Goal: Task Accomplishment & Management: Use online tool/utility

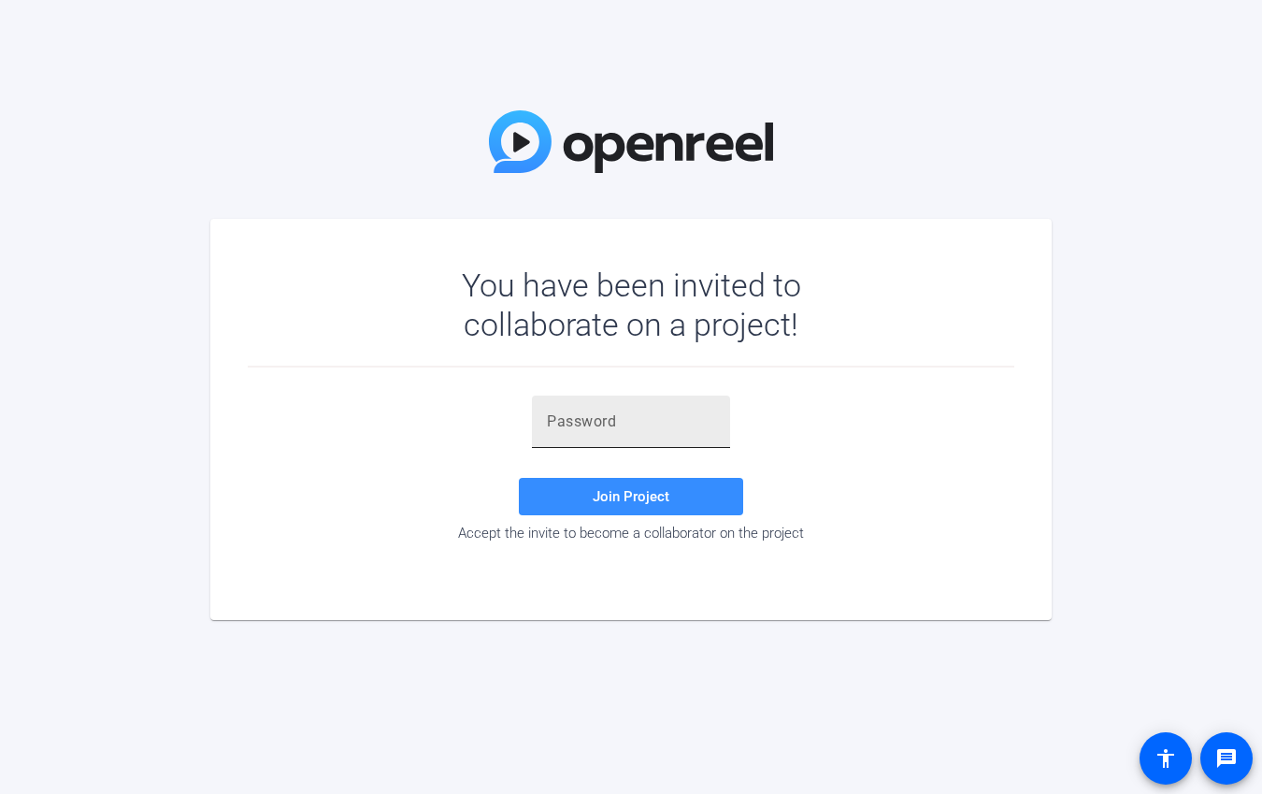
click at [623, 411] on input "text" at bounding box center [631, 421] width 168 height 22
paste input "($Z2MI"
type input "($Z2MI"
click at [654, 491] on span "Join Project" at bounding box center [631, 496] width 77 height 17
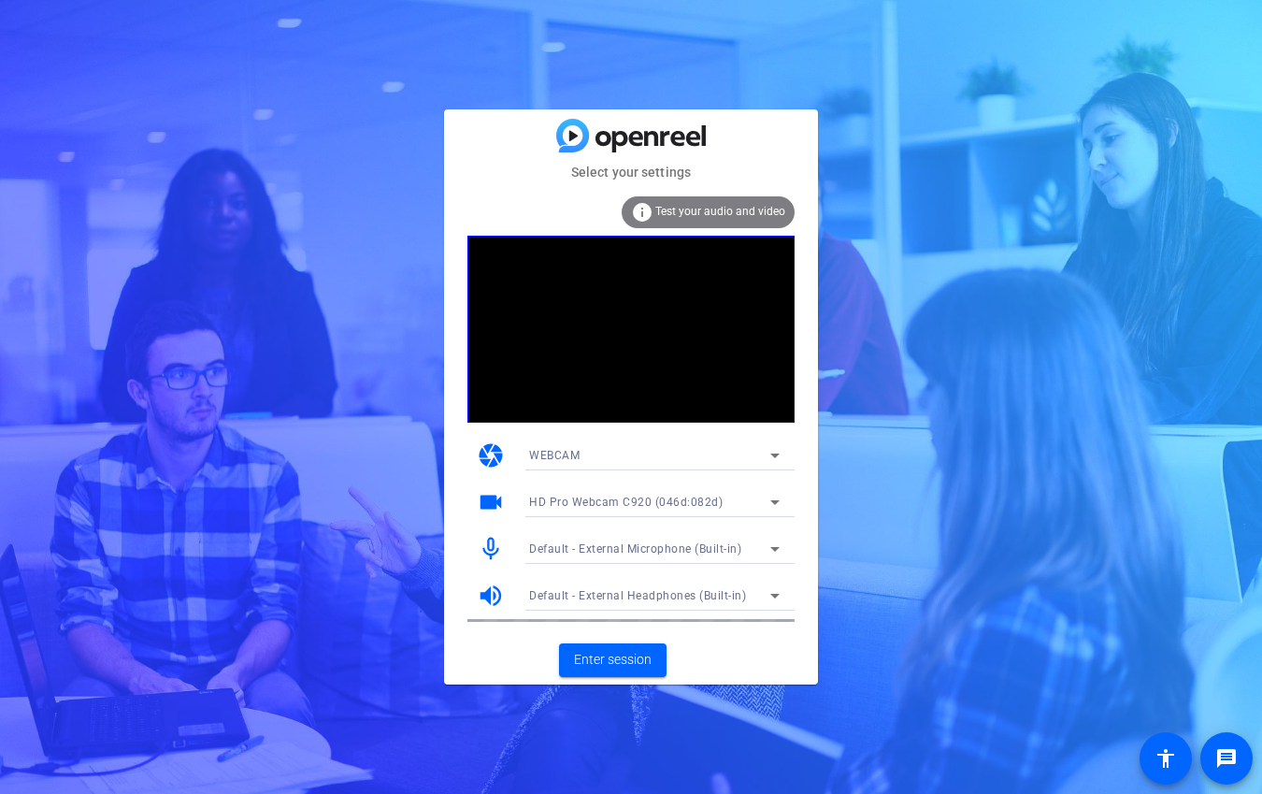
click at [670, 509] on div "HD Pro Webcam C920 (046d:082d)" at bounding box center [649, 501] width 241 height 23
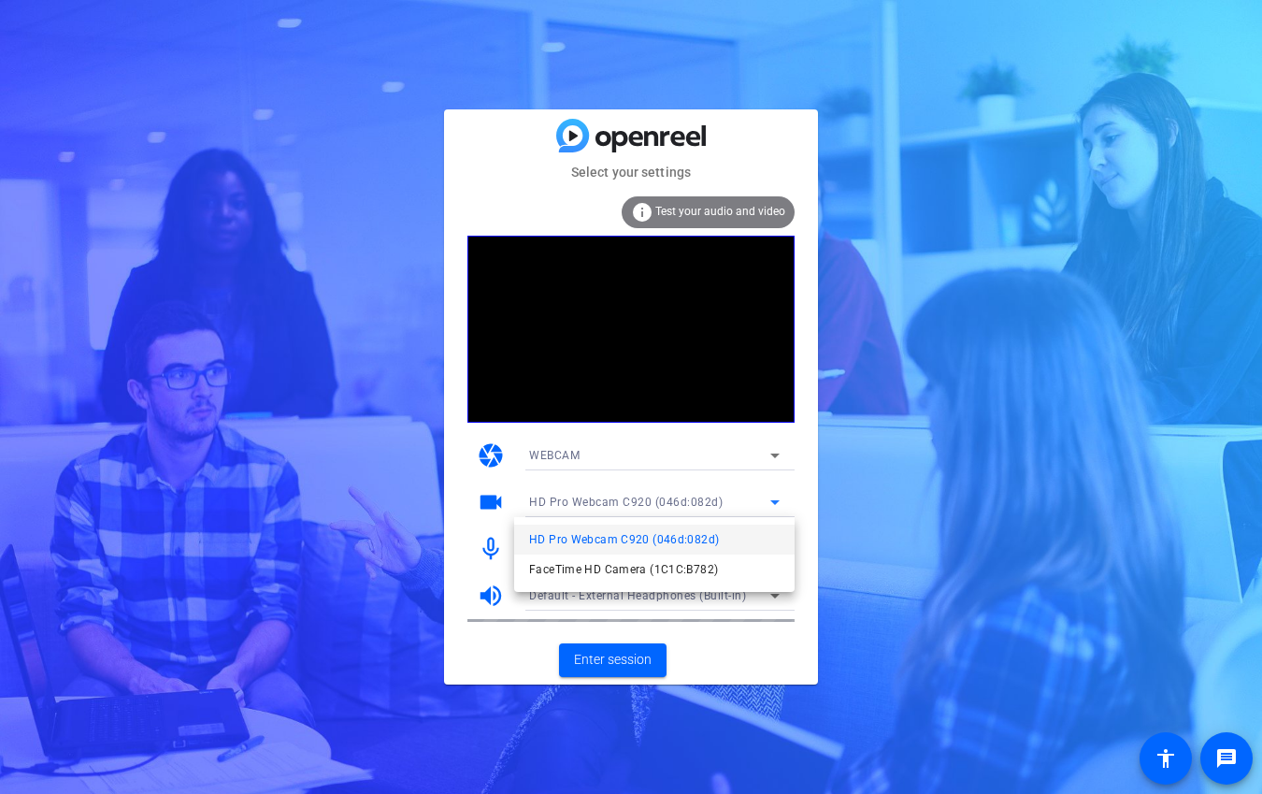
click at [859, 512] on div at bounding box center [631, 397] width 1262 height 794
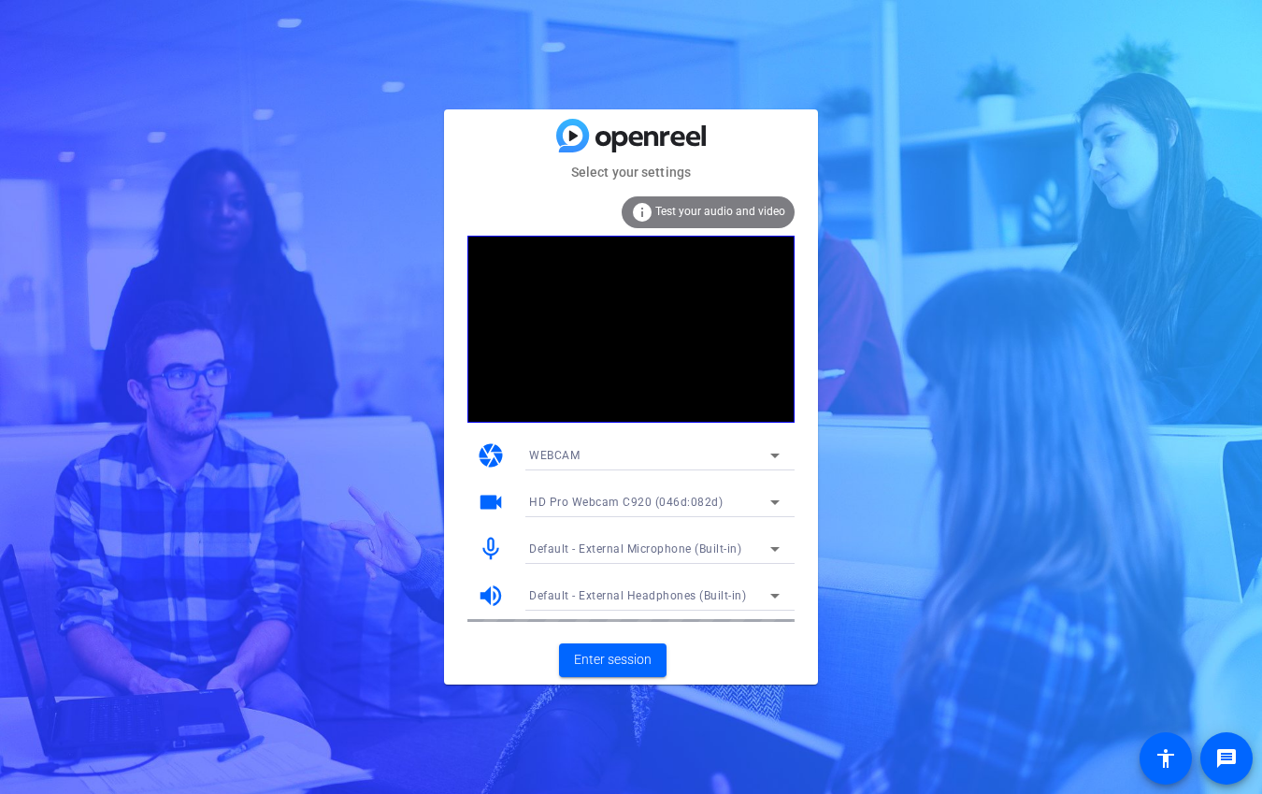
click at [733, 658] on mat-card-actions "Enter session" at bounding box center [631, 660] width 374 height 49
click at [649, 653] on span "Enter session" at bounding box center [613, 660] width 78 height 20
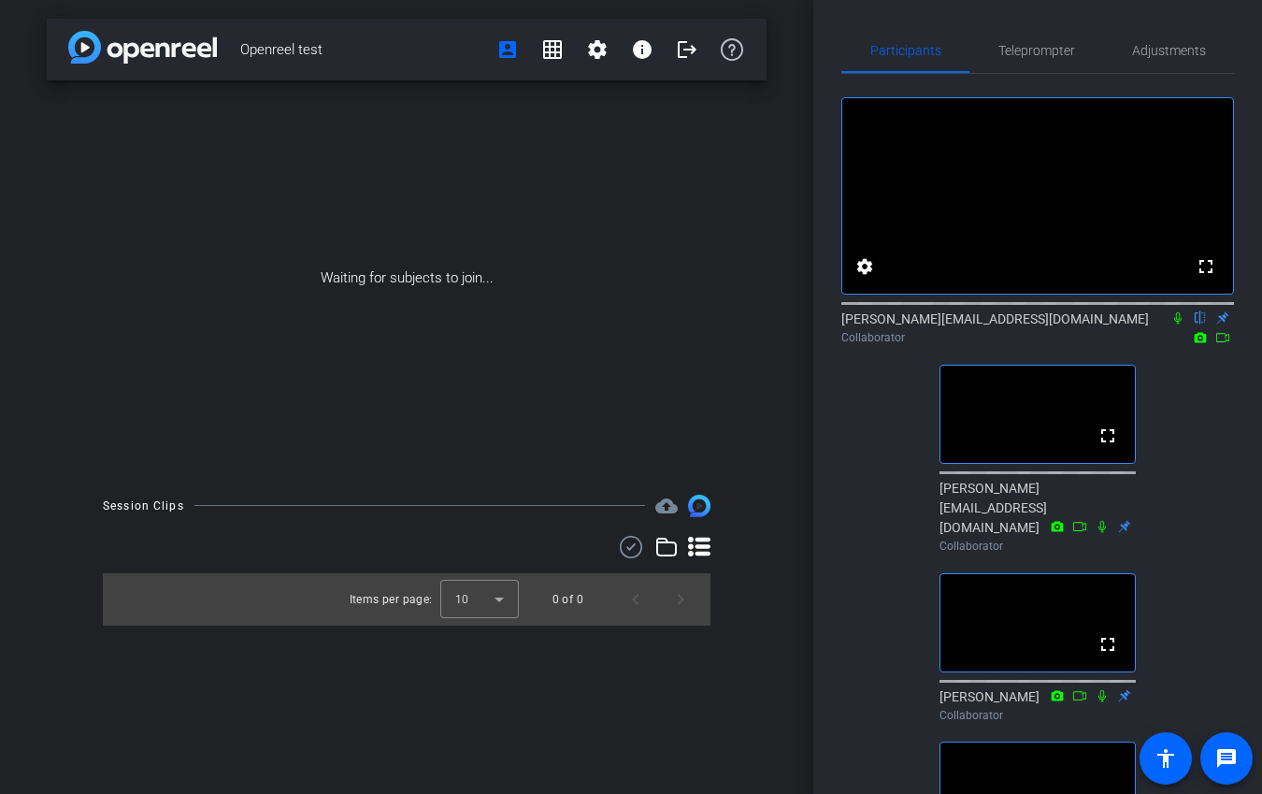
click at [992, 346] on div "Collaborator" at bounding box center [1037, 337] width 393 height 17
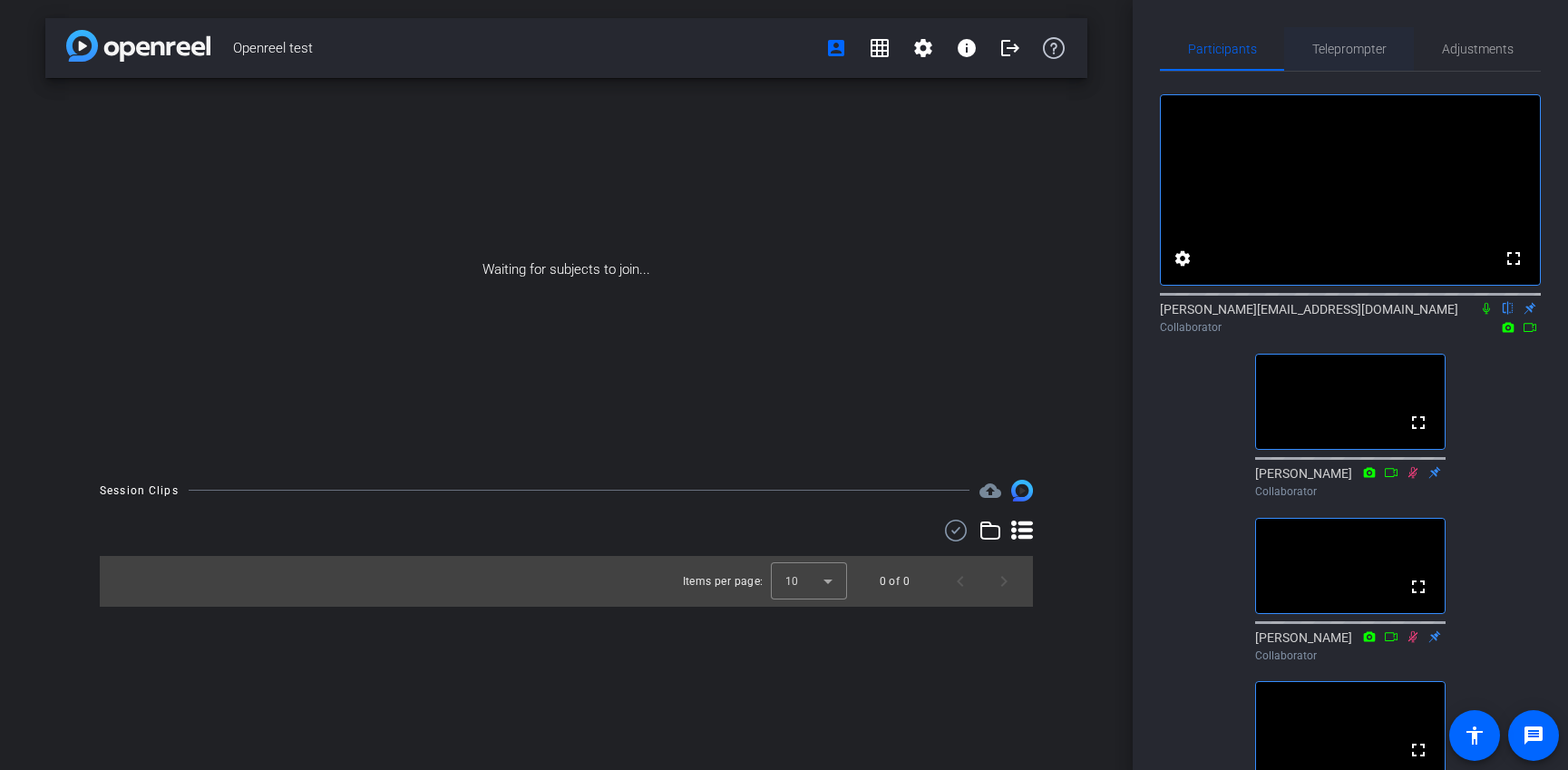
click at [1224, 52] on span "Teleprompter" at bounding box center [1350, 48] width 75 height 13
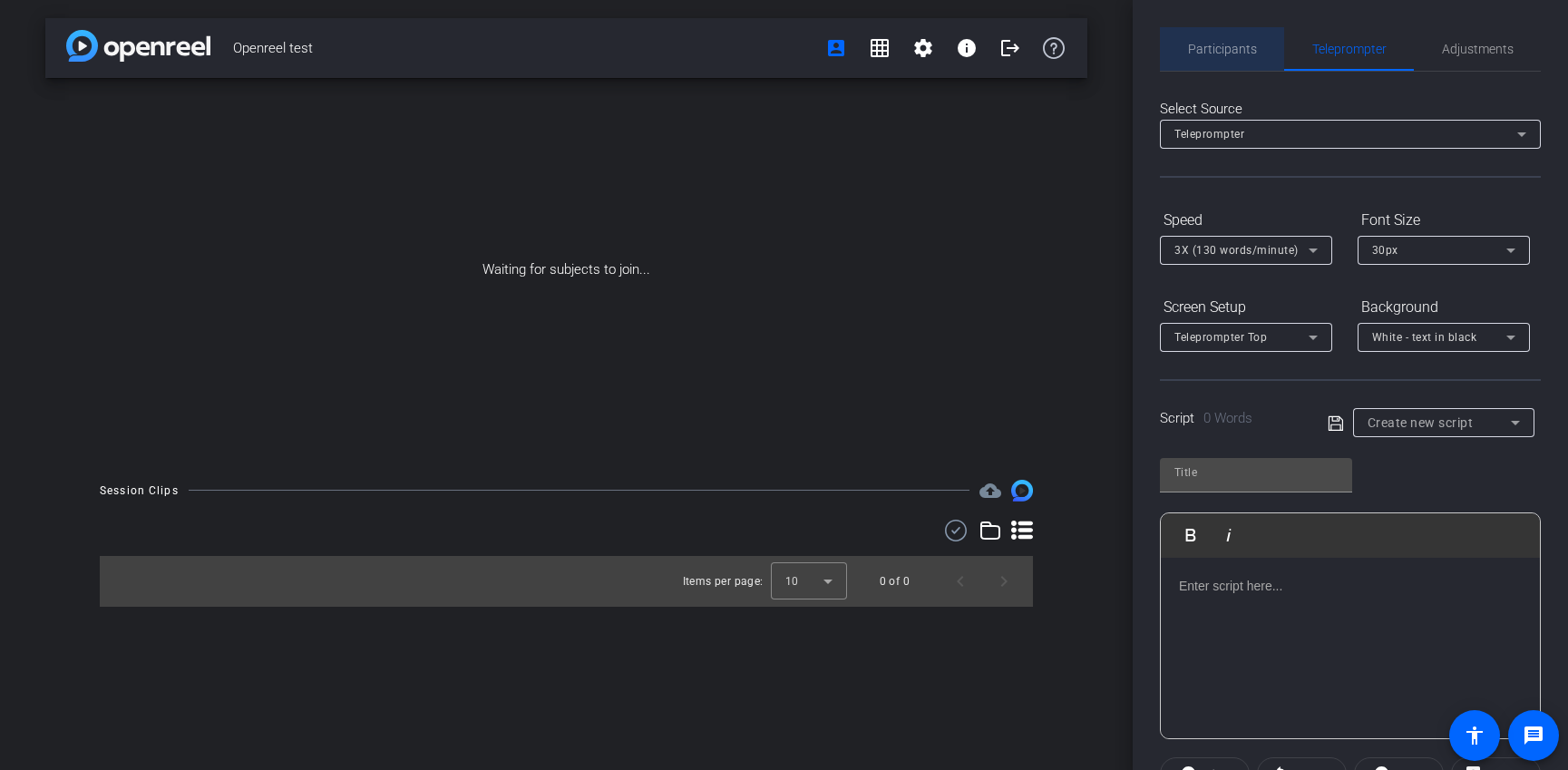
click at [1224, 48] on span "Participants" at bounding box center [1223, 48] width 69 height 13
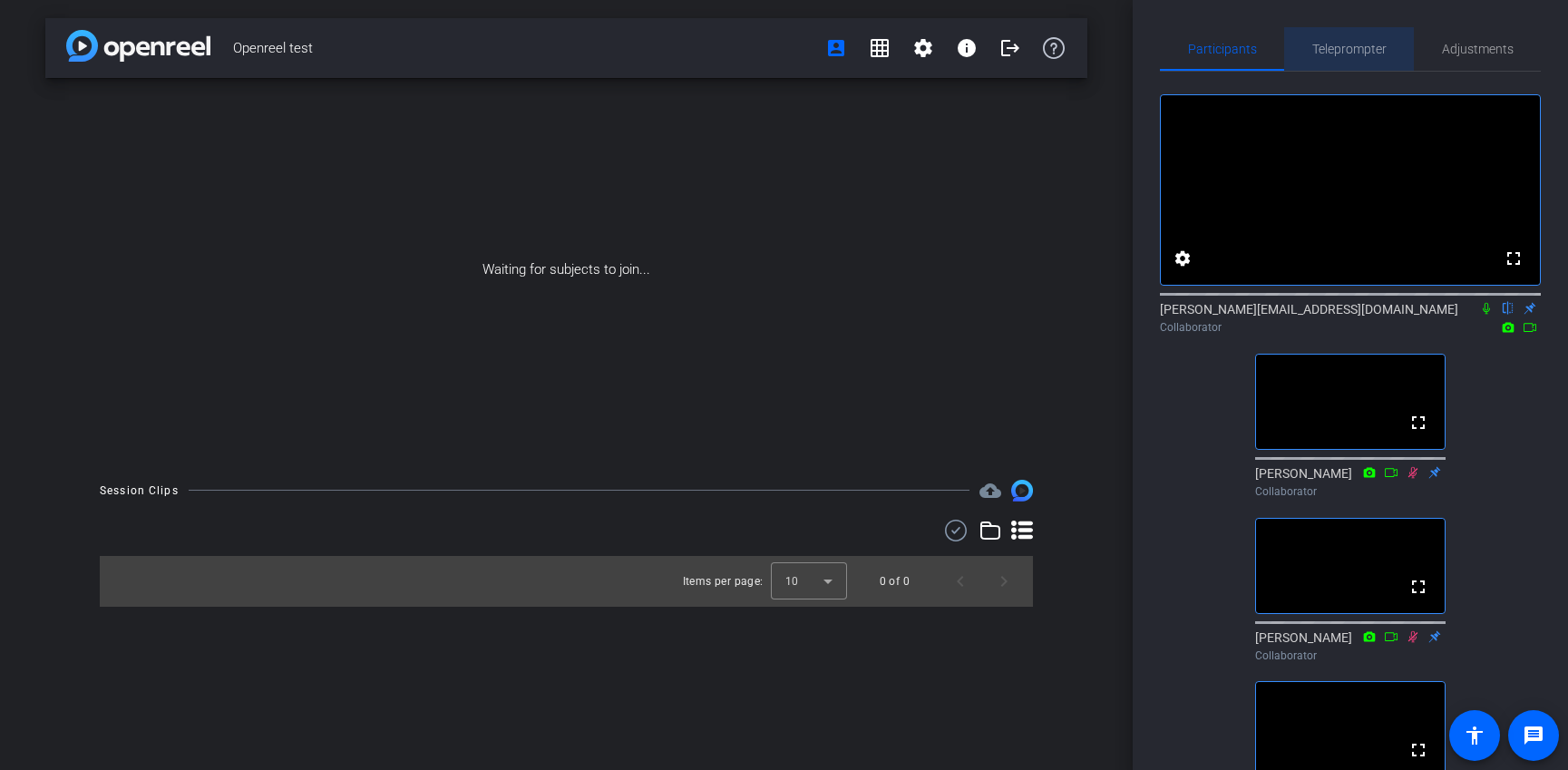
click at [1224, 44] on span "Teleprompter" at bounding box center [1350, 48] width 75 height 13
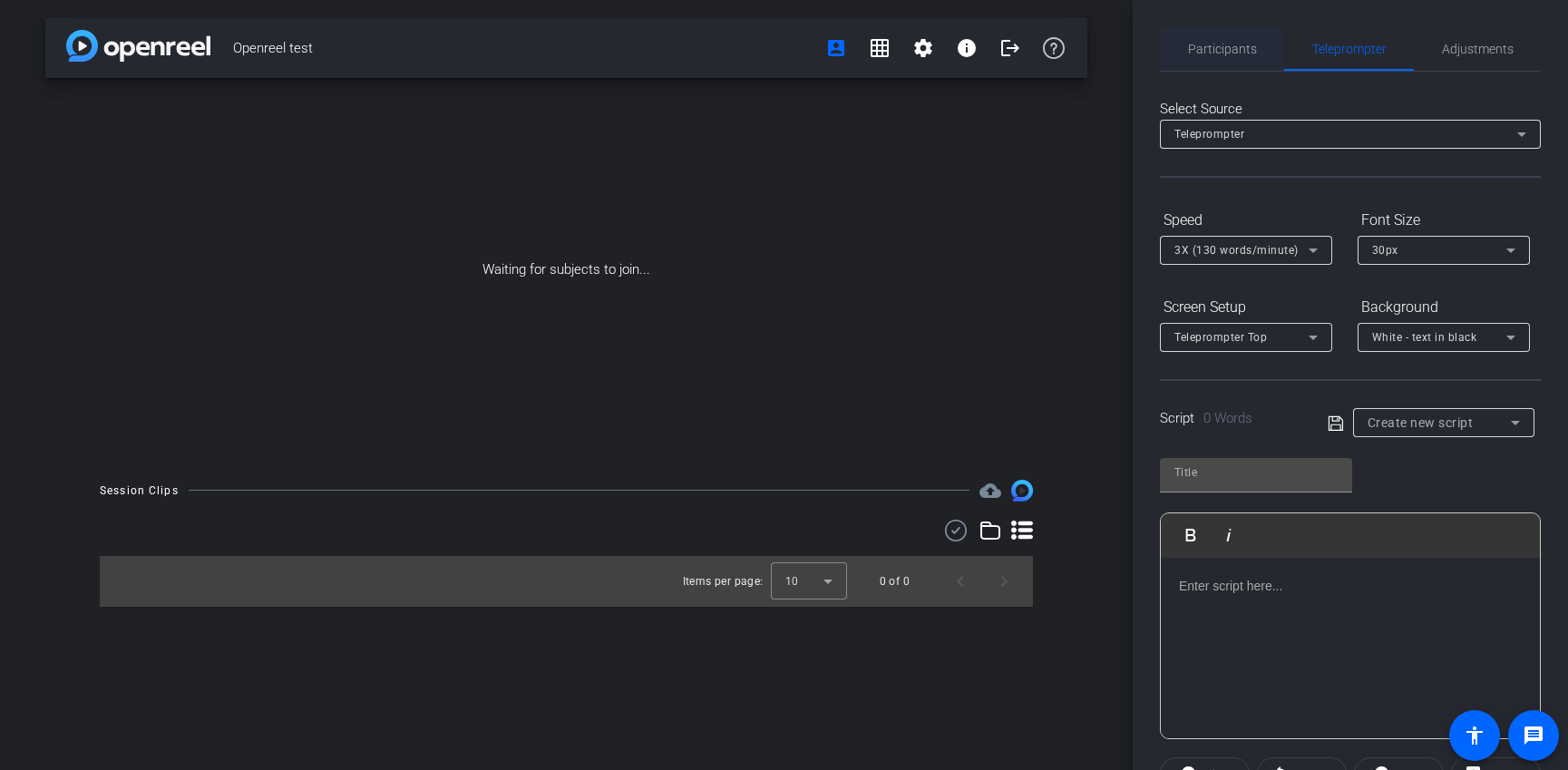
click at [1220, 48] on span "Participants" at bounding box center [1223, 48] width 69 height 13
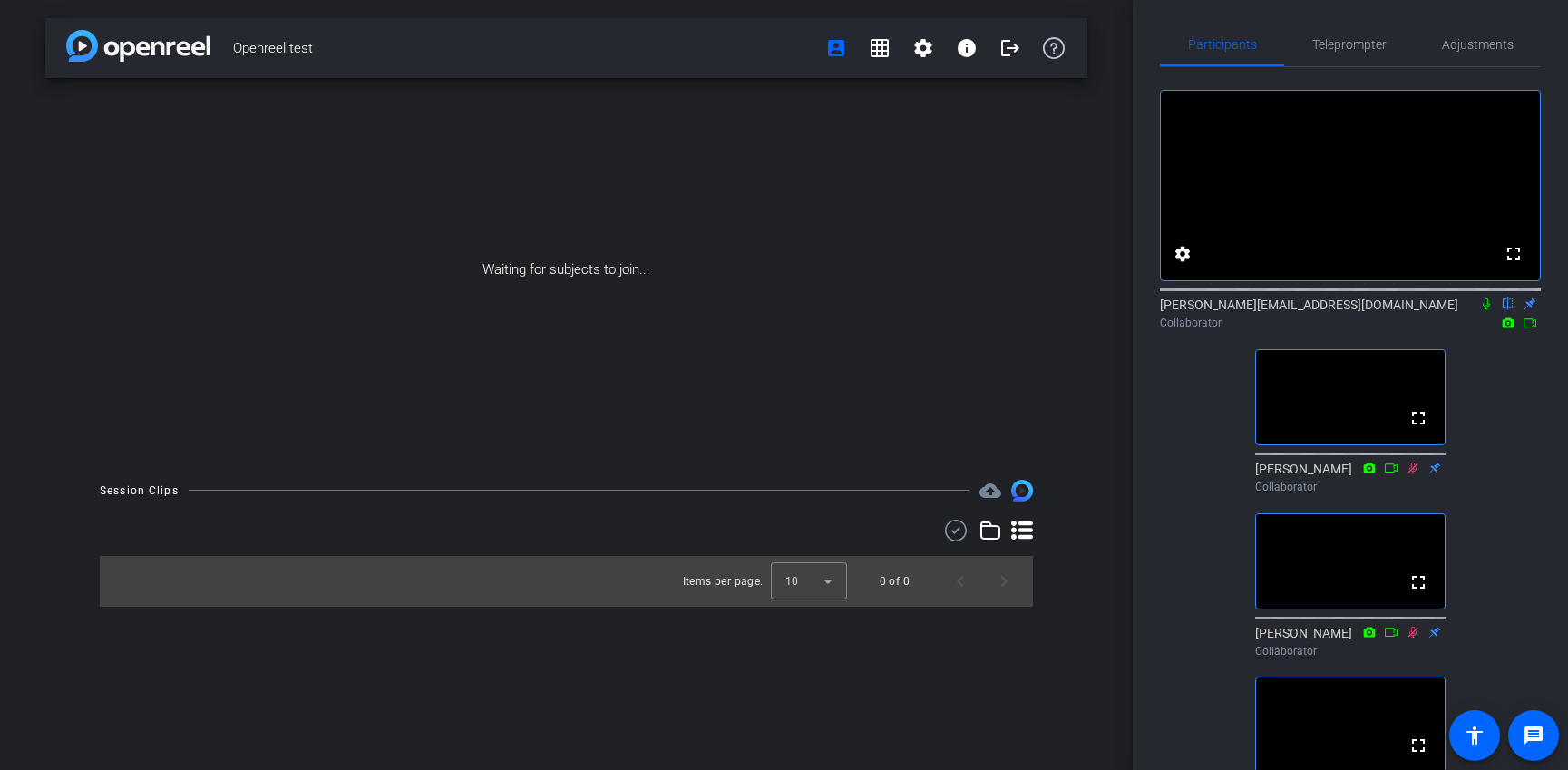
scroll to position [4, 0]
click at [1224, 46] on span "Teleprompter" at bounding box center [1350, 45] width 75 height 13
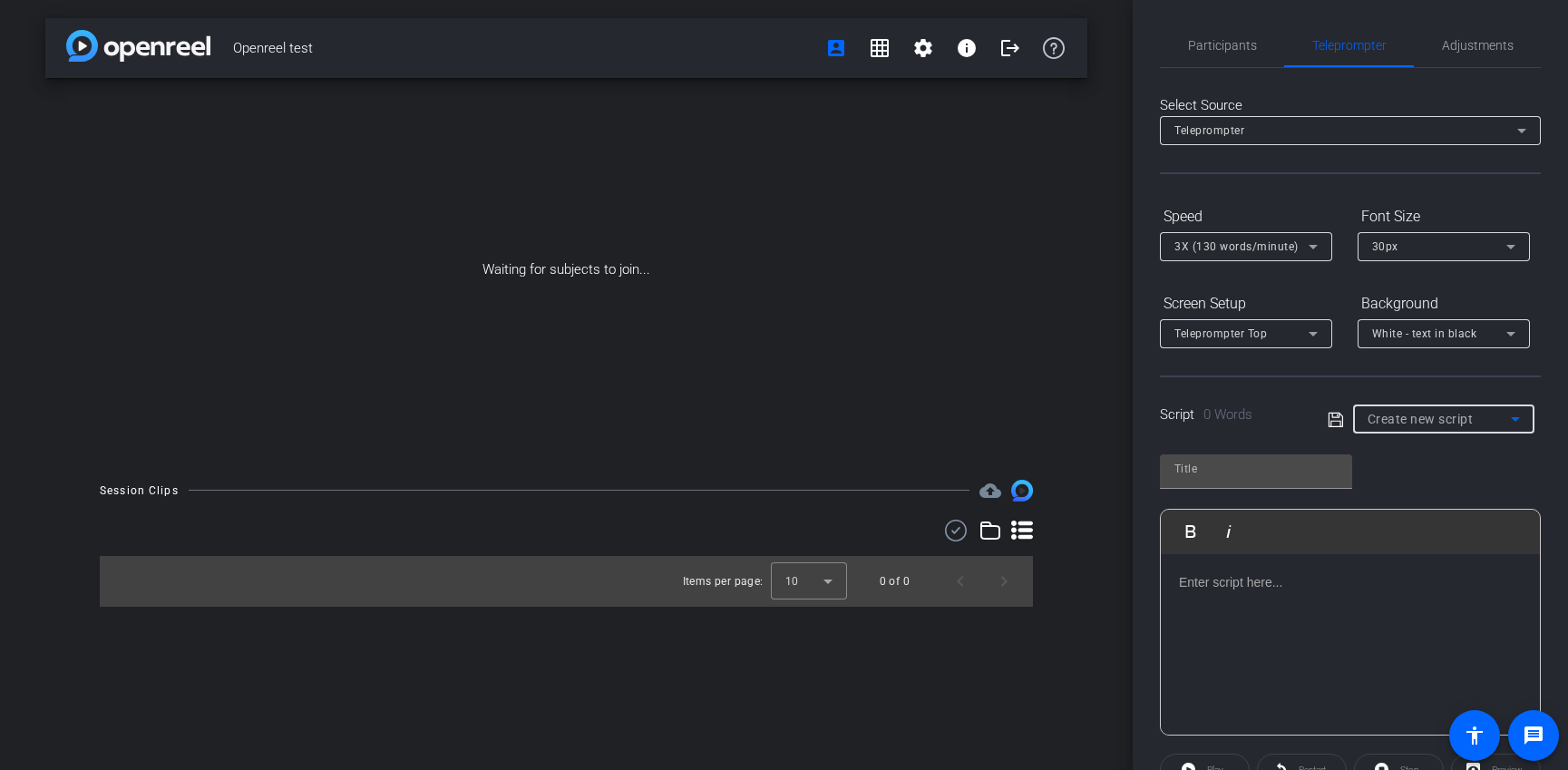
click at [1224, 424] on div "Create new script" at bounding box center [1440, 419] width 144 height 21
click at [1224, 387] on div at bounding box center [784, 385] width 1568 height 770
click at [1202, 43] on span "Participants" at bounding box center [1223, 45] width 69 height 13
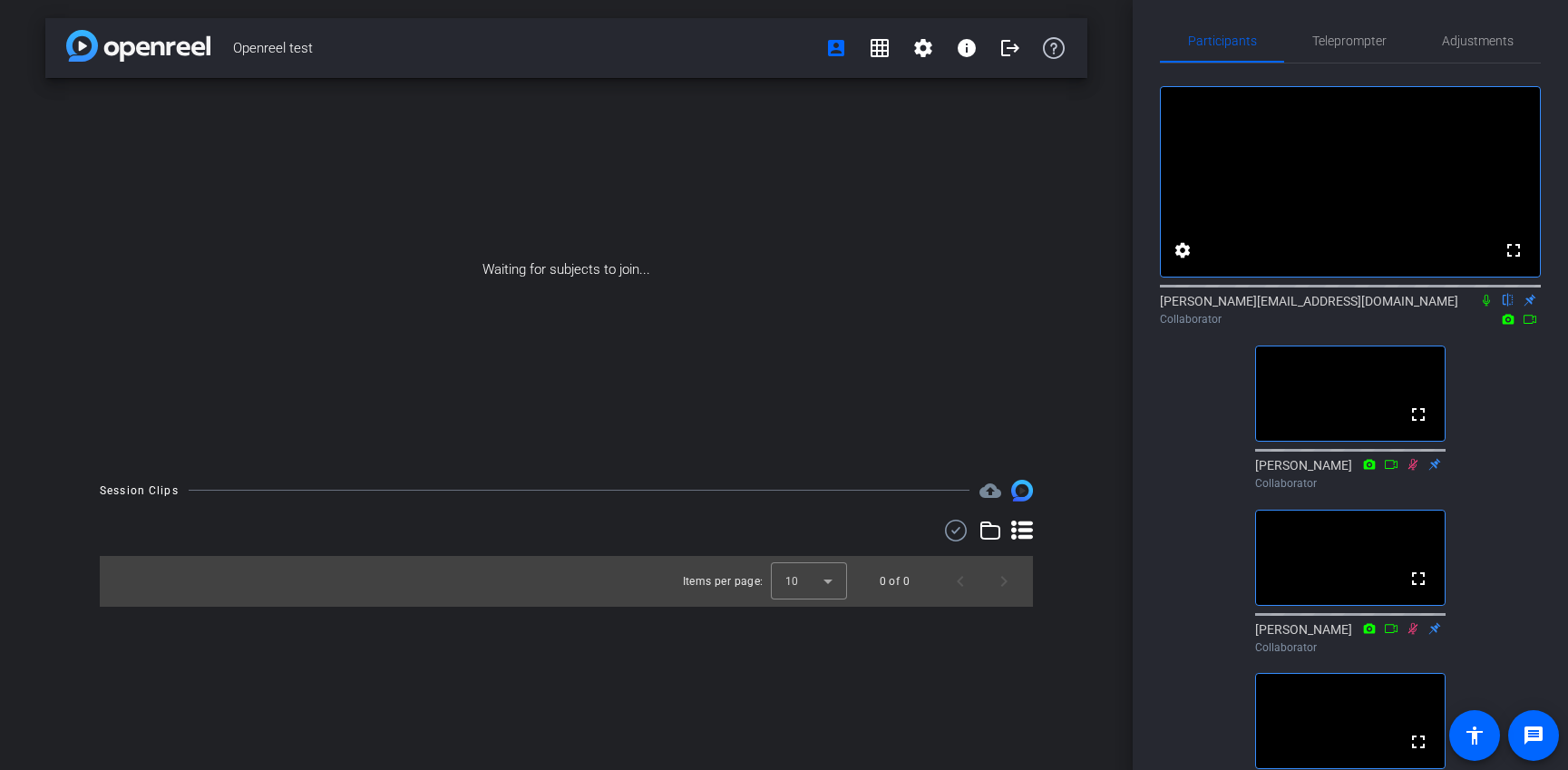
scroll to position [0, 0]
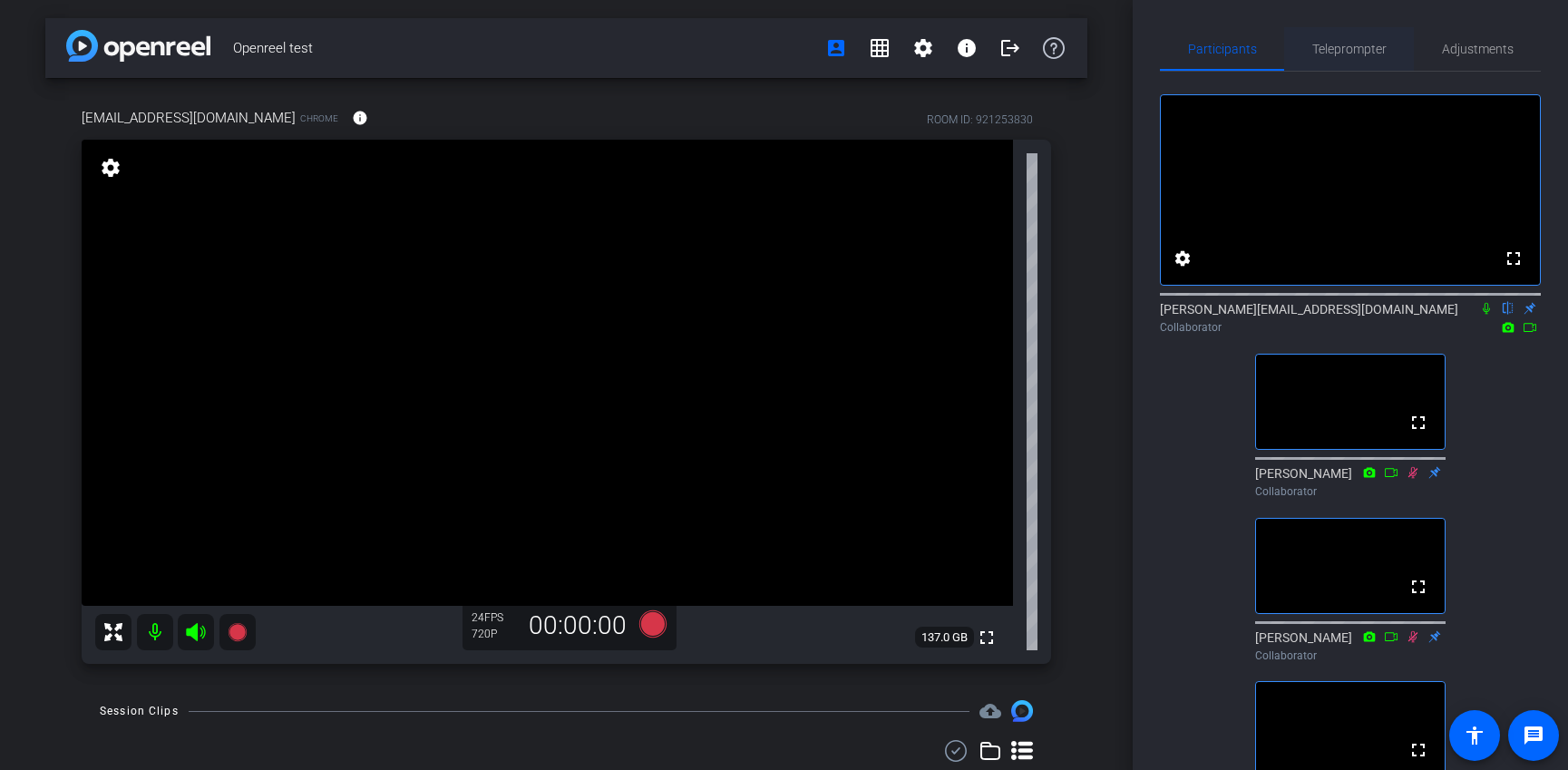
click at [1224, 48] on span "Teleprompter" at bounding box center [1350, 48] width 75 height 13
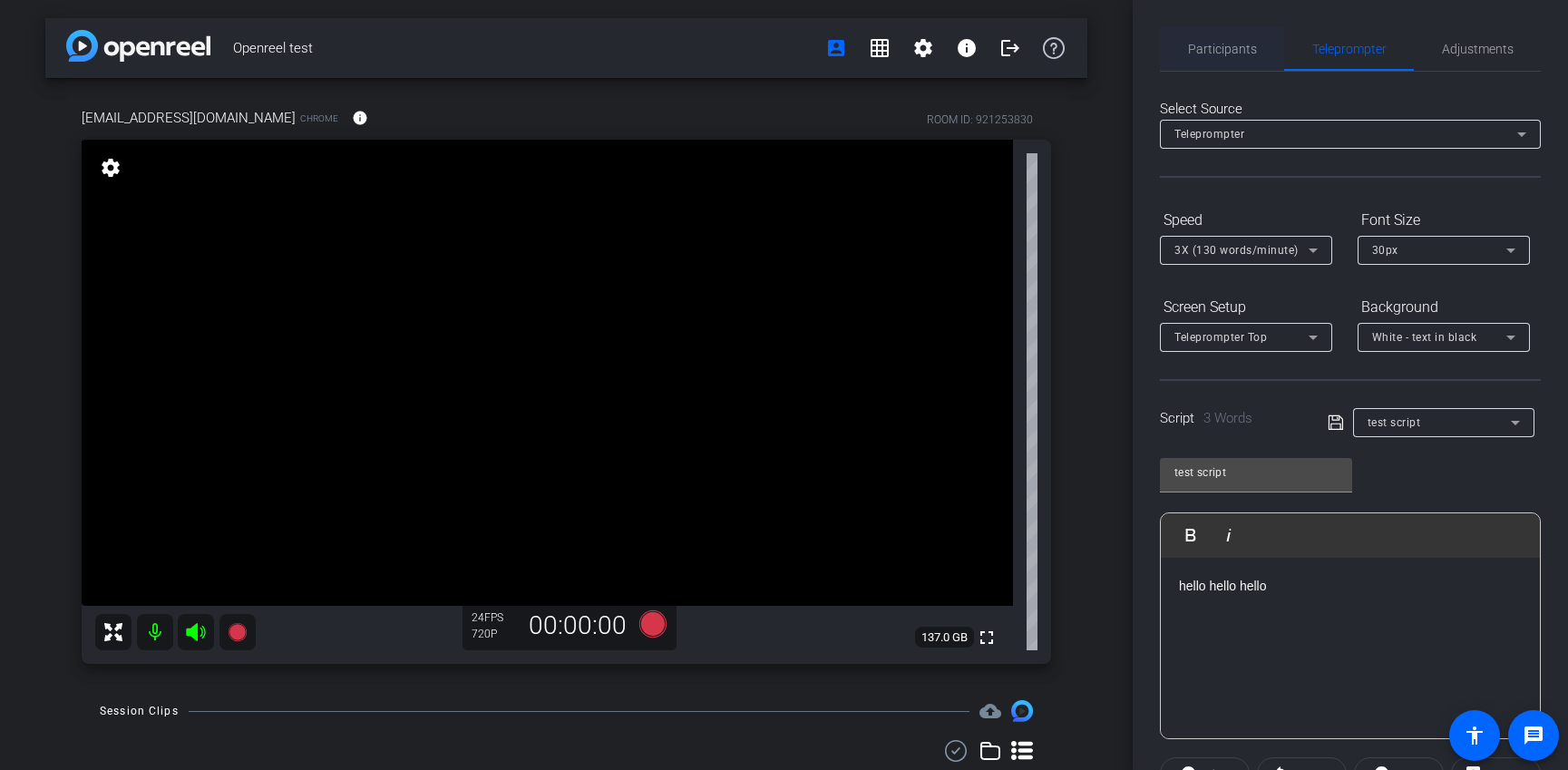
click at [1215, 43] on span "Participants" at bounding box center [1223, 48] width 69 height 13
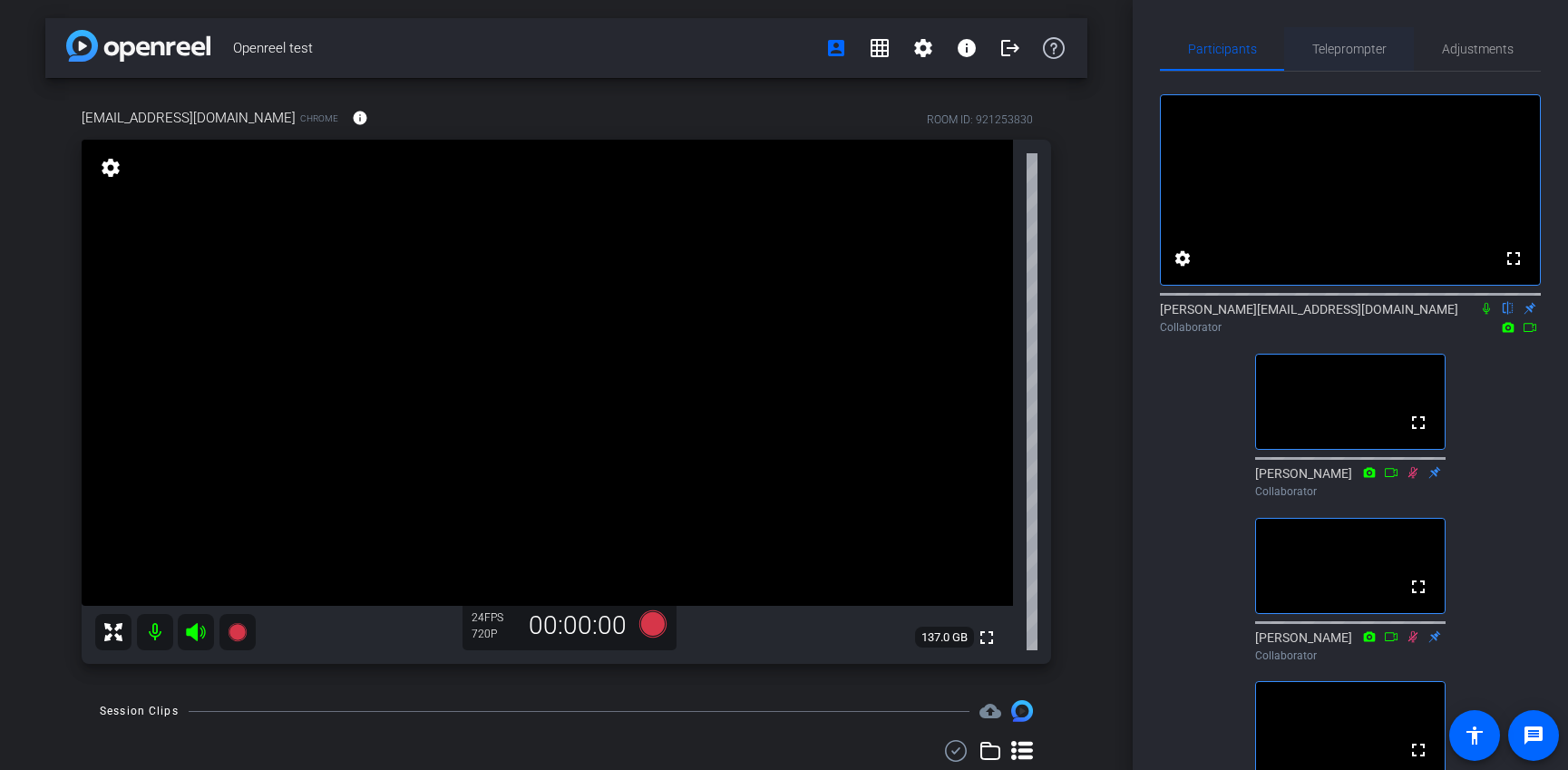
click at [1224, 48] on span "Teleprompter" at bounding box center [1350, 48] width 75 height 13
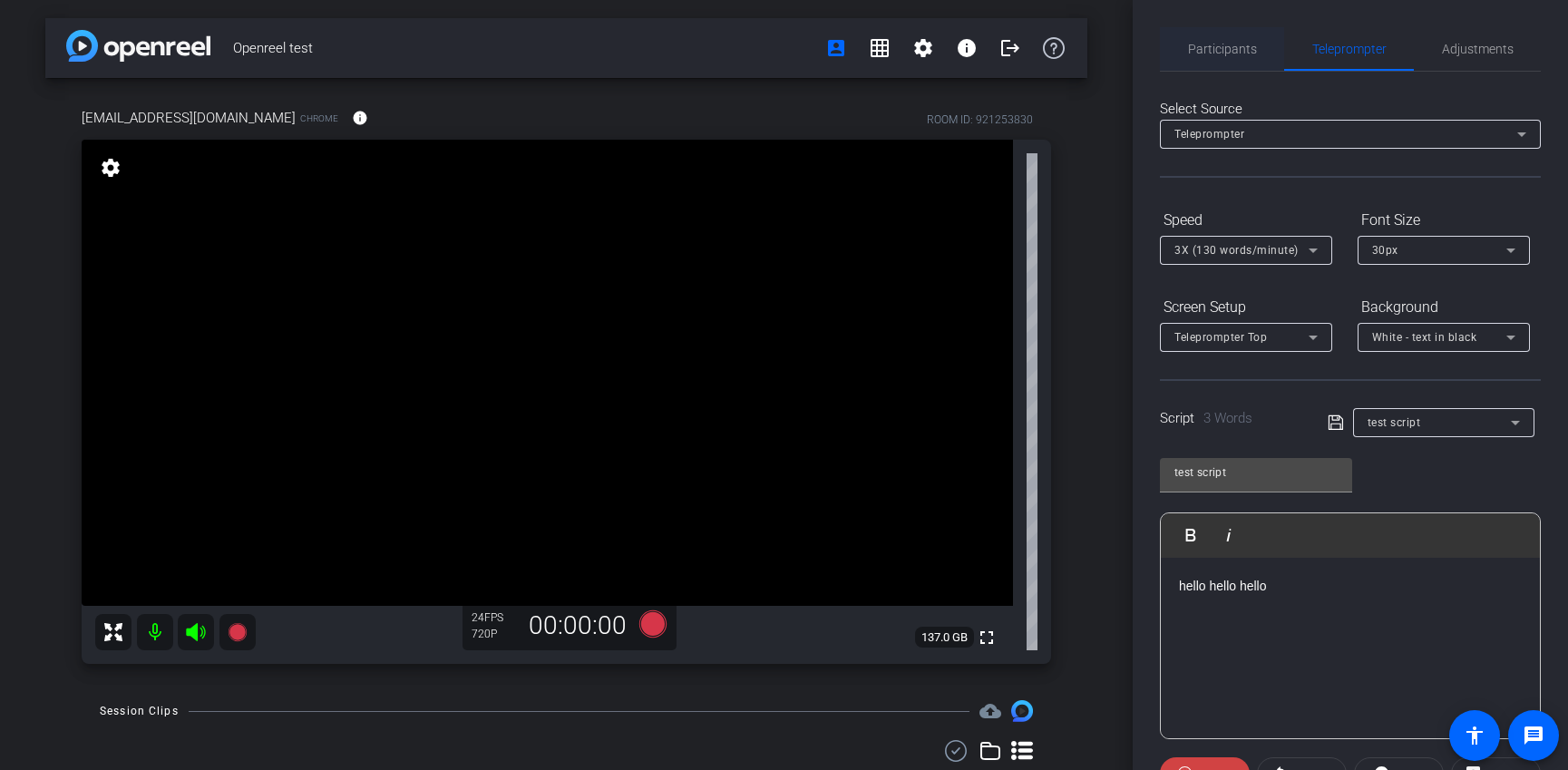
click at [1224, 49] on span "Participants" at bounding box center [1223, 48] width 69 height 13
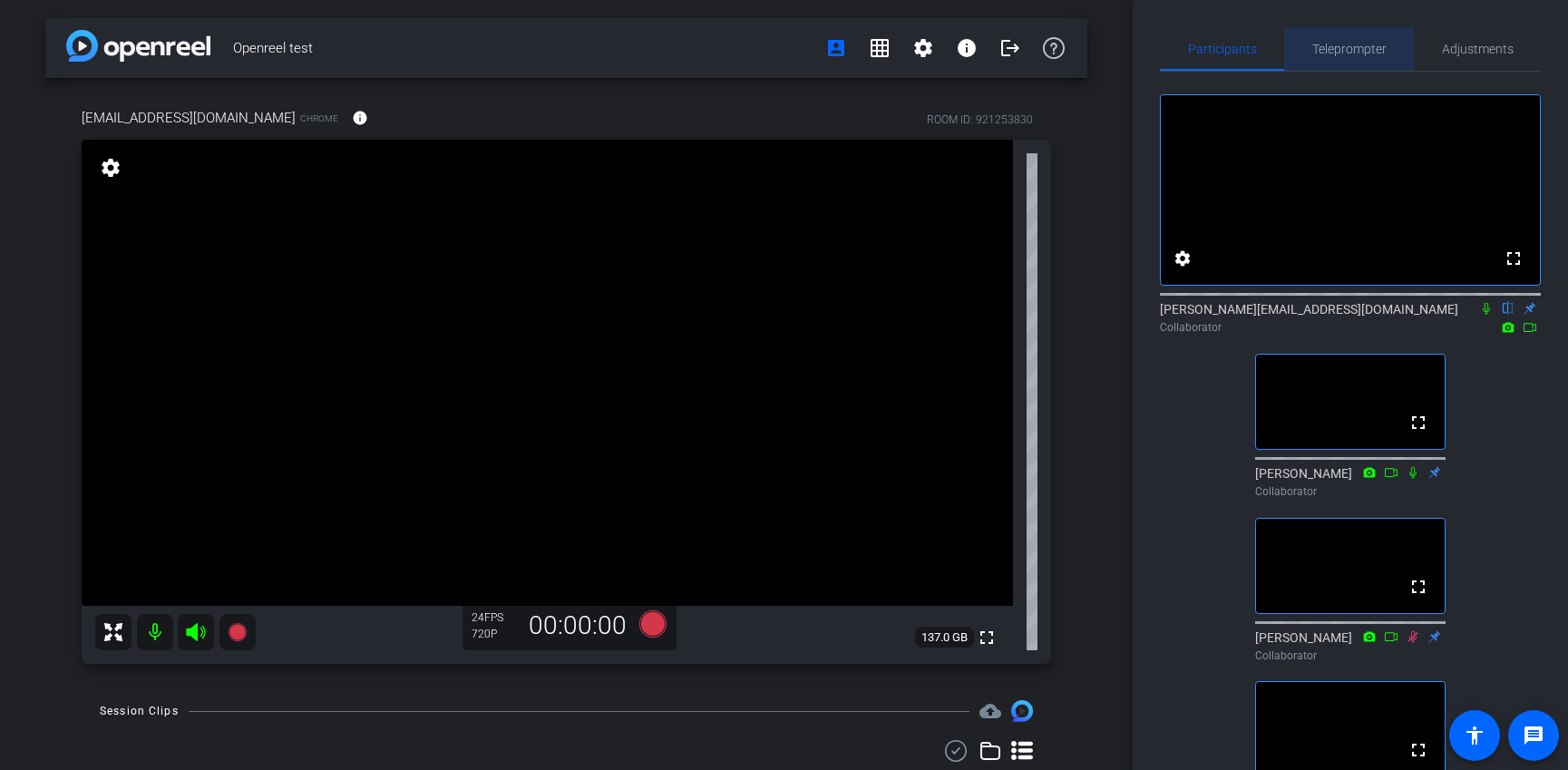
click at [1224, 30] on span "Teleprompter" at bounding box center [1350, 48] width 75 height 44
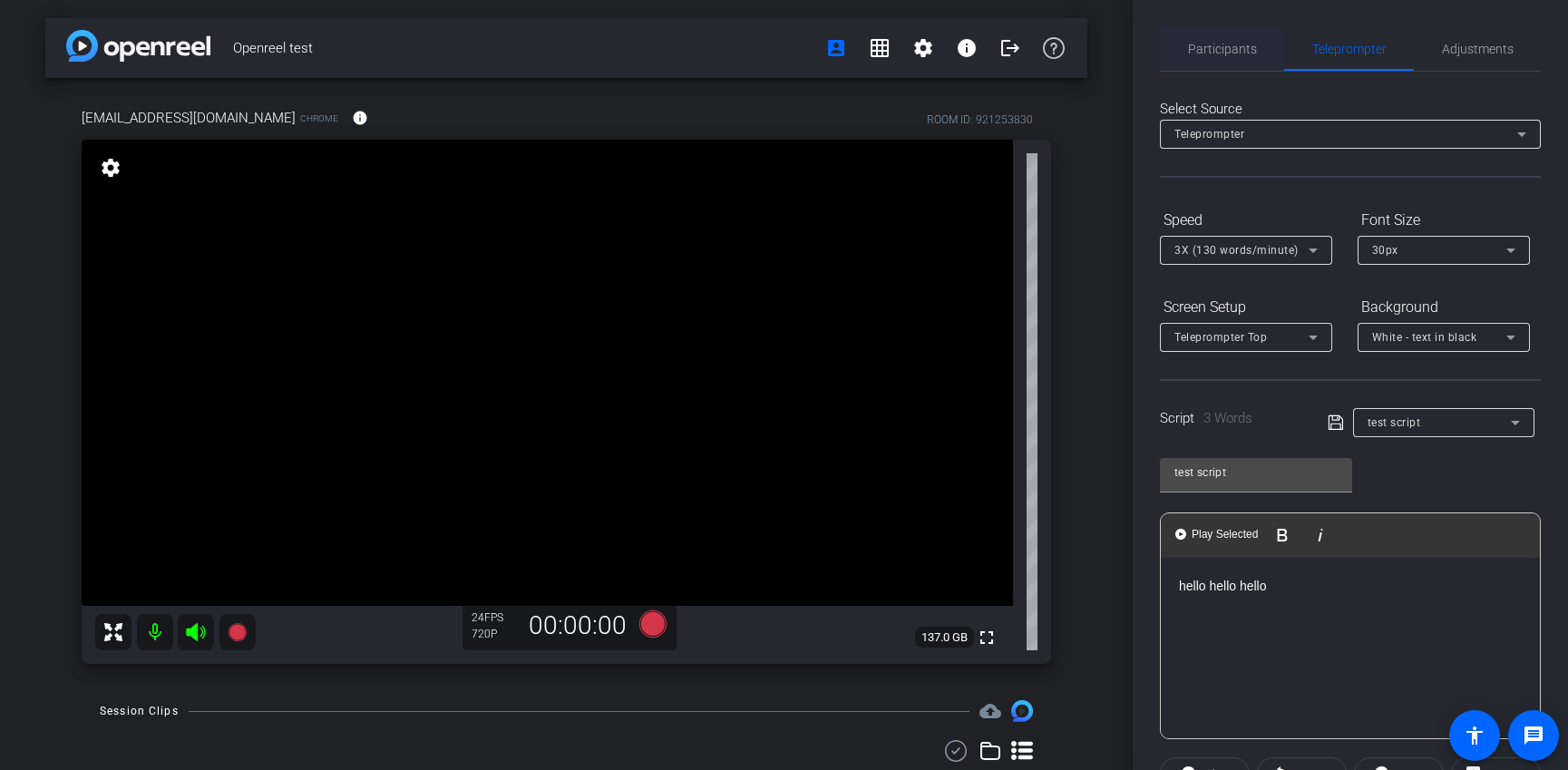
click at [1220, 48] on span "Participants" at bounding box center [1223, 48] width 69 height 13
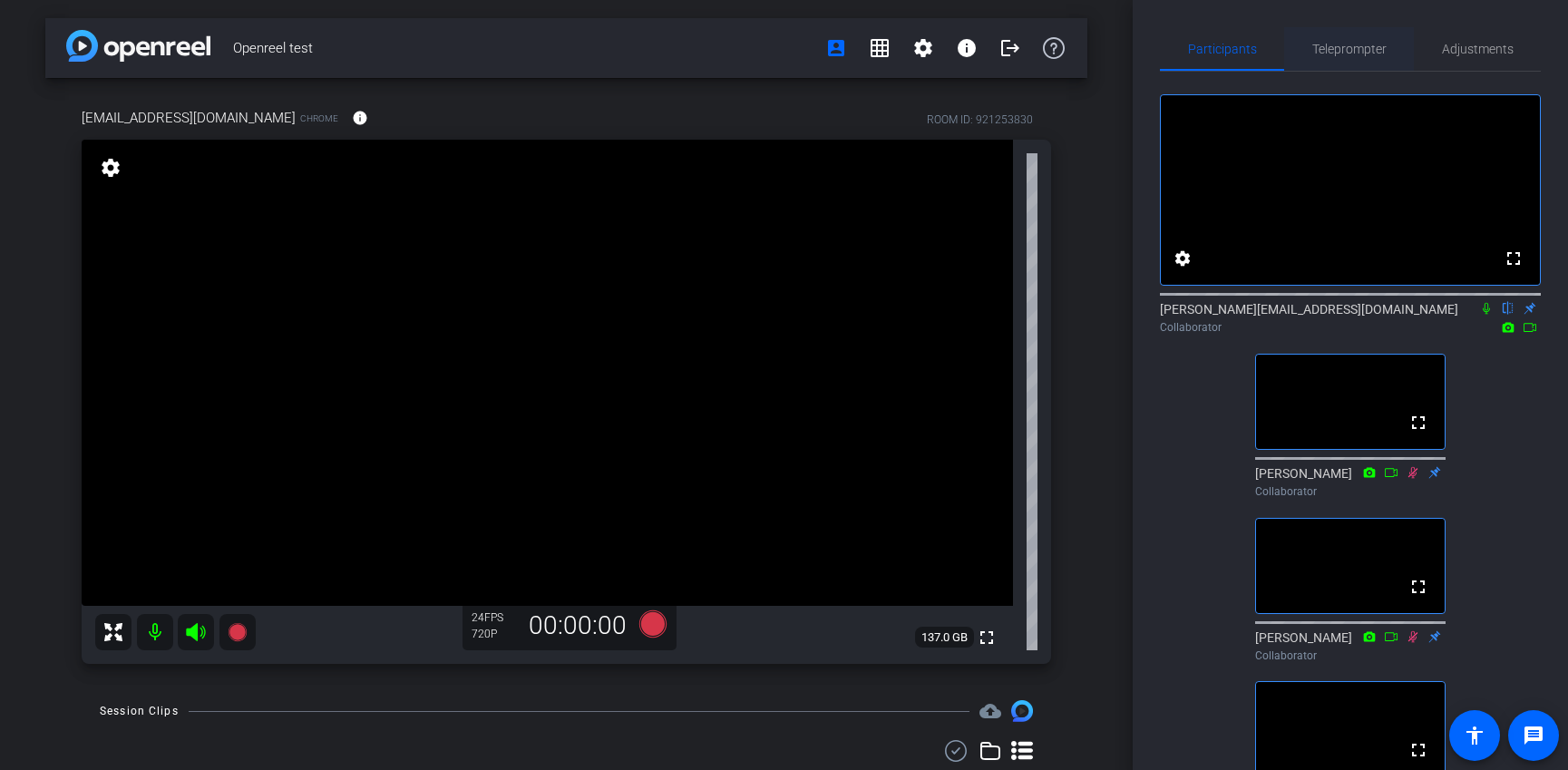
click at [1224, 67] on span "Teleprompter" at bounding box center [1350, 48] width 75 height 44
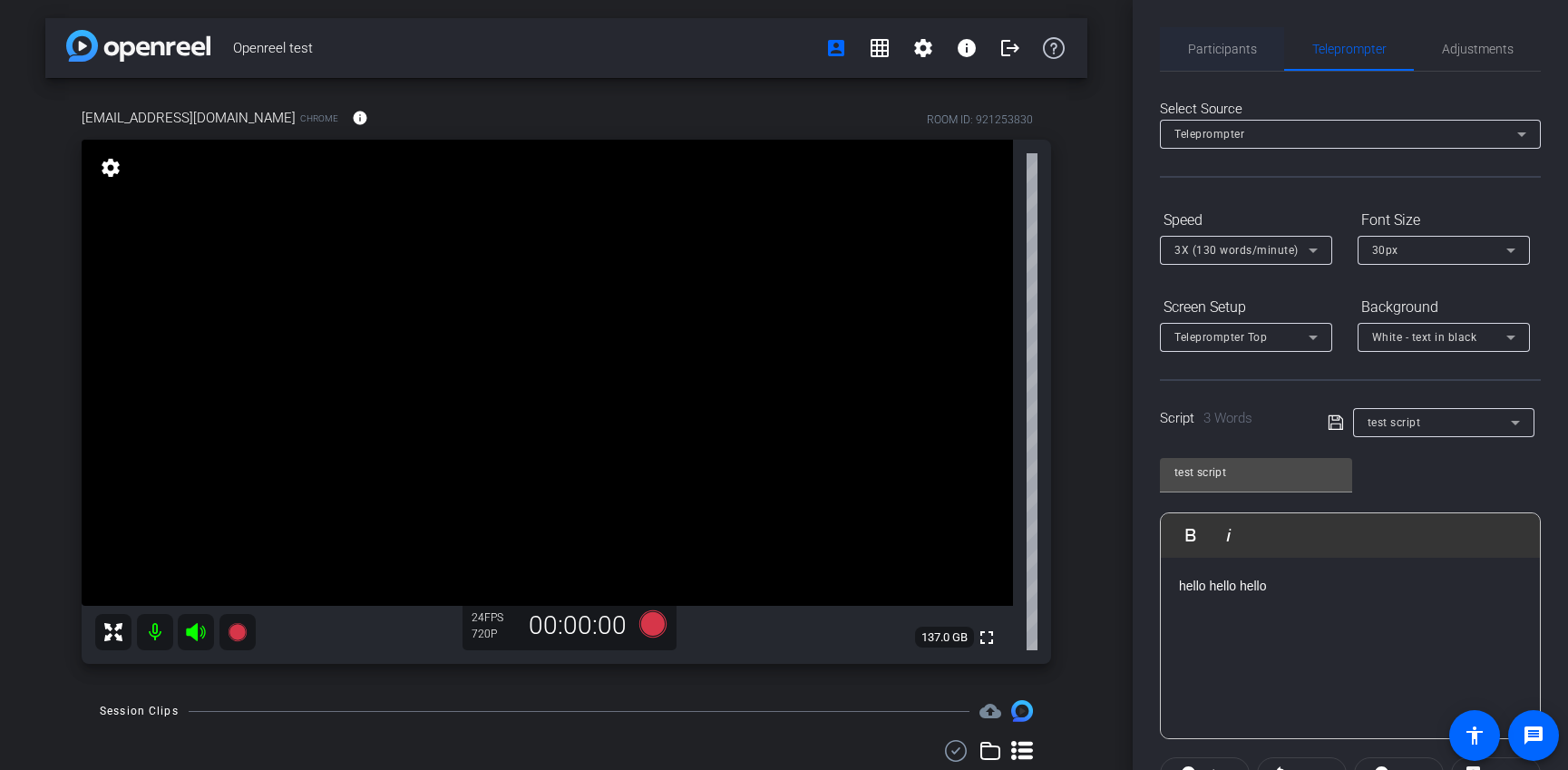
click at [1218, 55] on span "Participants" at bounding box center [1223, 48] width 69 height 13
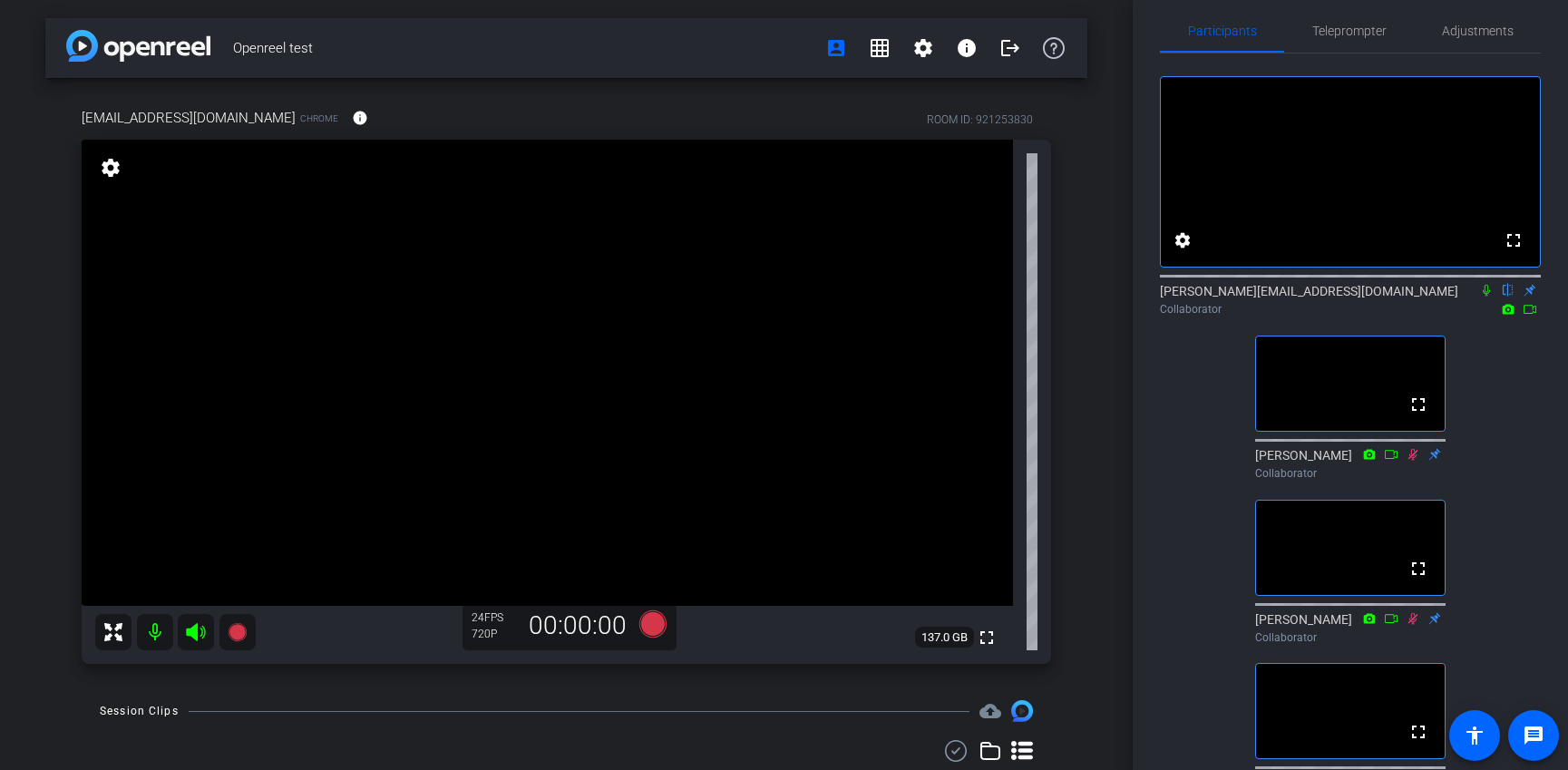
scroll to position [21, 0]
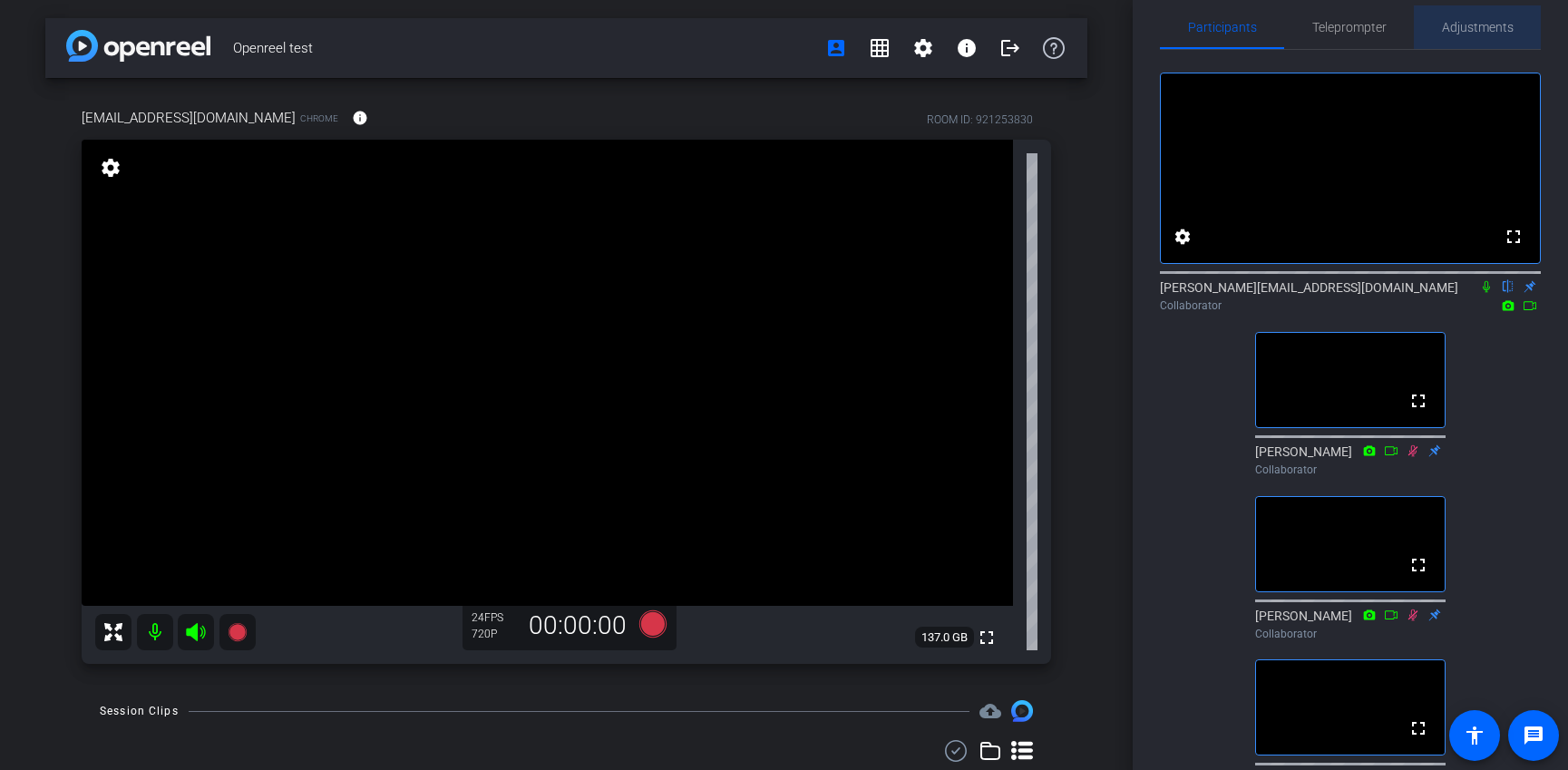
click at [1224, 38] on span "Adjustments" at bounding box center [1478, 27] width 72 height 44
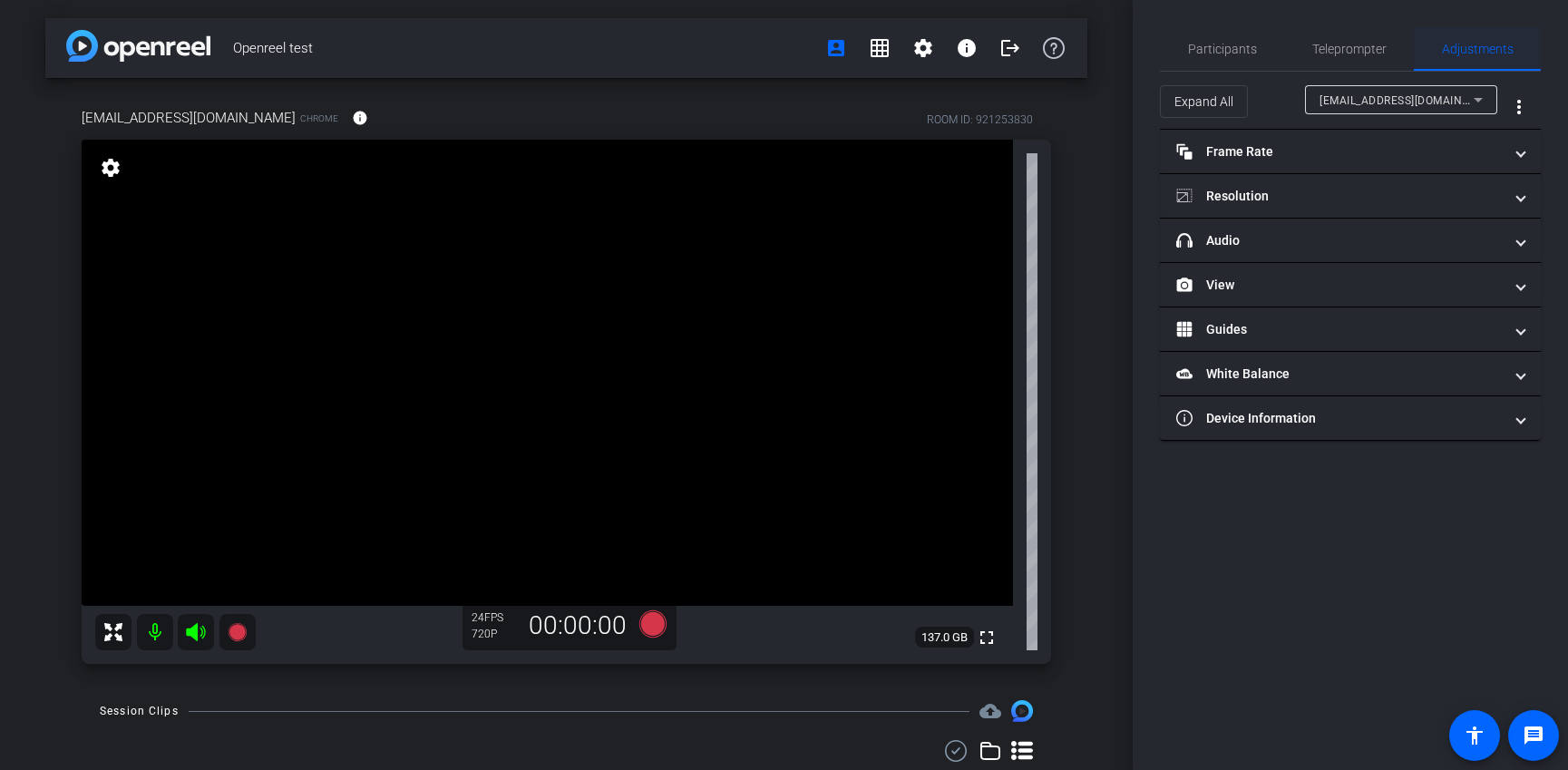
scroll to position [0, 0]
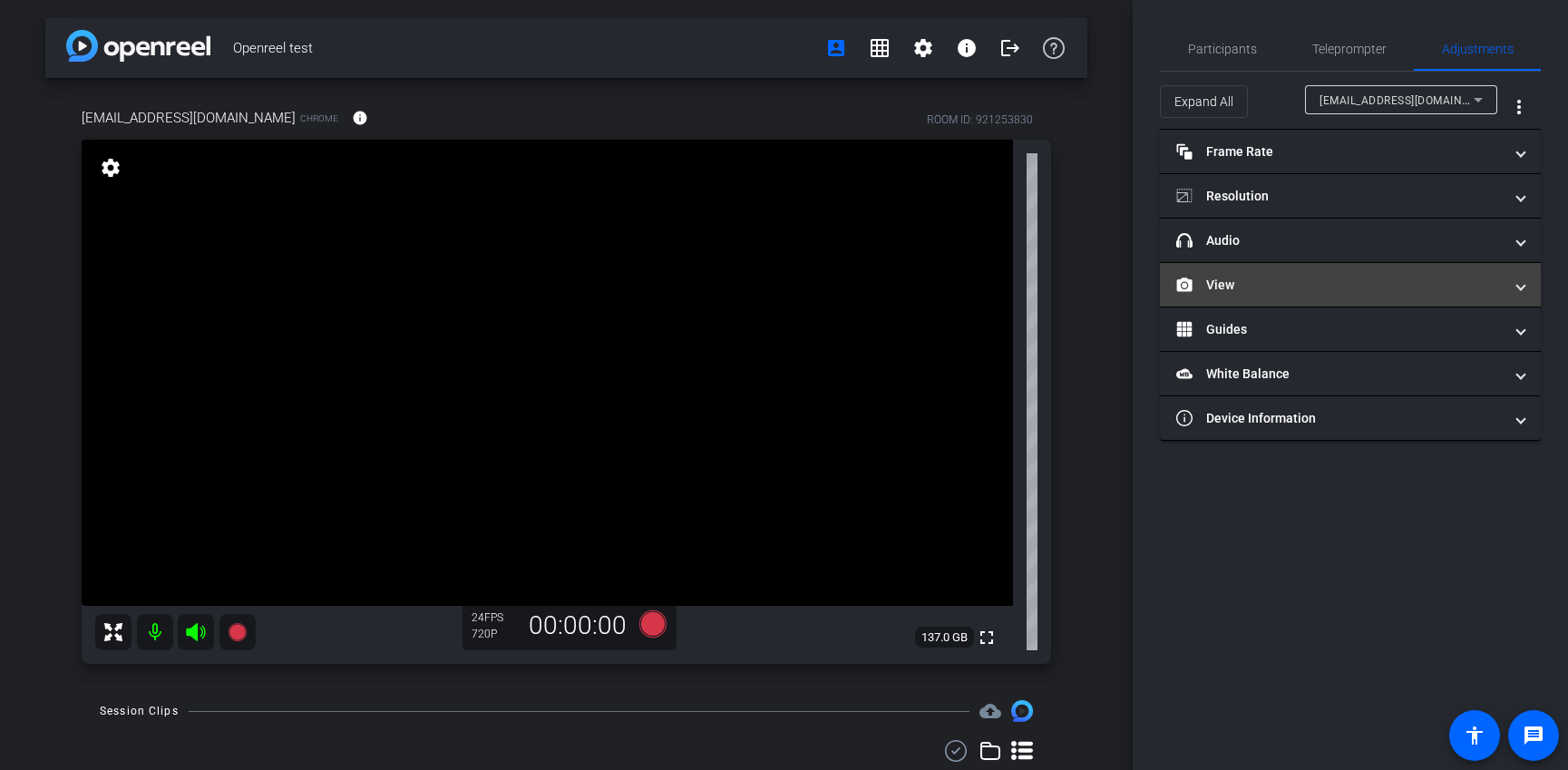
click at [1224, 281] on mat-panel-title "View" at bounding box center [1339, 285] width 327 height 19
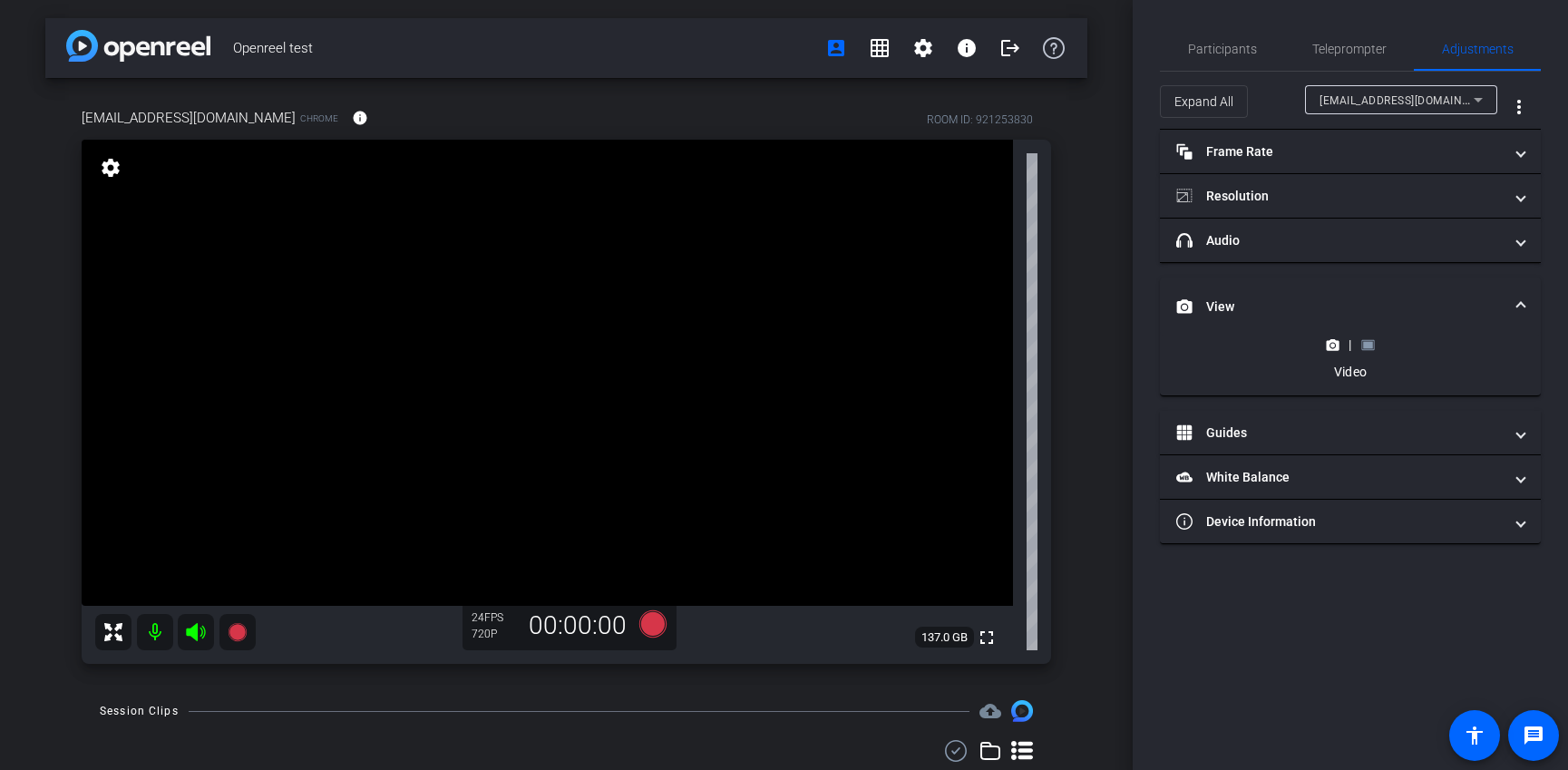
click at [1224, 344] on rect at bounding box center [1368, 343] width 10 height 7
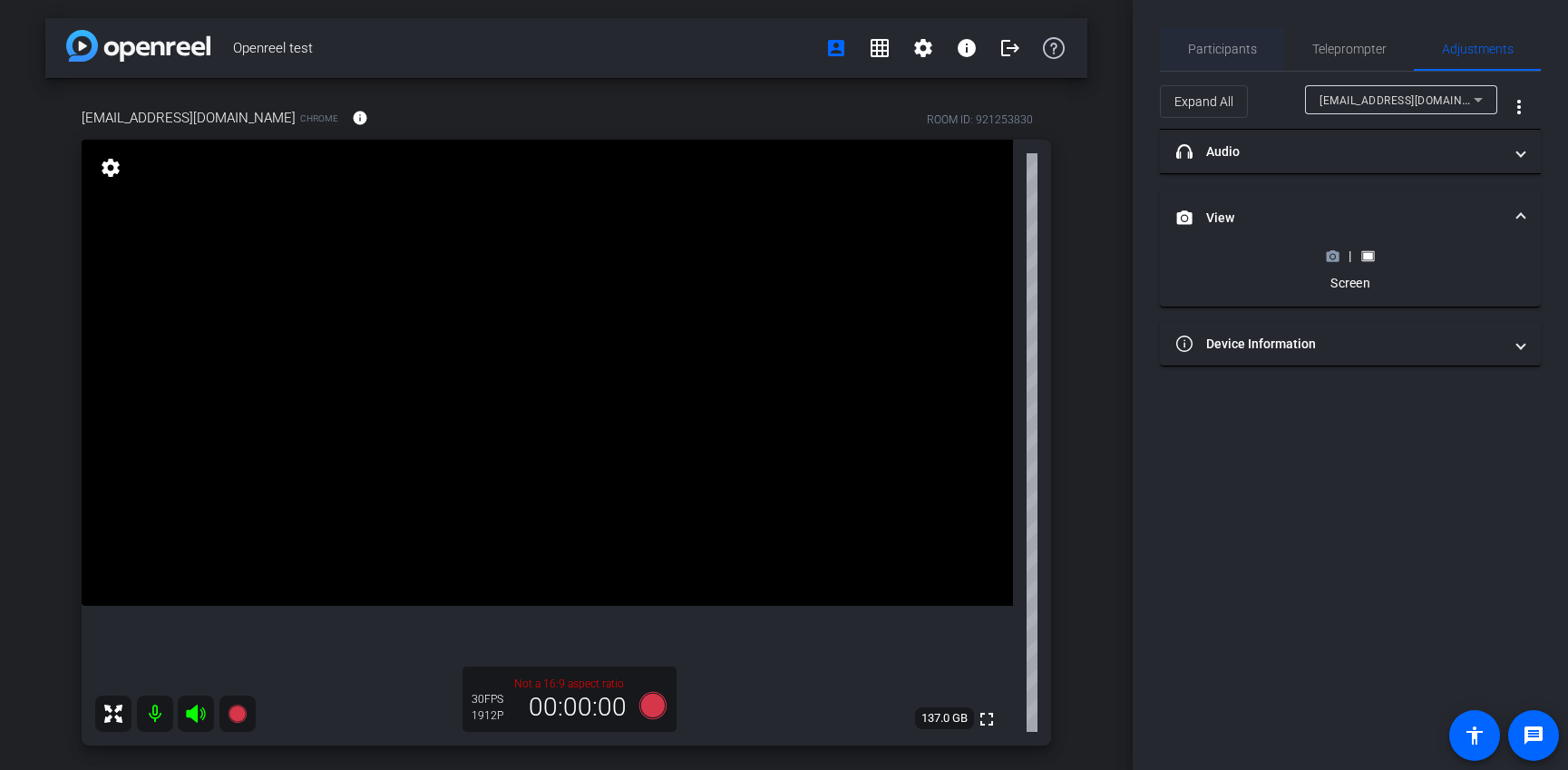
click at [1214, 48] on span "Participants" at bounding box center [1223, 48] width 69 height 13
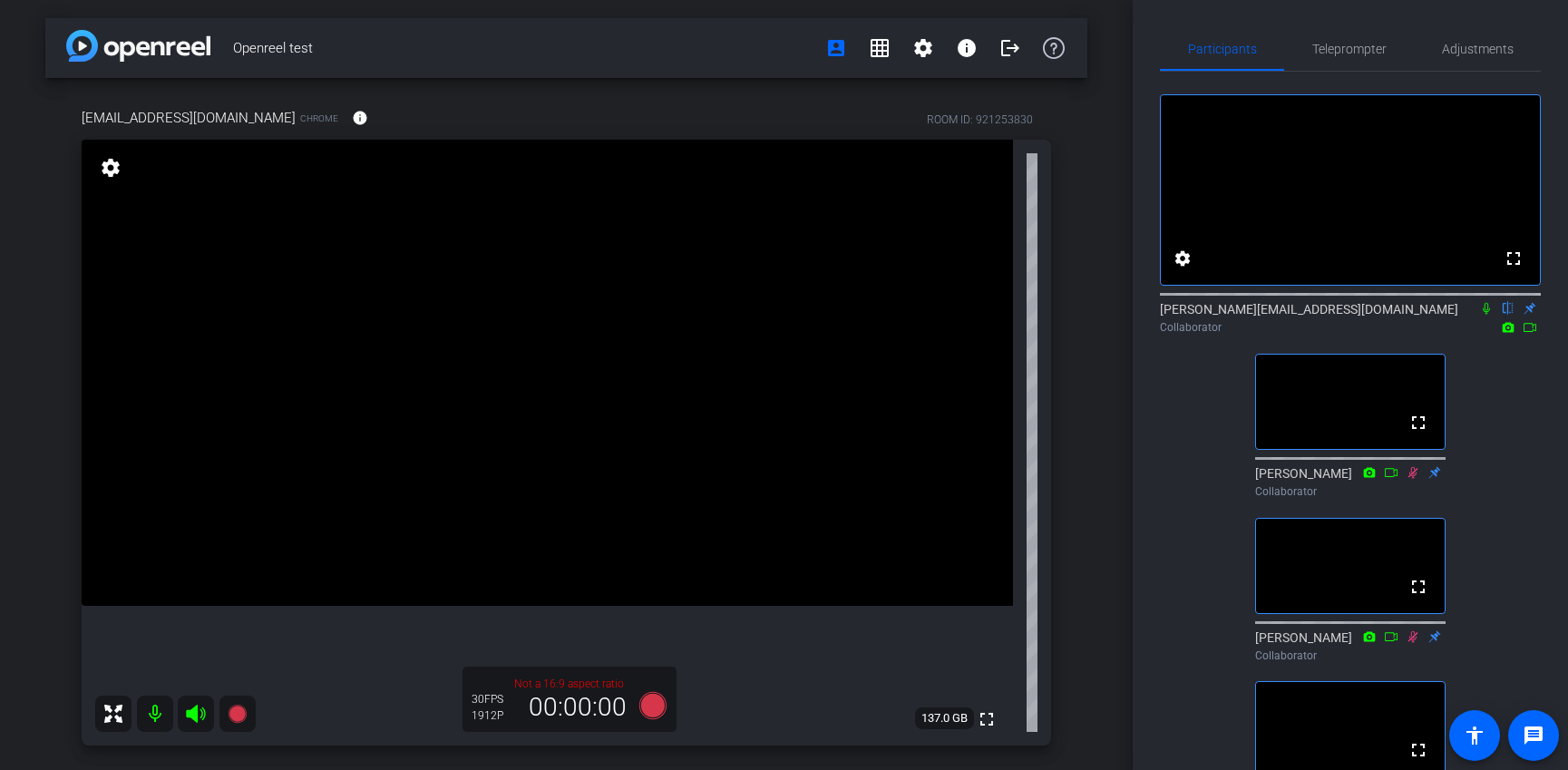
click at [1199, 593] on div "fullscreen settings [PERSON_NAME][EMAIL_ADDRESS][DOMAIN_NAME] flip Collaborator…" at bounding box center [1351, 635] width 381 height 1127
click at [1180, 439] on div "fullscreen settings [PERSON_NAME][EMAIL_ADDRESS][DOMAIN_NAME] flip Collaborator…" at bounding box center [1351, 635] width 381 height 1127
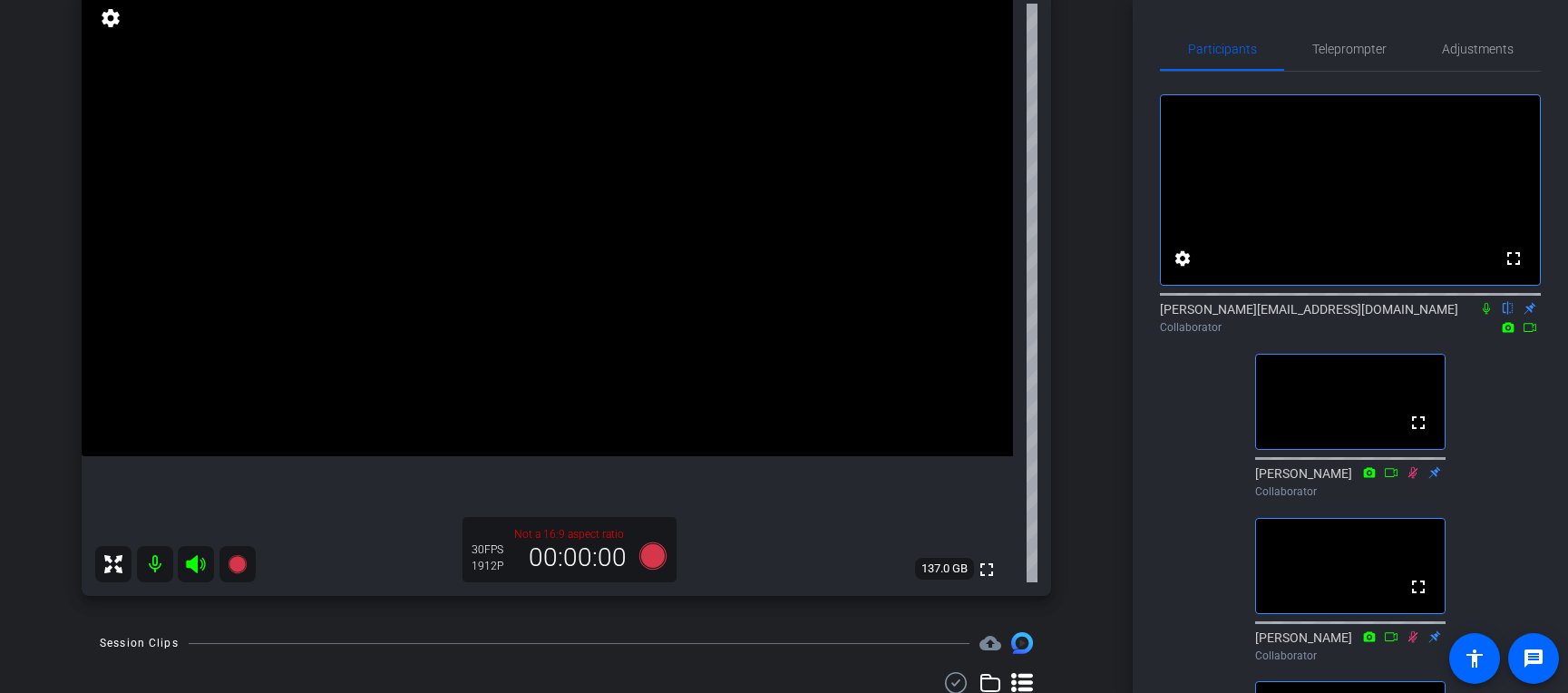
click at [1081, 215] on div "[EMAIL_ADDRESS][DOMAIN_NAME] Chrome info ROOM ID: 921253830 fullscreen settings…" at bounding box center [567, 271] width 1042 height 686
click at [1224, 49] on span "Teleprompter" at bounding box center [1350, 49] width 75 height 13
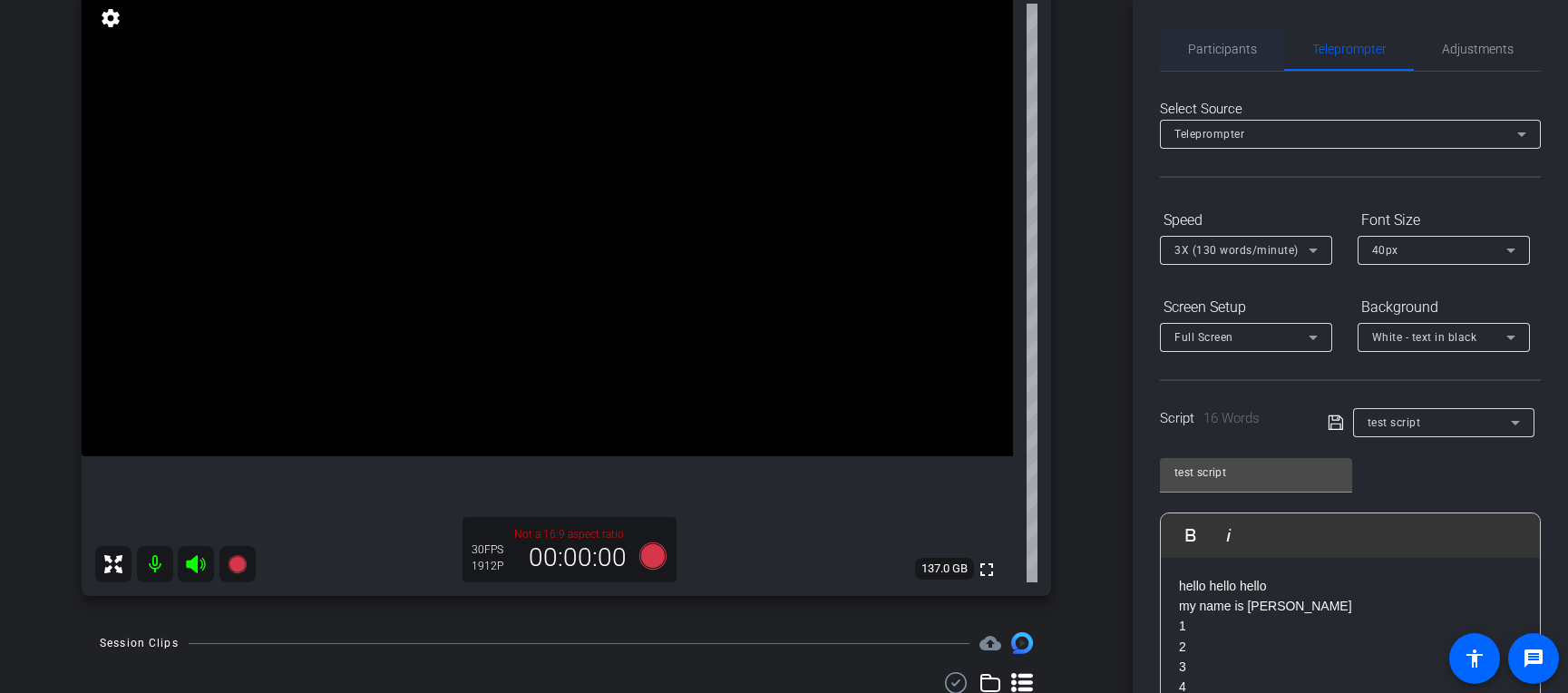
click at [1205, 50] on span "Participants" at bounding box center [1223, 49] width 69 height 13
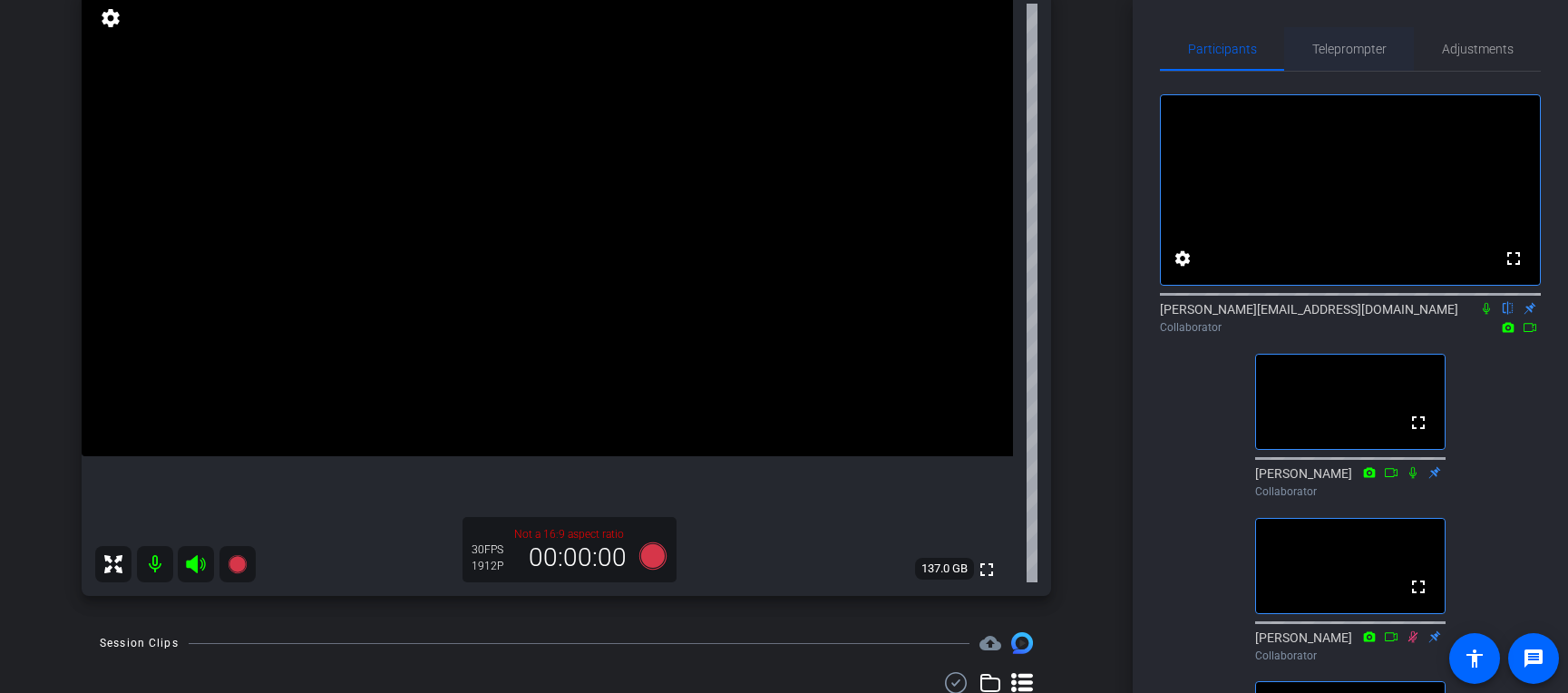
click at [1224, 46] on span "Teleprompter" at bounding box center [1350, 49] width 75 height 13
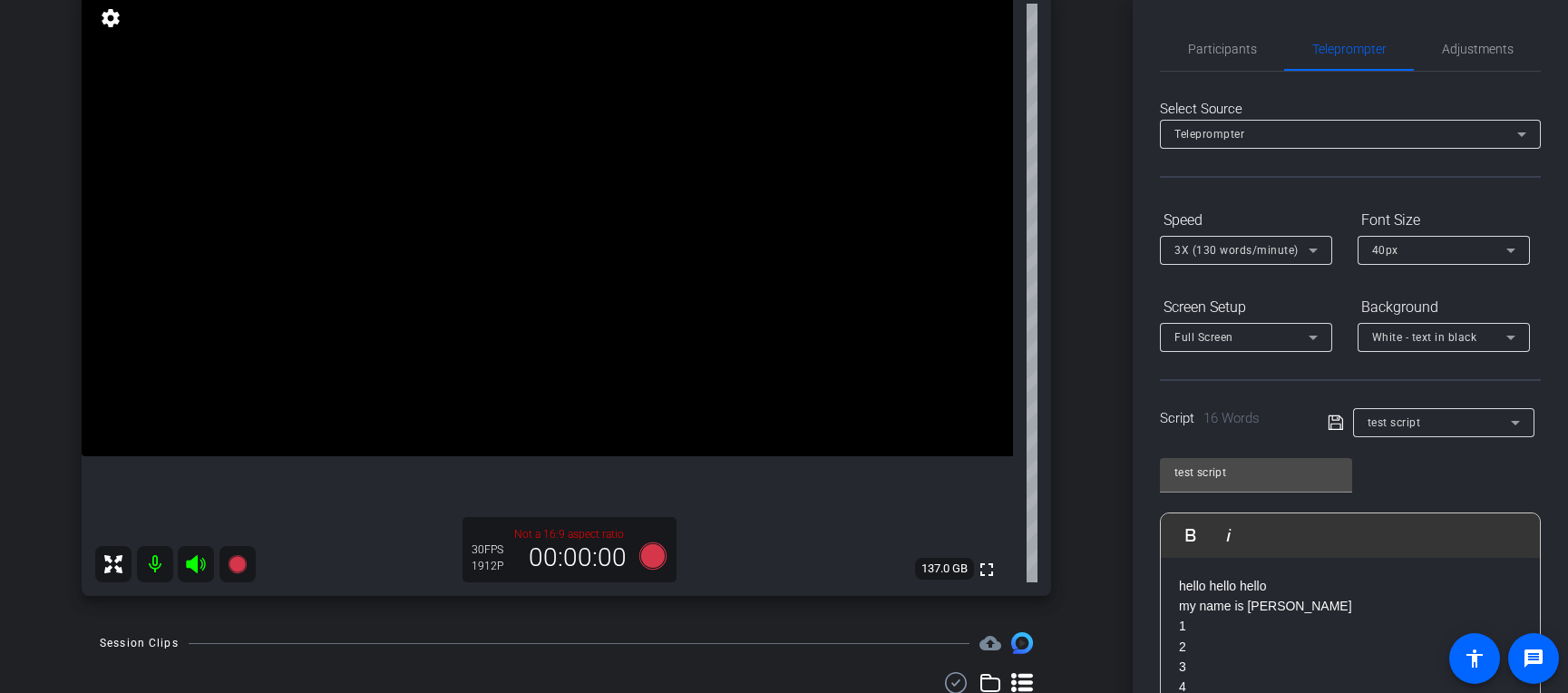
drag, startPoint x: 1237, startPoint y: 19, endPoint x: 1234, endPoint y: 29, distance: 10.4
click at [1224, 22] on div "Participants Teleprompter Adjustments settings [PERSON_NAME][EMAIL_ADDRESS][DOM…" at bounding box center [1351, 346] width 436 height 693
click at [1224, 35] on span "Participants" at bounding box center [1223, 49] width 69 height 44
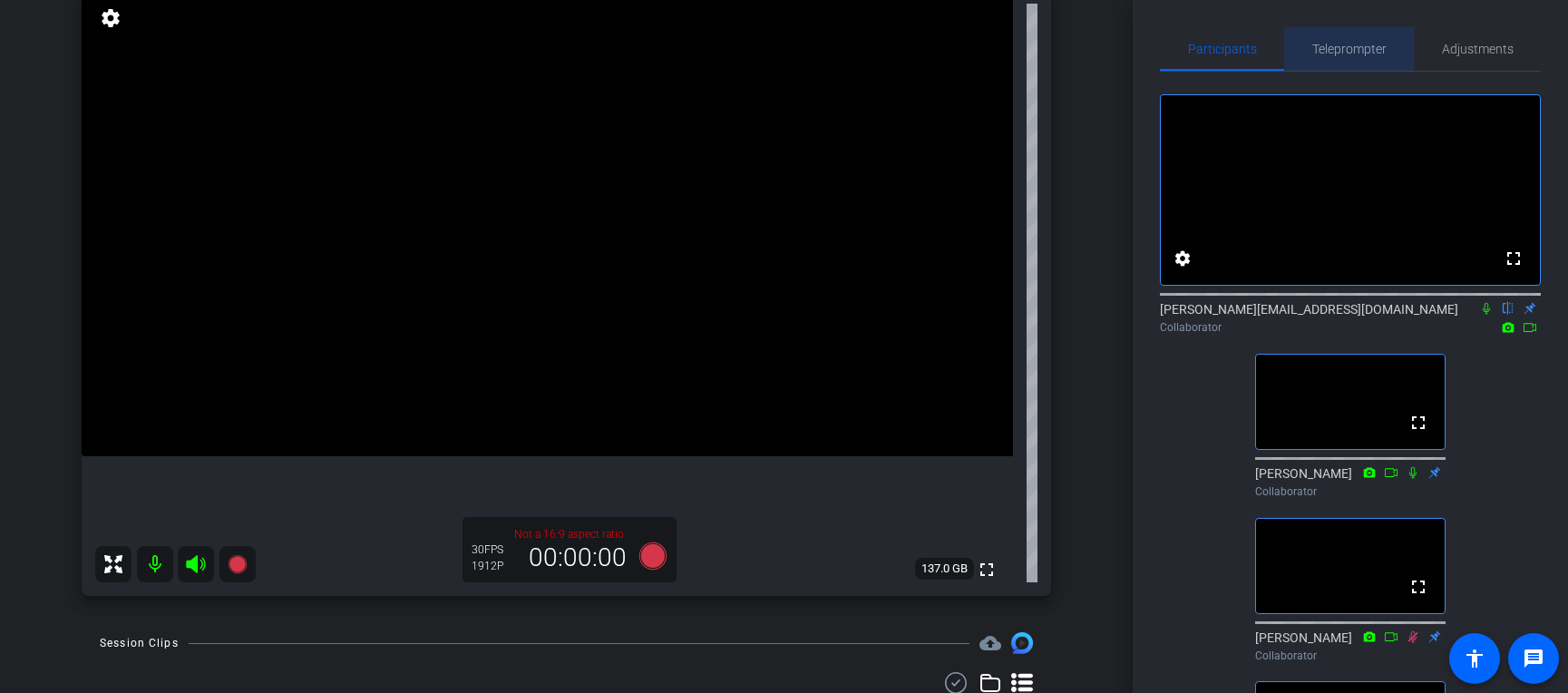
click at [1224, 53] on span "Teleprompter" at bounding box center [1350, 49] width 75 height 13
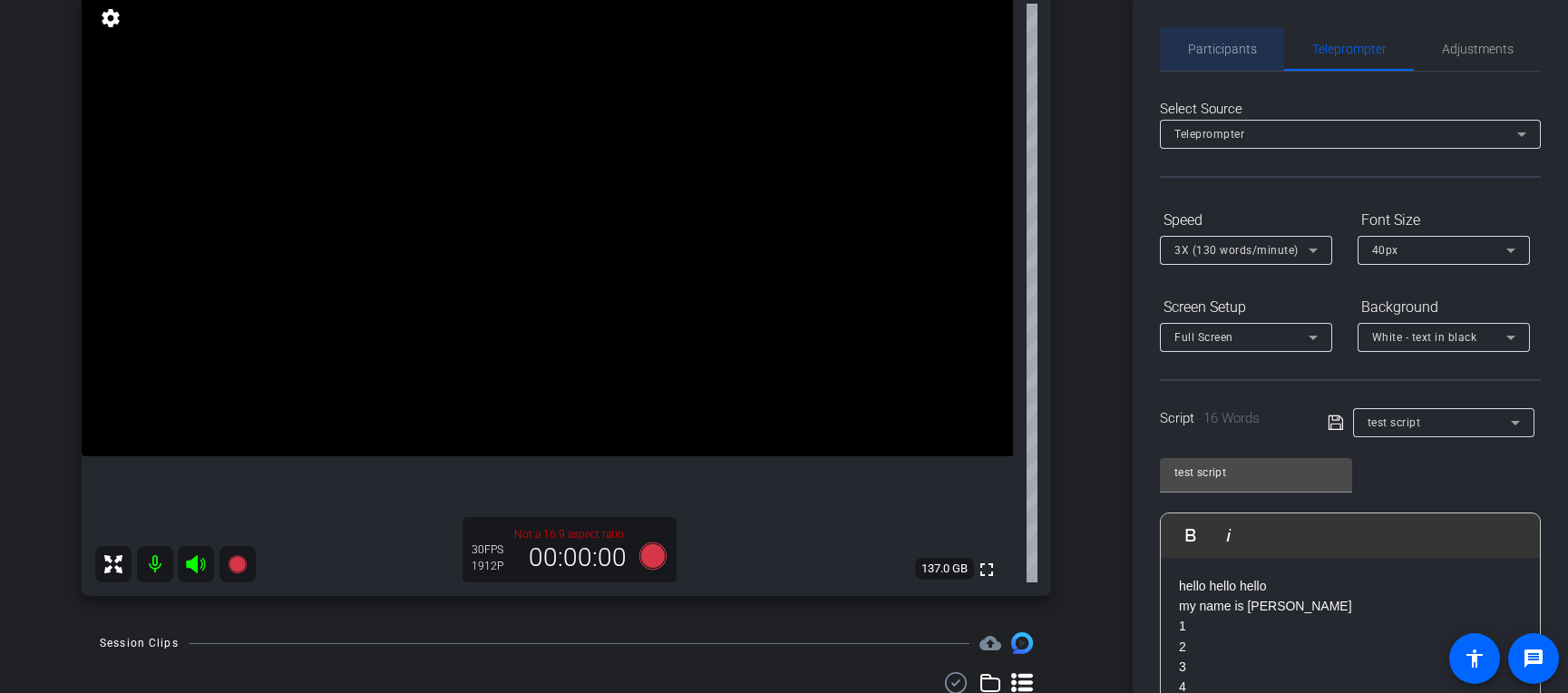
click at [1224, 60] on span "Participants" at bounding box center [1223, 49] width 69 height 44
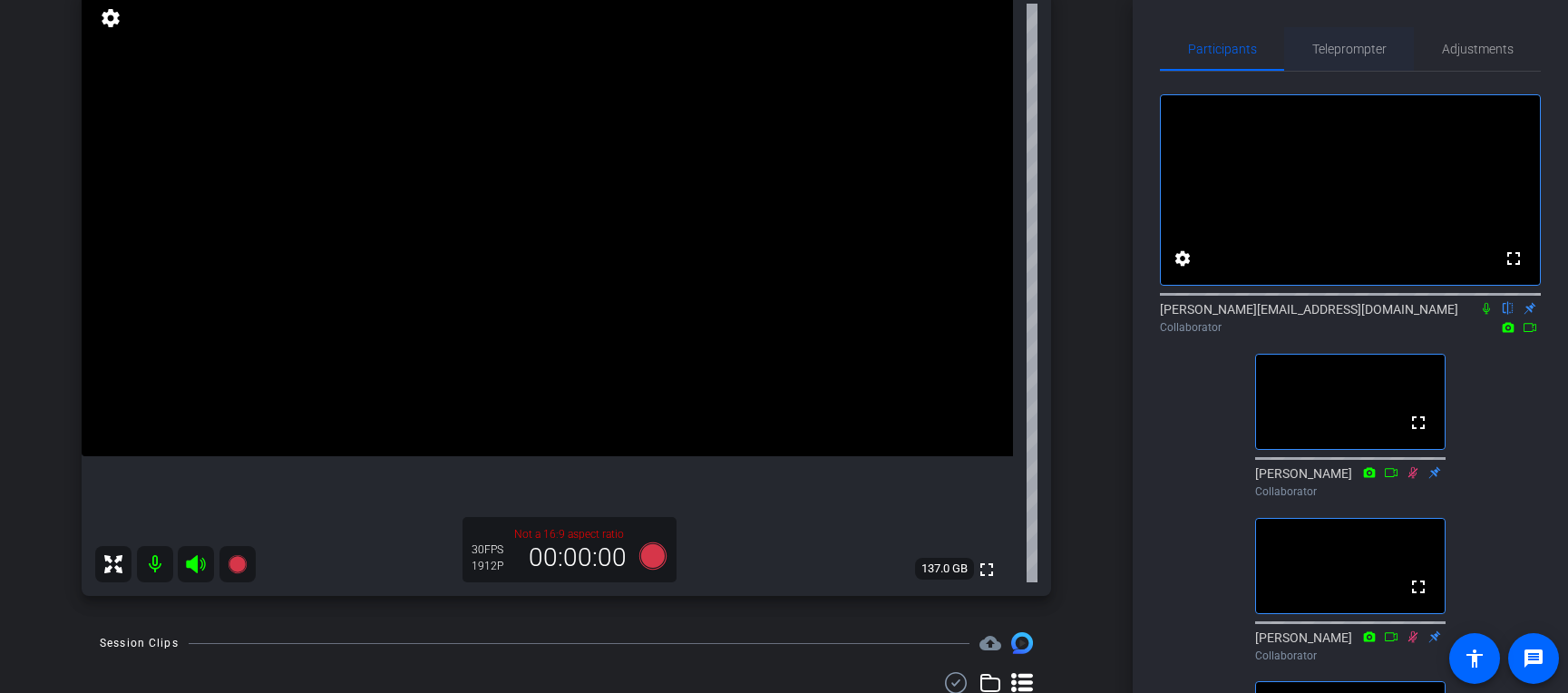
click at [1224, 58] on span "Teleprompter" at bounding box center [1350, 49] width 75 height 44
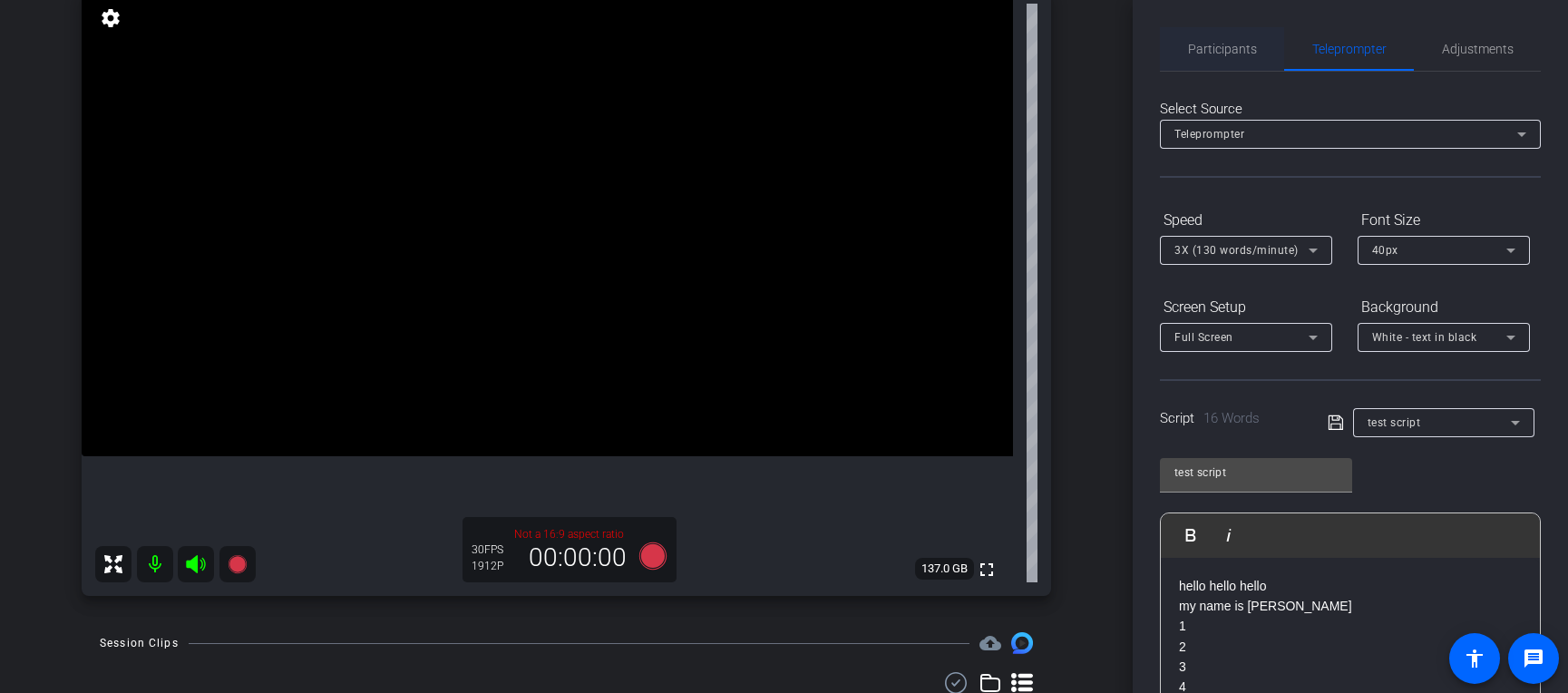
click at [1194, 56] on span "Participants" at bounding box center [1223, 49] width 69 height 44
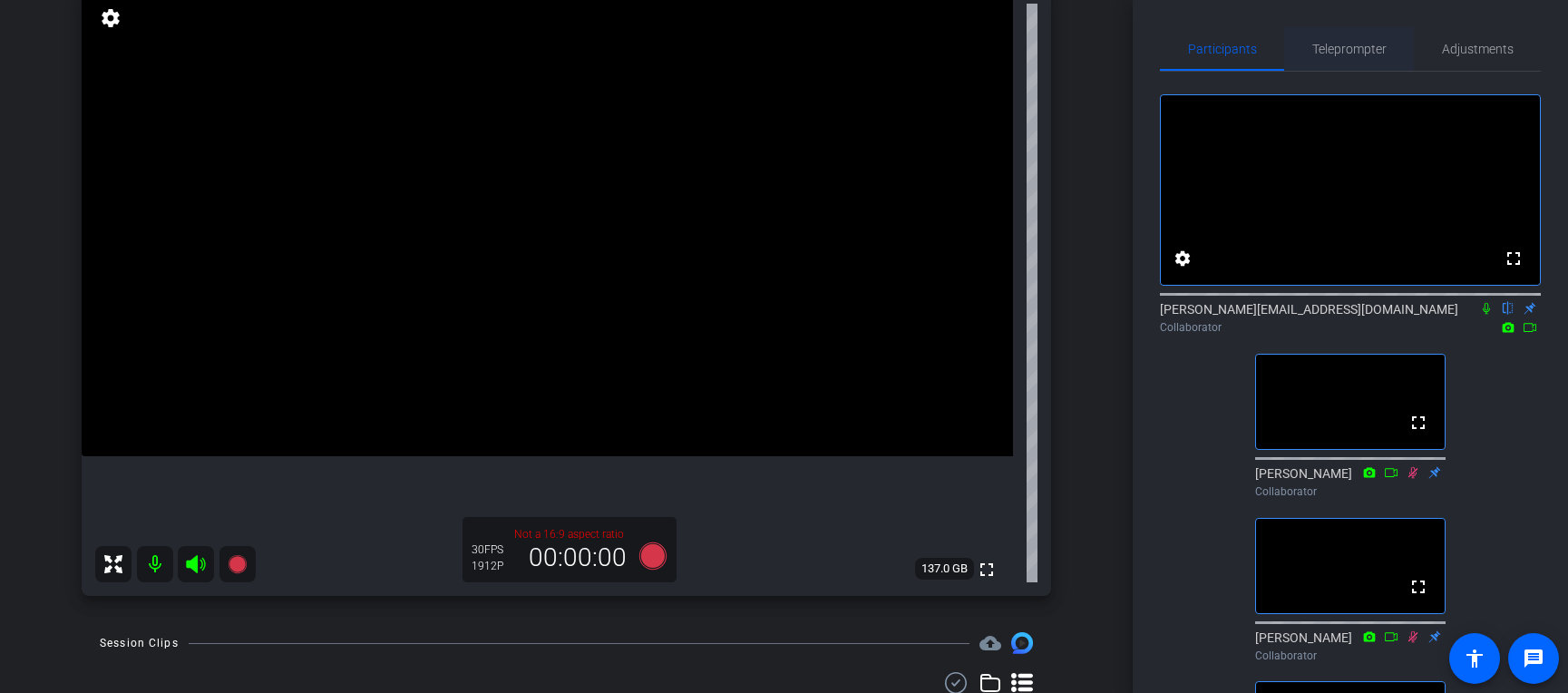
click at [1224, 45] on span "Teleprompter" at bounding box center [1350, 49] width 75 height 13
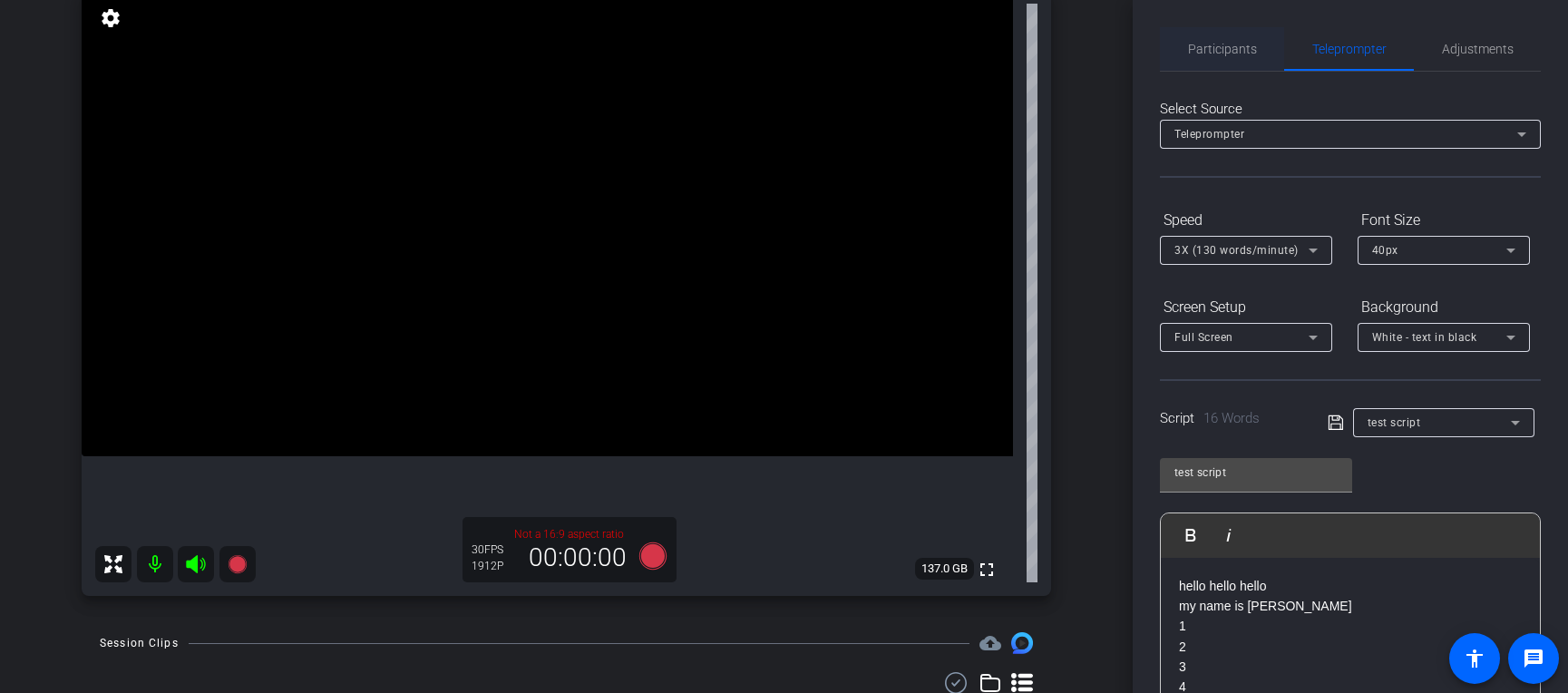
click at [1223, 52] on span "Participants" at bounding box center [1223, 49] width 69 height 13
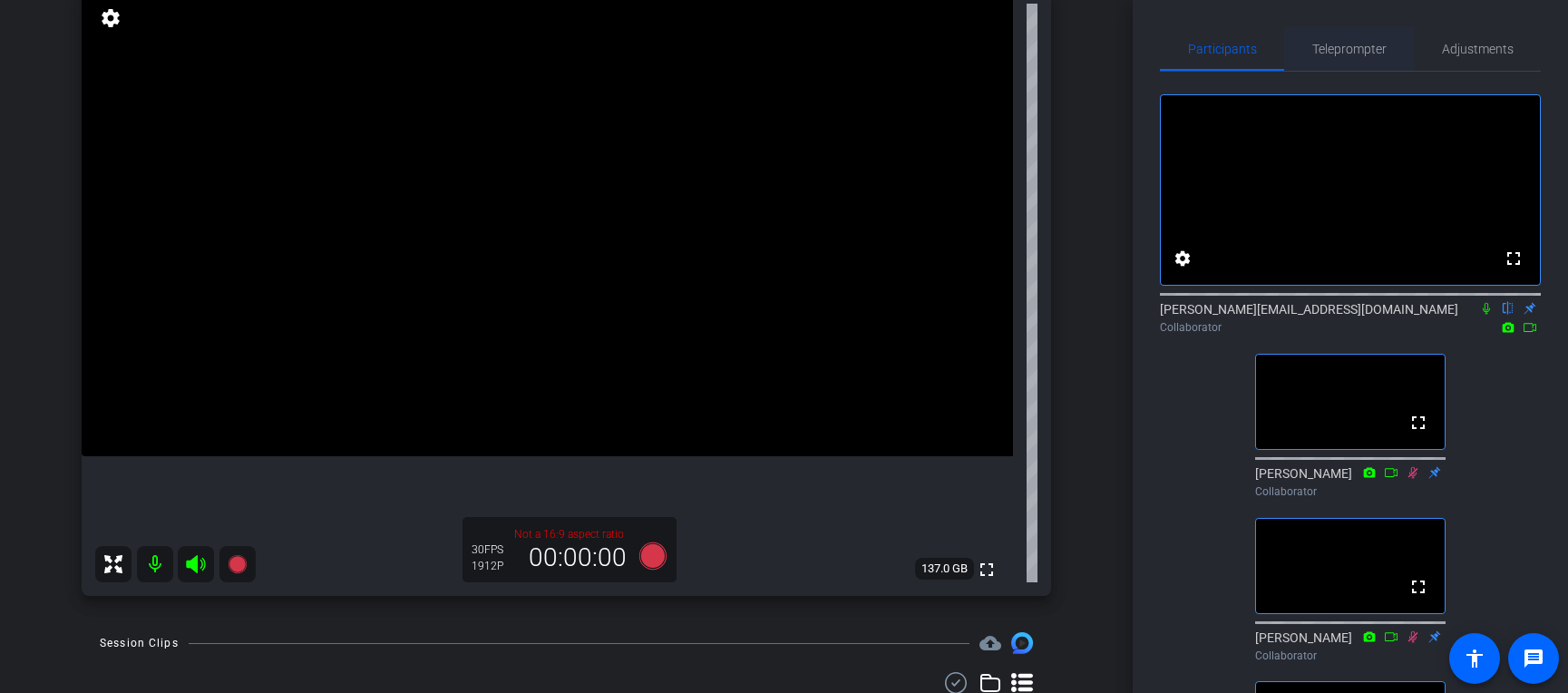
click at [1224, 51] on span "Teleprompter" at bounding box center [1350, 49] width 75 height 13
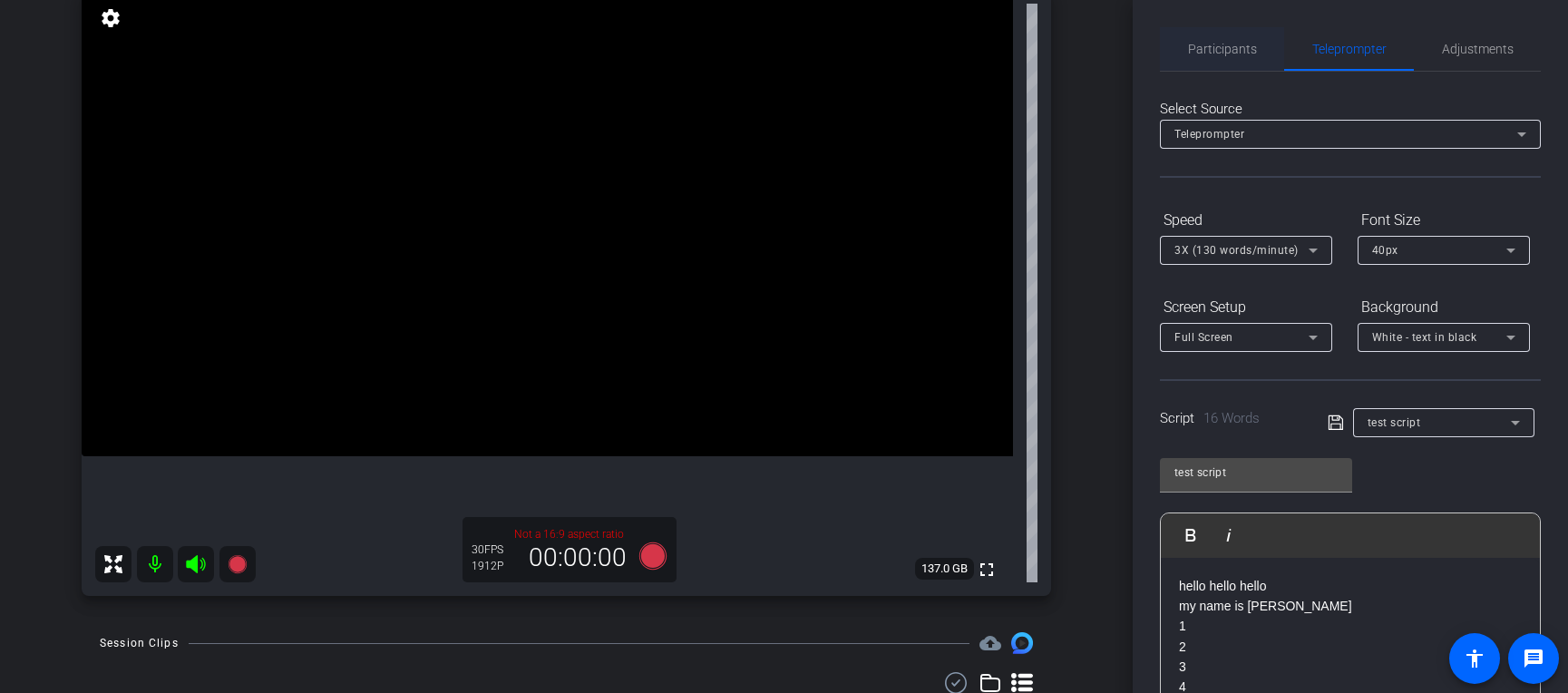
click at [1224, 47] on span "Participants" at bounding box center [1223, 49] width 69 height 13
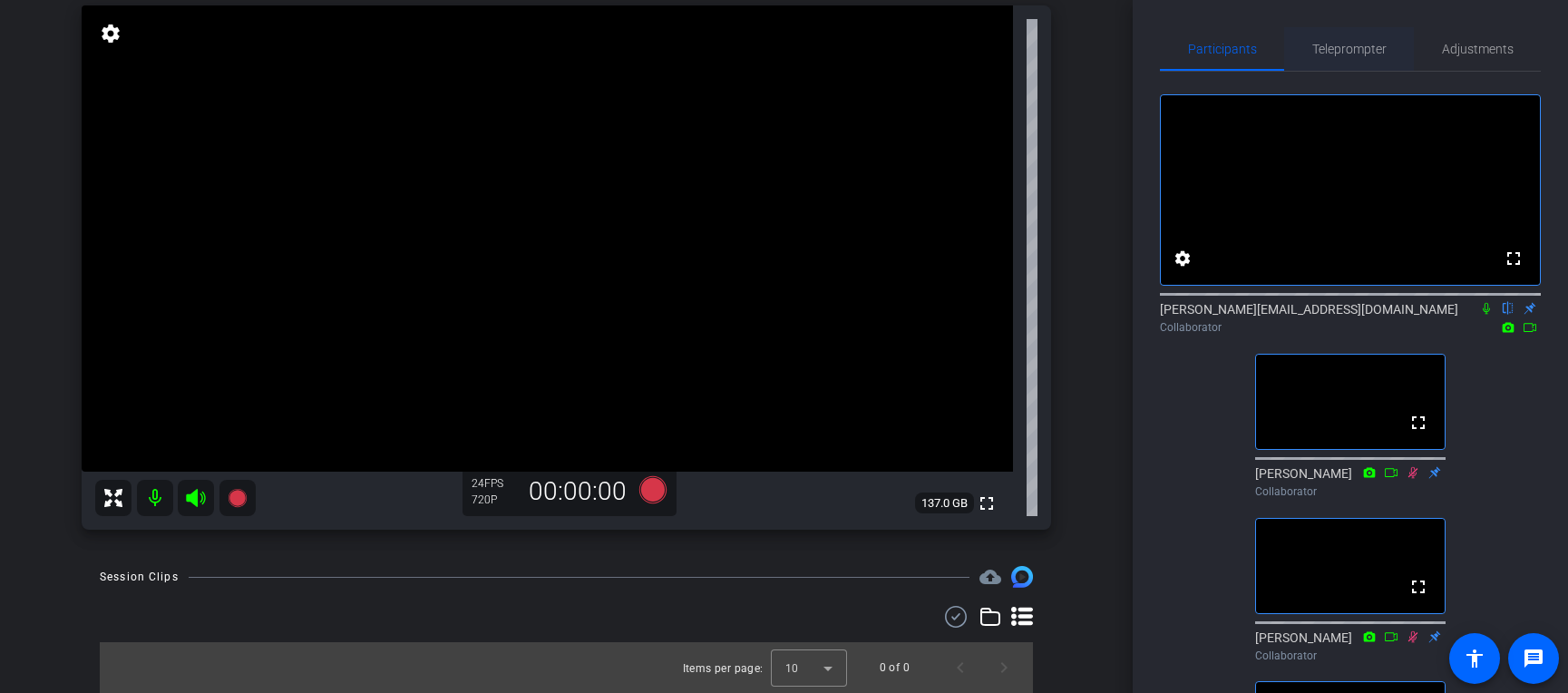
scroll to position [134, 0]
click at [1224, 53] on span "Teleprompter" at bounding box center [1350, 49] width 75 height 13
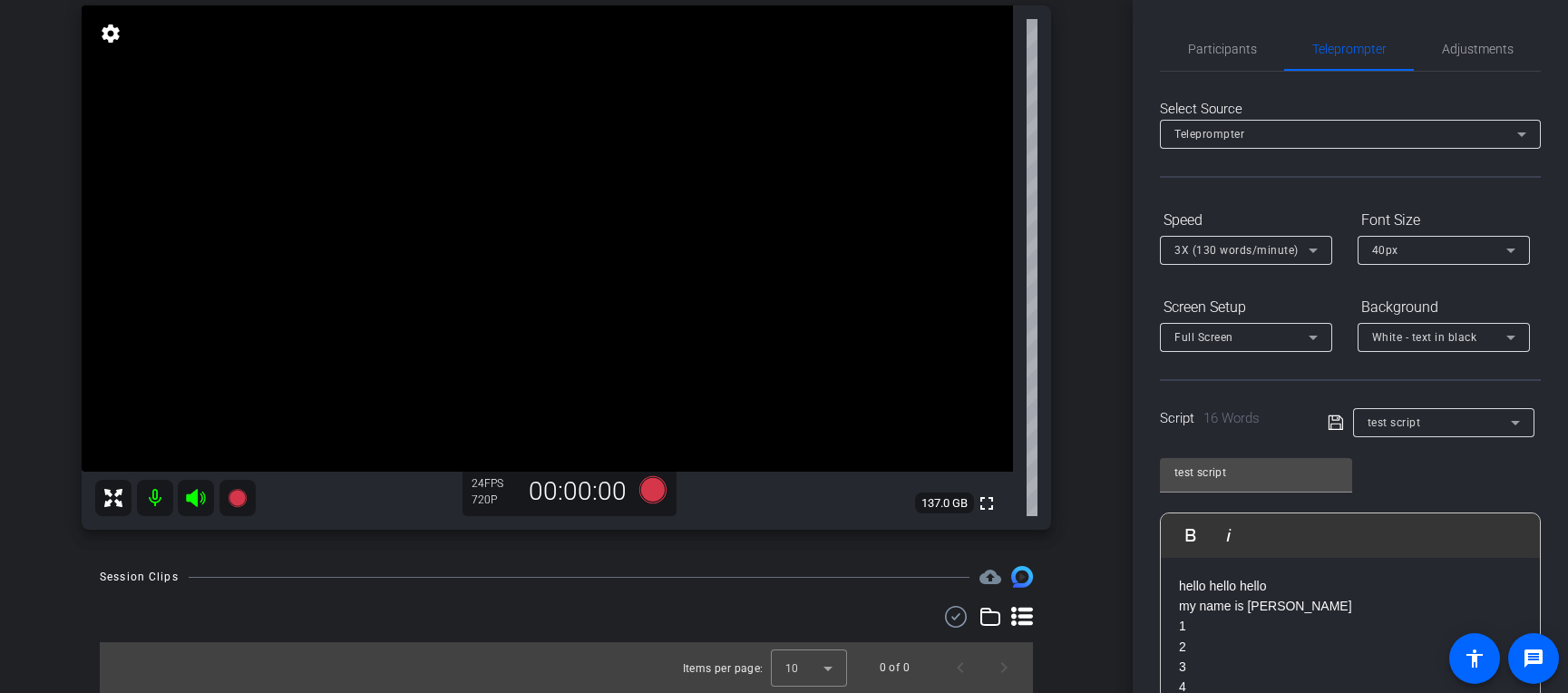
scroll to position [299, 0]
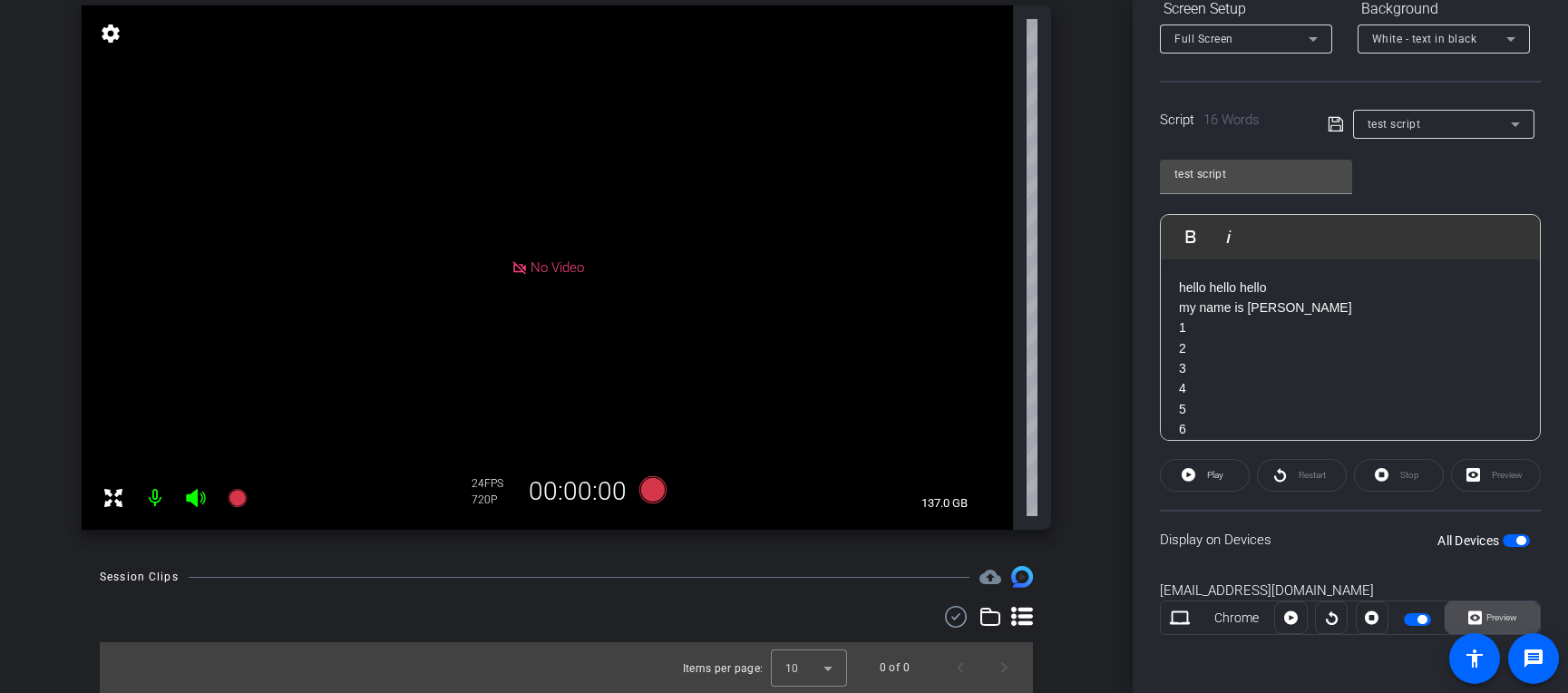
click at [1224, 623] on span at bounding box center [1492, 617] width 93 height 44
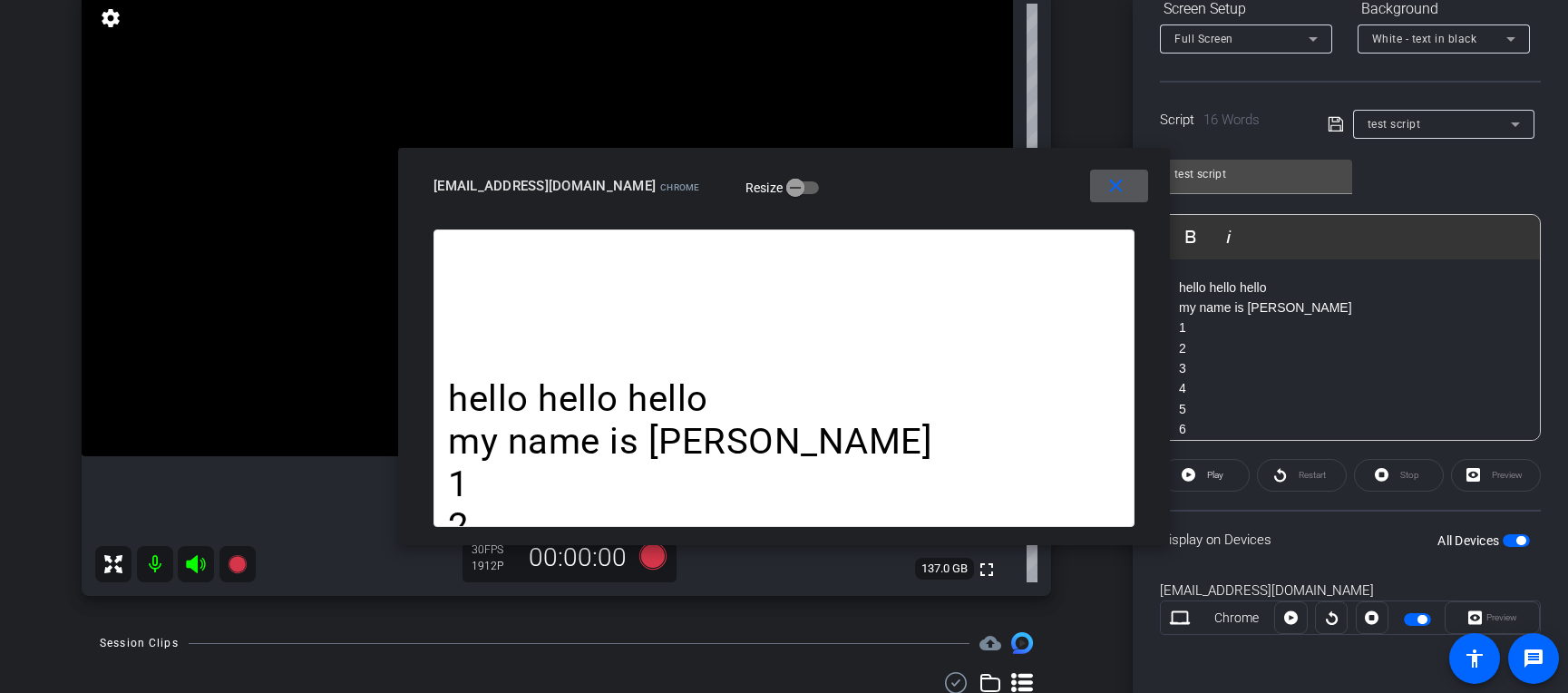
scroll to position [0, 0]
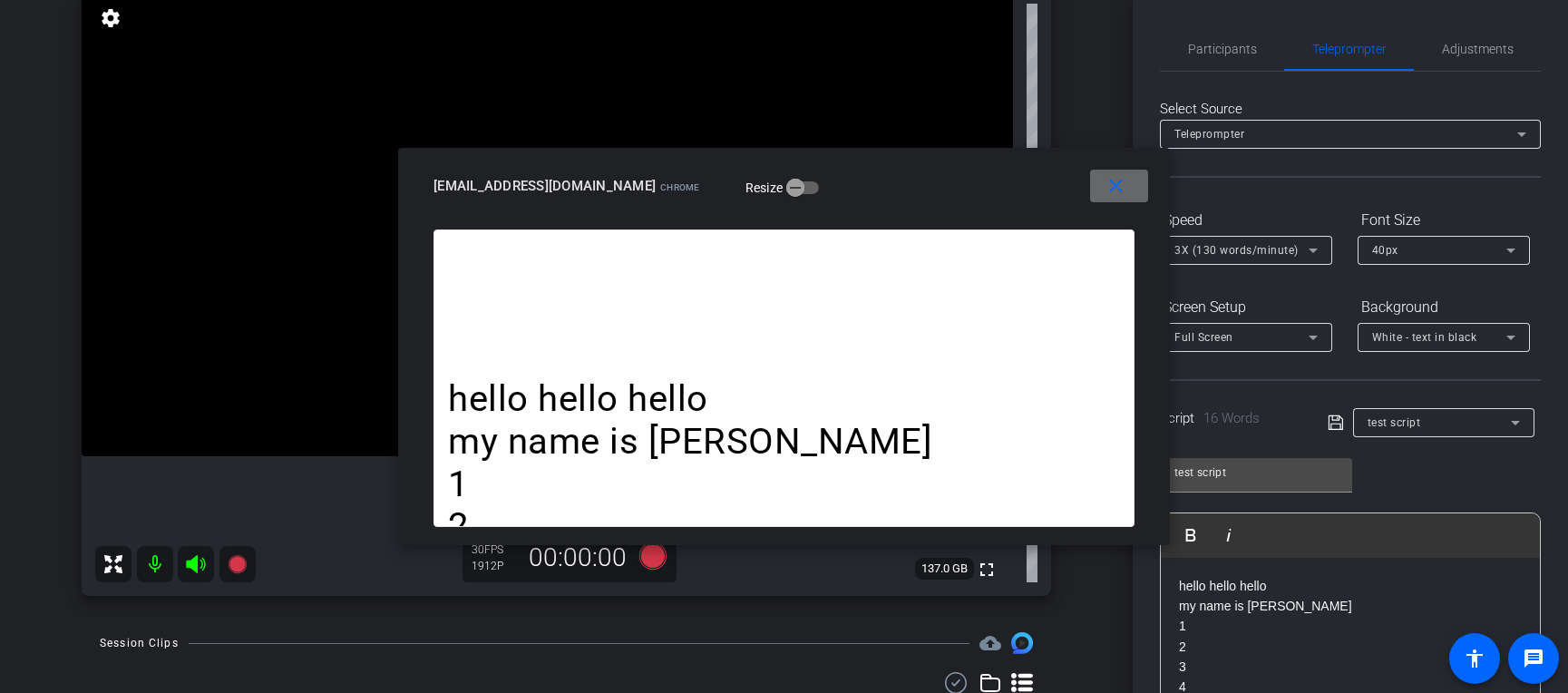
drag, startPoint x: 1130, startPoint y: 182, endPoint x: 1138, endPoint y: 186, distance: 8.9
click at [1131, 182] on span at bounding box center [1120, 185] width 58 height 44
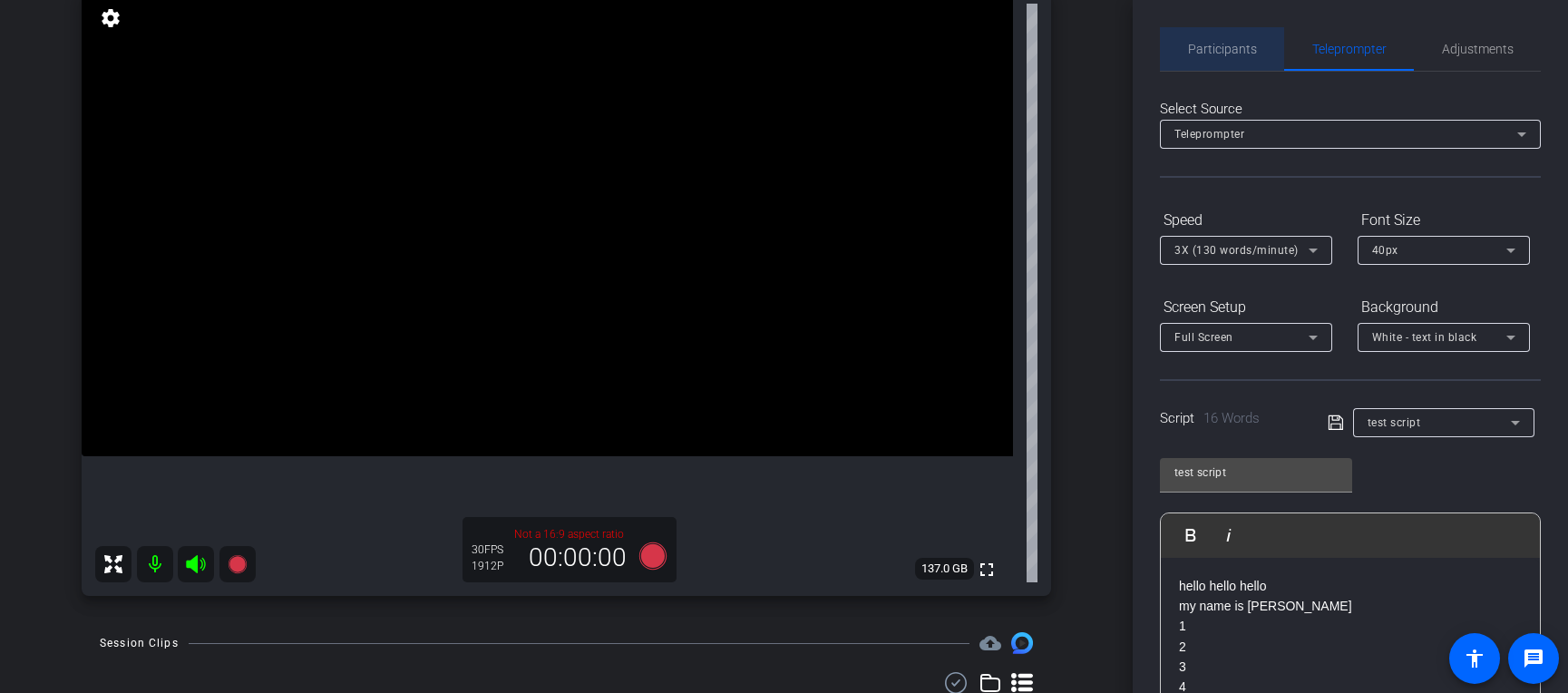
click at [1224, 54] on span "Participants" at bounding box center [1223, 49] width 69 height 13
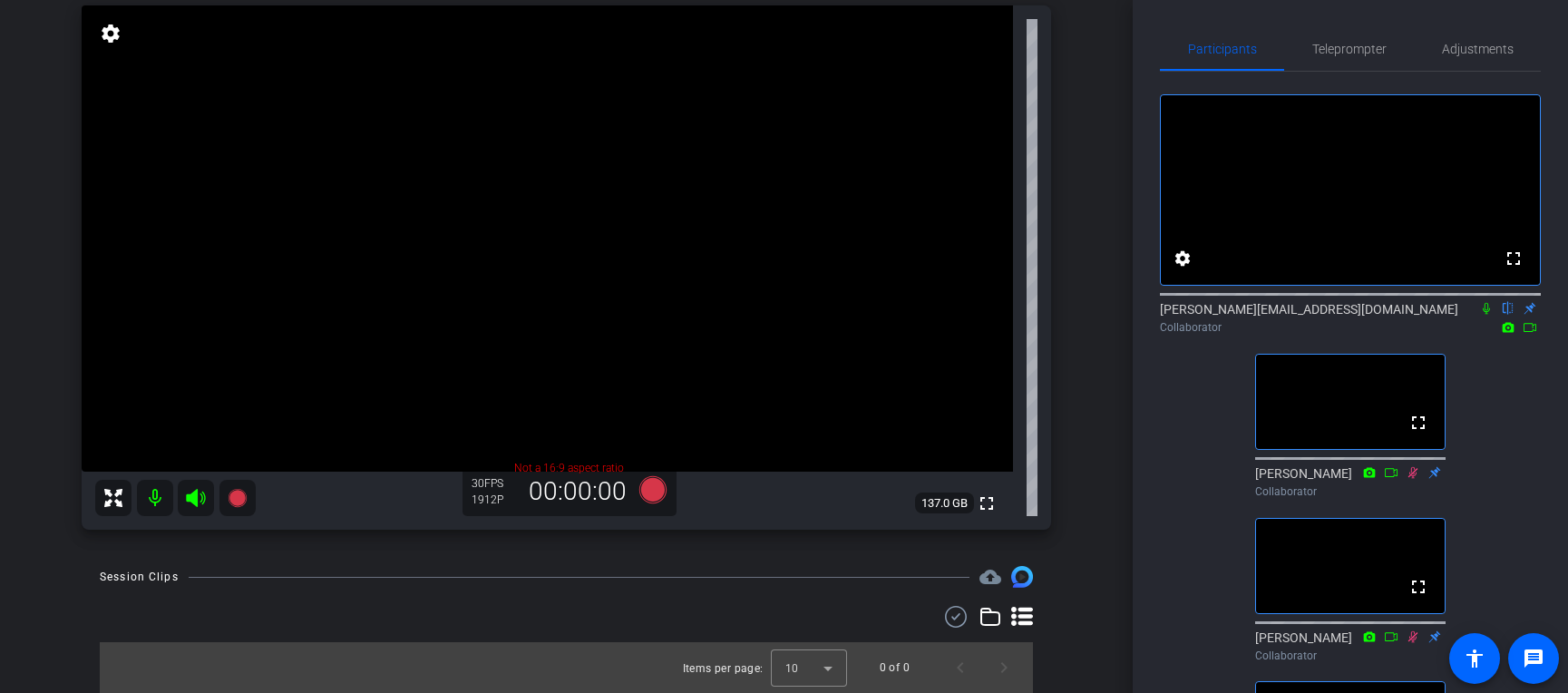
scroll to position [134, 0]
click at [1224, 51] on span "Teleprompter" at bounding box center [1350, 49] width 75 height 13
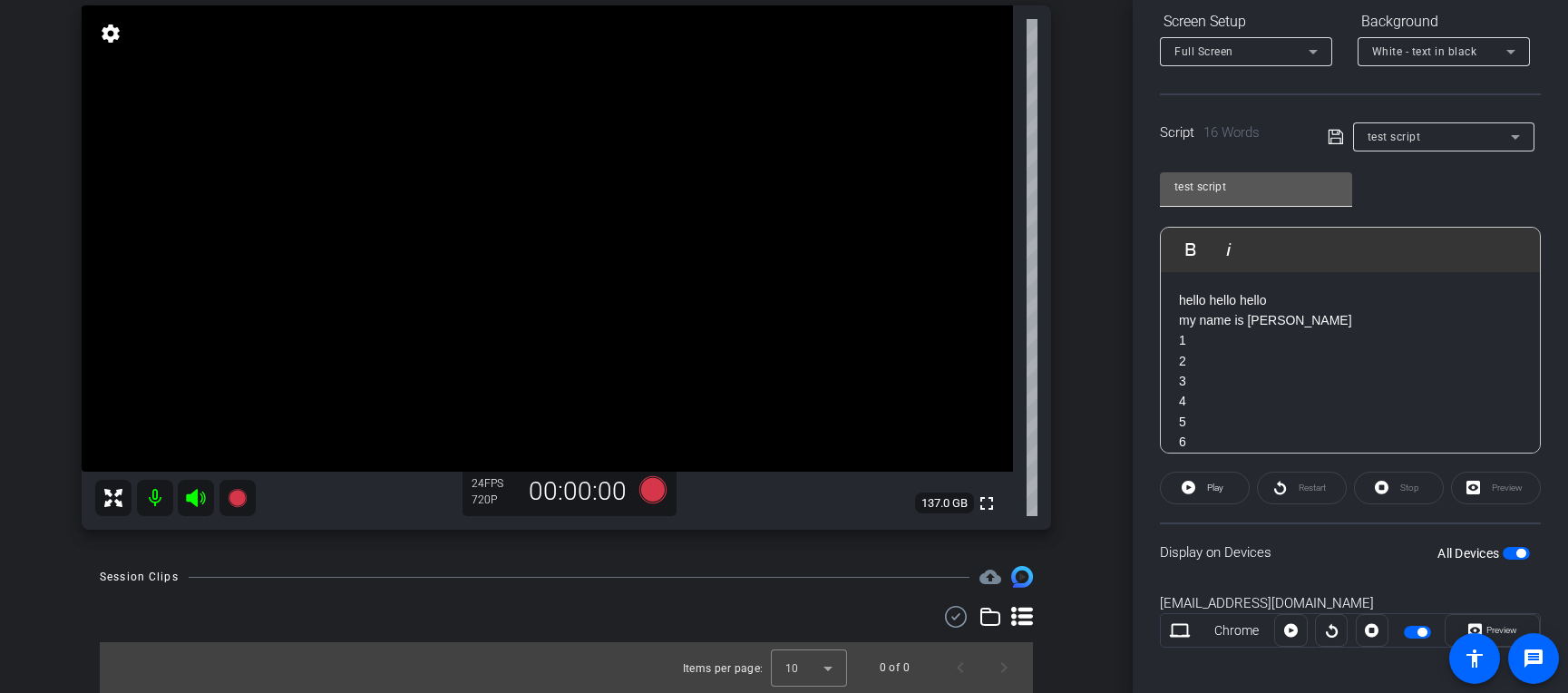
scroll to position [266, 0]
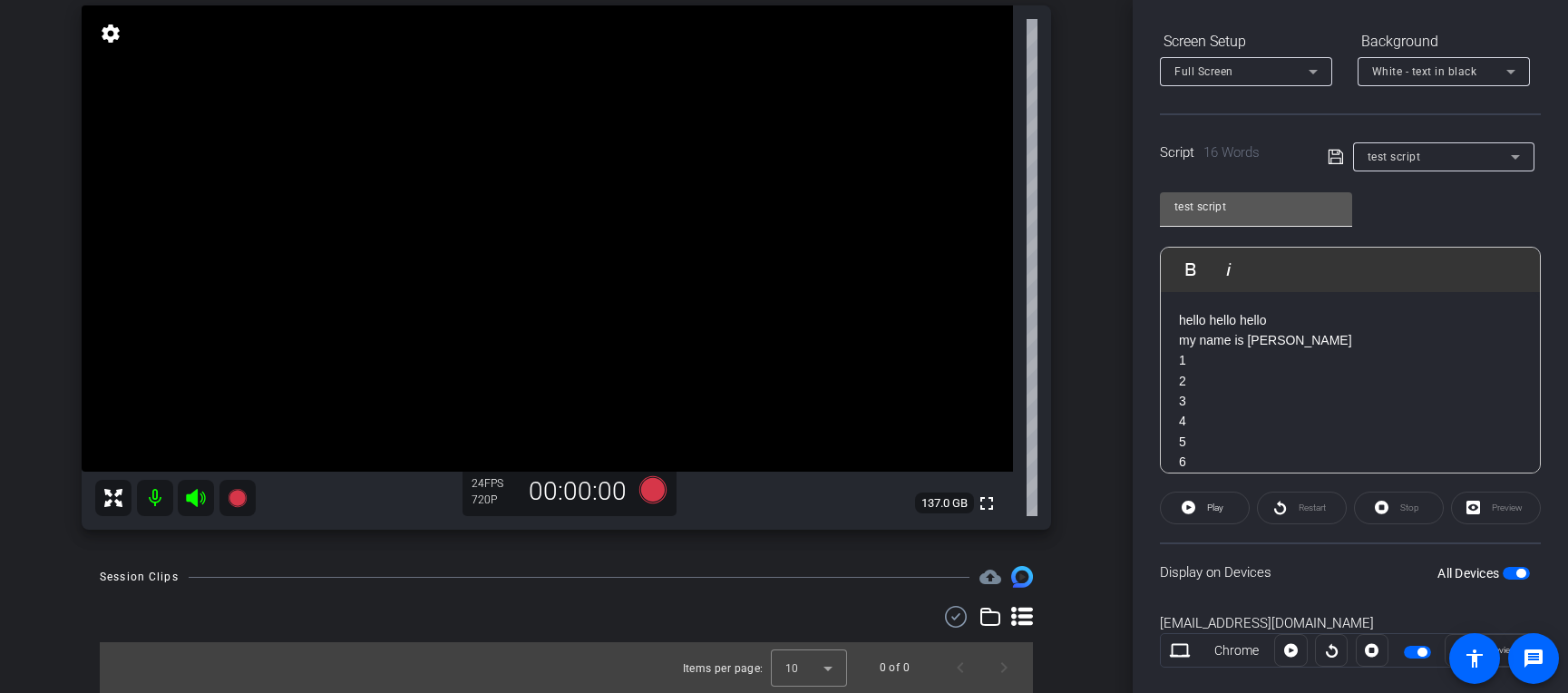
click at [1224, 202] on input "test script" at bounding box center [1257, 207] width 163 height 21
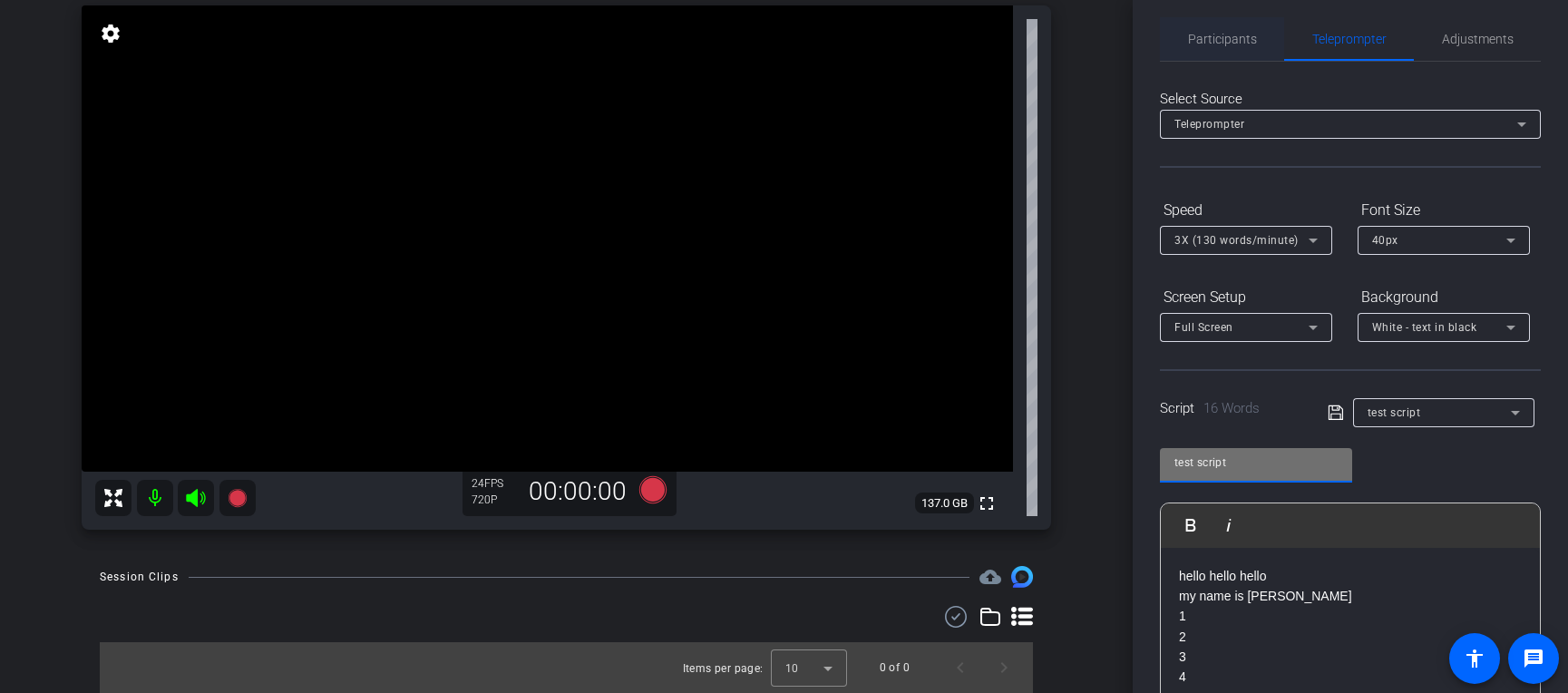
scroll to position [0, 0]
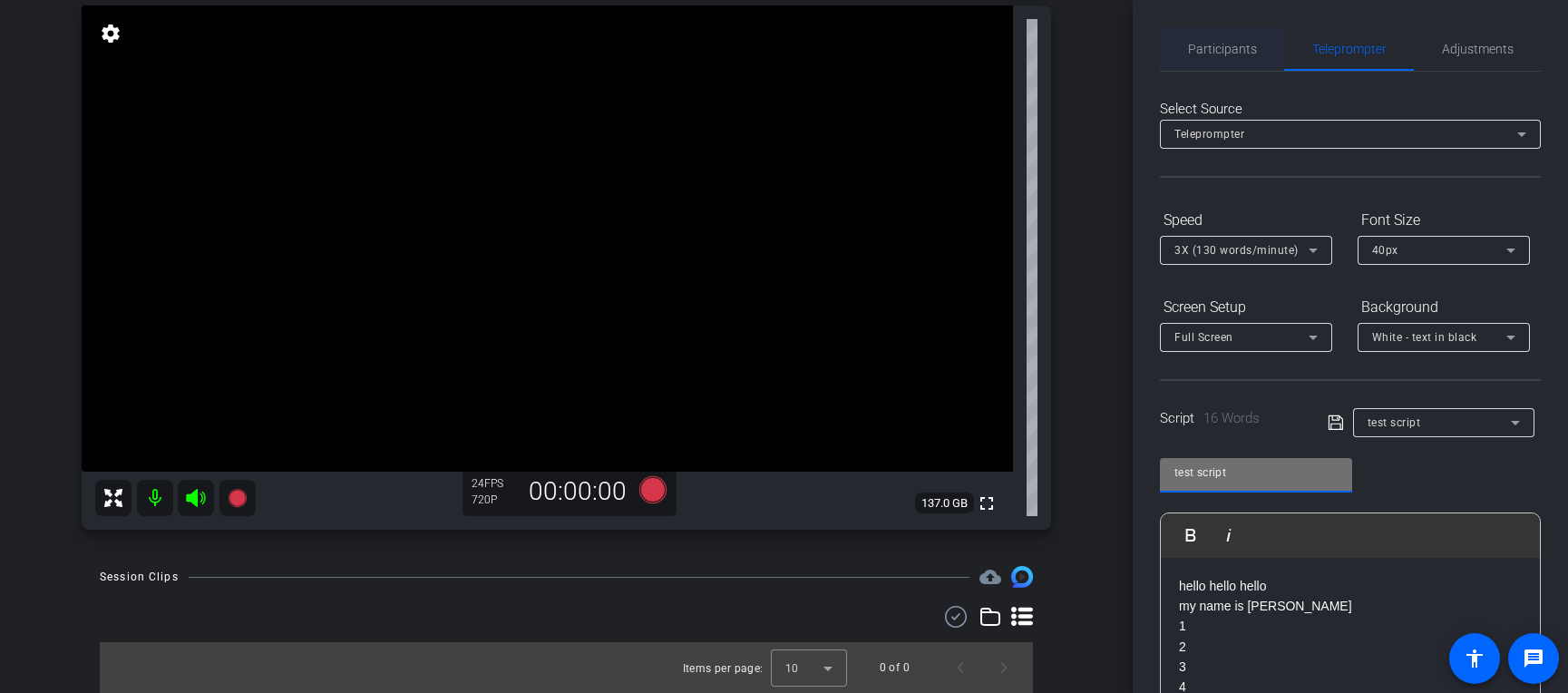
click at [1192, 43] on span "Participants" at bounding box center [1223, 49] width 69 height 13
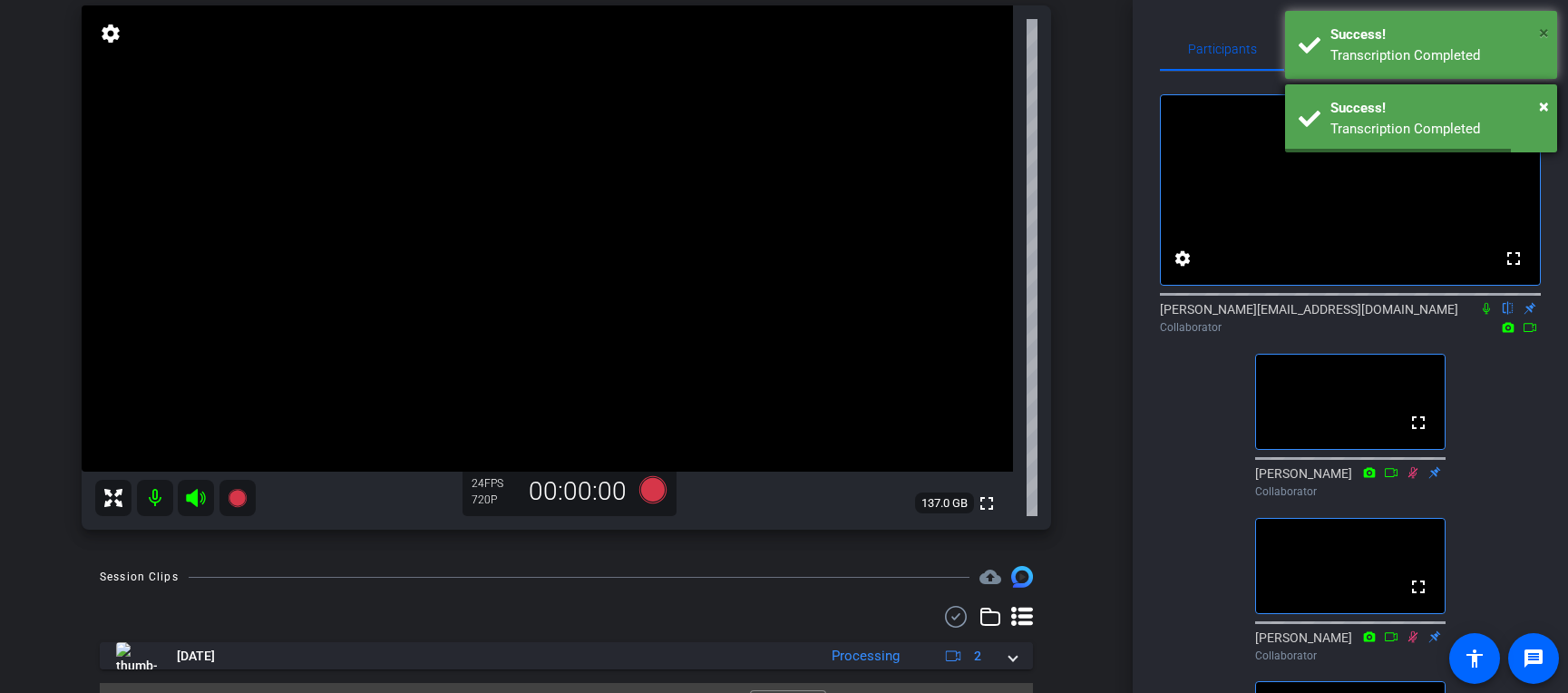
click at [1224, 33] on span "×" at bounding box center [1544, 32] width 10 height 21
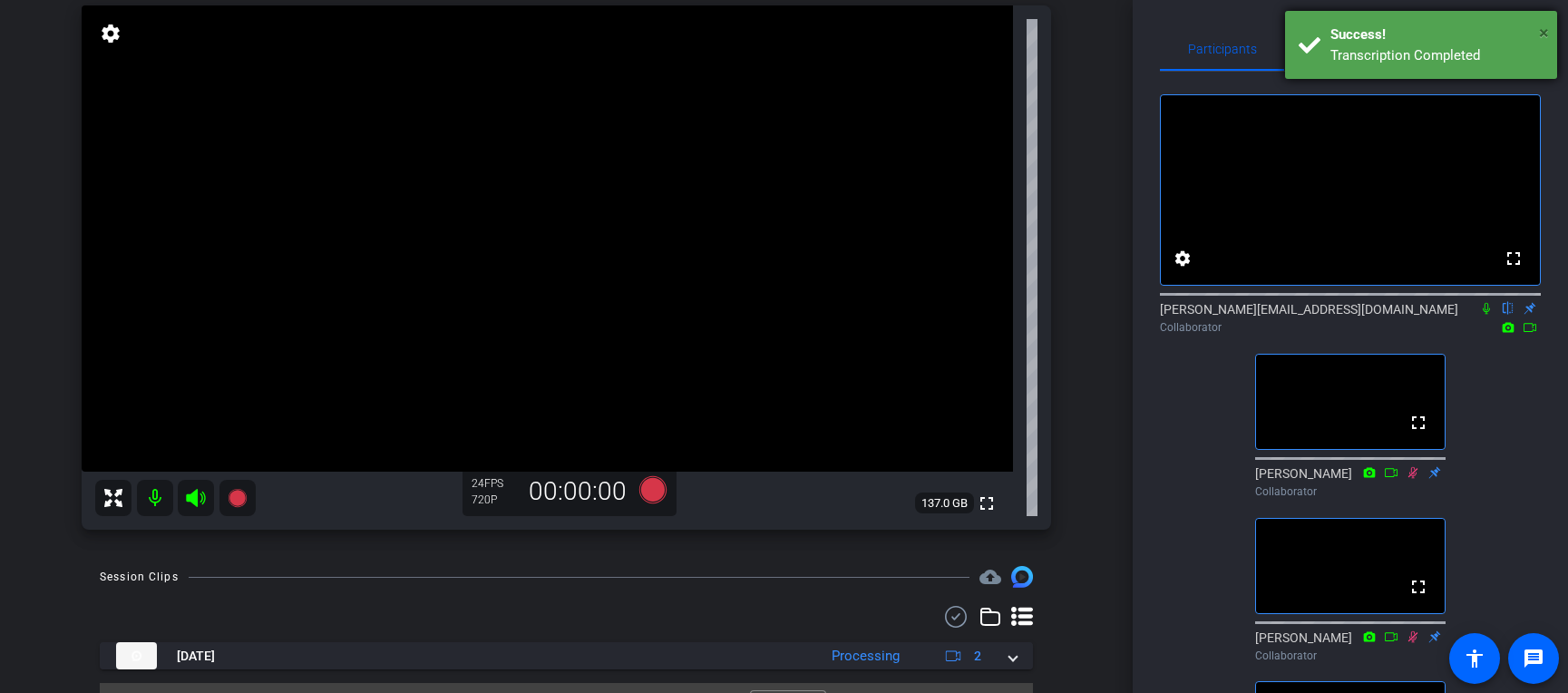
click at [1224, 31] on span "×" at bounding box center [1544, 32] width 10 height 21
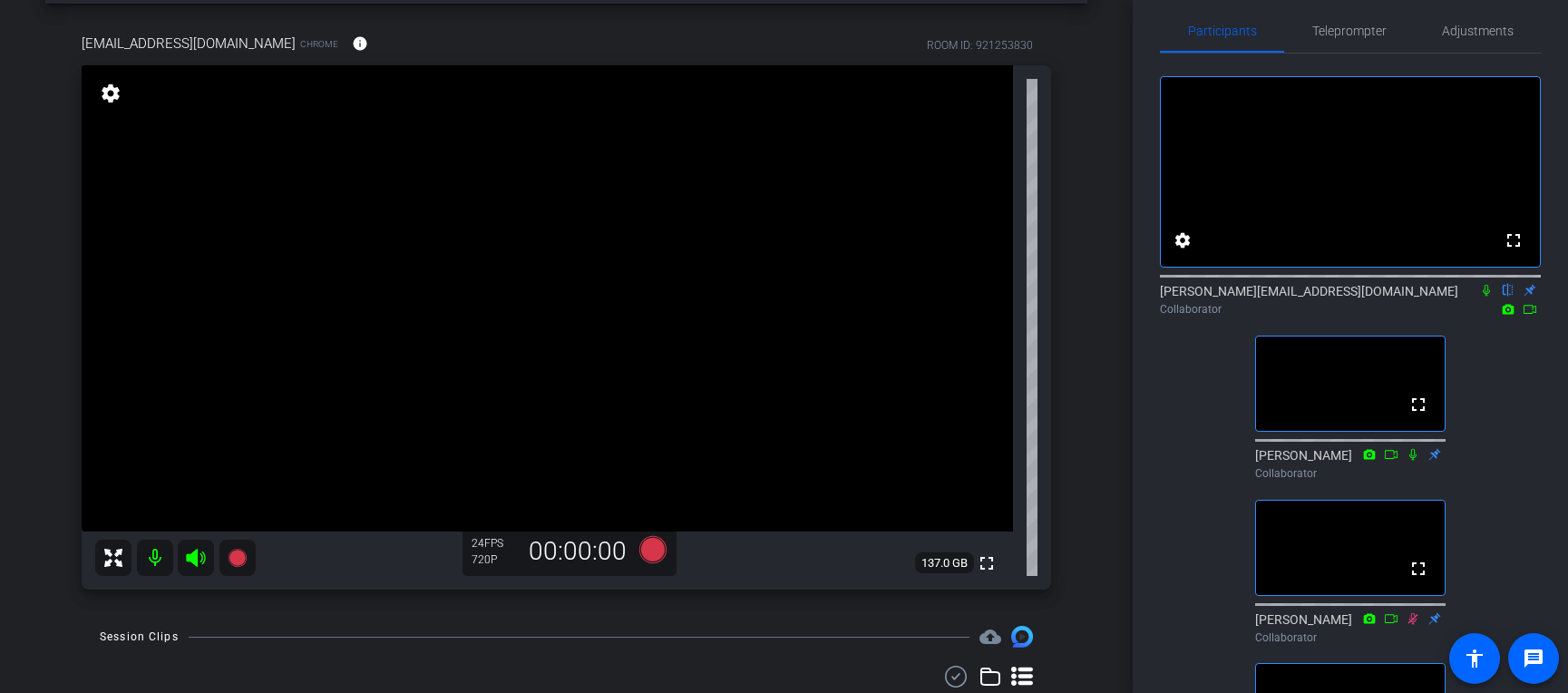
scroll to position [15, 0]
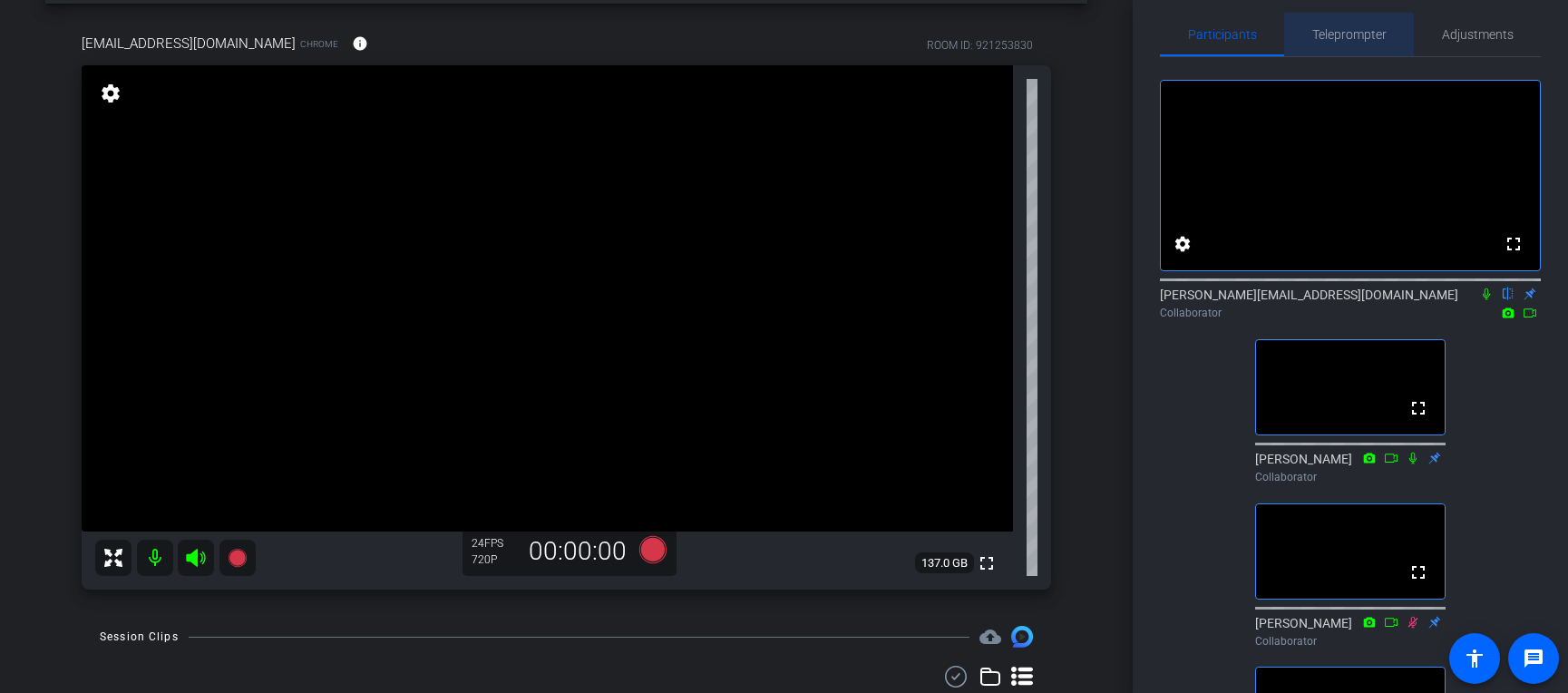
click at [1224, 36] on span "Teleprompter" at bounding box center [1350, 34] width 75 height 13
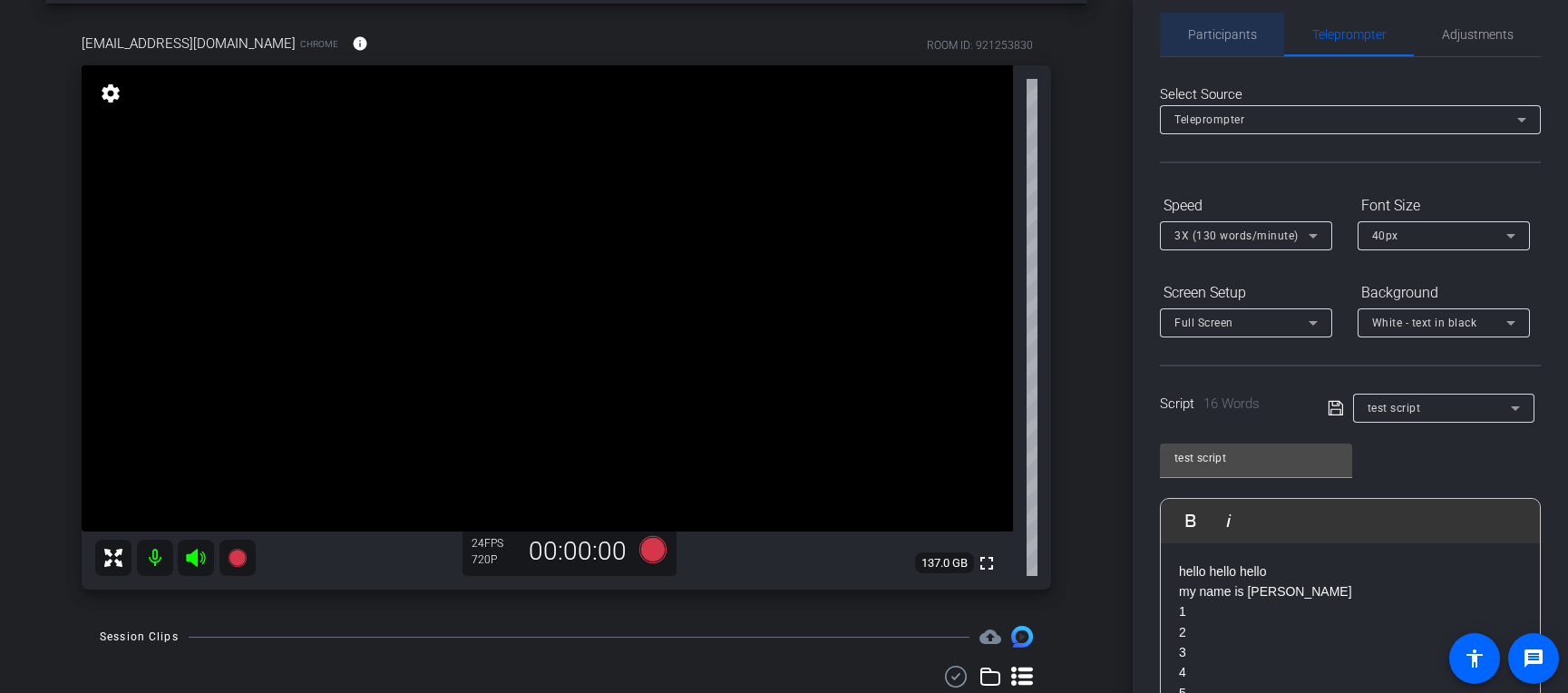
click at [1224, 40] on span "Participants" at bounding box center [1223, 34] width 69 height 13
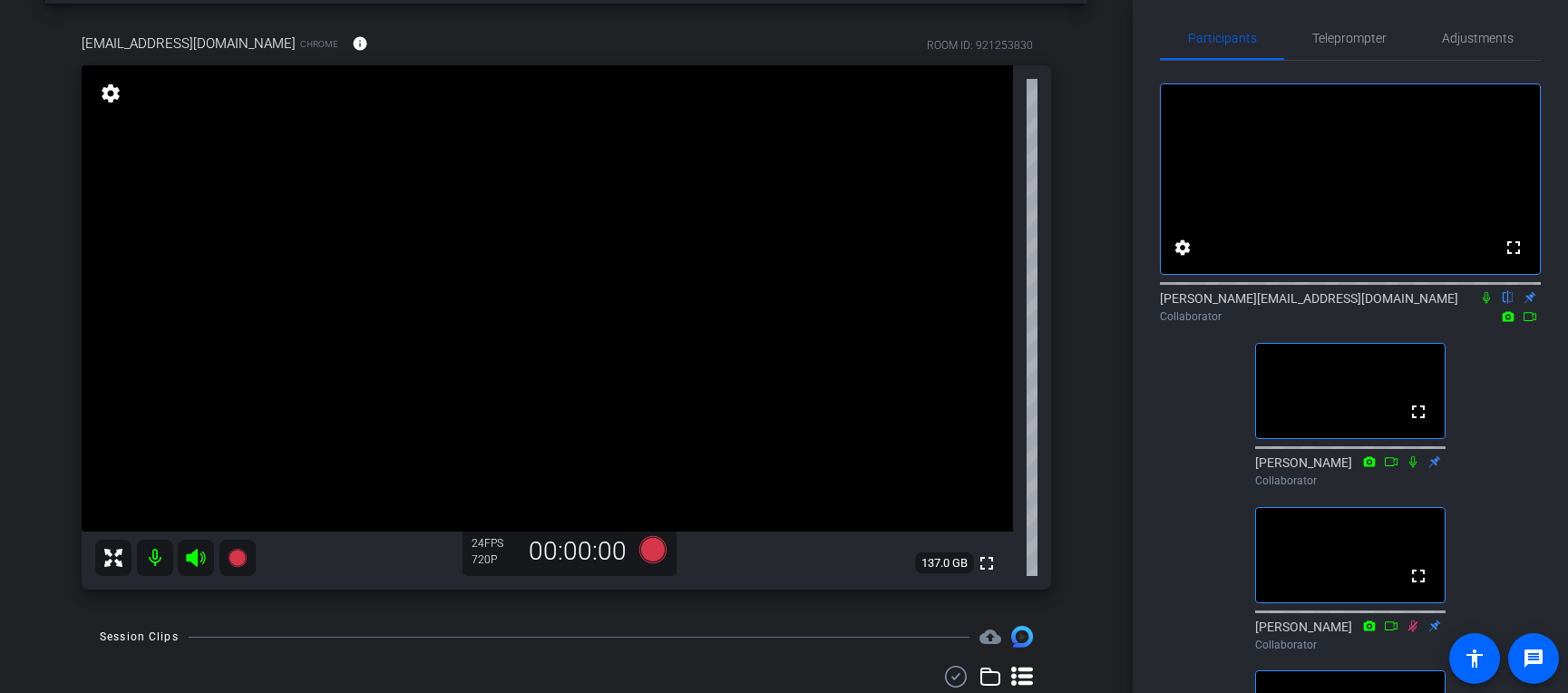
scroll to position [0, 0]
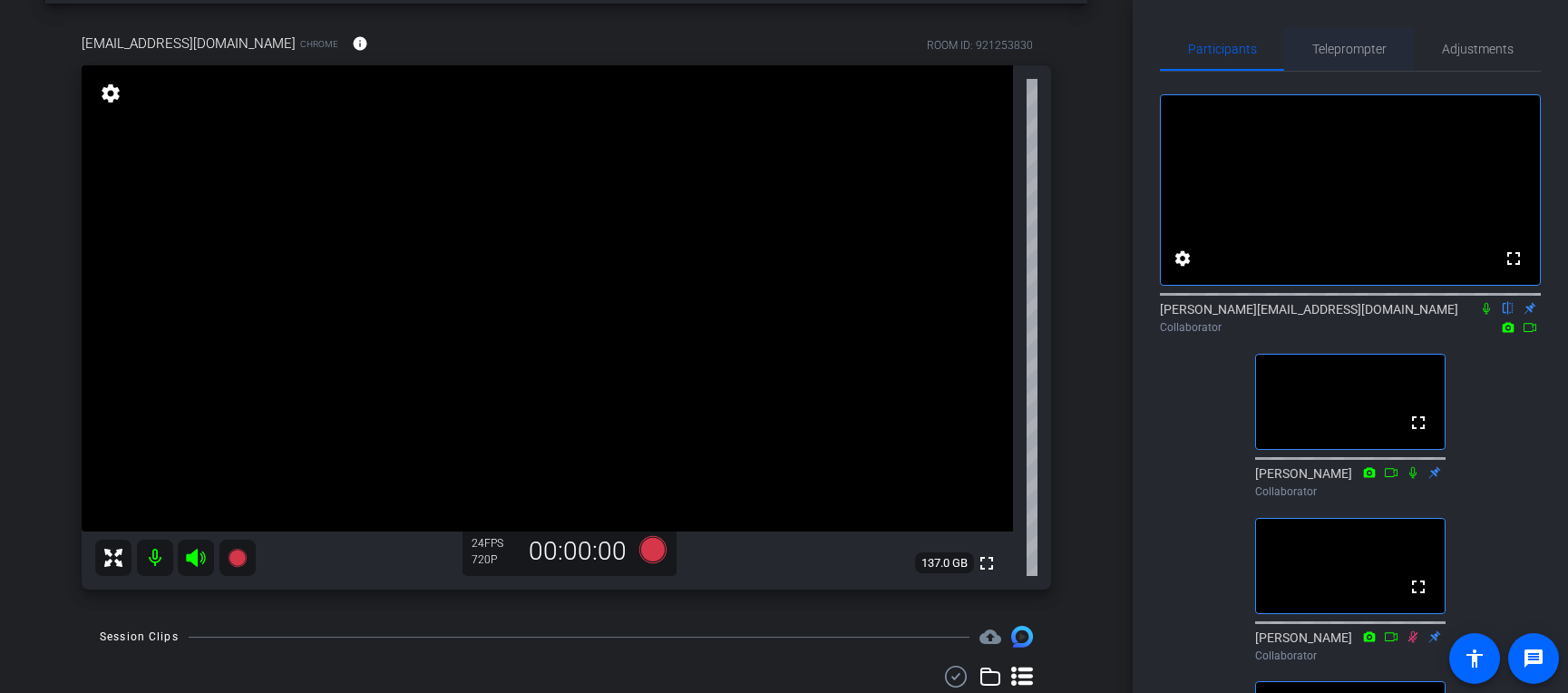
click at [1224, 62] on span "Teleprompter" at bounding box center [1350, 49] width 75 height 44
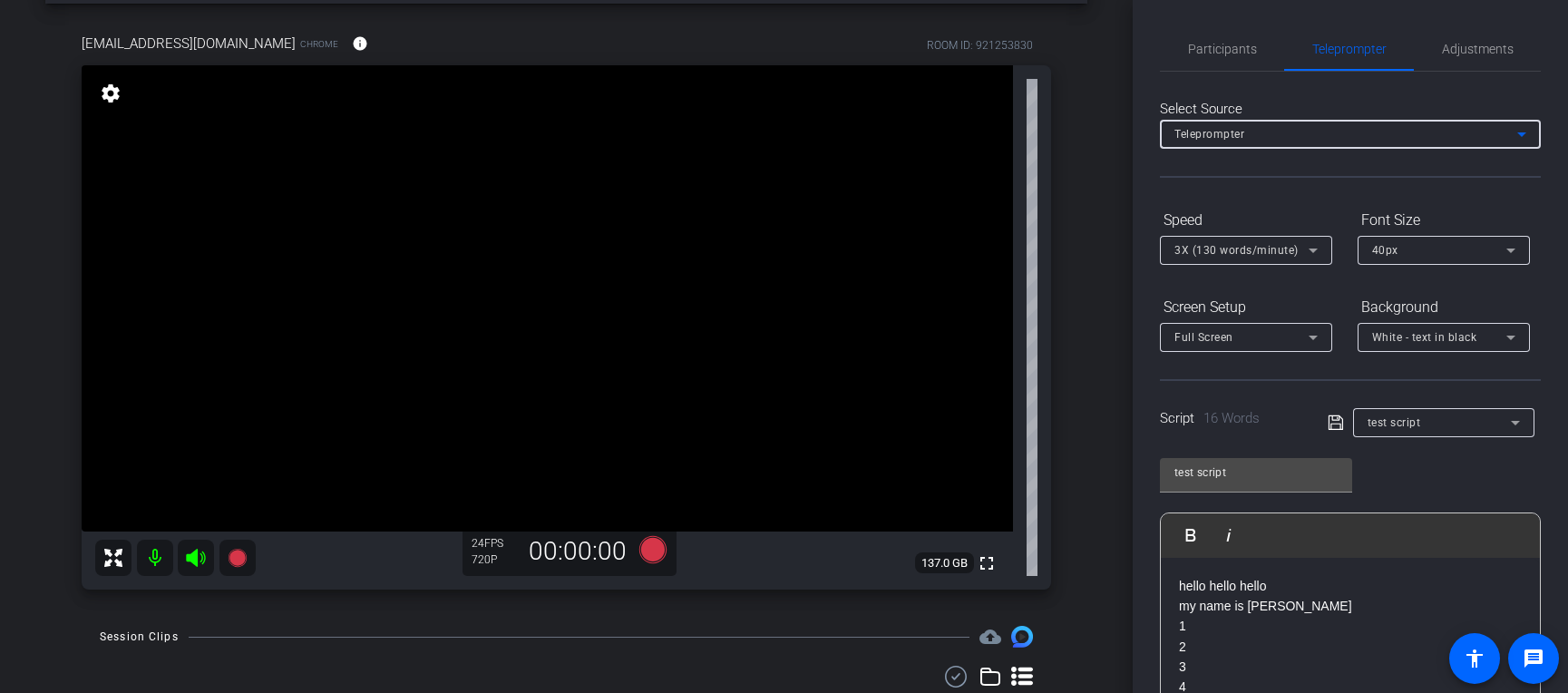
click at [1224, 130] on div "Teleprompter" at bounding box center [1346, 133] width 343 height 22
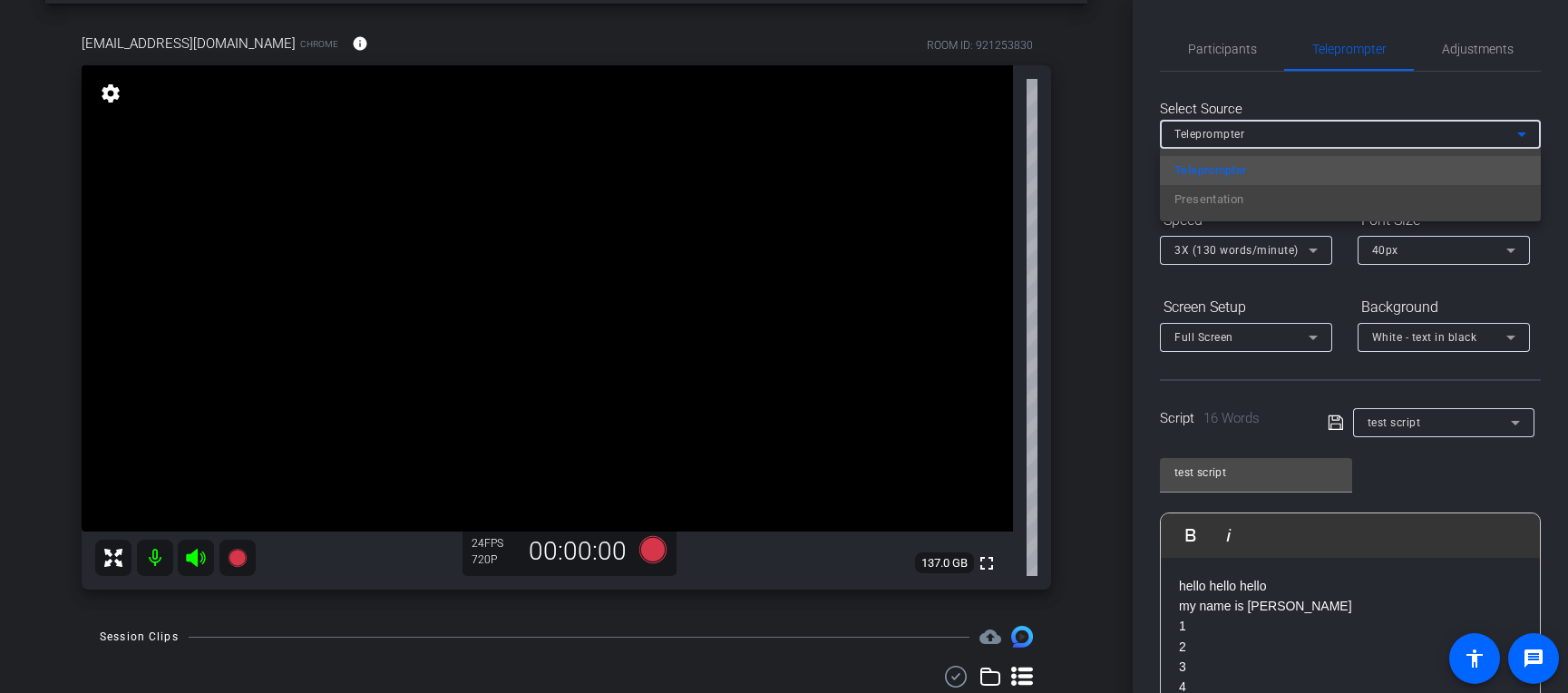
click at [1224, 206] on div "Teleprompter Presentation" at bounding box center [1351, 184] width 381 height 73
click at [1224, 32] on div at bounding box center [784, 346] width 1568 height 693
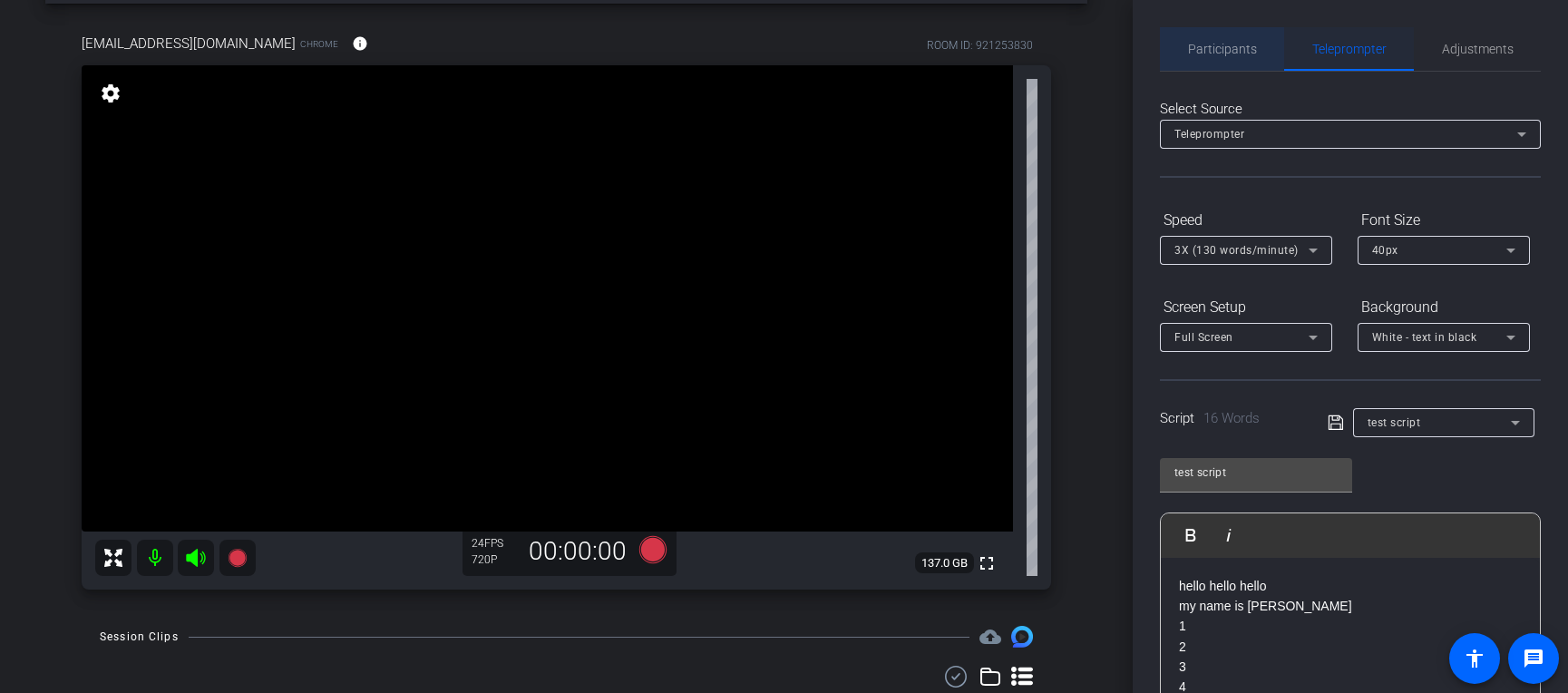
drag, startPoint x: 1233, startPoint y: 50, endPoint x: 1308, endPoint y: 49, distance: 75.0
click at [1224, 50] on span "Participants" at bounding box center [1223, 49] width 69 height 13
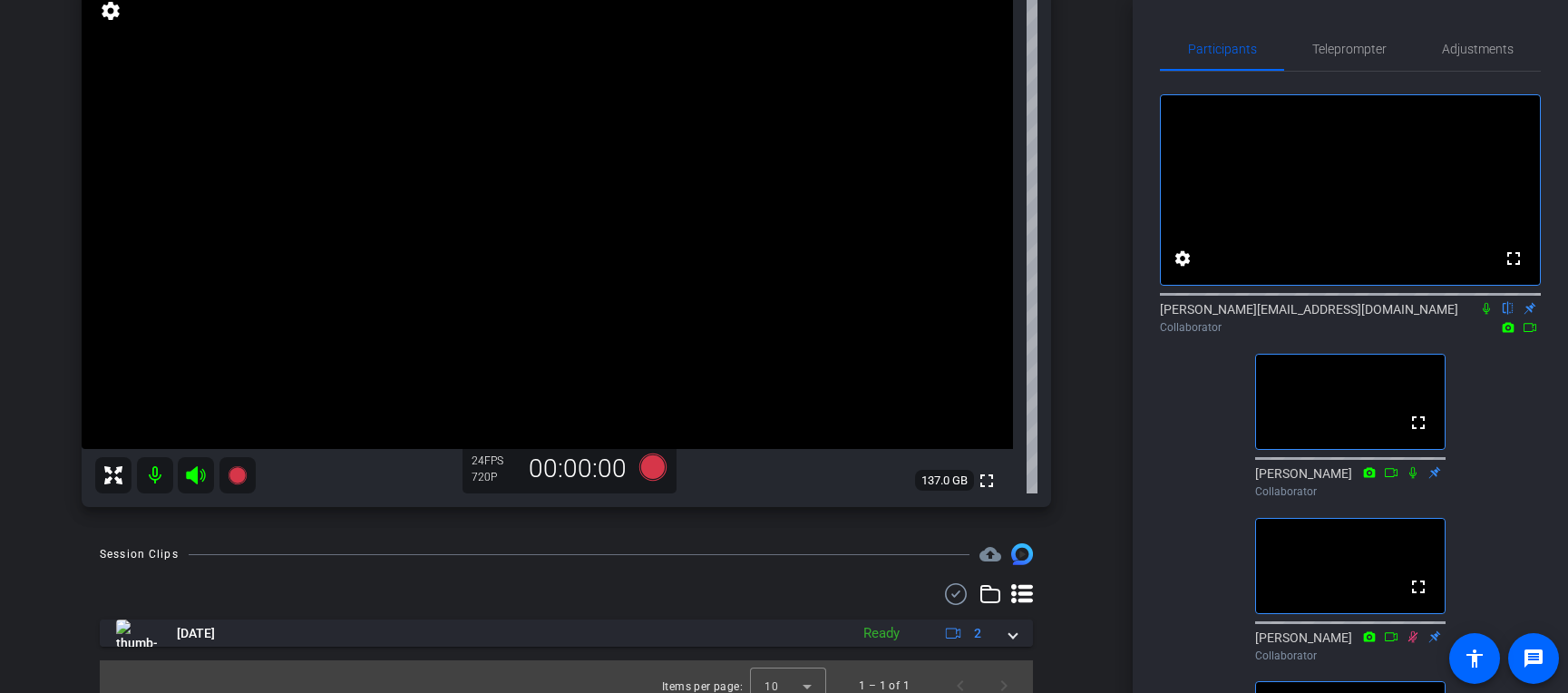
scroll to position [175, 0]
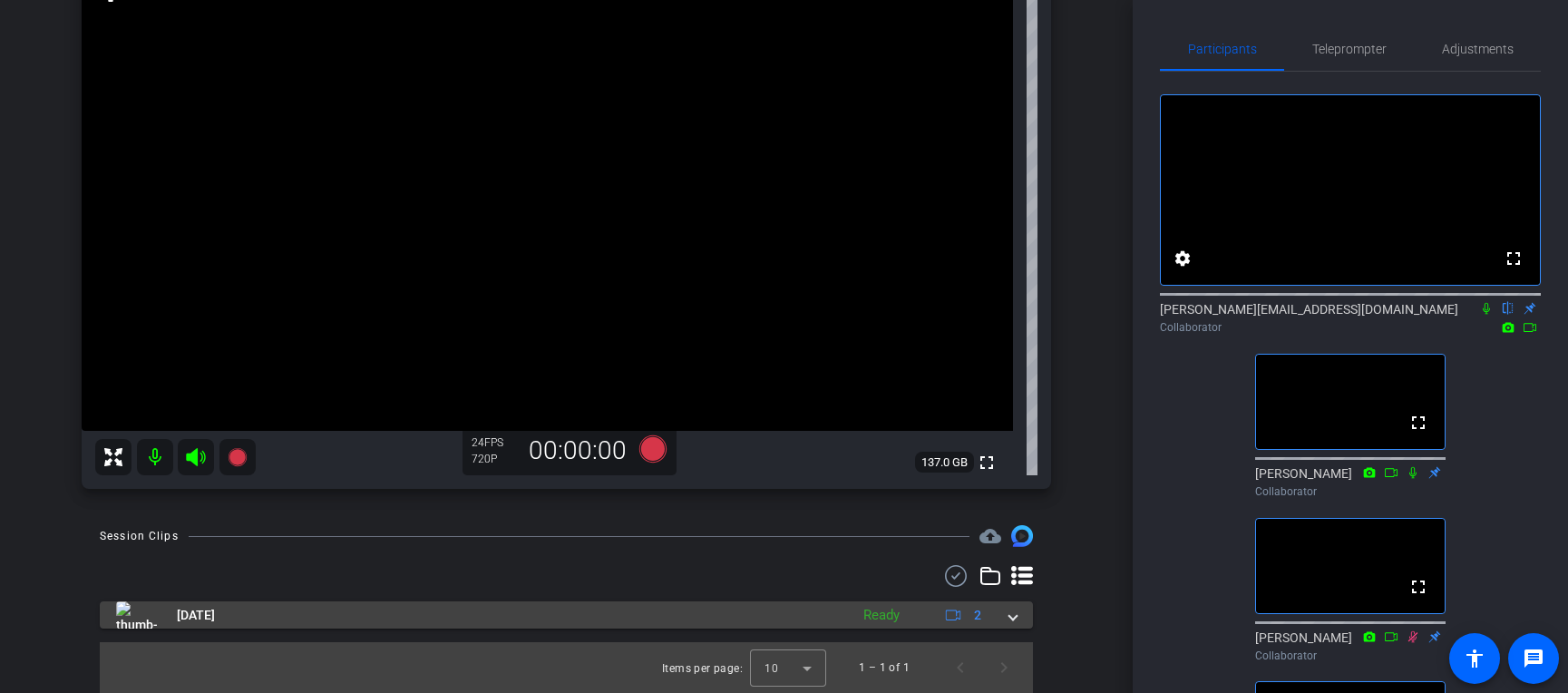
click at [795, 623] on mat-panel-title "[DATE]" at bounding box center [478, 615] width 724 height 27
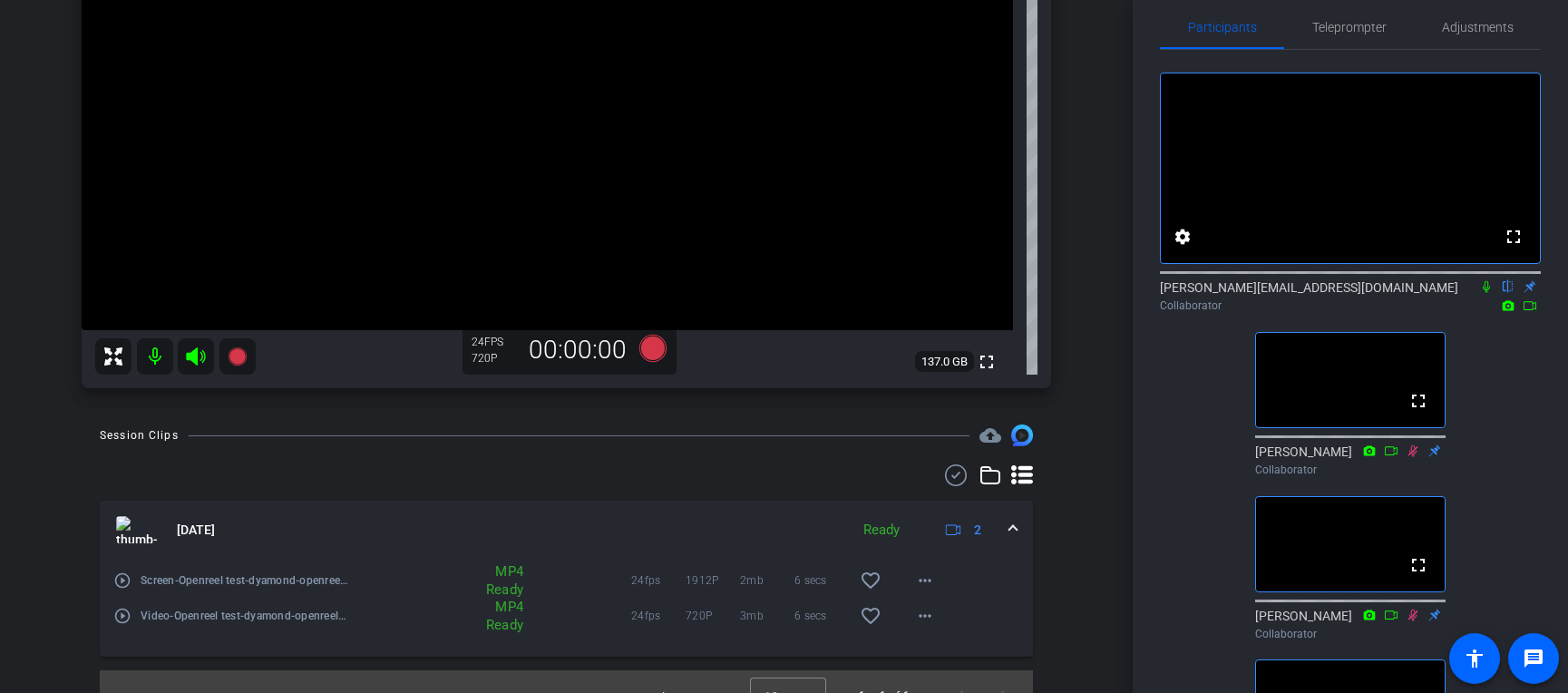
scroll to position [0, 0]
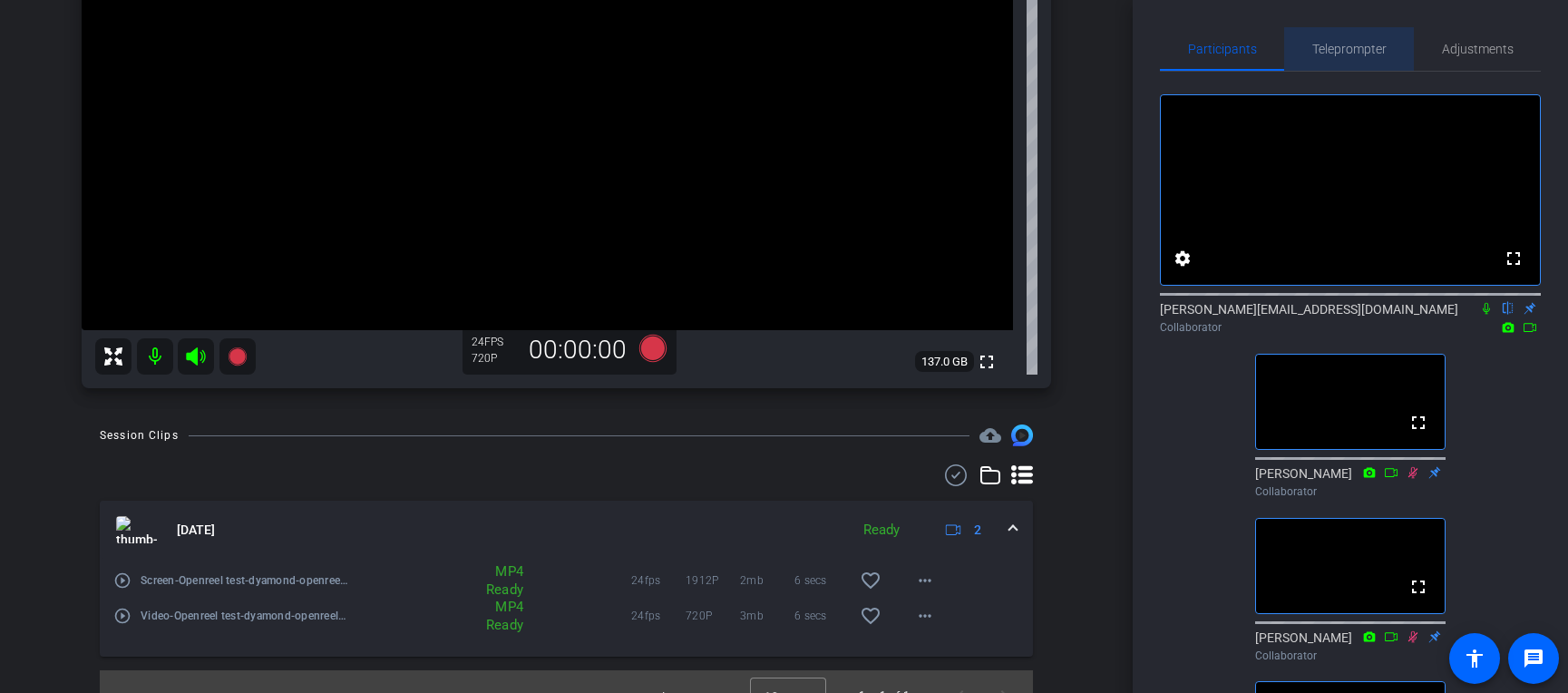
click at [1224, 59] on span "Teleprompter" at bounding box center [1350, 49] width 75 height 44
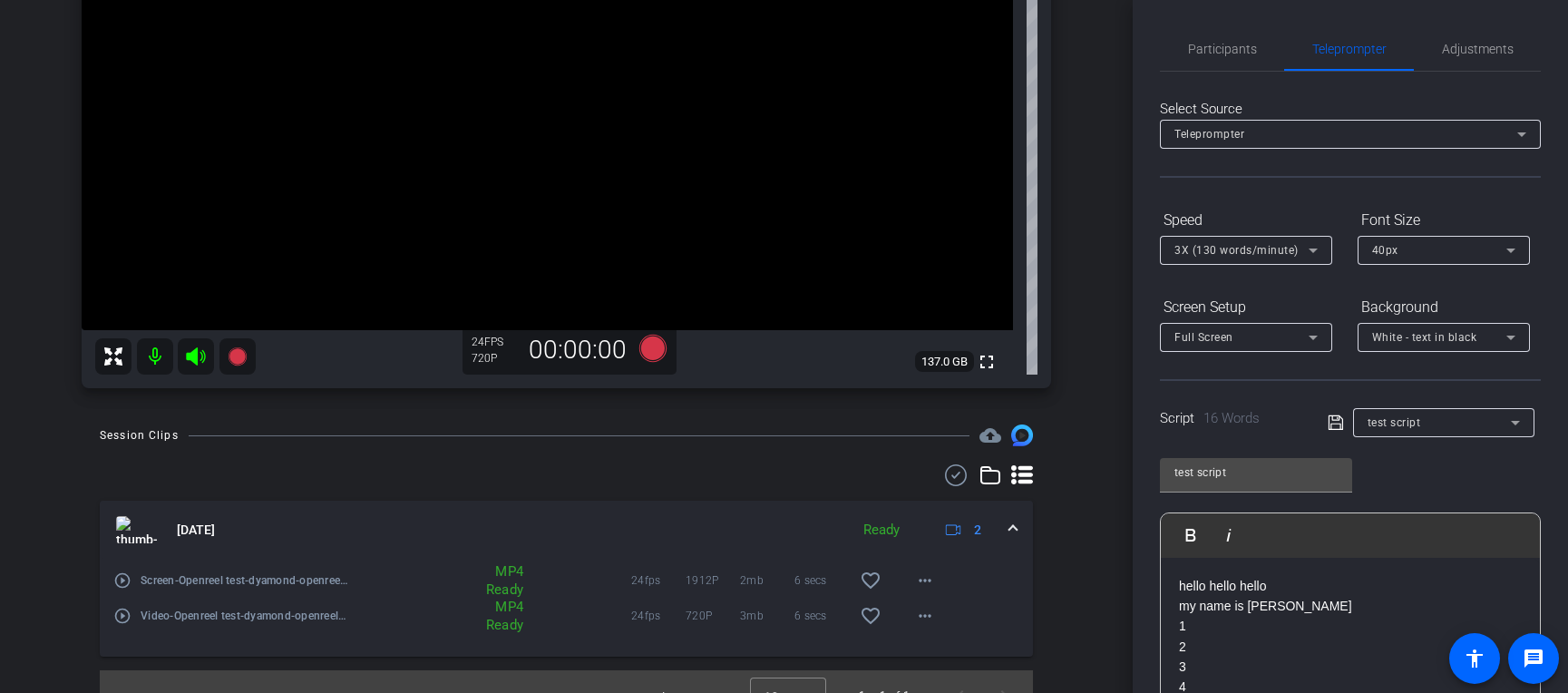
click at [1224, 127] on div "Teleprompter" at bounding box center [1346, 133] width 343 height 22
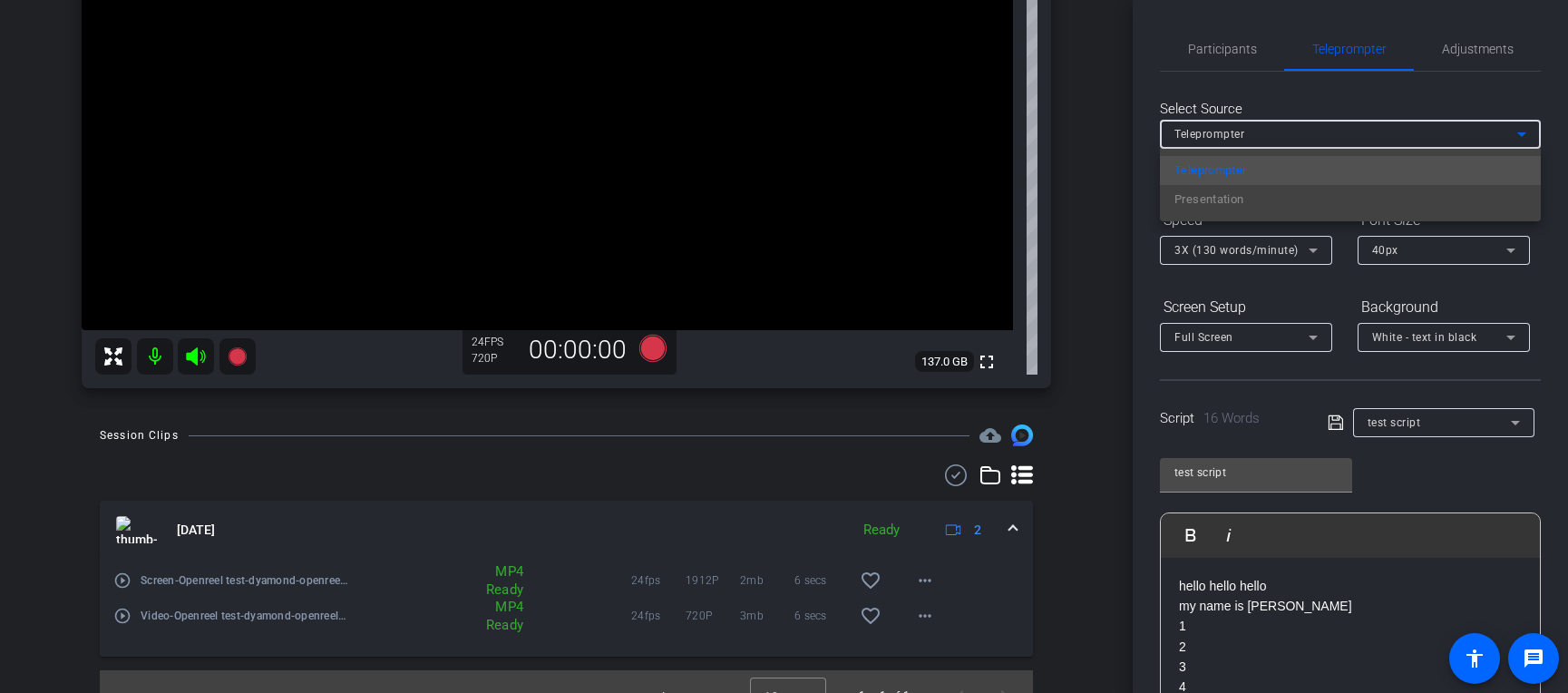
click at [1224, 211] on div "Teleprompter Presentation" at bounding box center [1351, 184] width 381 height 73
click at [1224, 64] on div at bounding box center [784, 346] width 1568 height 693
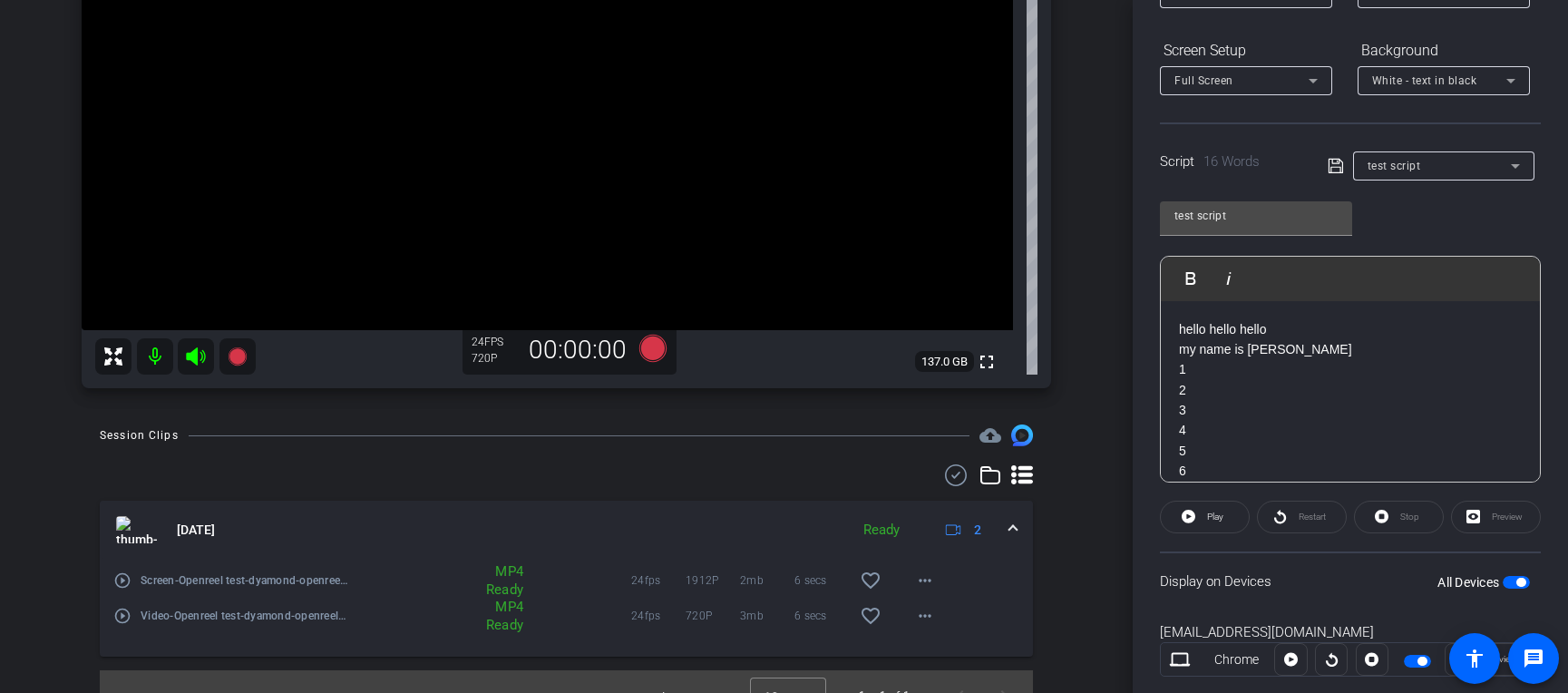
scroll to position [299, 0]
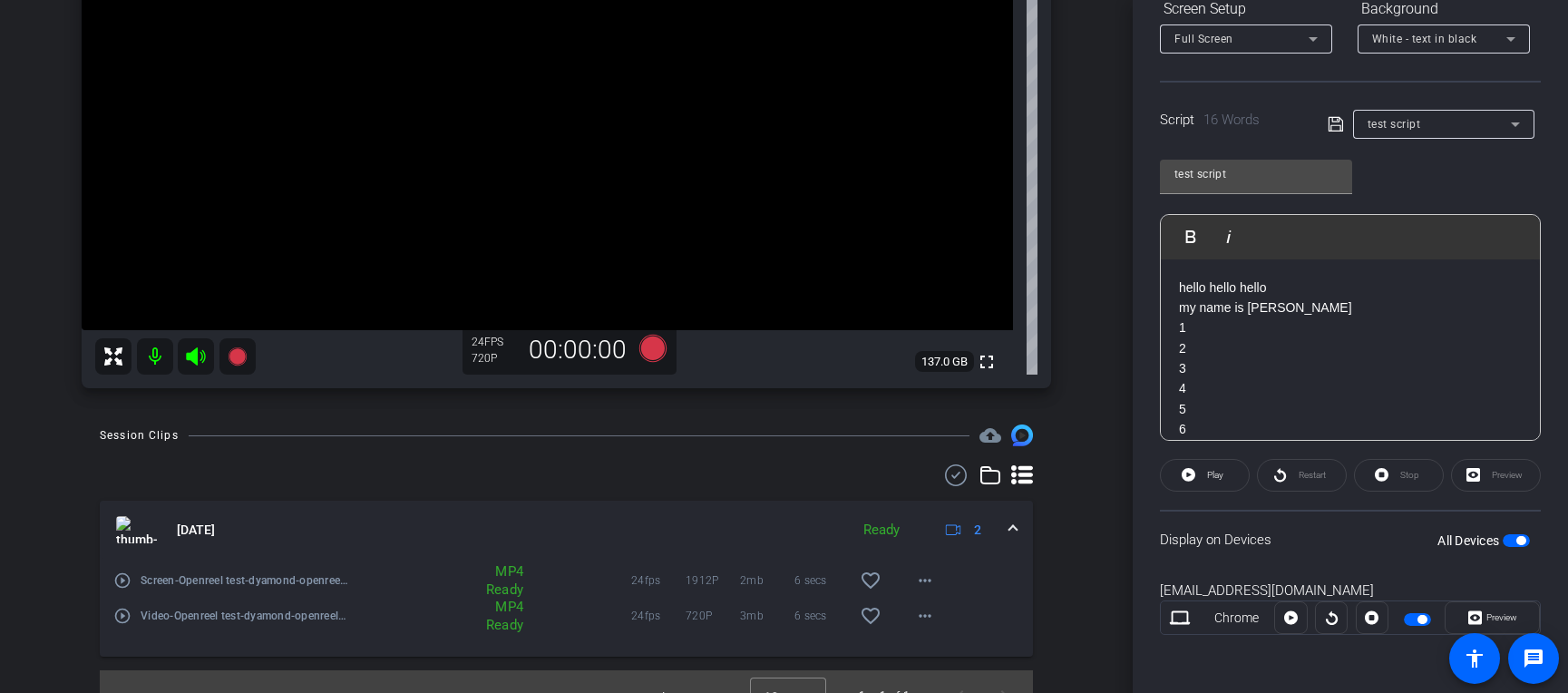
click at [1224, 540] on span "button" at bounding box center [1520, 540] width 9 height 9
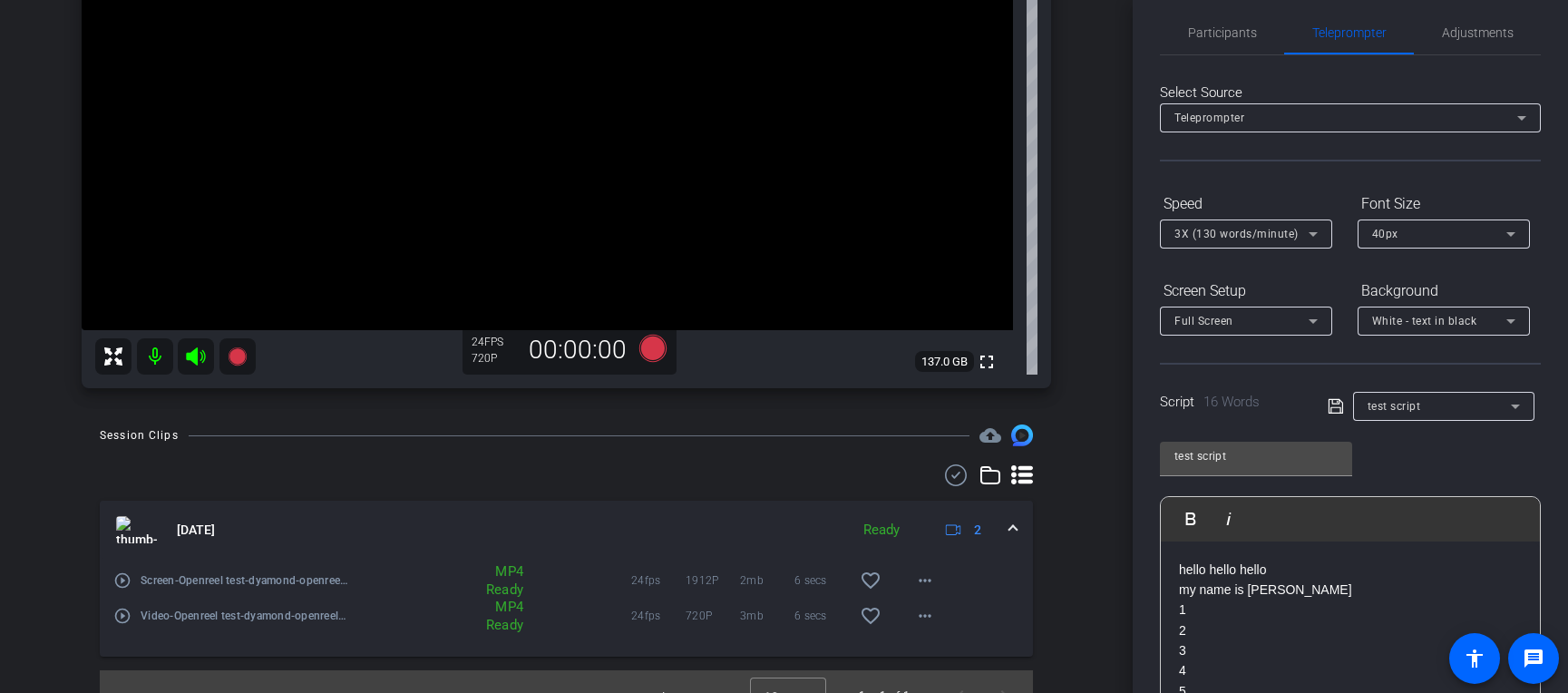
scroll to position [0, 0]
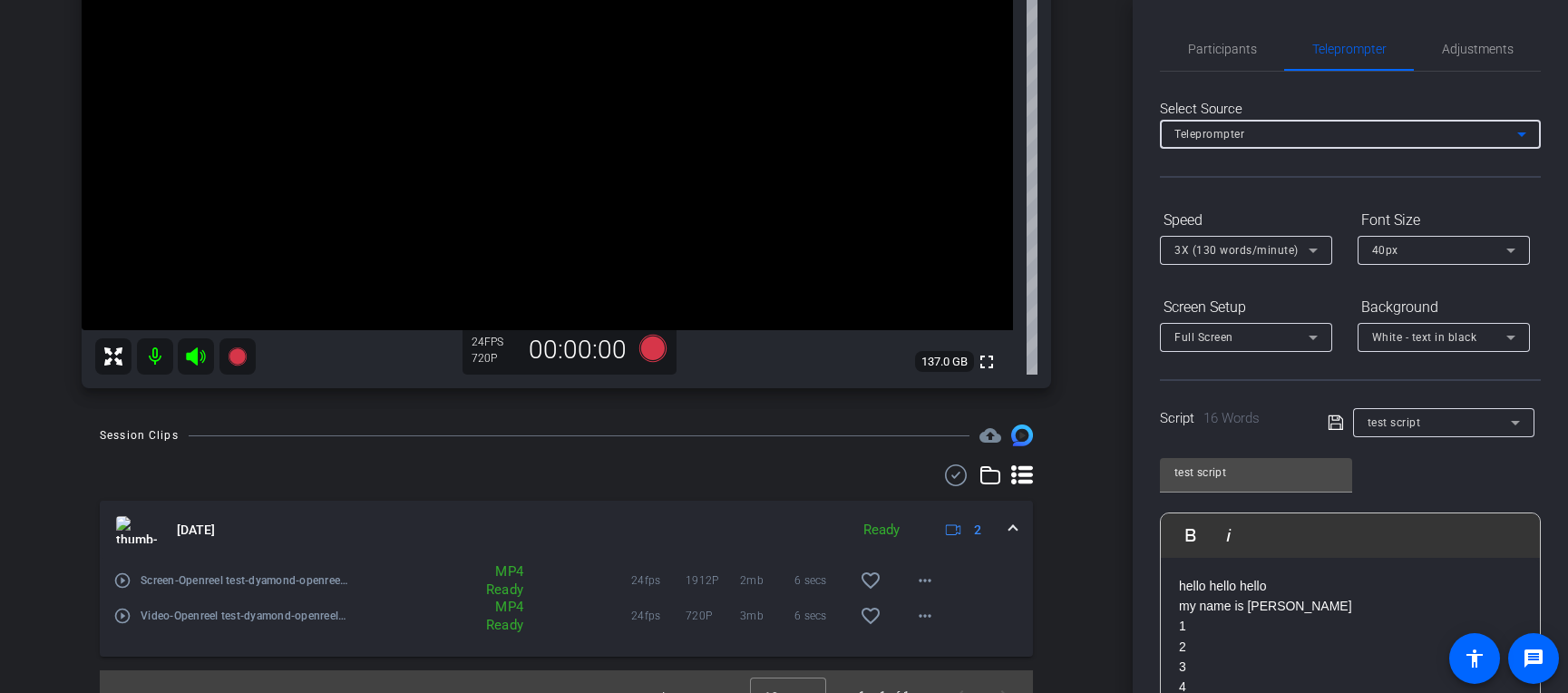
click at [1224, 134] on div "Teleprompter" at bounding box center [1346, 133] width 343 height 22
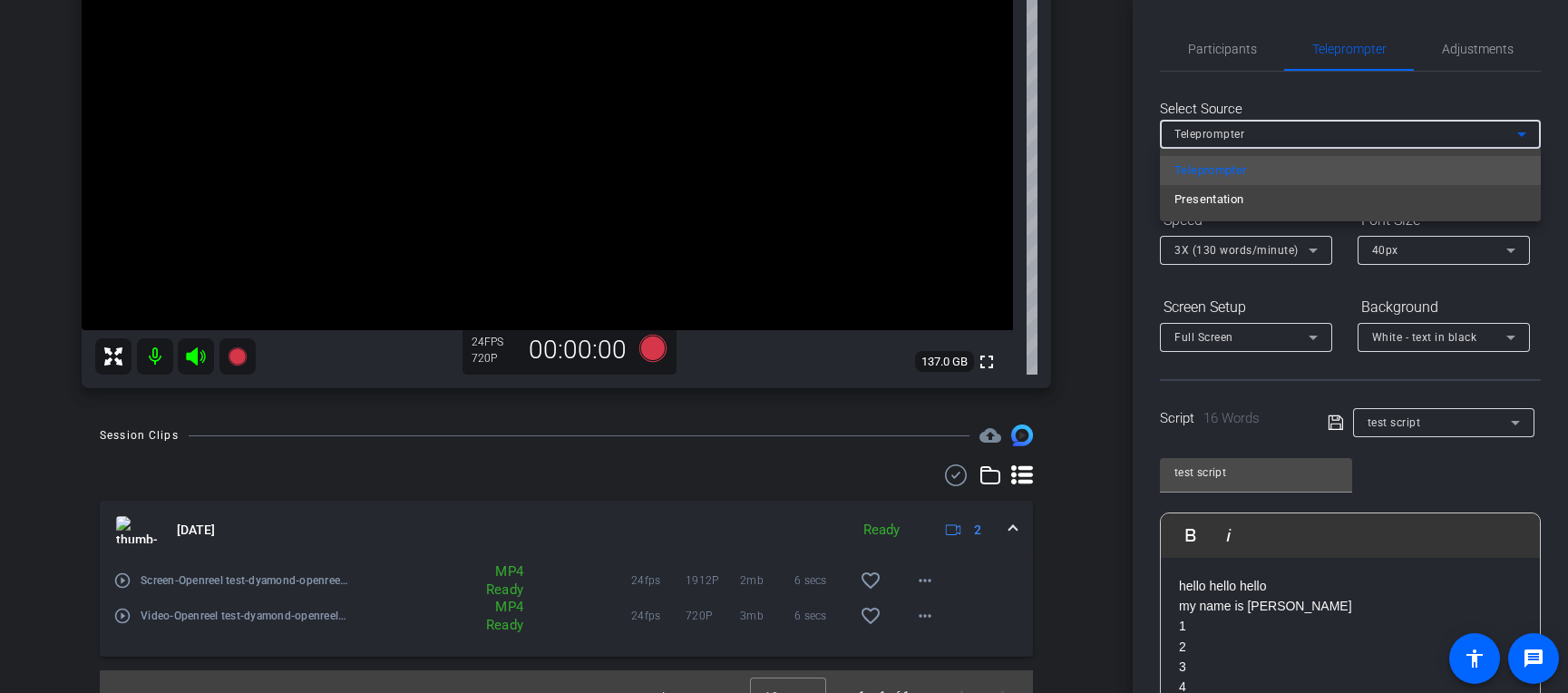
click at [1224, 49] on div at bounding box center [784, 346] width 1568 height 693
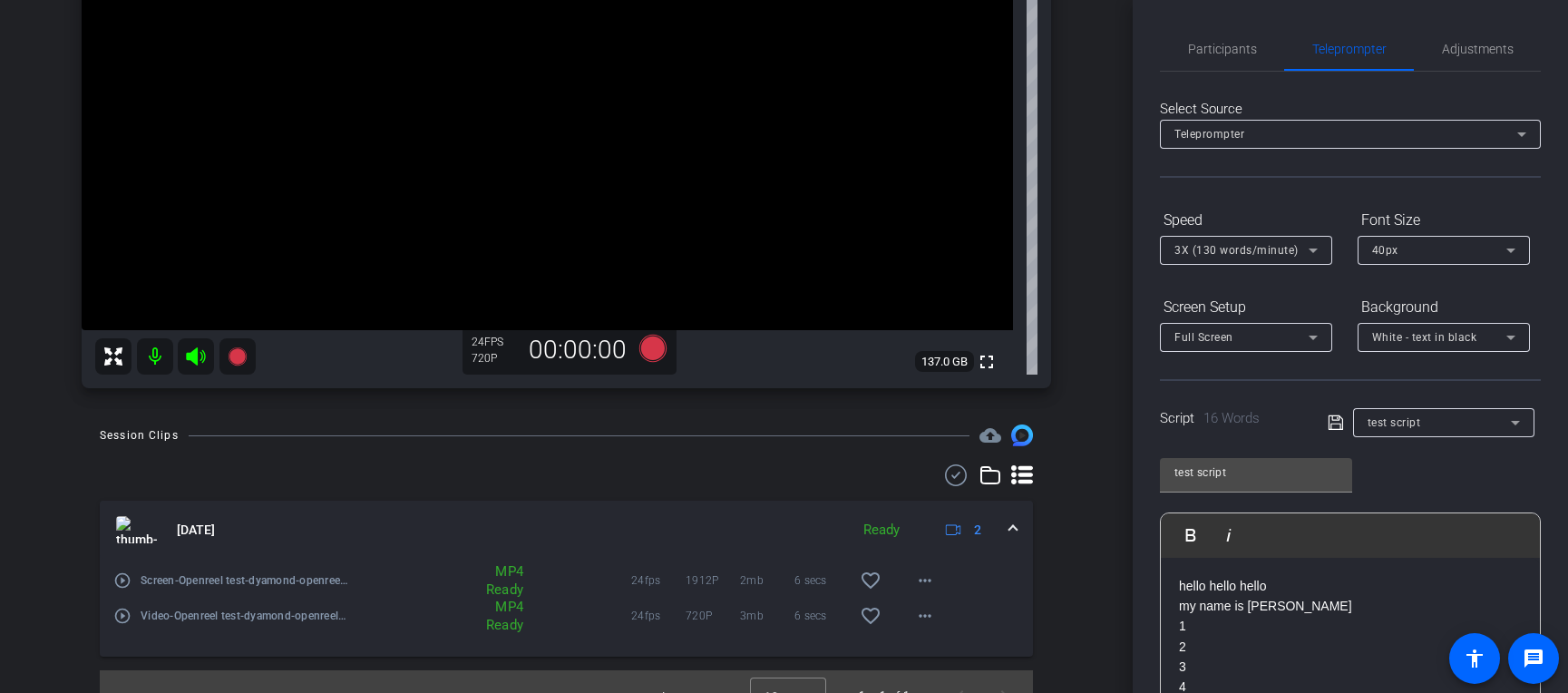
click at [1224, 135] on span "Teleprompter" at bounding box center [1210, 134] width 70 height 13
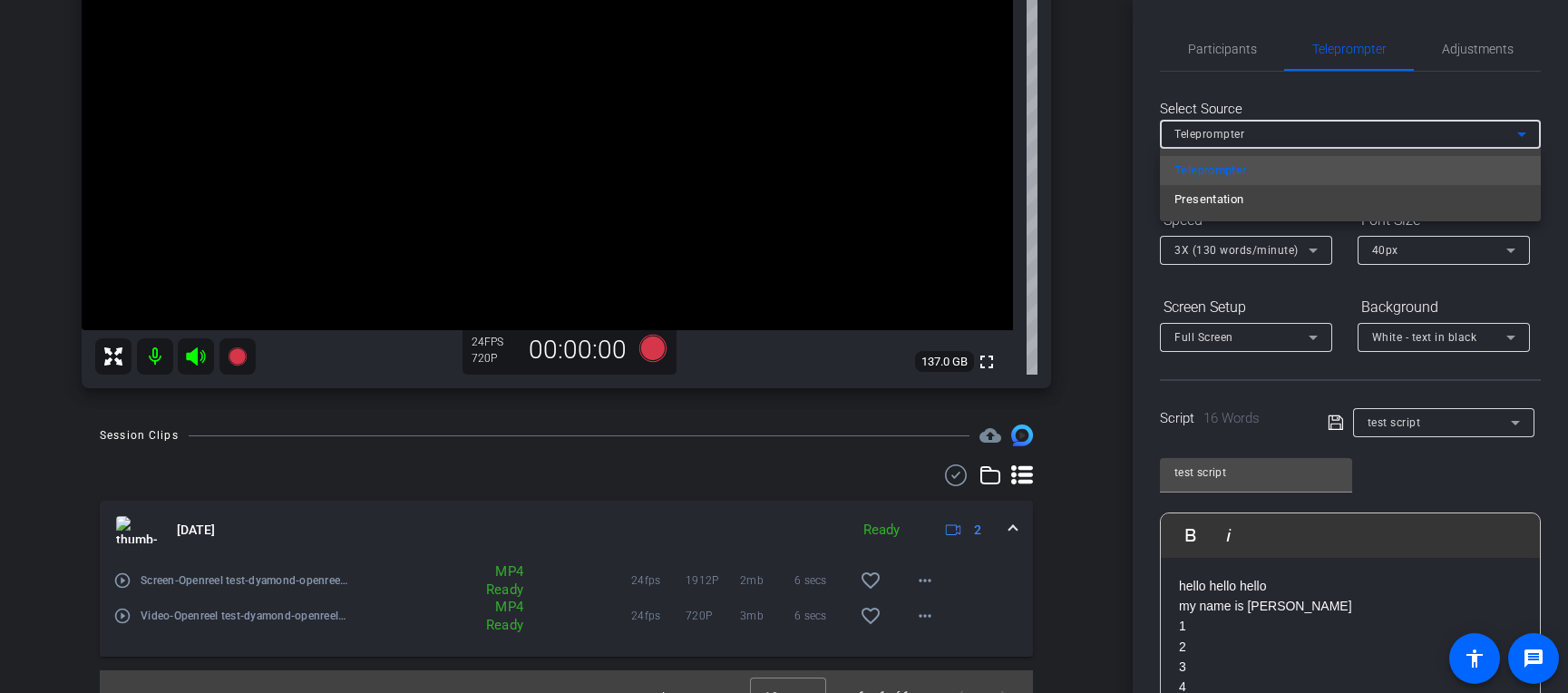
click at [1224, 202] on mat-option "Presentation" at bounding box center [1351, 200] width 381 height 29
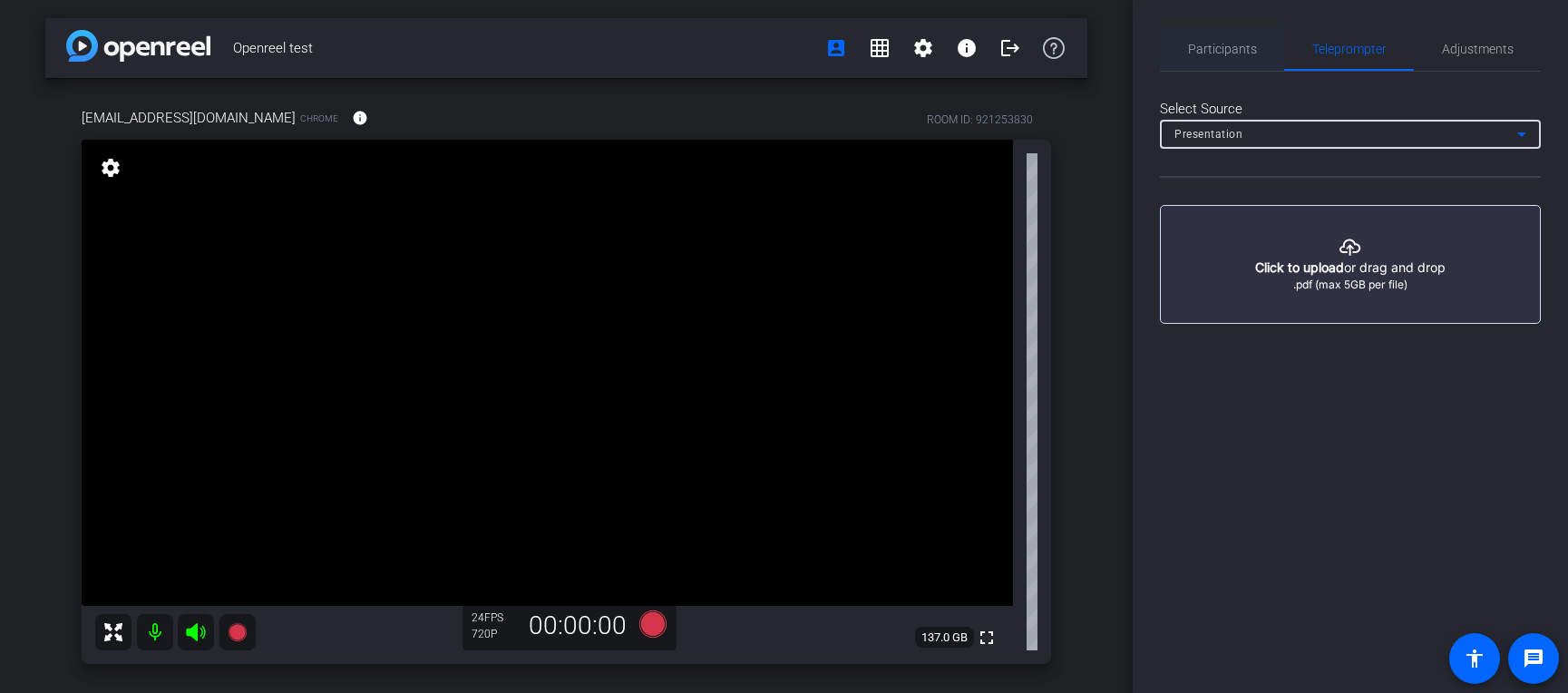
click at [1224, 57] on span "Participants" at bounding box center [1223, 49] width 69 height 44
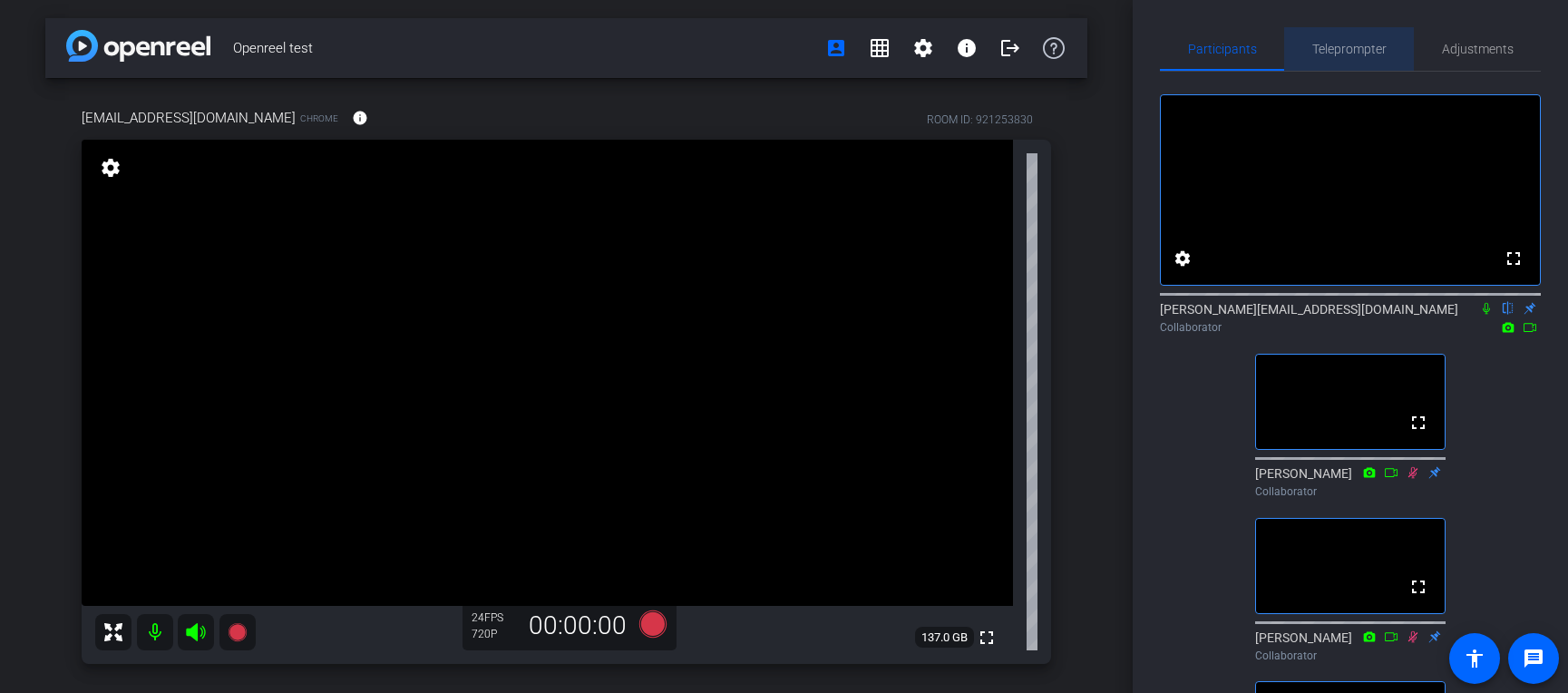
click at [1224, 51] on span "Teleprompter" at bounding box center [1350, 49] width 75 height 13
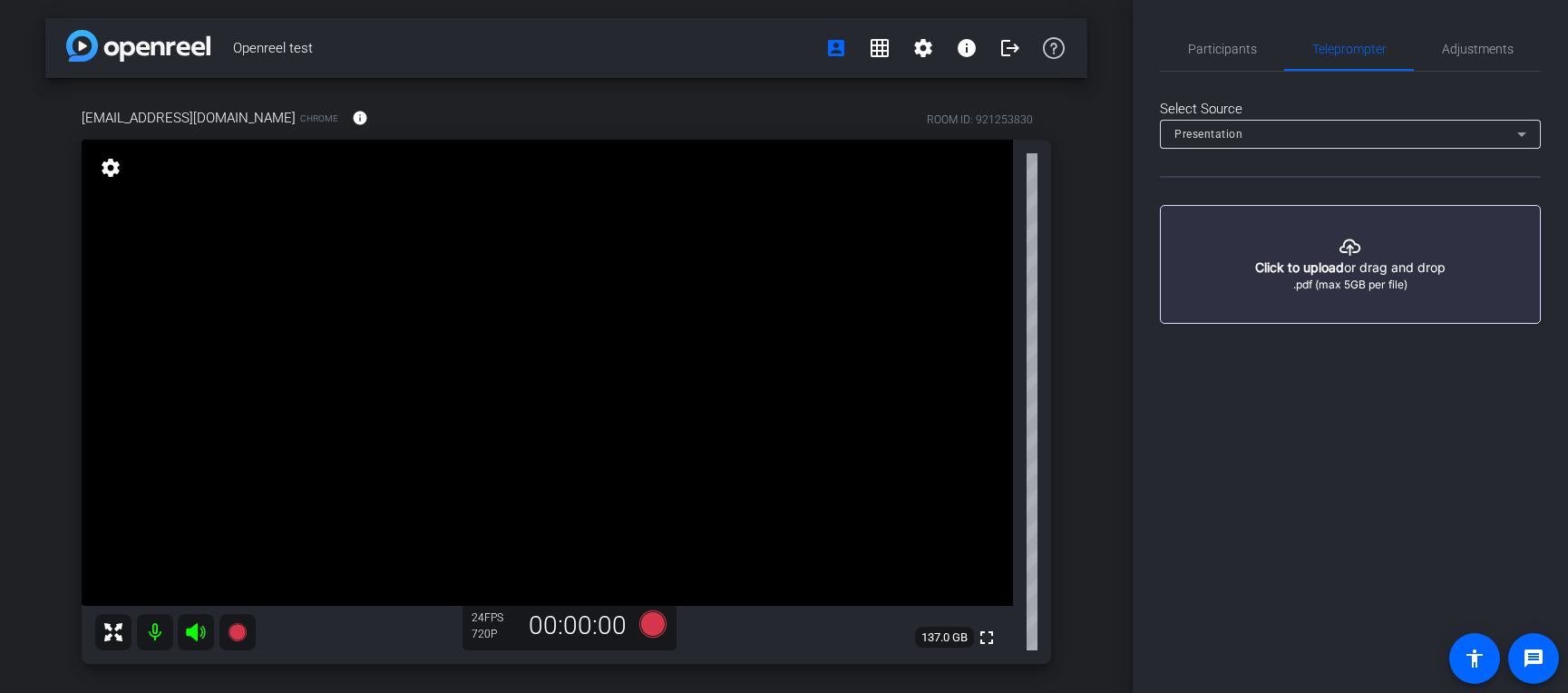
click at [1224, 267] on button "button" at bounding box center [1351, 264] width 381 height 118
click at [1224, 50] on span "Participants" at bounding box center [1223, 49] width 69 height 13
click at [1221, 43] on span "Participants" at bounding box center [1223, 49] width 69 height 13
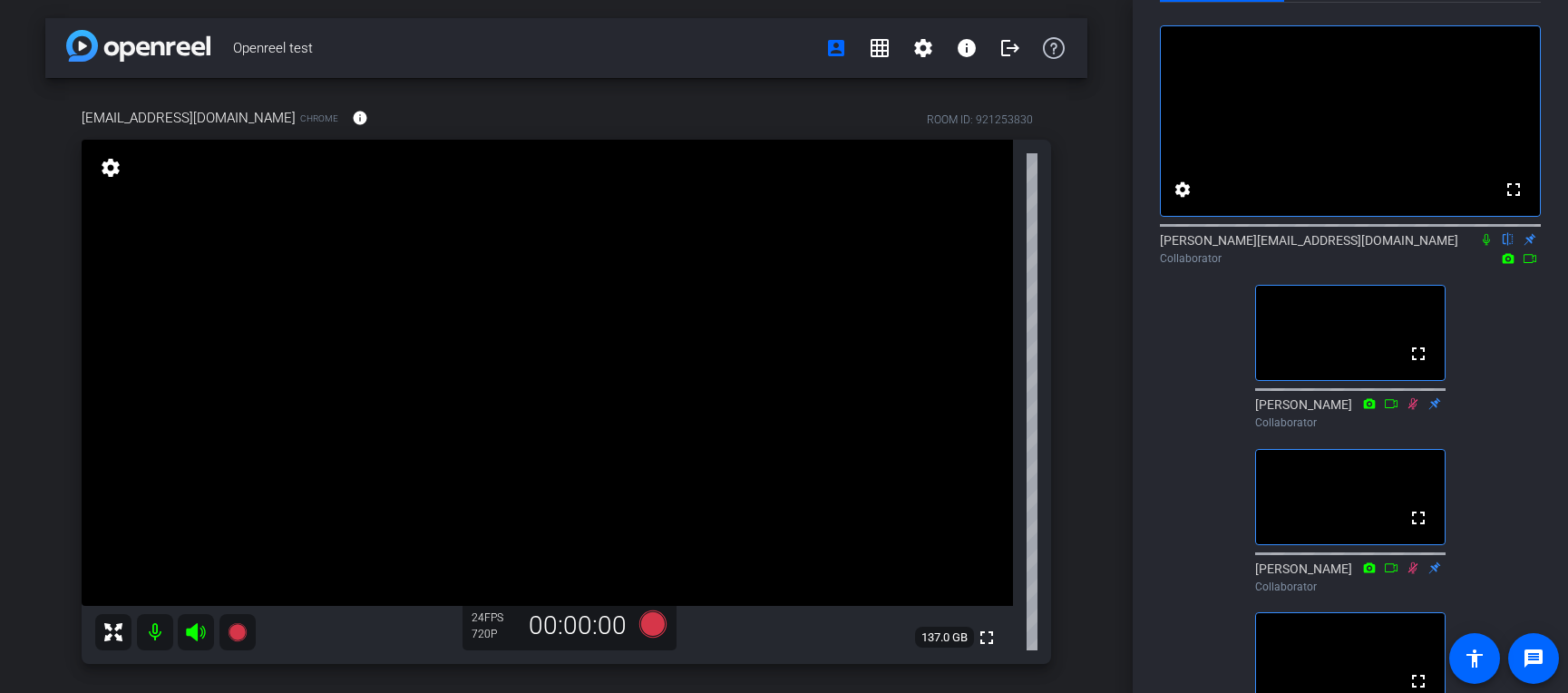
scroll to position [63, 0]
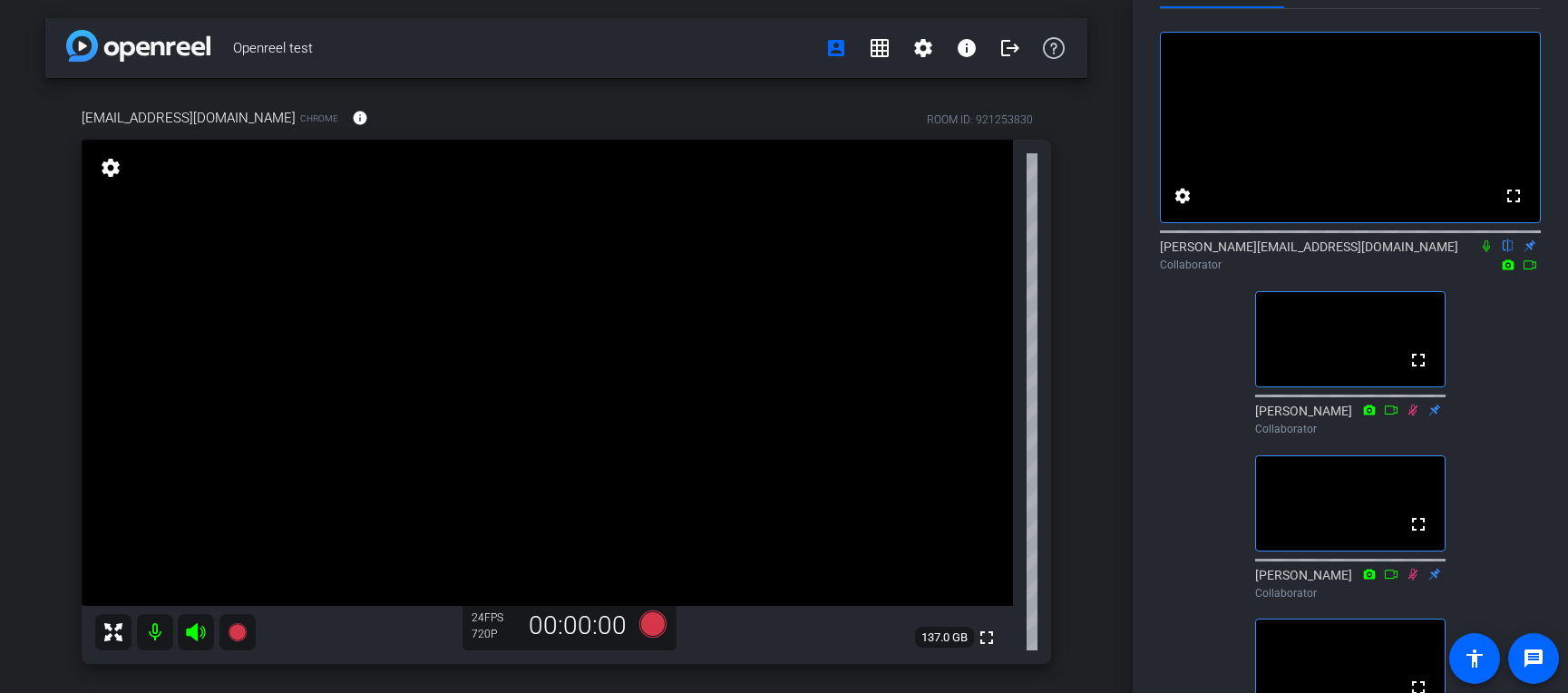
click at [1134, 457] on div "Participants Teleprompter Adjustments fullscreen settings [PERSON_NAME][EMAIL_A…" at bounding box center [1351, 346] width 436 height 693
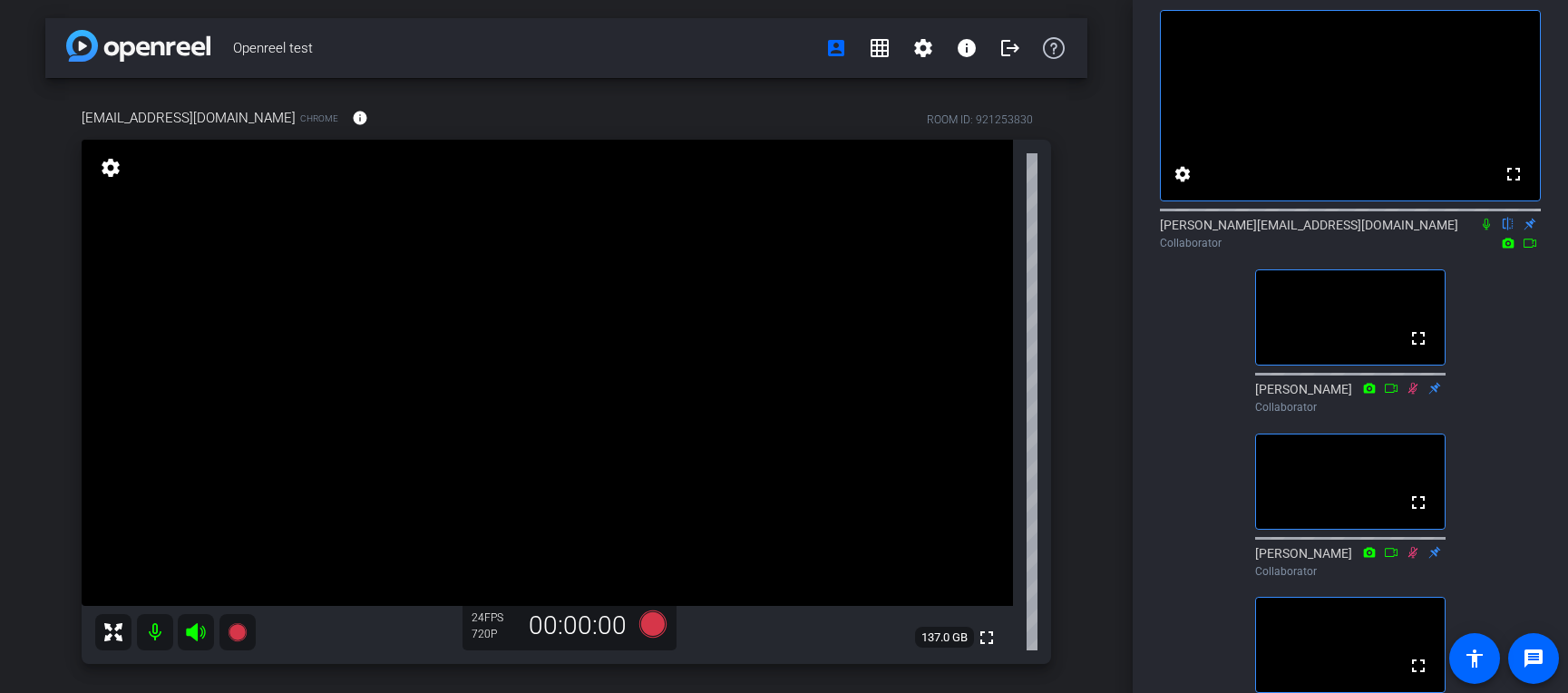
scroll to position [0, 0]
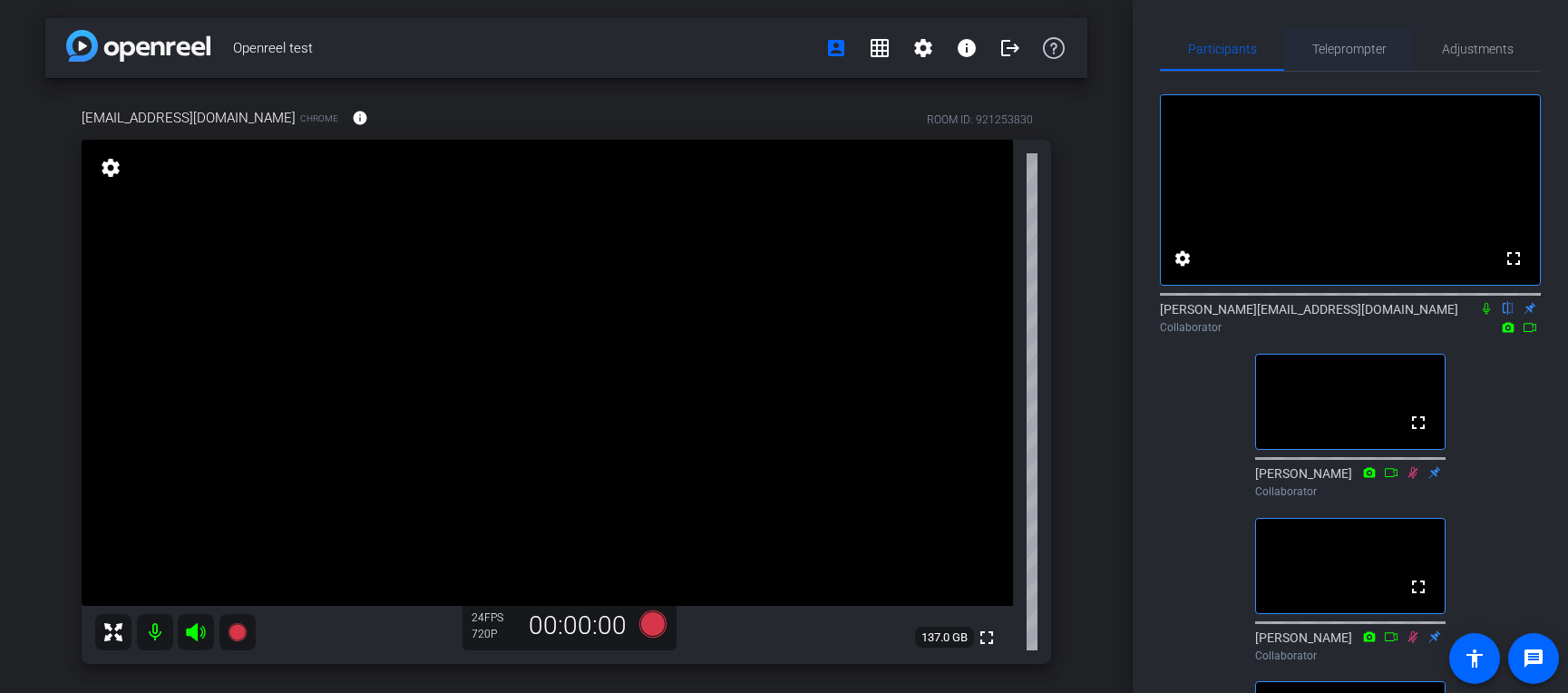
click at [1224, 52] on span "Teleprompter" at bounding box center [1350, 49] width 75 height 13
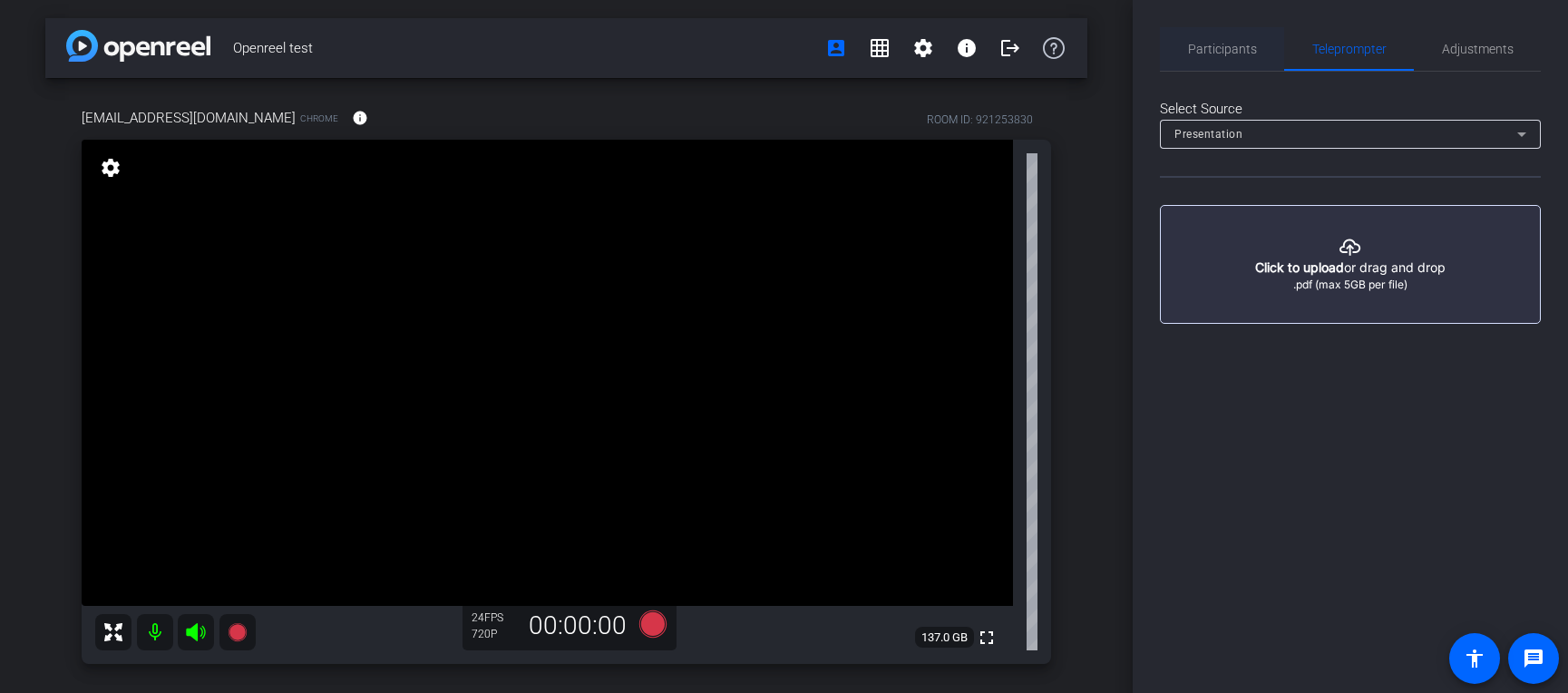
click at [1199, 49] on span "Participants" at bounding box center [1223, 49] width 69 height 13
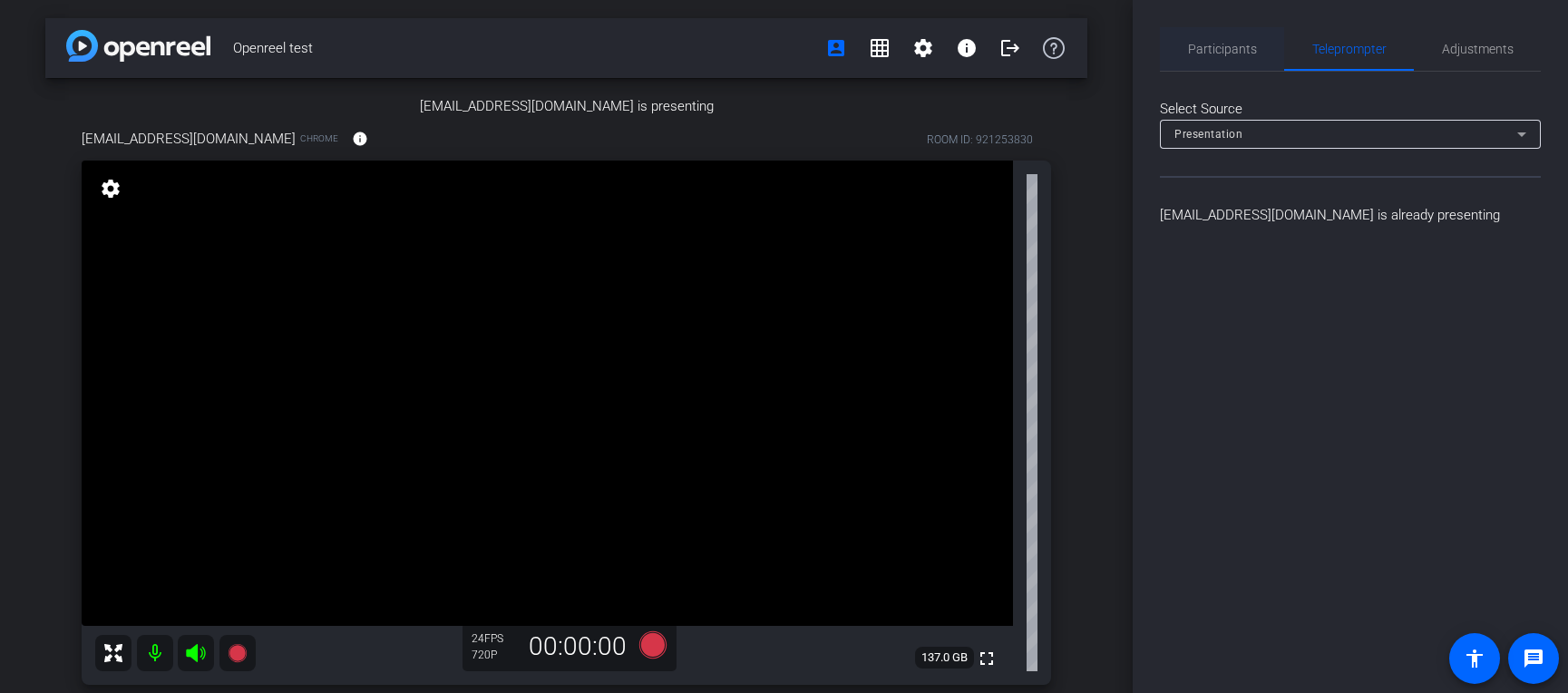
click at [1224, 39] on span "Participants" at bounding box center [1223, 49] width 69 height 44
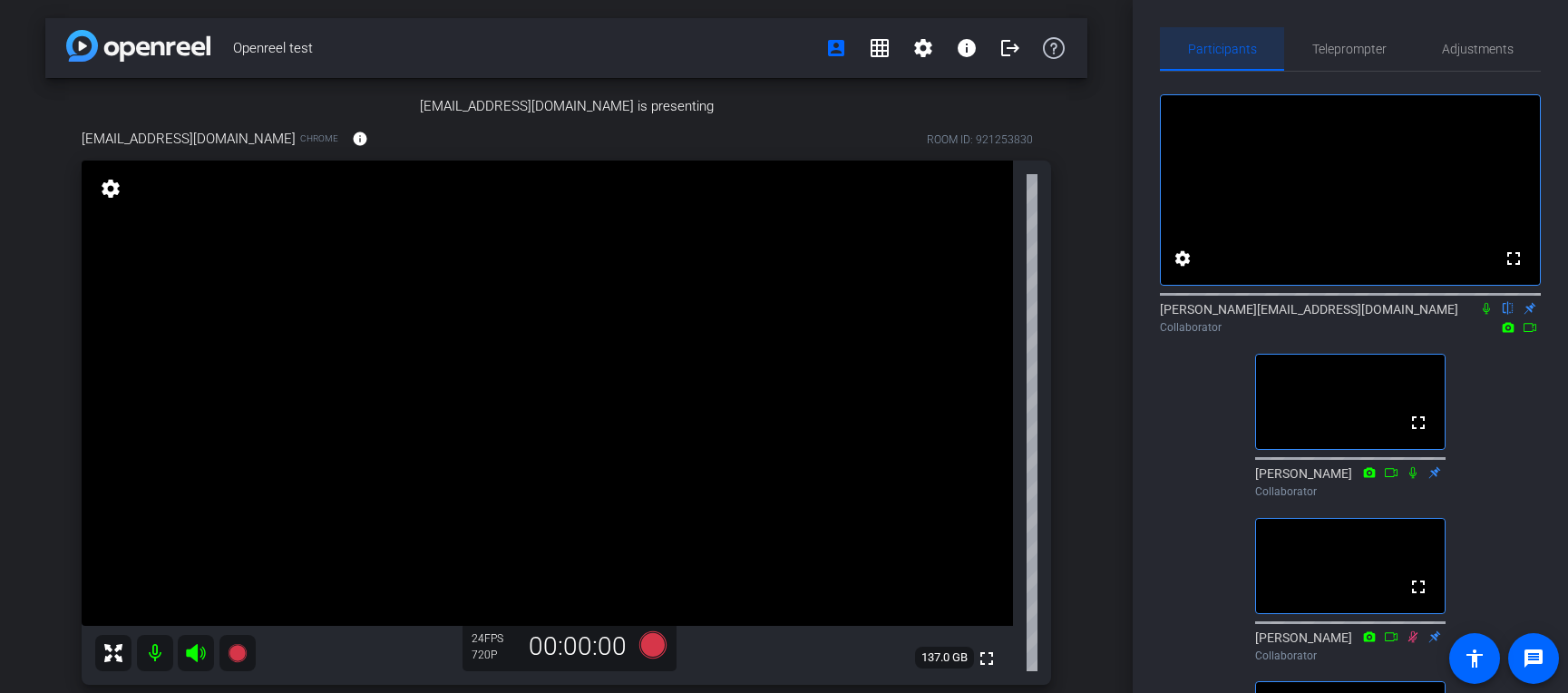
click at [1224, 47] on span "Participants" at bounding box center [1223, 49] width 69 height 13
click at [1224, 39] on span "Teleprompter" at bounding box center [1350, 49] width 75 height 44
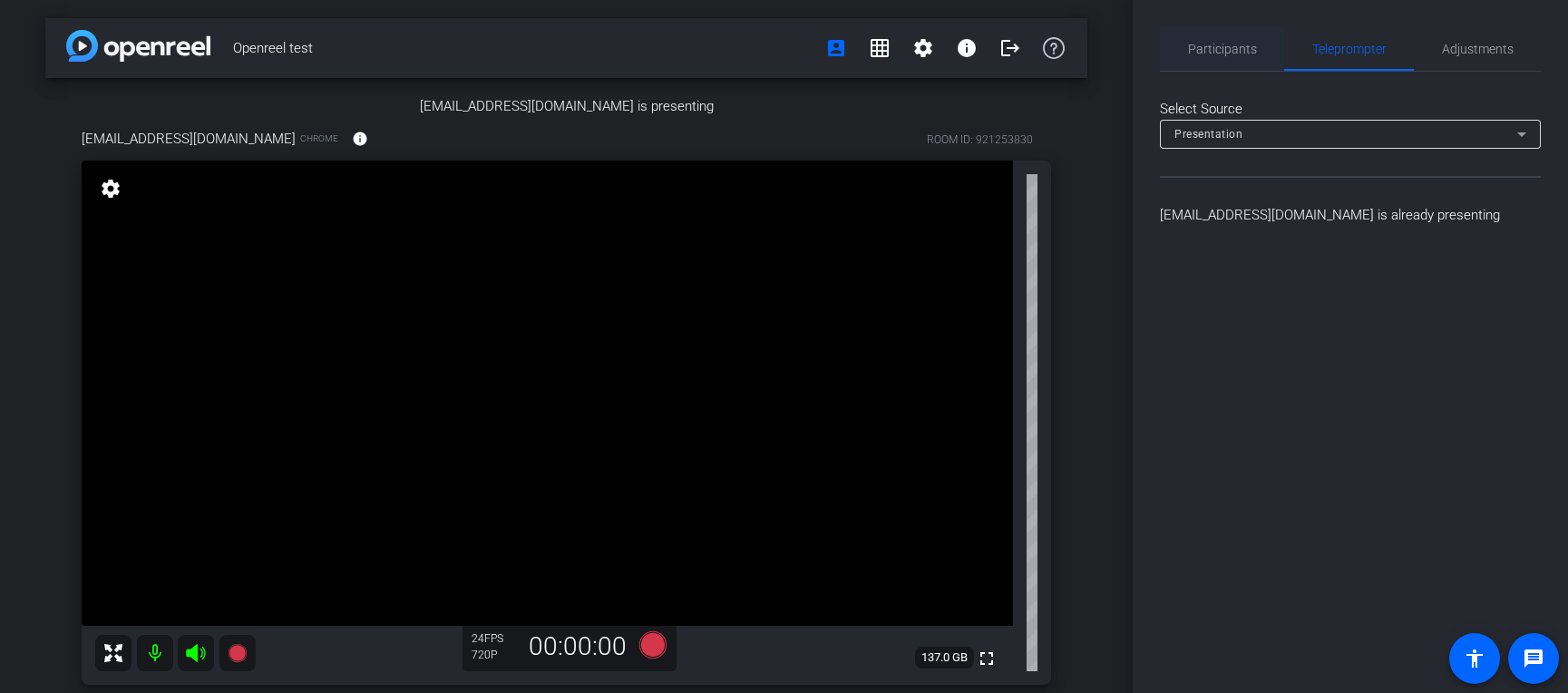
click at [1189, 56] on span "Participants" at bounding box center [1223, 49] width 69 height 44
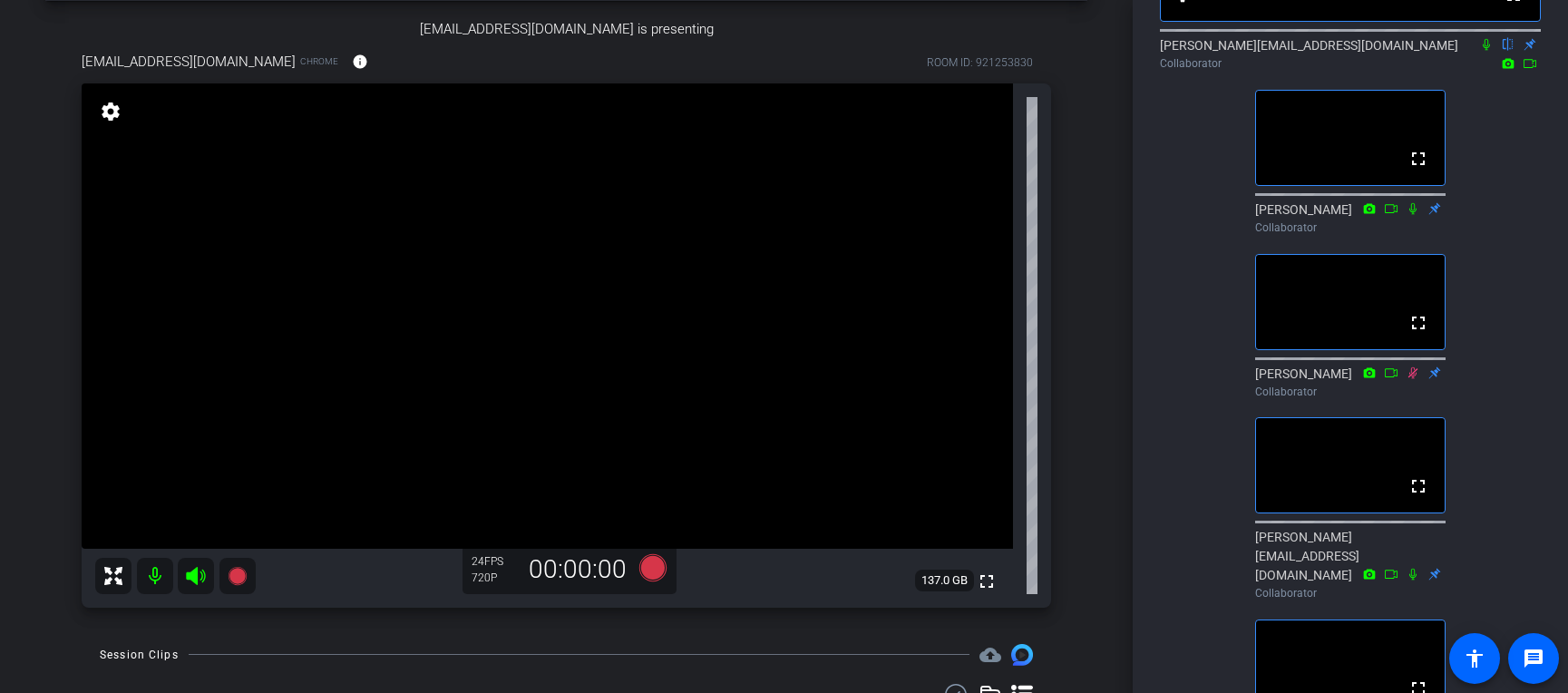
scroll to position [474, 0]
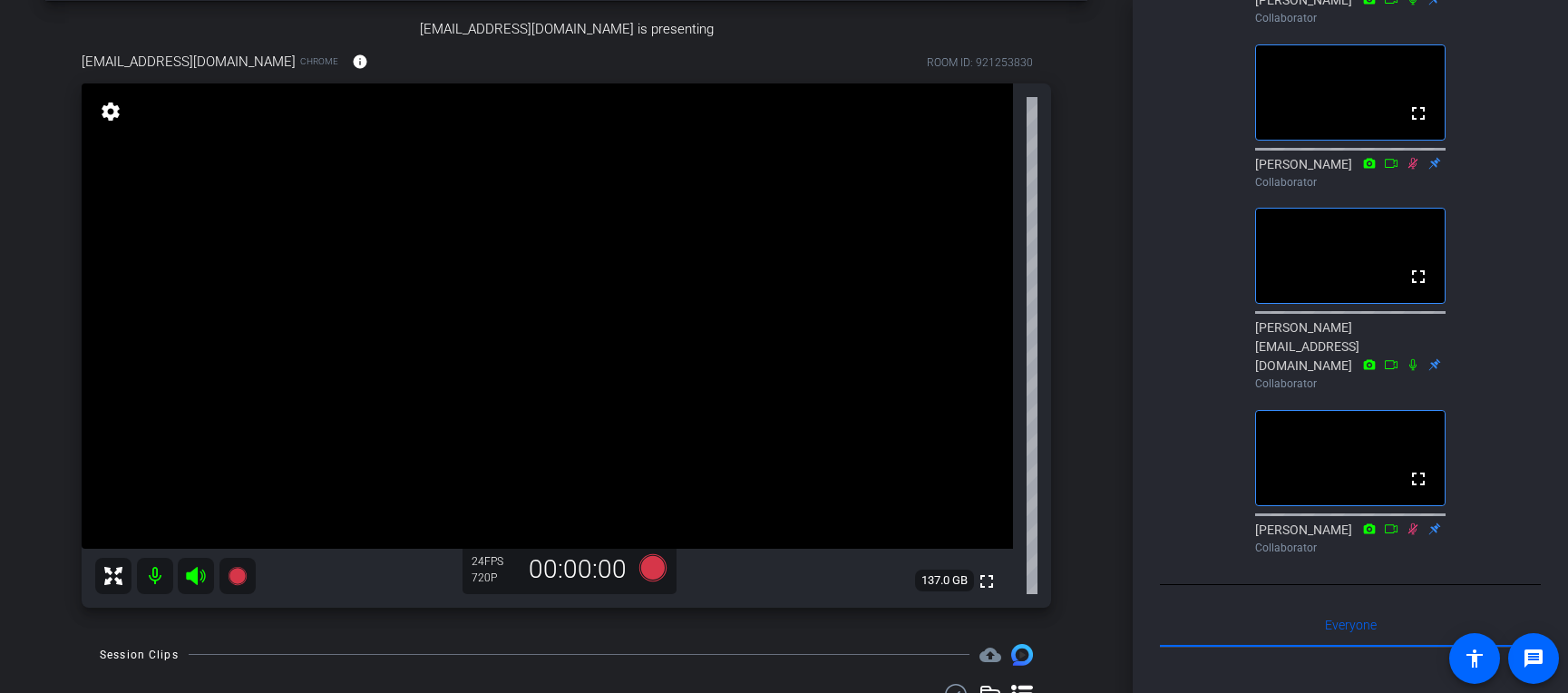
click at [1183, 549] on div "fullscreen settings [PERSON_NAME][EMAIL_ADDRESS][DOMAIN_NAME] flip Collaborator…" at bounding box center [1351, 80] width 381 height 964
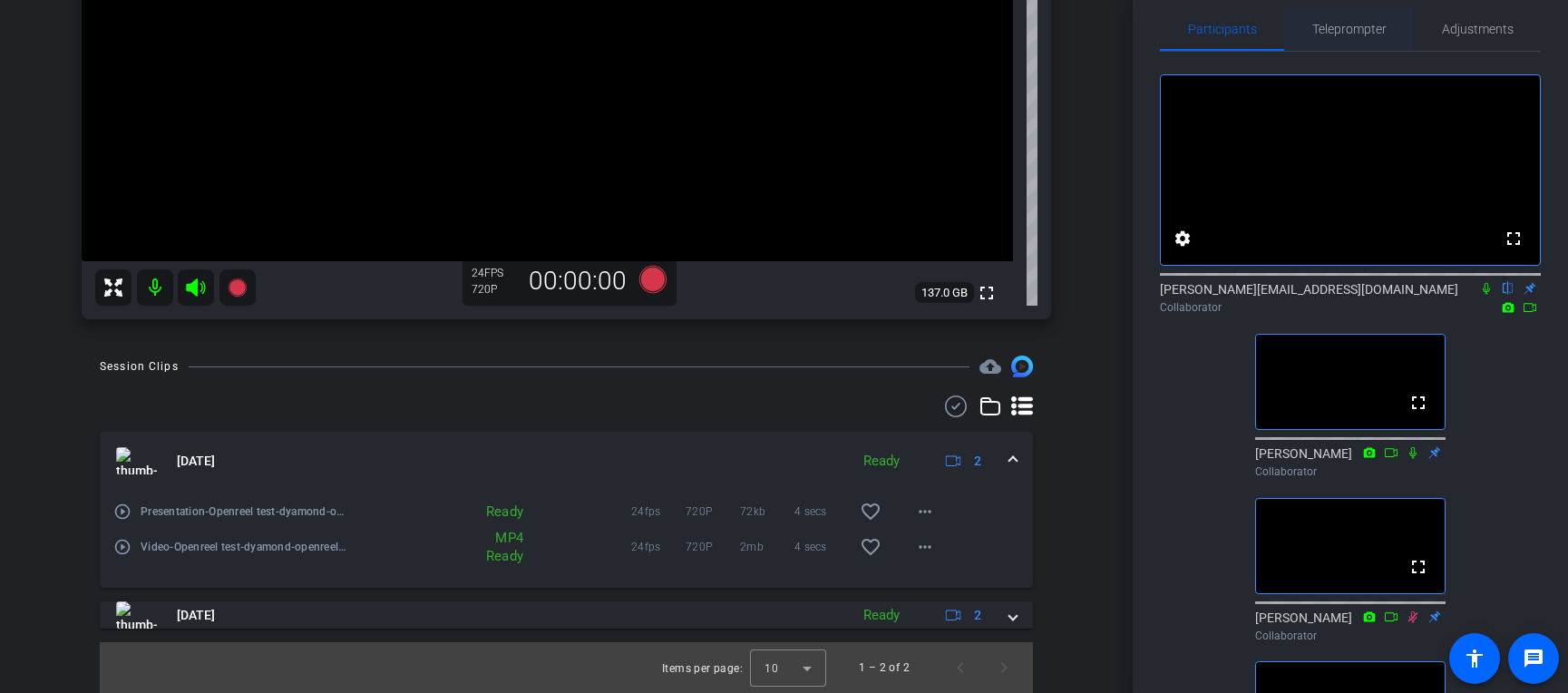
scroll to position [43, 0]
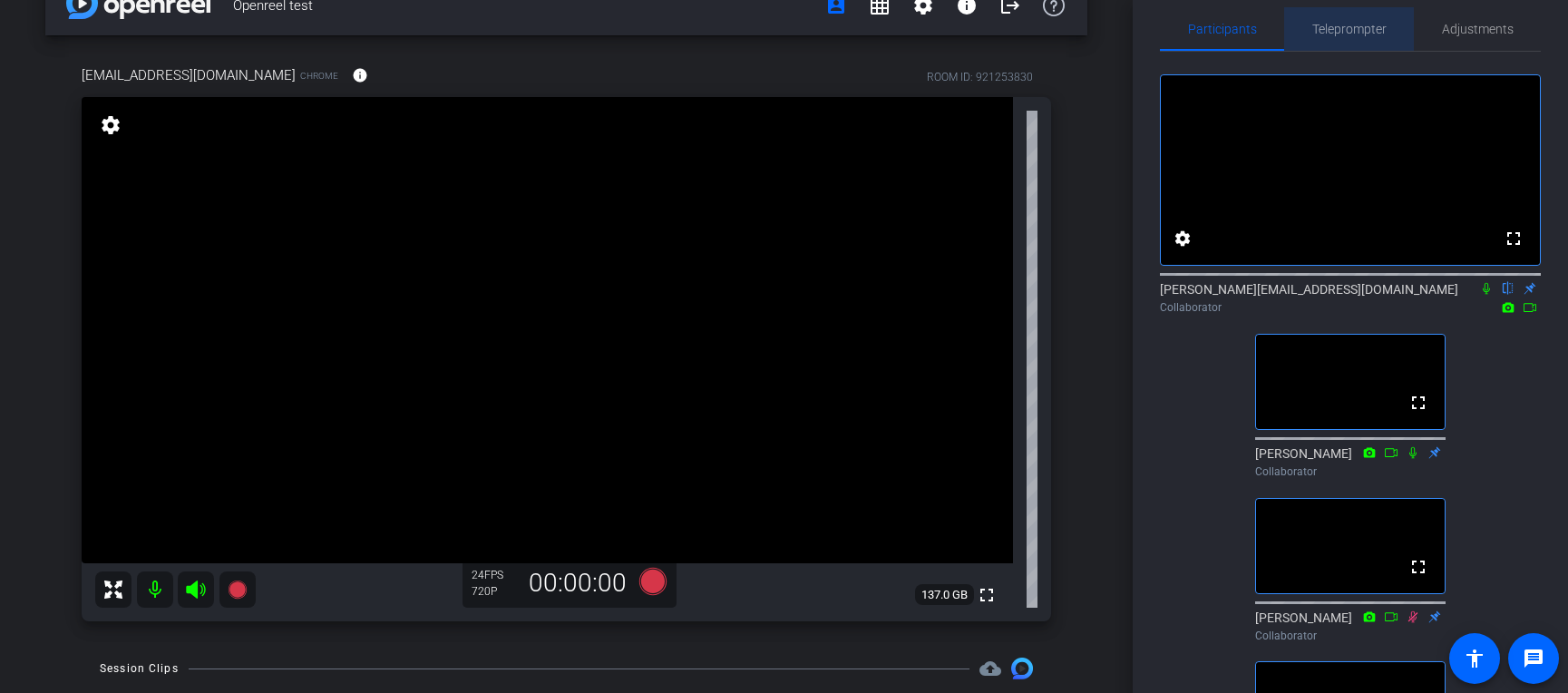
click at [1224, 31] on span "Teleprompter" at bounding box center [1350, 28] width 75 height 13
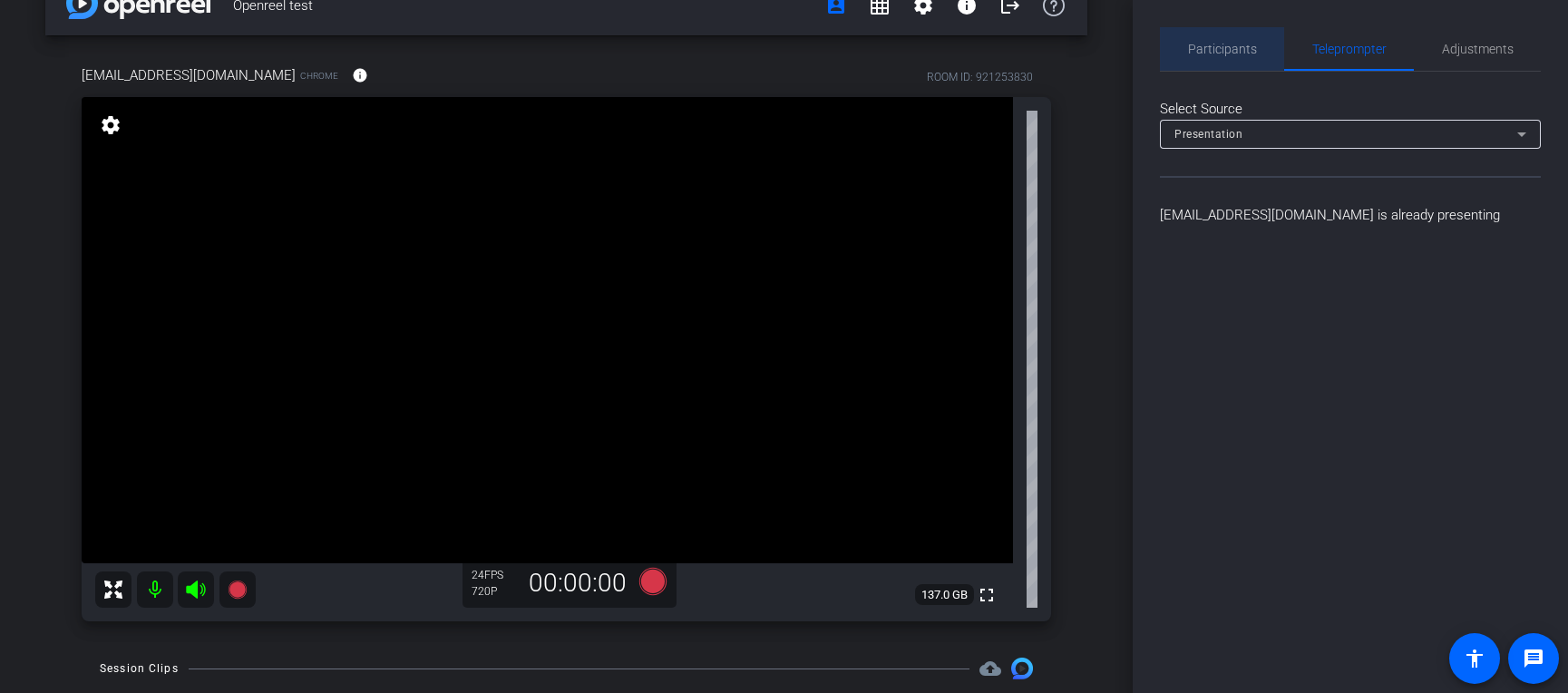
click at [1219, 34] on span "Participants" at bounding box center [1223, 49] width 69 height 44
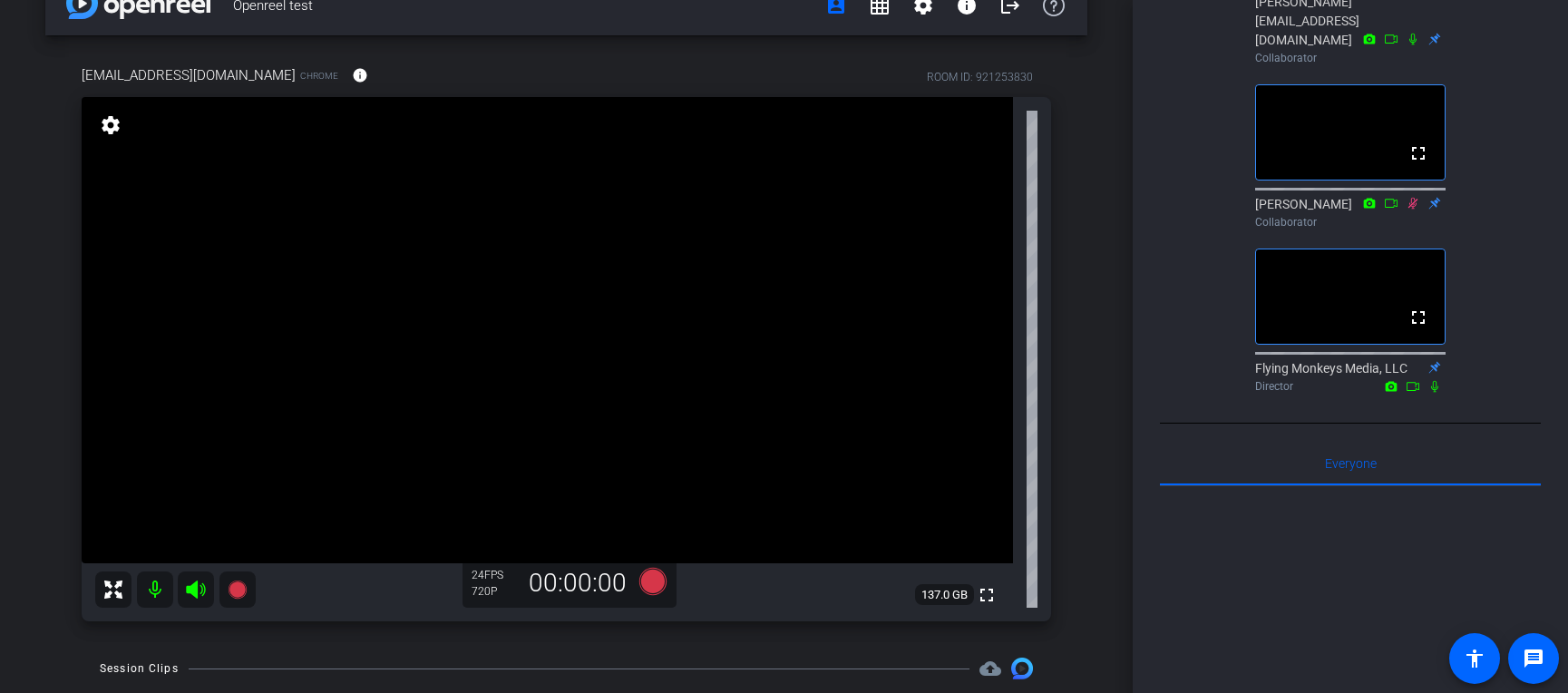
scroll to position [24, 0]
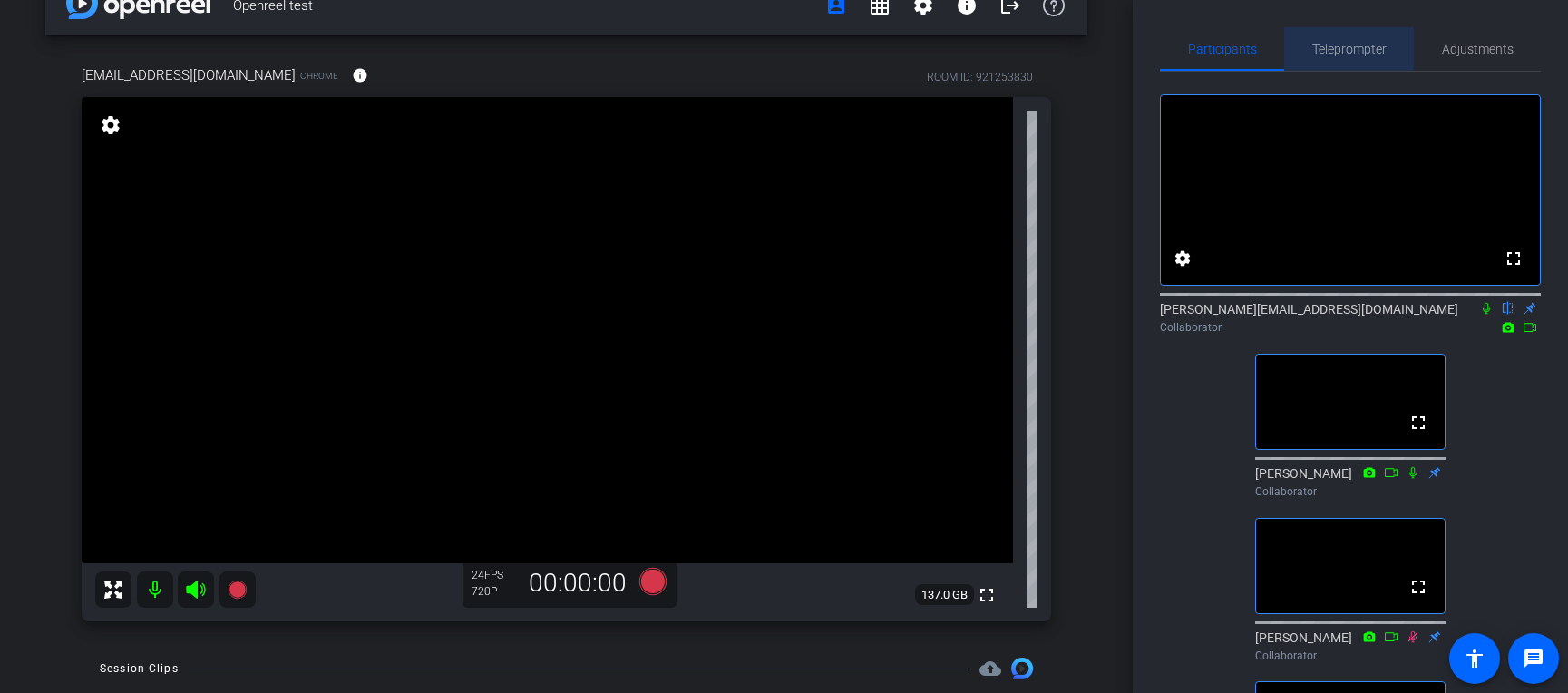
click at [1224, 51] on span "Teleprompter" at bounding box center [1350, 49] width 75 height 13
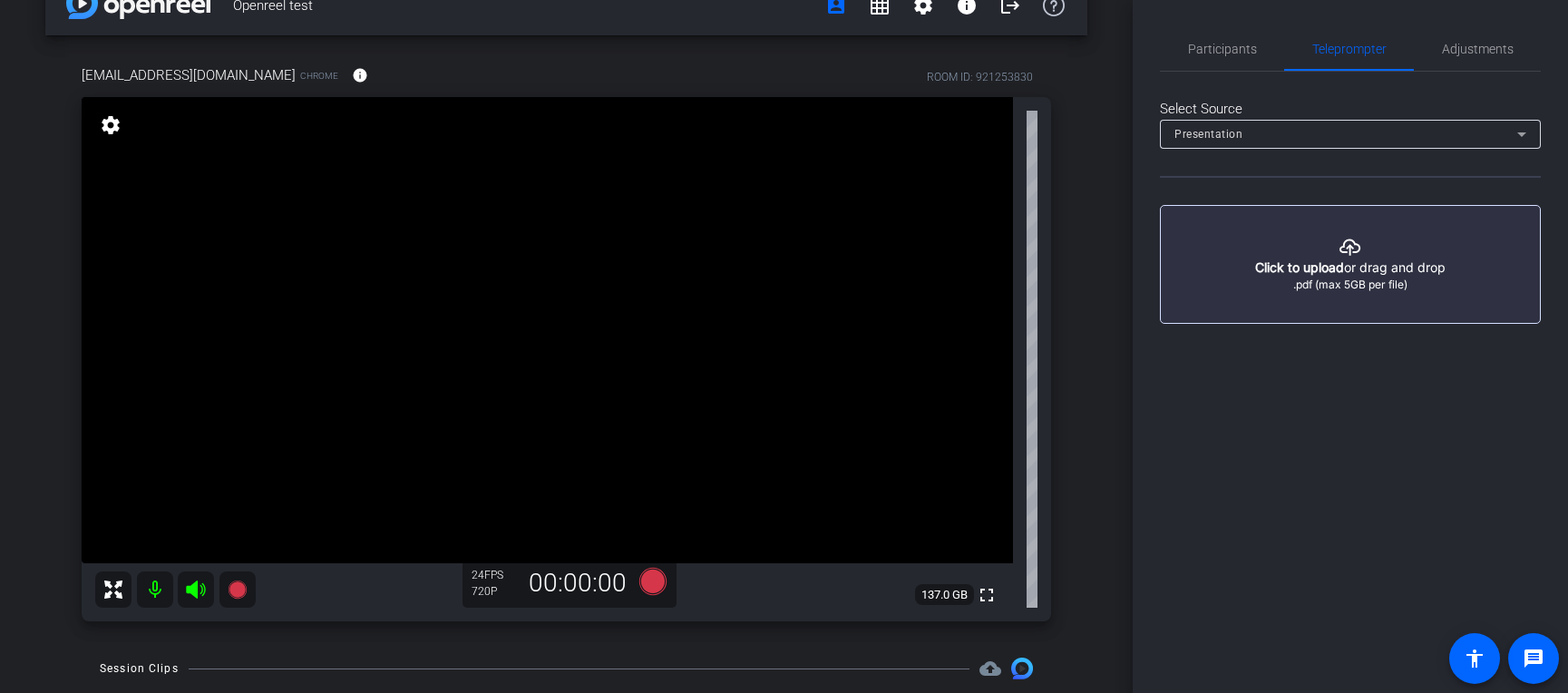
click at [1224, 241] on button "button" at bounding box center [1351, 264] width 381 height 118
click at [1219, 43] on span "Participants" at bounding box center [1223, 49] width 69 height 13
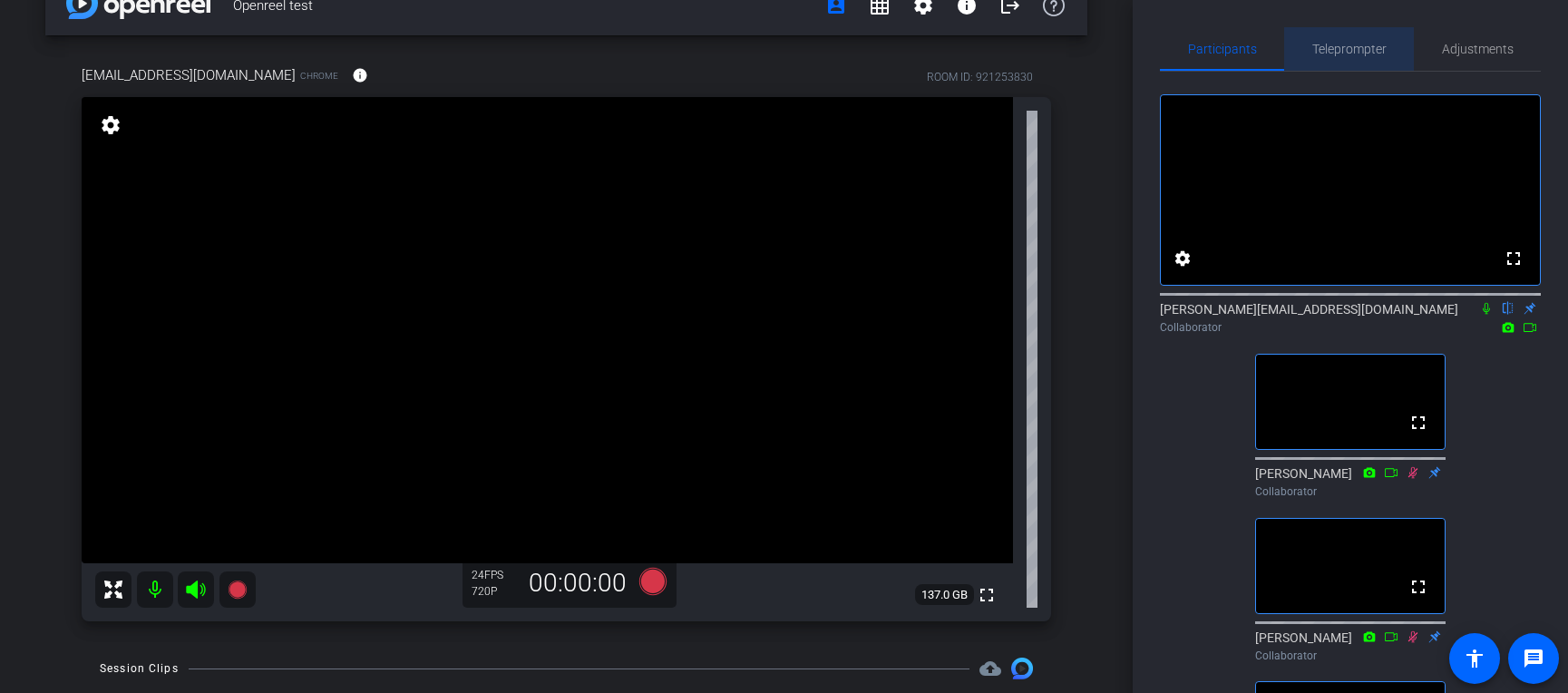
click at [1224, 45] on span "Teleprompter" at bounding box center [1350, 49] width 75 height 13
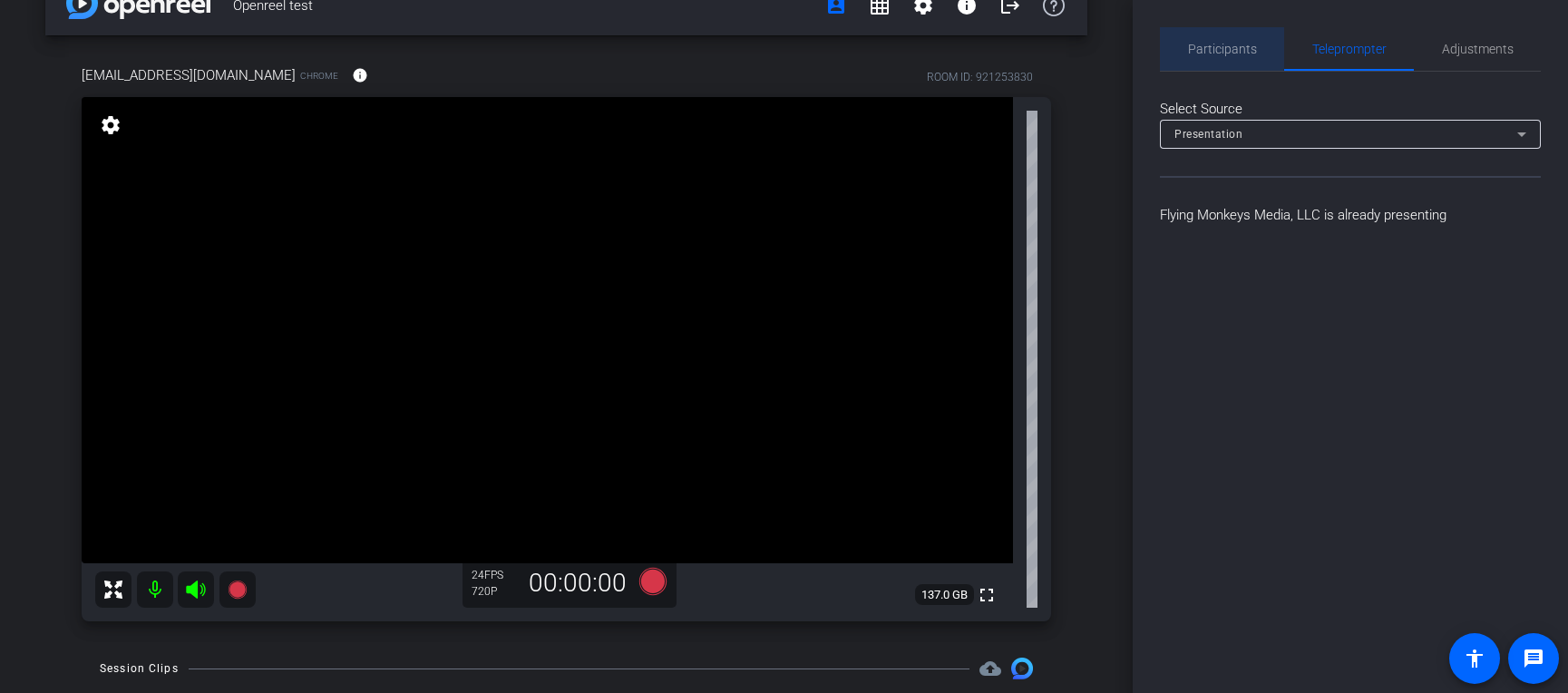
click at [1211, 49] on span "Participants" at bounding box center [1223, 49] width 69 height 13
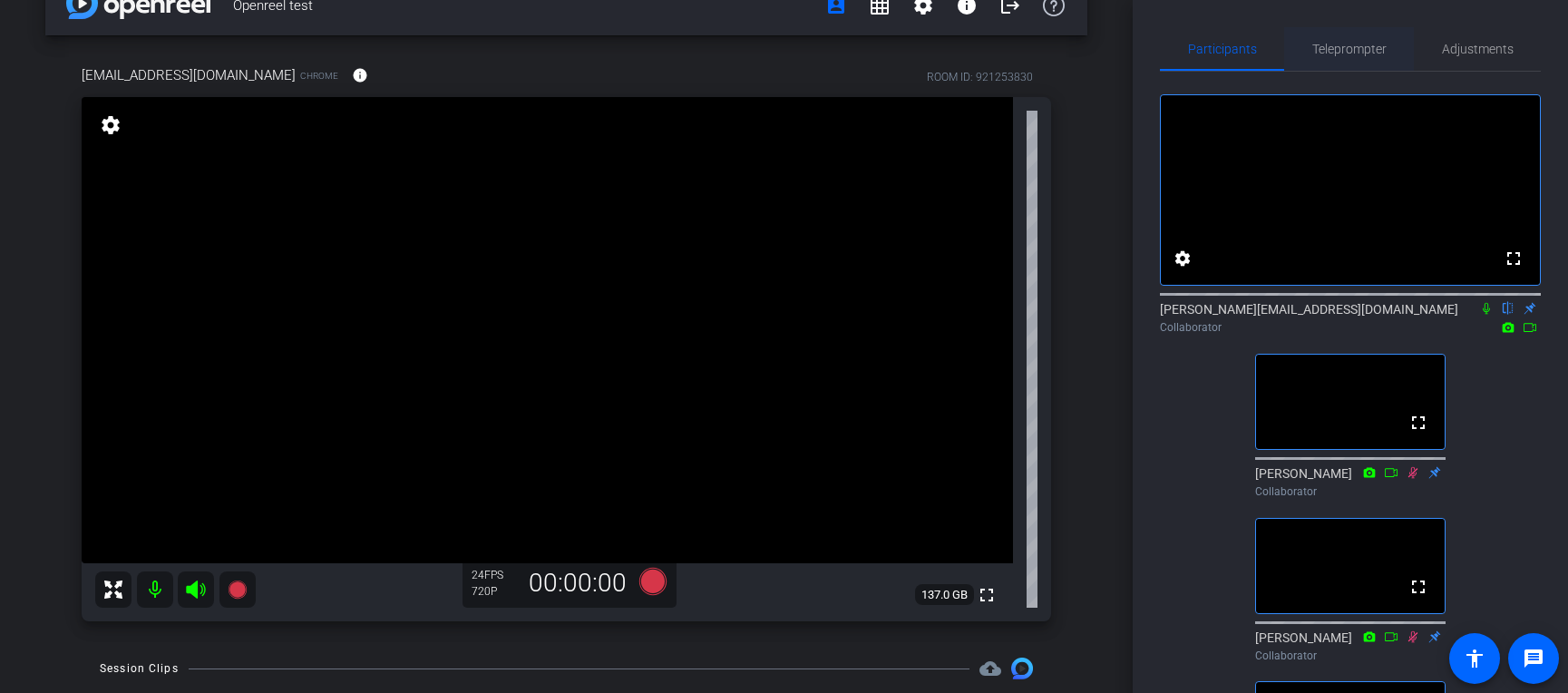
click at [1224, 62] on span "Teleprompter" at bounding box center [1350, 49] width 75 height 44
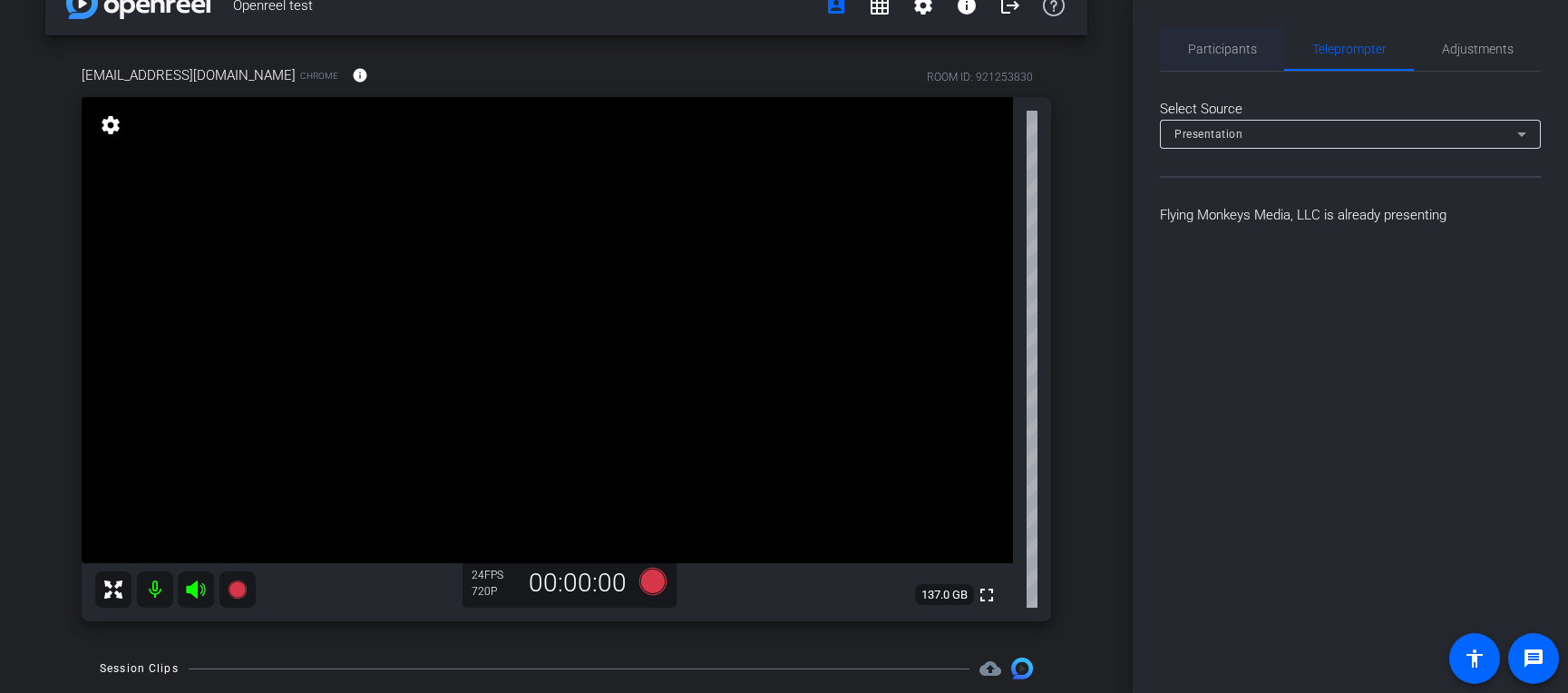
click at [1204, 50] on span "Participants" at bounding box center [1223, 49] width 69 height 13
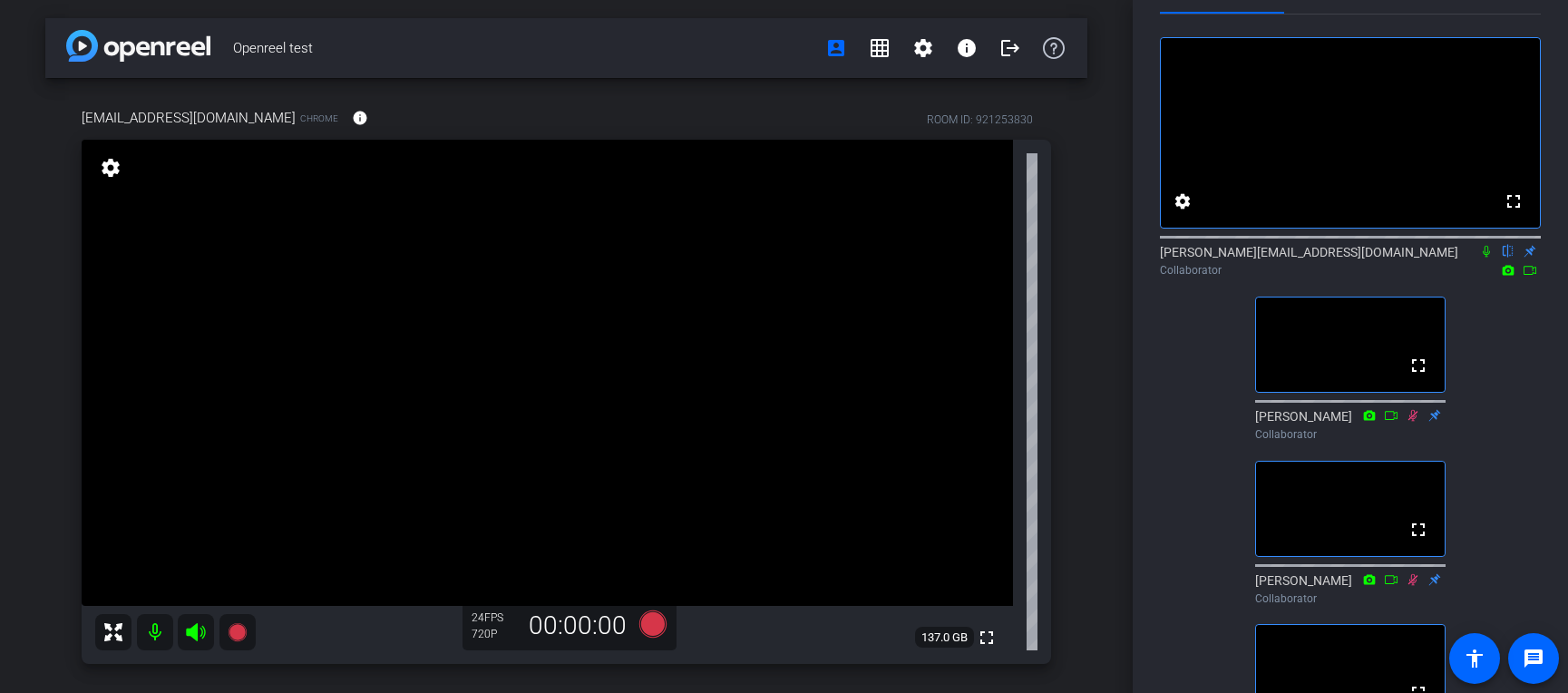
scroll to position [0, 0]
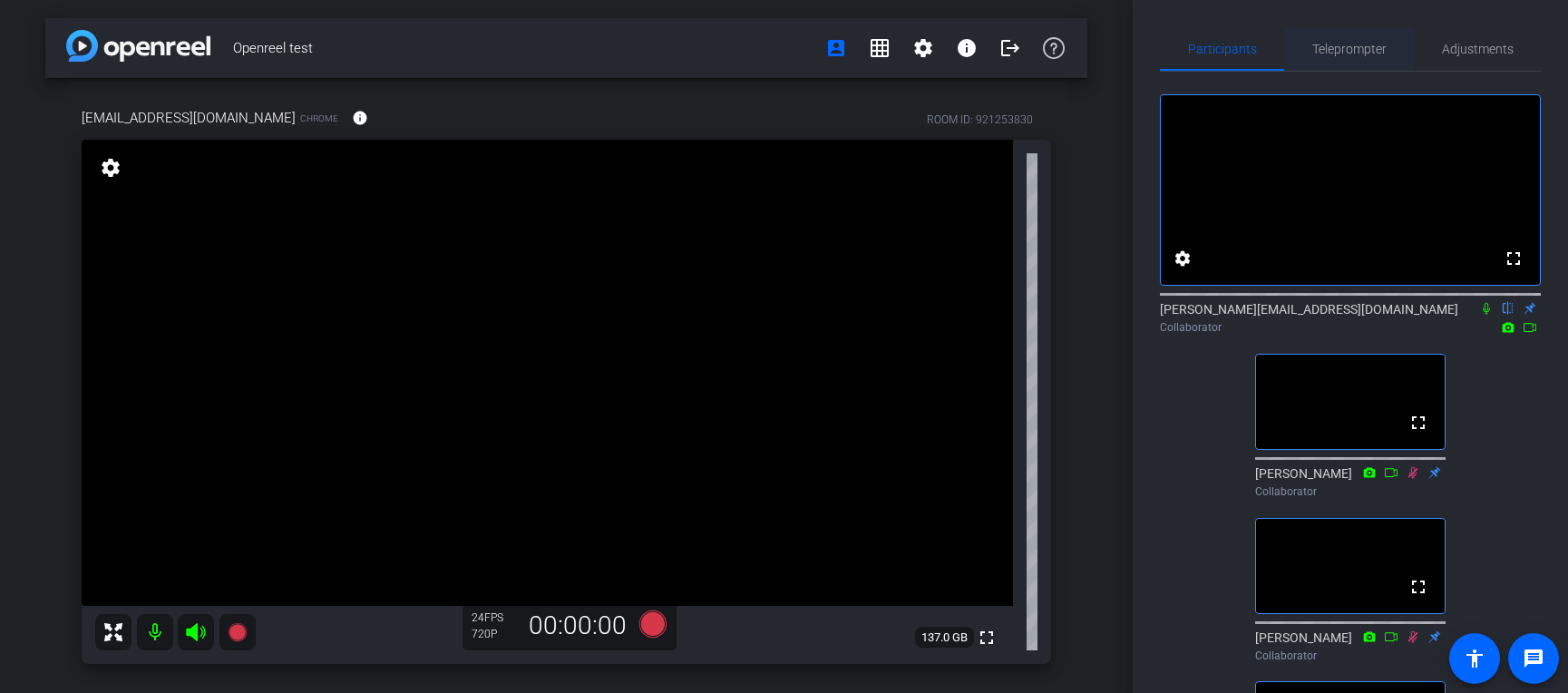
click at [1224, 58] on span "Teleprompter" at bounding box center [1350, 49] width 75 height 44
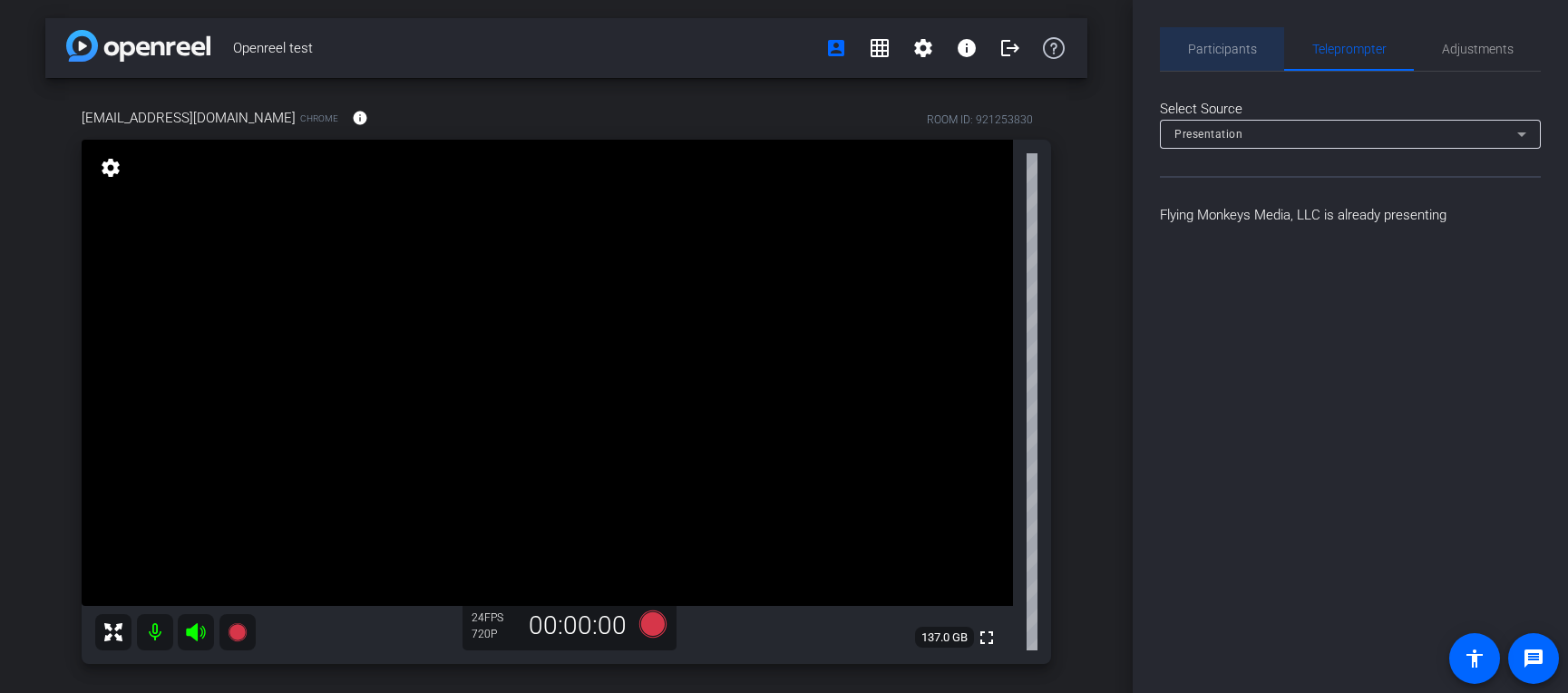
click at [1224, 49] on span "Participants" at bounding box center [1223, 49] width 69 height 13
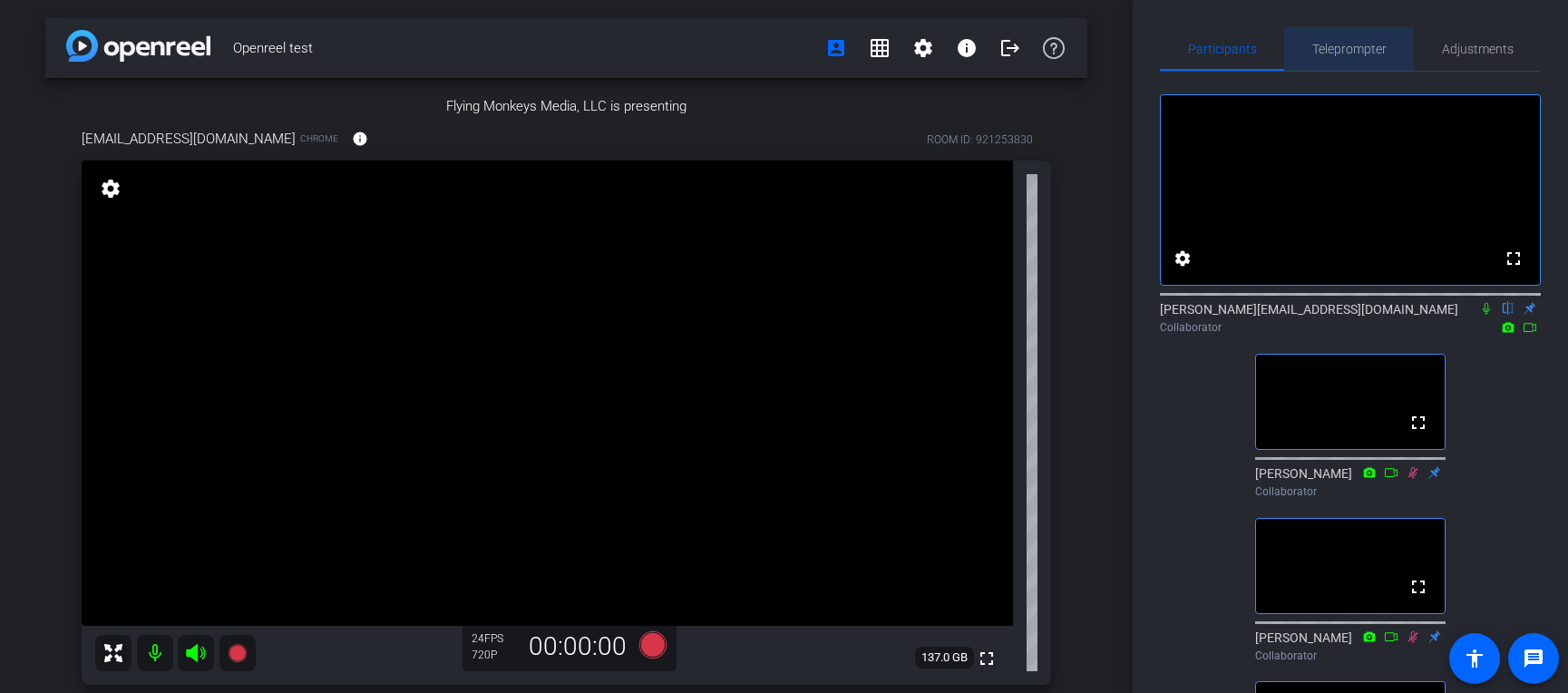
click at [1224, 62] on span "Teleprompter" at bounding box center [1350, 49] width 75 height 44
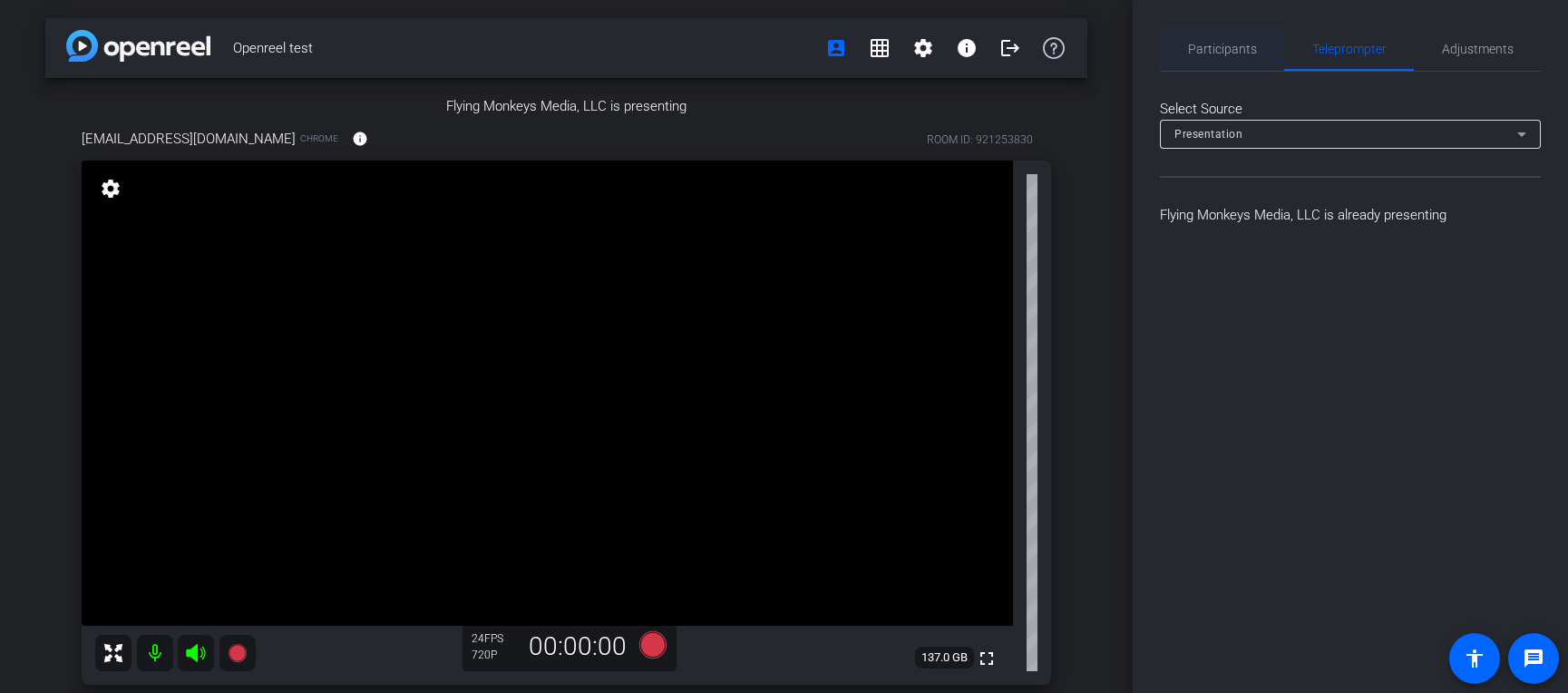
click at [1224, 47] on span "Participants" at bounding box center [1223, 49] width 69 height 13
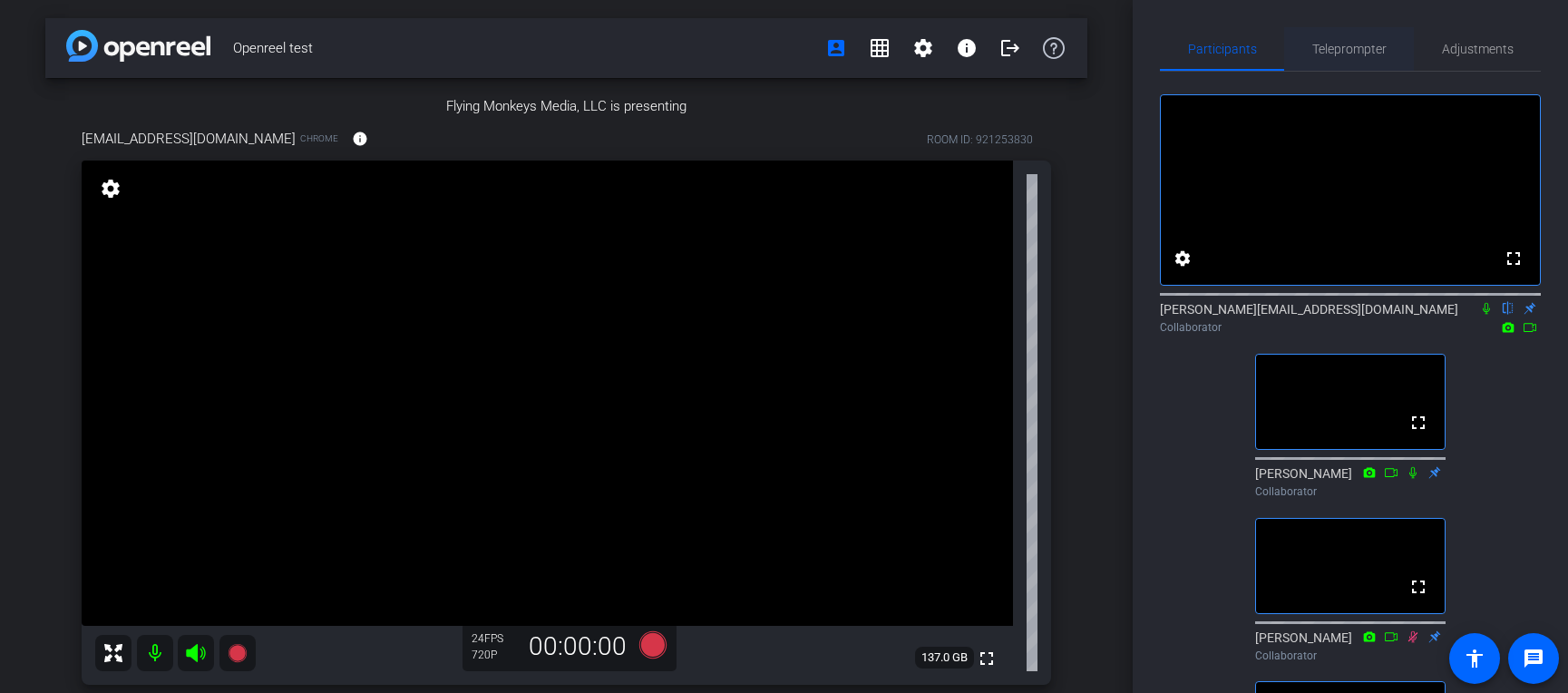
click at [1224, 46] on span "Teleprompter" at bounding box center [1350, 49] width 75 height 13
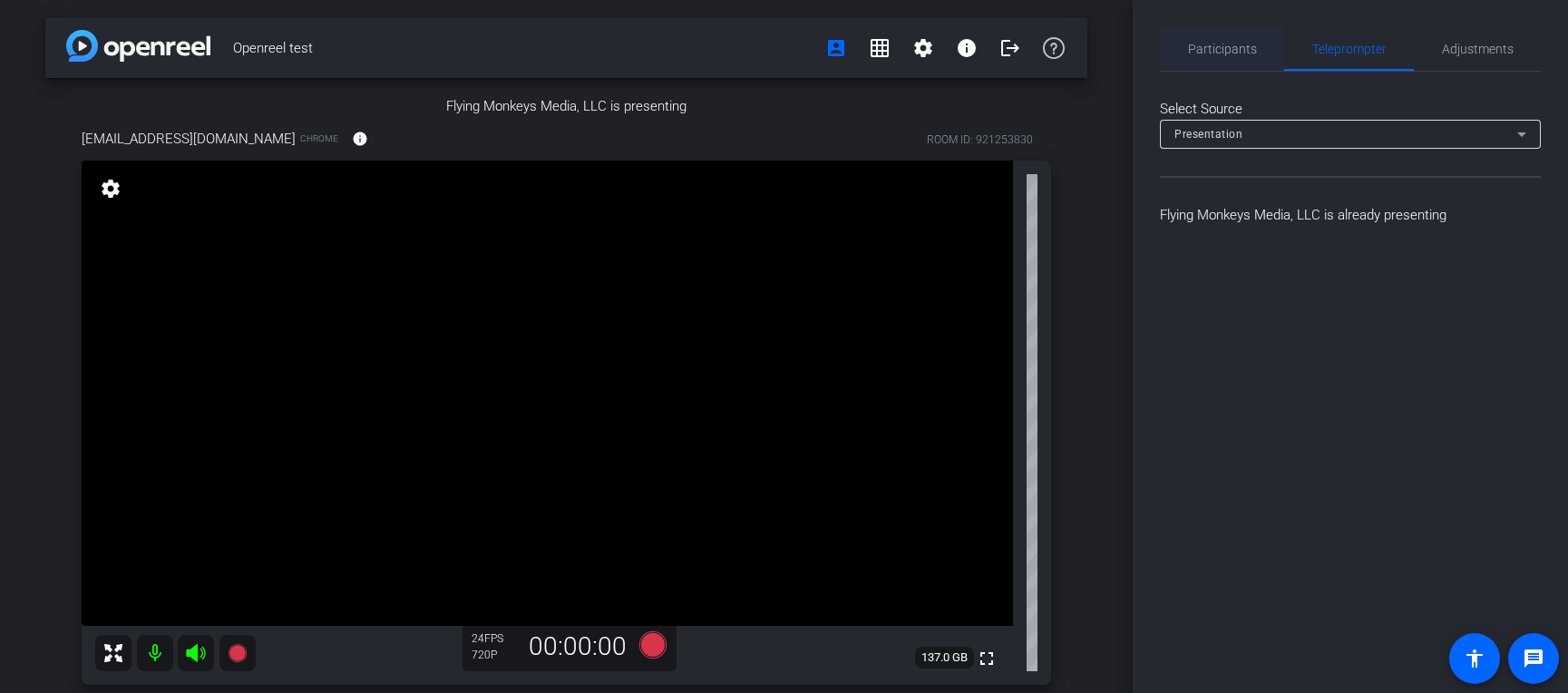
click at [1224, 45] on span "Participants" at bounding box center [1223, 49] width 69 height 13
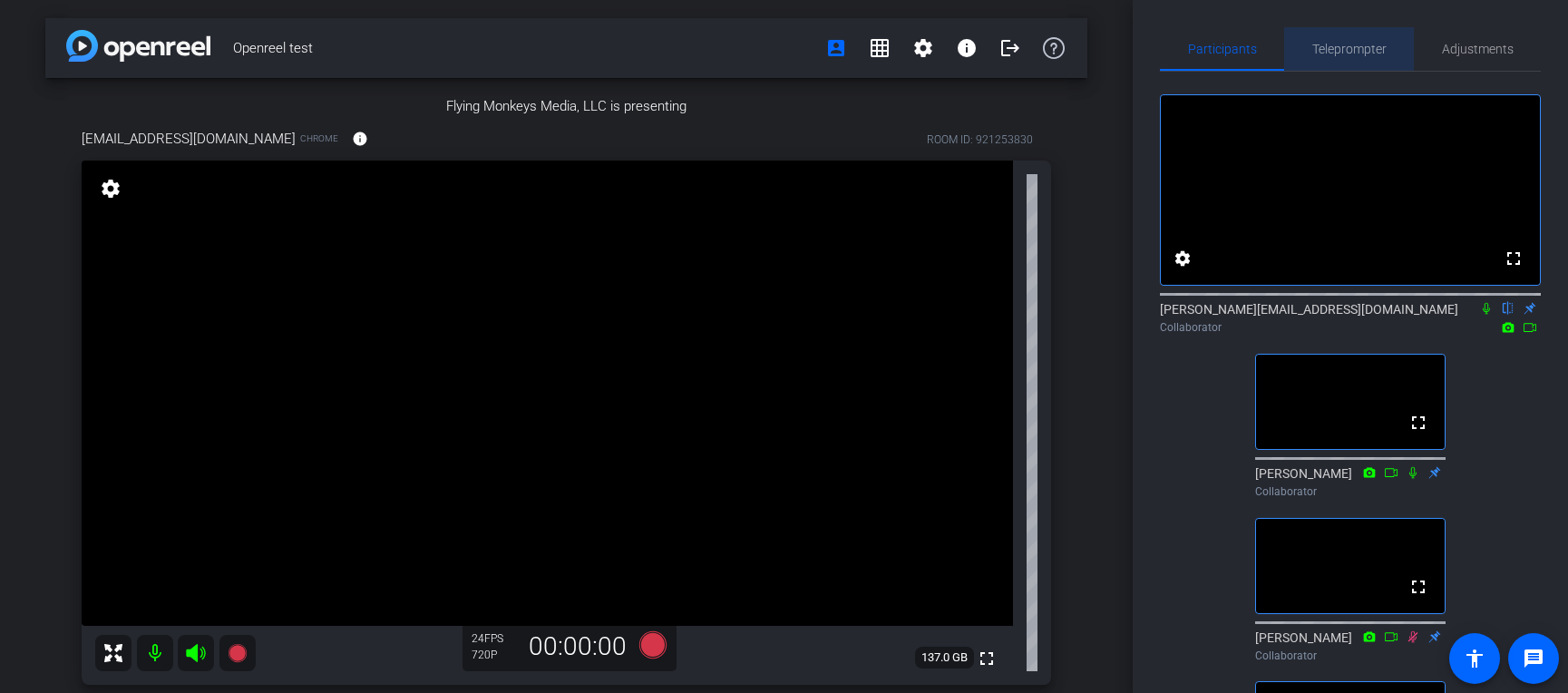
click at [1224, 47] on span "Teleprompter" at bounding box center [1350, 49] width 75 height 13
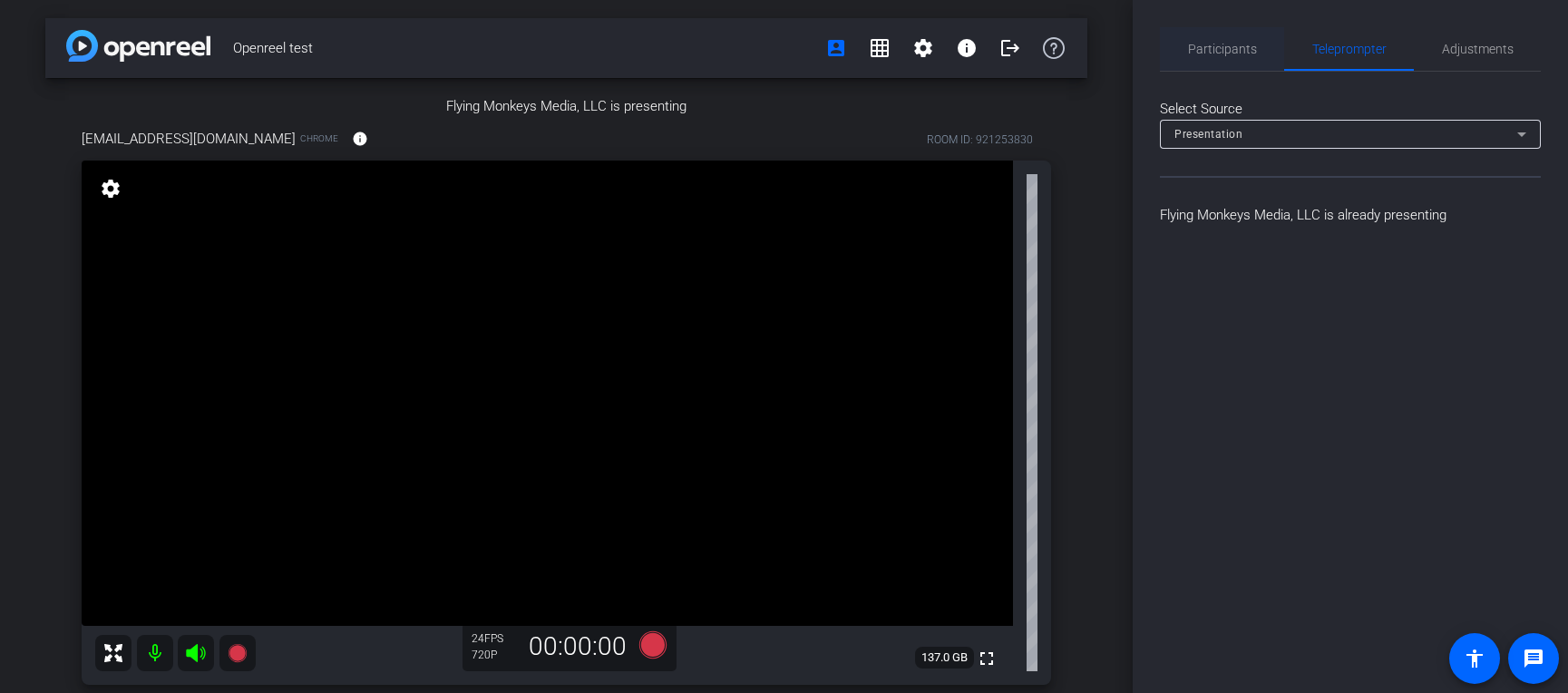
click at [1224, 60] on span "Participants" at bounding box center [1223, 49] width 69 height 44
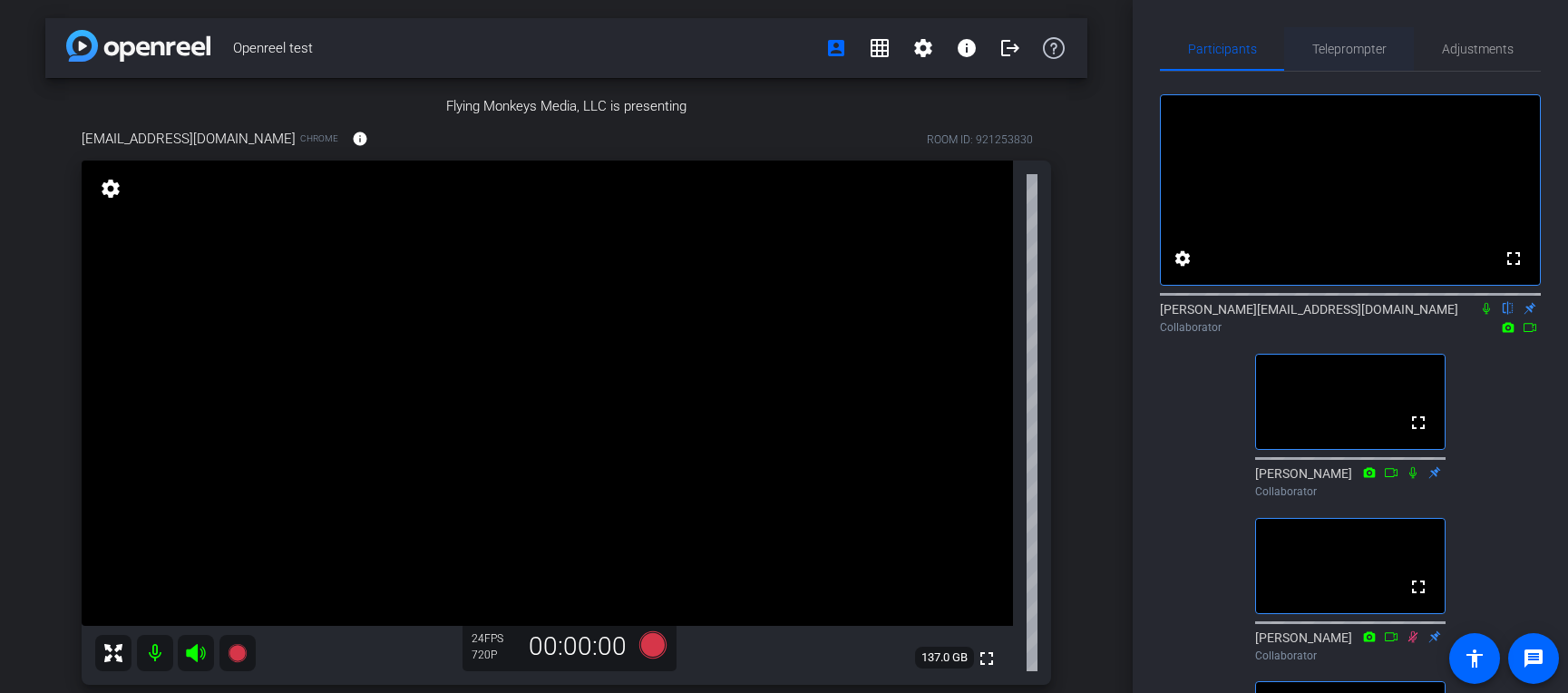
click at [1224, 43] on span "Teleprompter" at bounding box center [1350, 49] width 75 height 13
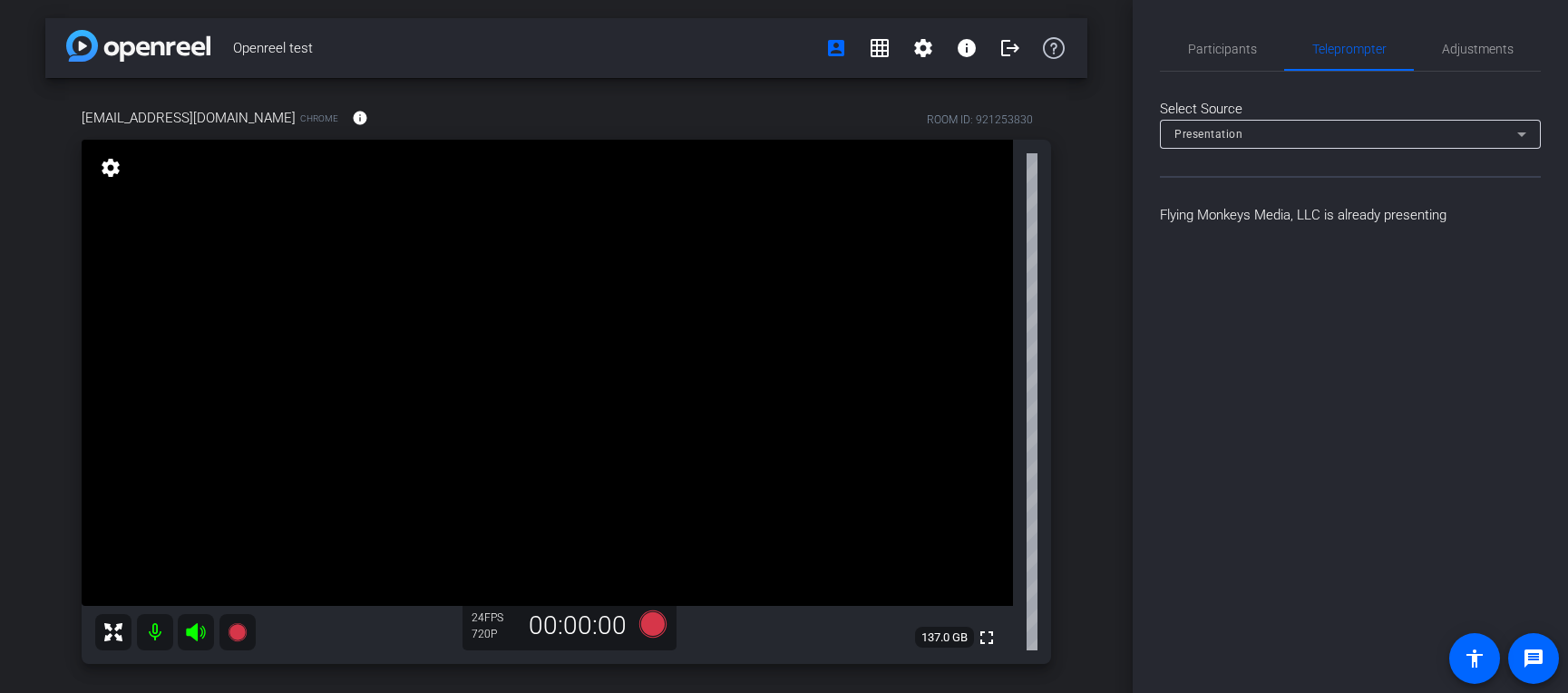
click at [1224, 134] on div "Presentation" at bounding box center [1346, 133] width 343 height 22
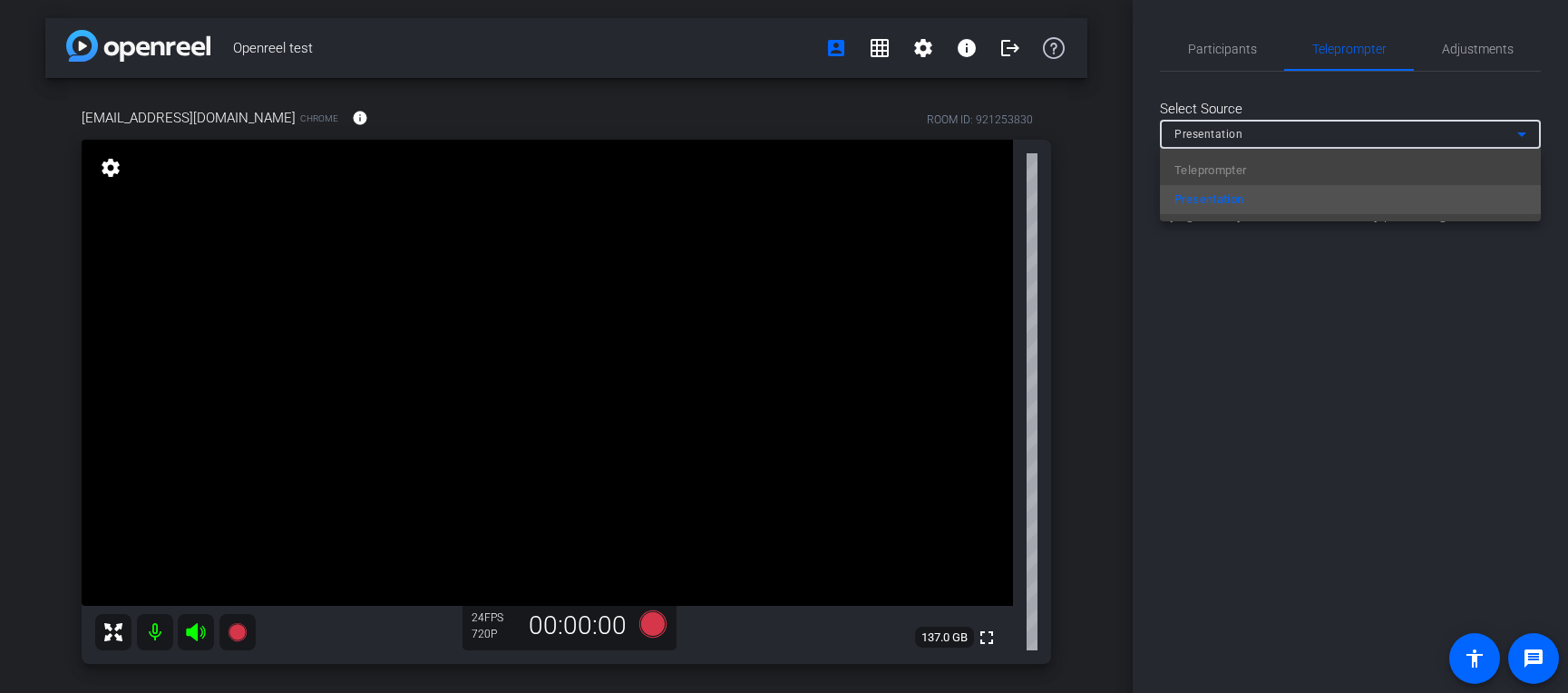
click at [1224, 264] on div at bounding box center [784, 346] width 1568 height 693
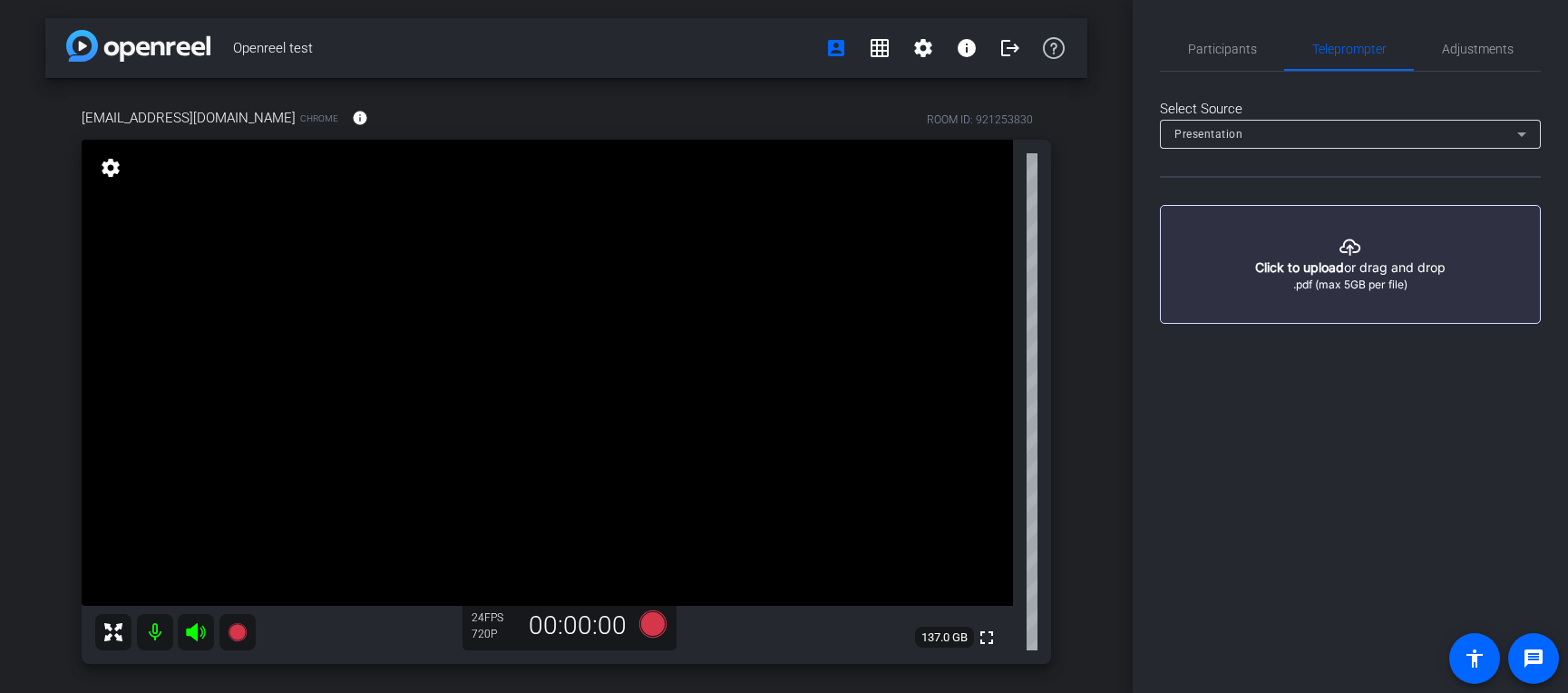
click at [1224, 237] on button "button" at bounding box center [1351, 264] width 381 height 118
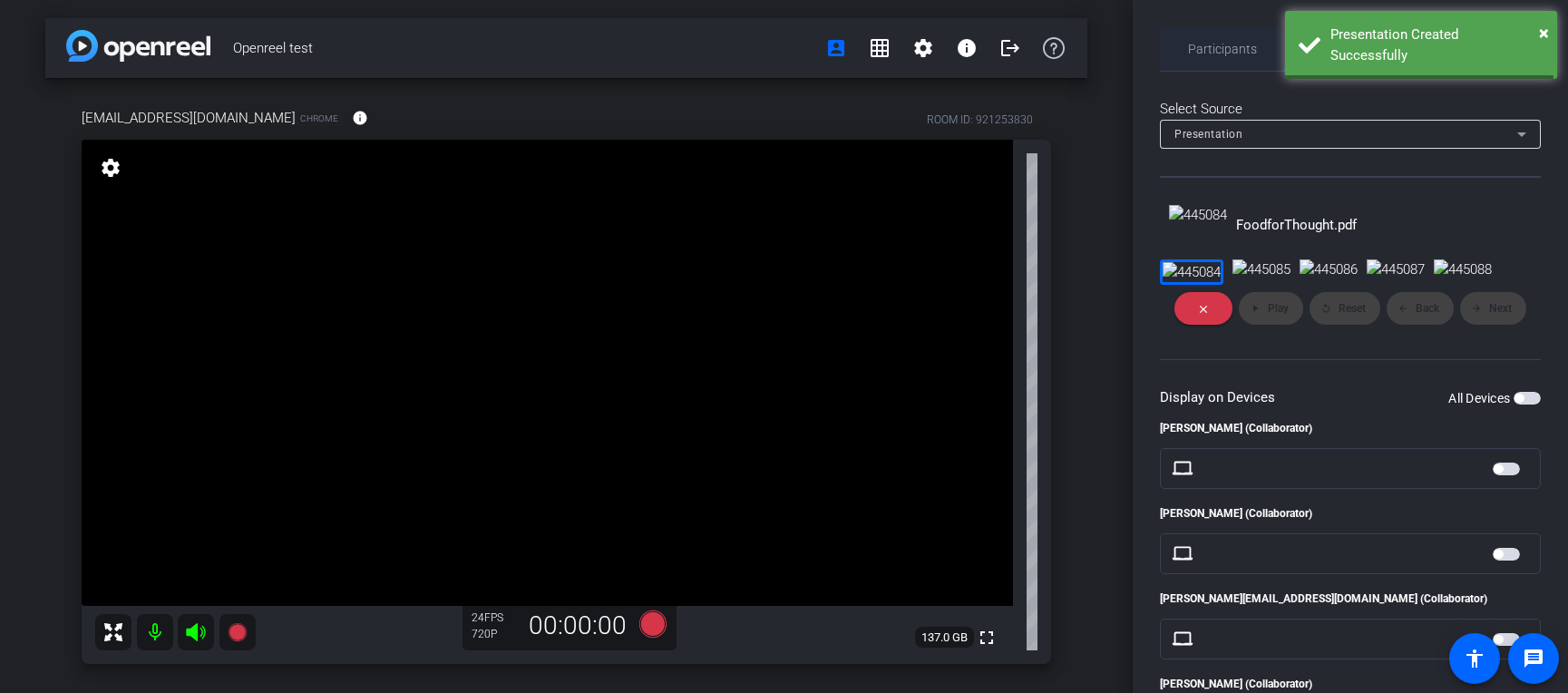
click at [1204, 63] on span "Participants" at bounding box center [1223, 49] width 69 height 44
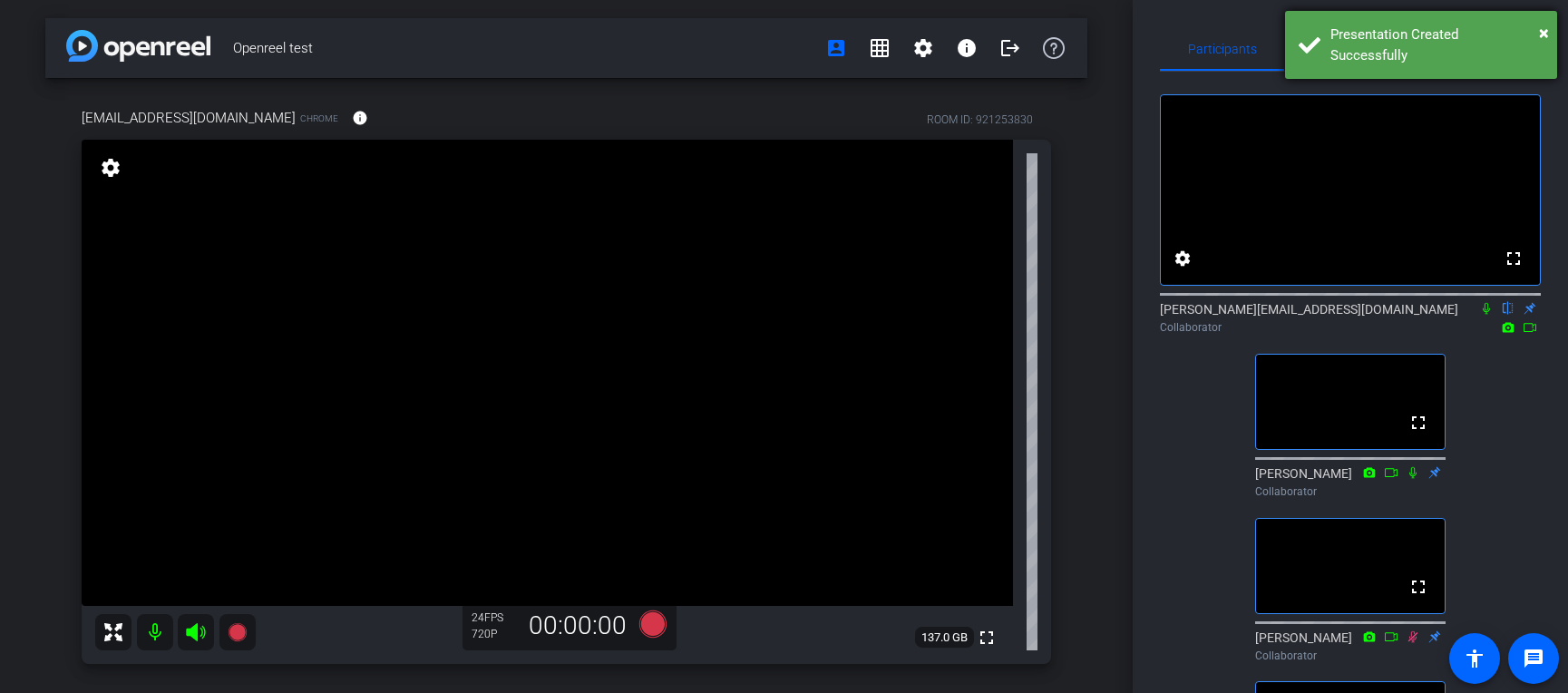
click at [1224, 50] on div "Presentation Created Successfully" at bounding box center [1437, 45] width 213 height 41
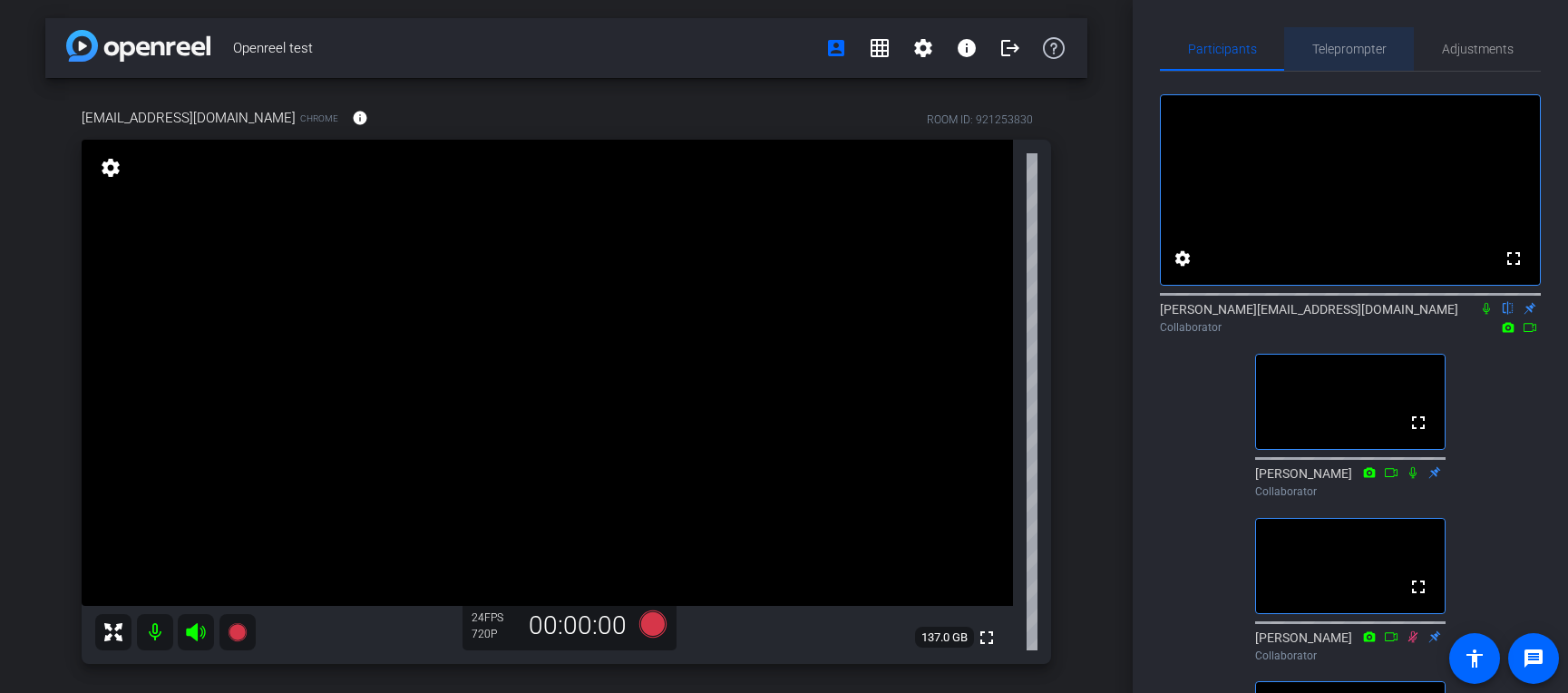
click at [1224, 50] on span "Teleprompter" at bounding box center [1350, 49] width 75 height 13
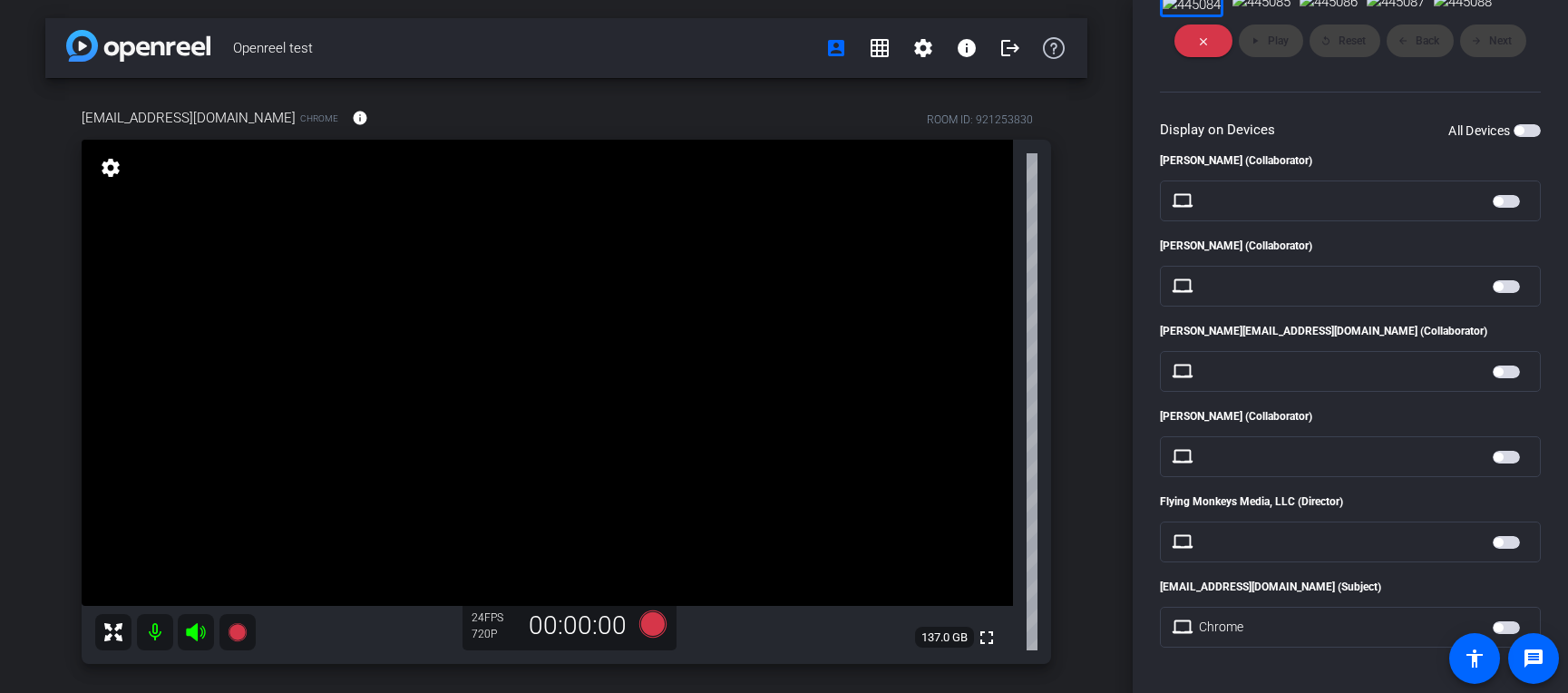
scroll to position [383, 0]
click at [1224, 135] on span "button" at bounding box center [1519, 130] width 9 height 9
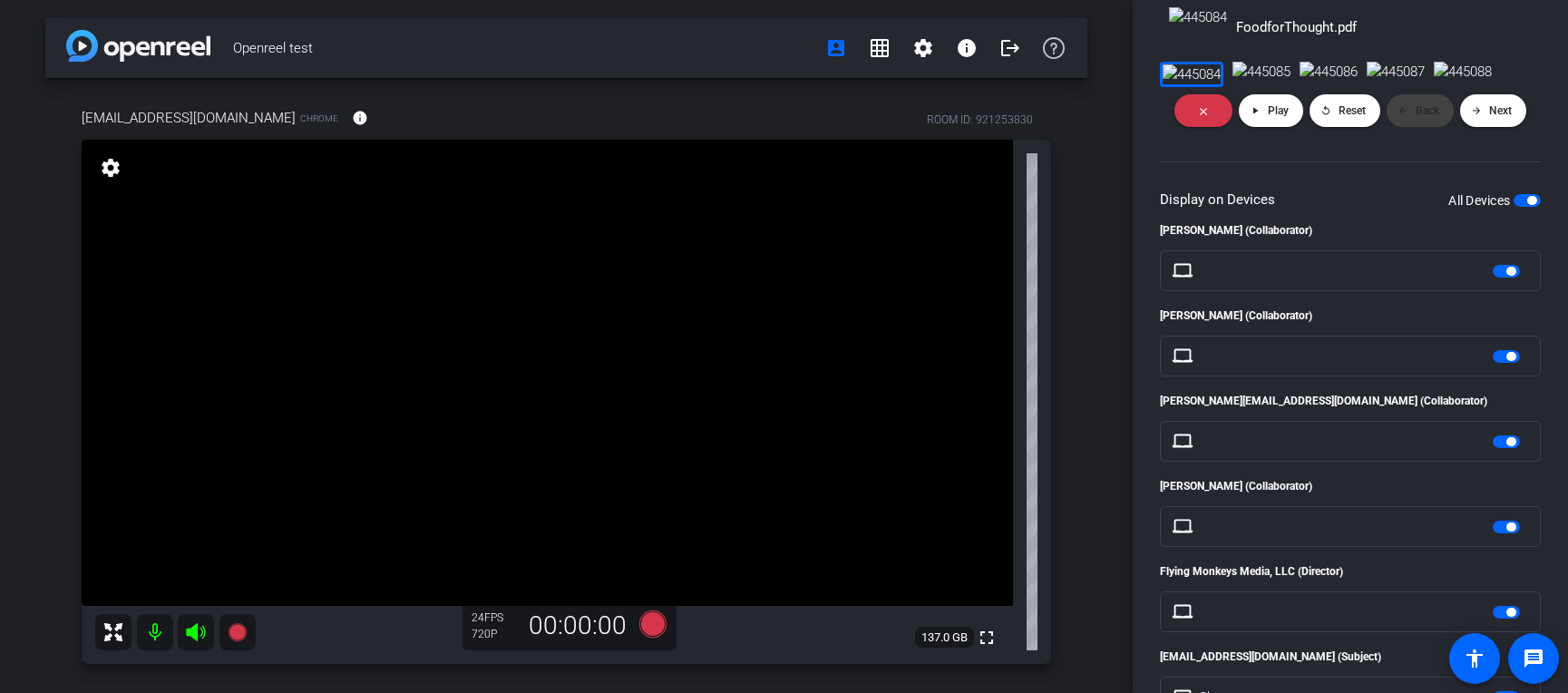
scroll to position [11, 0]
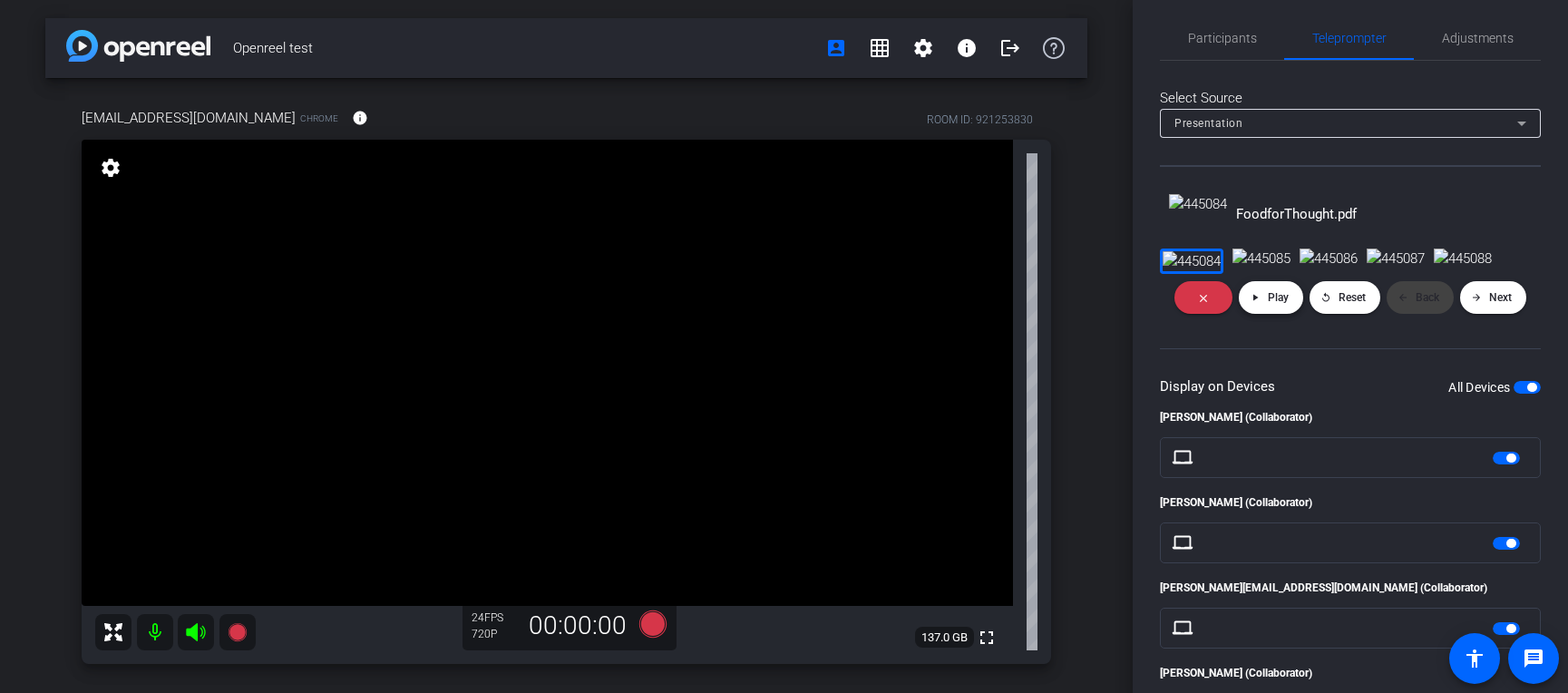
click at [1224, 319] on span at bounding box center [1271, 297] width 64 height 44
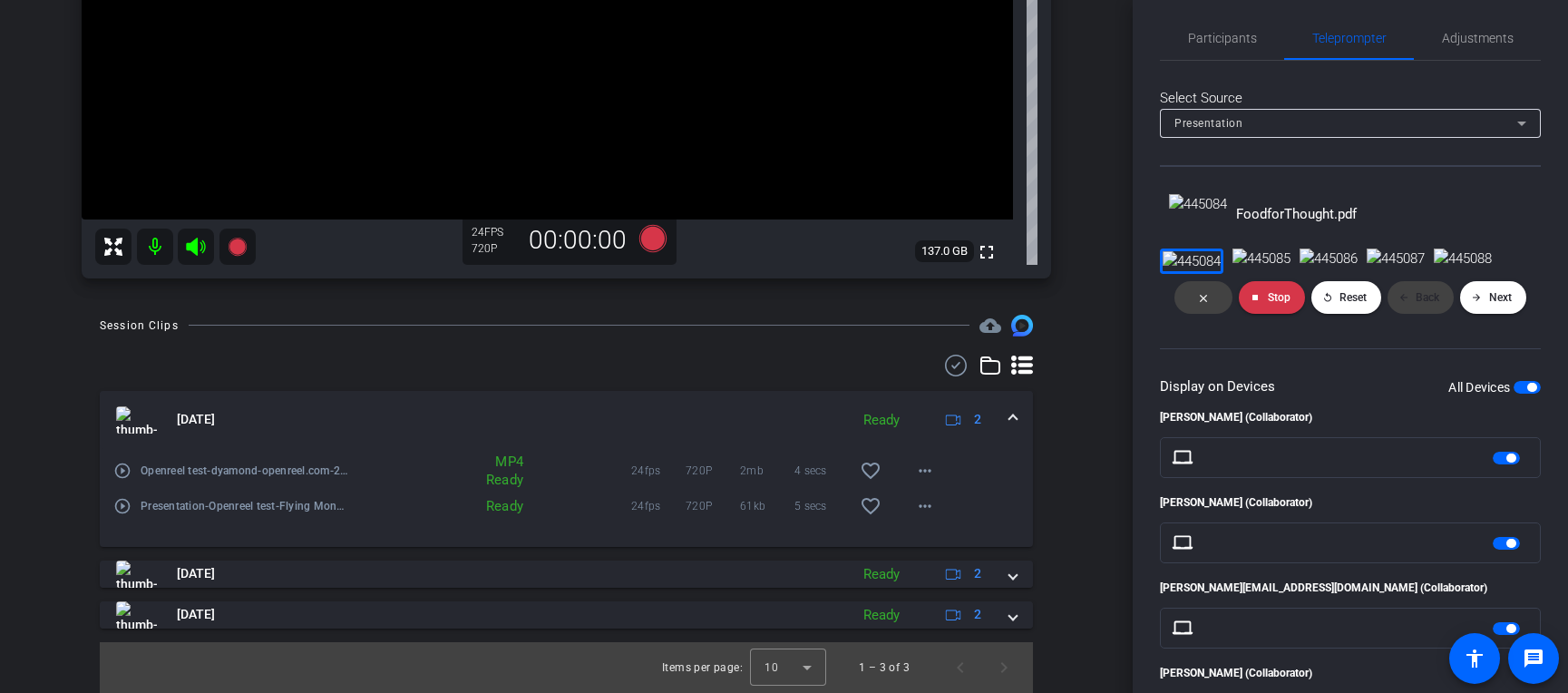
scroll to position [923, 0]
click at [647, 244] on icon at bounding box center [652, 238] width 27 height 27
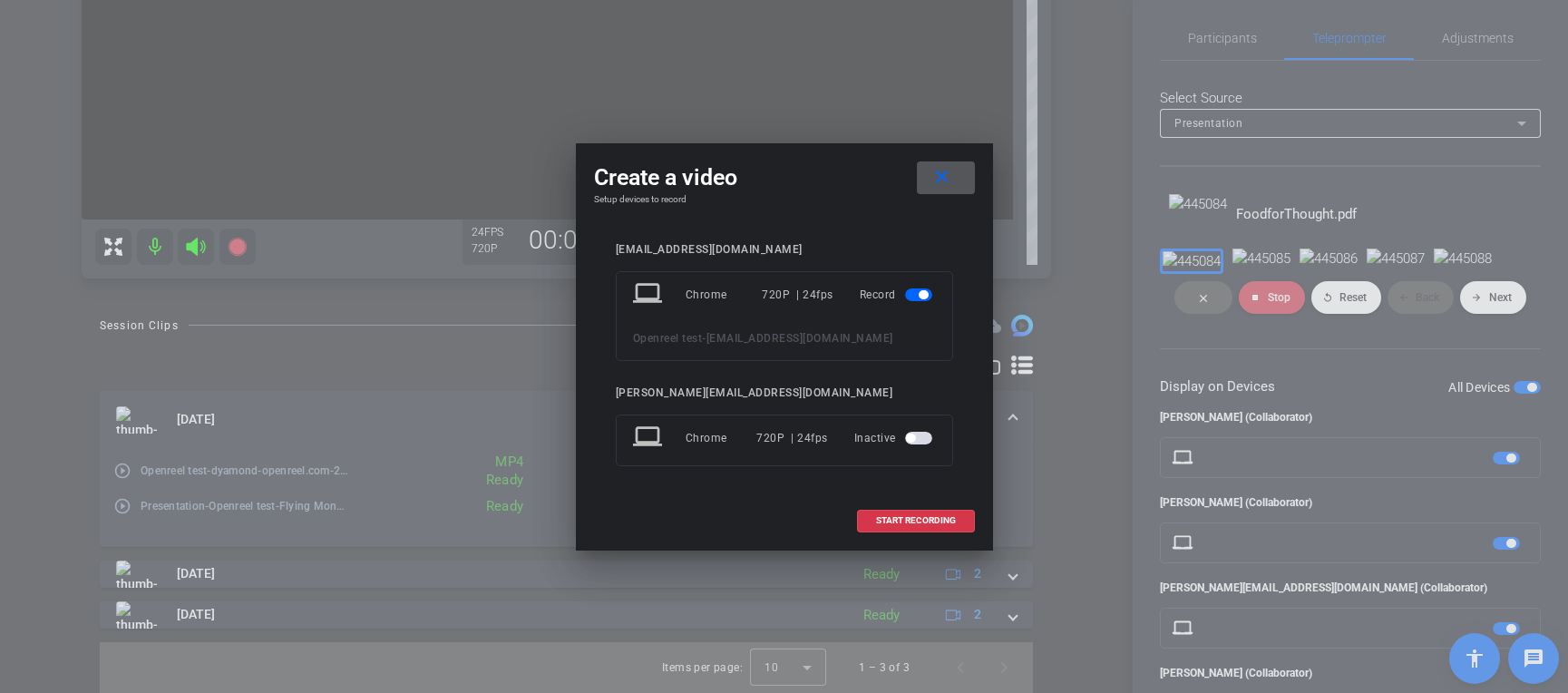
click at [926, 441] on span "button" at bounding box center [919, 438] width 27 height 13
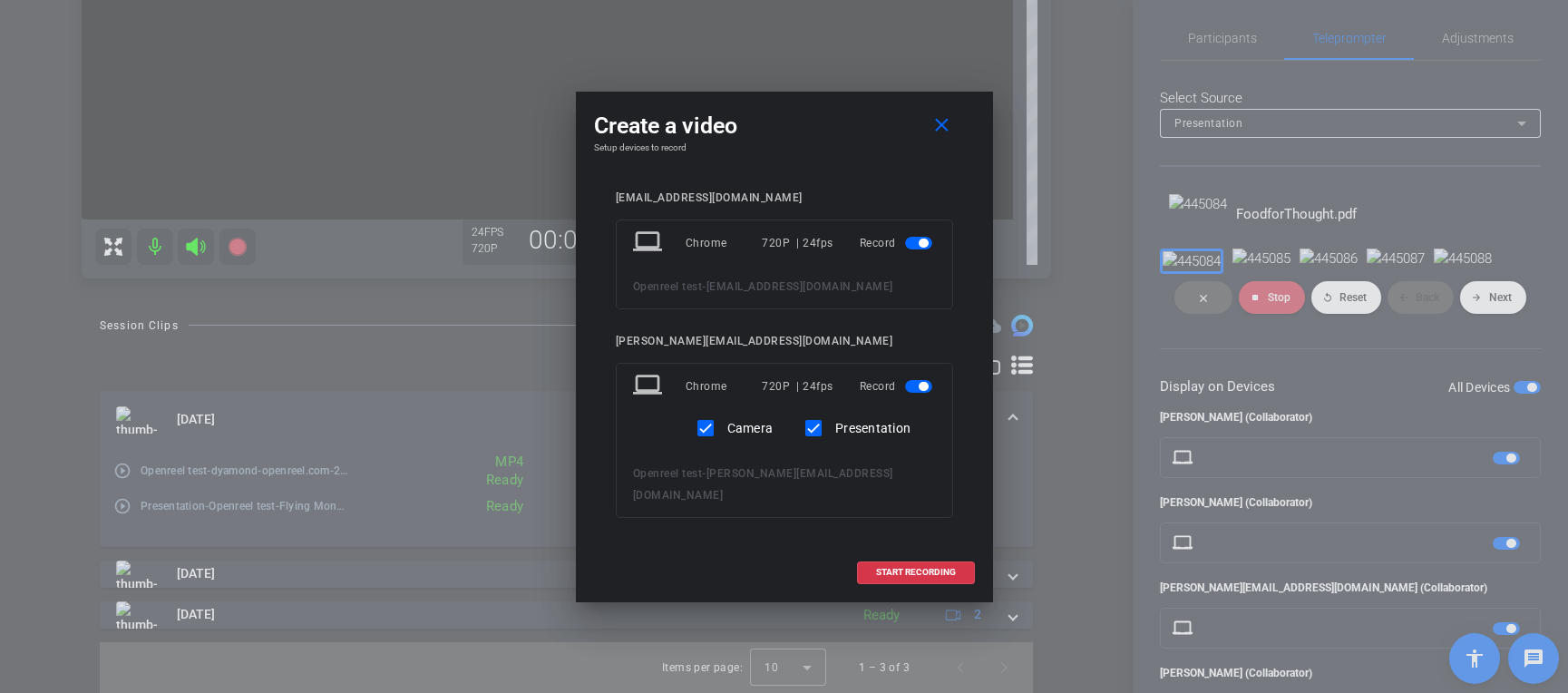
click at [736, 438] on label "Camera" at bounding box center [748, 428] width 49 height 18
click at [724, 441] on input "Camera" at bounding box center [705, 428] width 36 height 36
checkbox input "false"
click at [929, 568] on span "START RECORDING" at bounding box center [916, 572] width 80 height 9
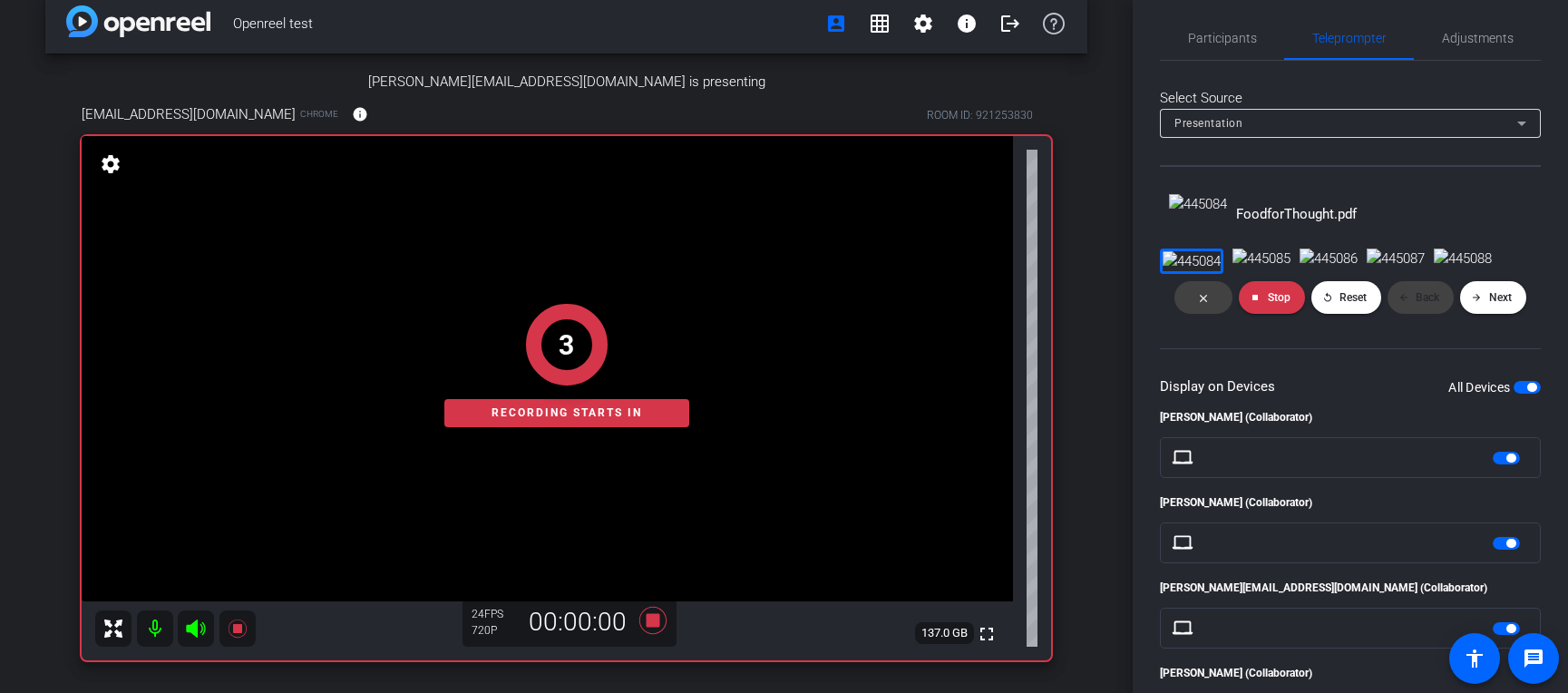
scroll to position [15, 0]
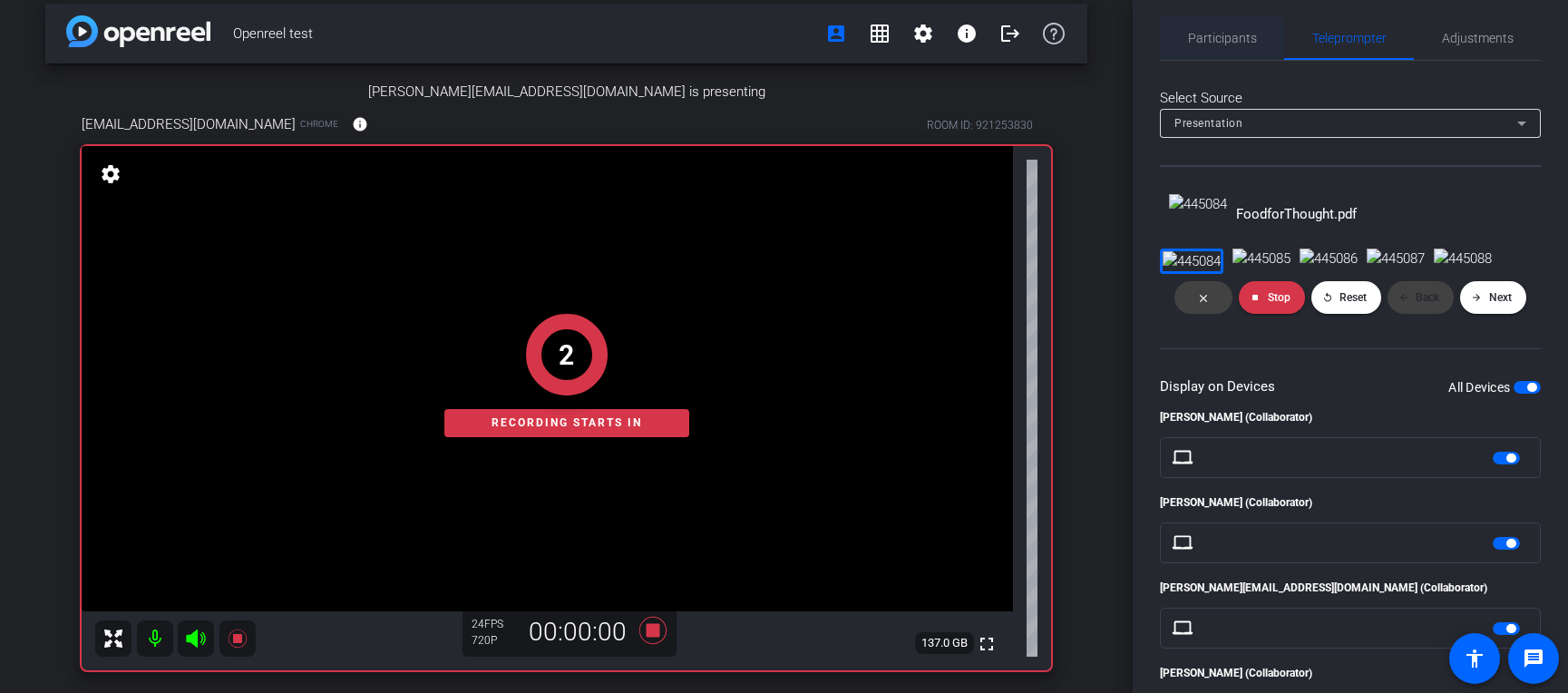
click at [1211, 22] on span "Participants" at bounding box center [1223, 38] width 69 height 44
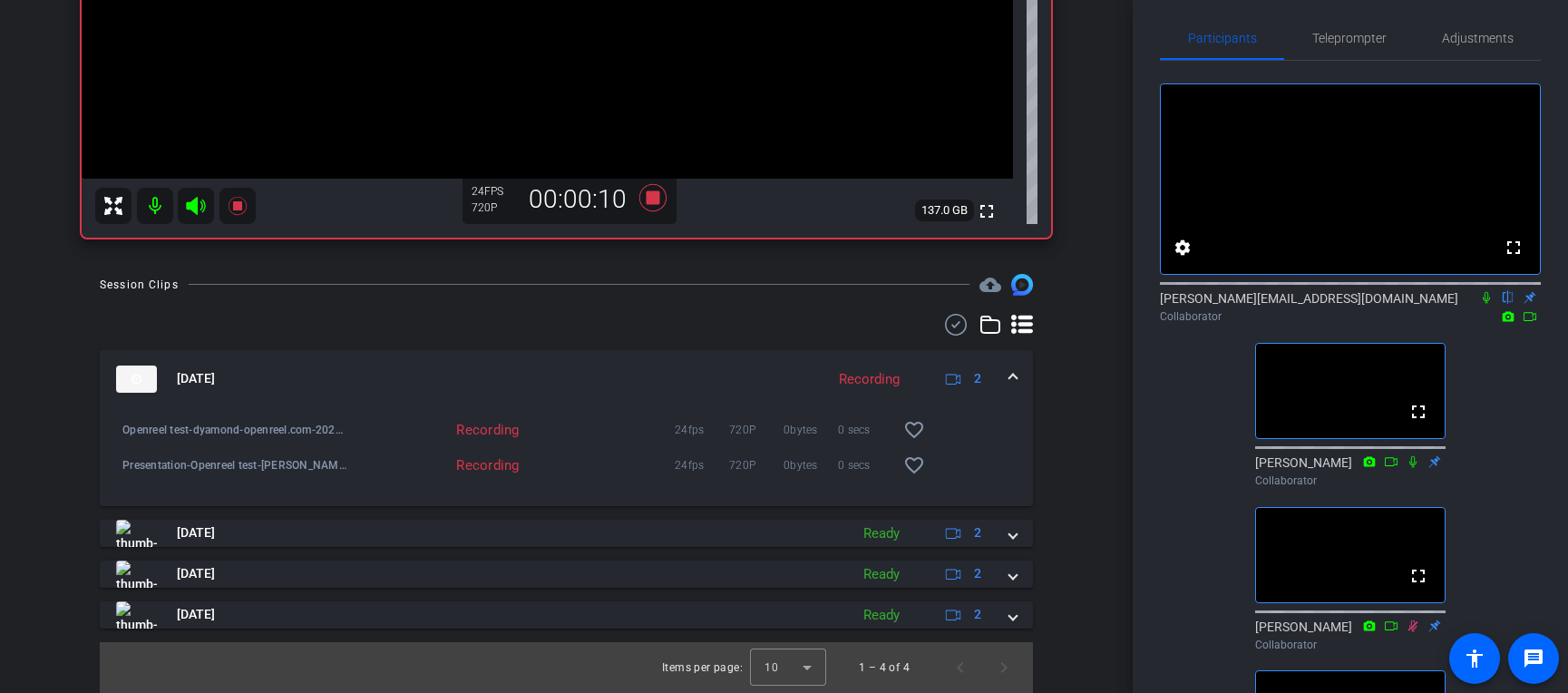
scroll to position [104, 0]
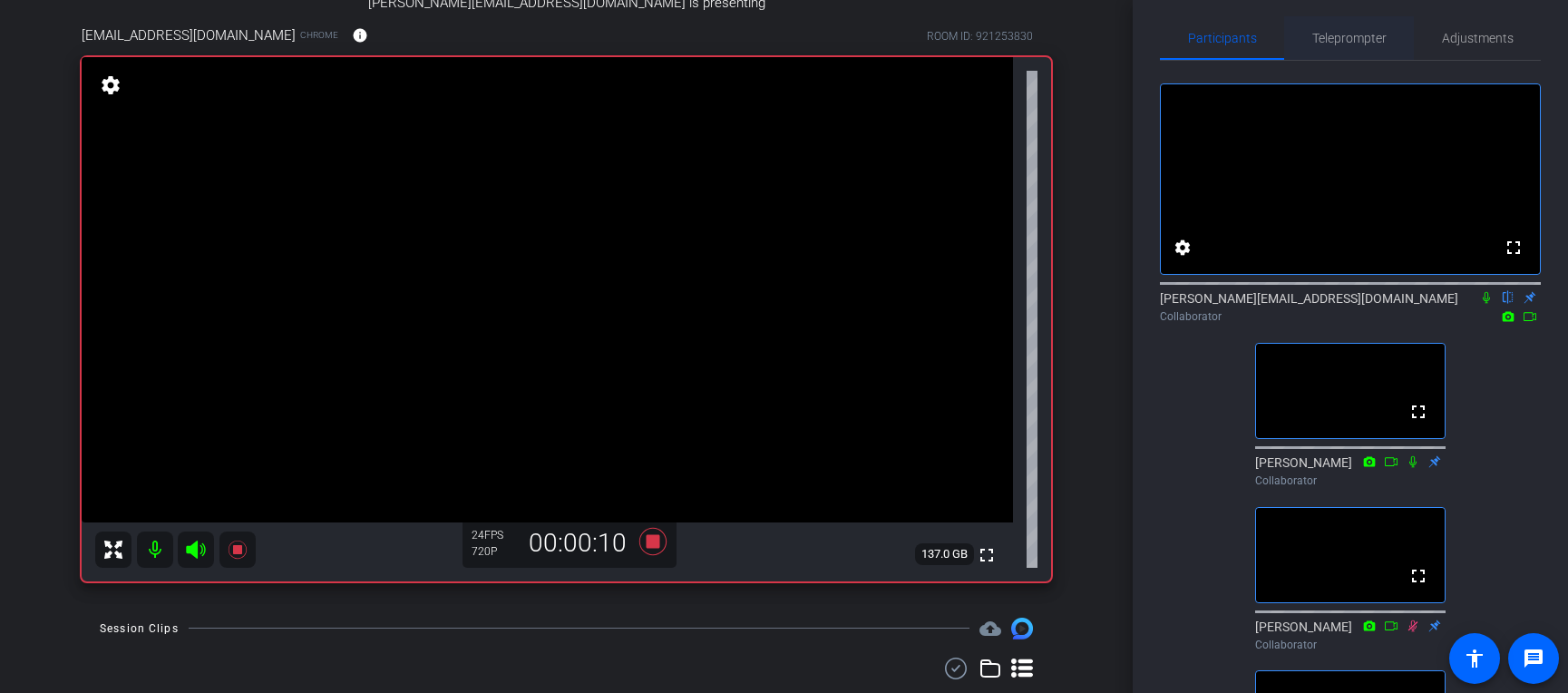
click at [1224, 46] on span "Teleprompter" at bounding box center [1350, 38] width 75 height 44
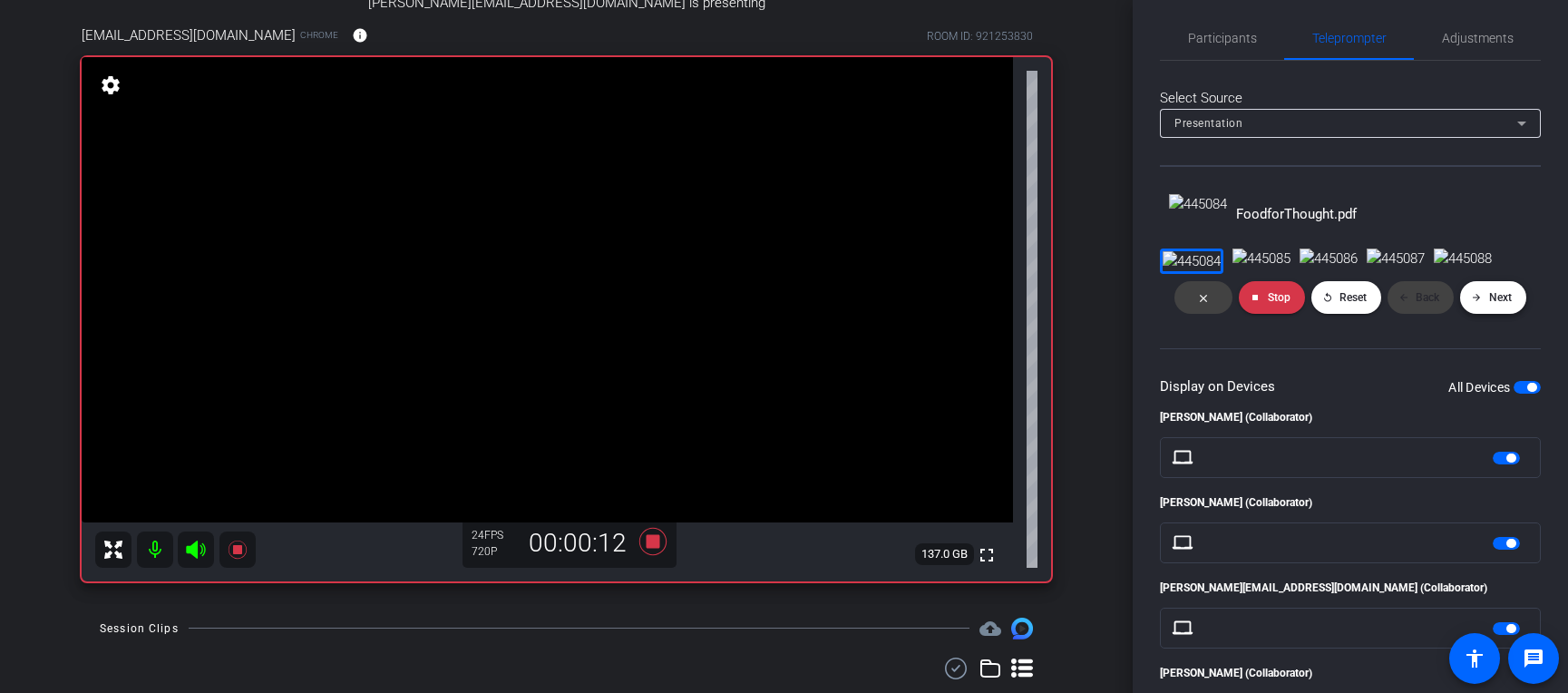
click at [1224, 304] on span "Next" at bounding box center [1500, 297] width 22 height 13
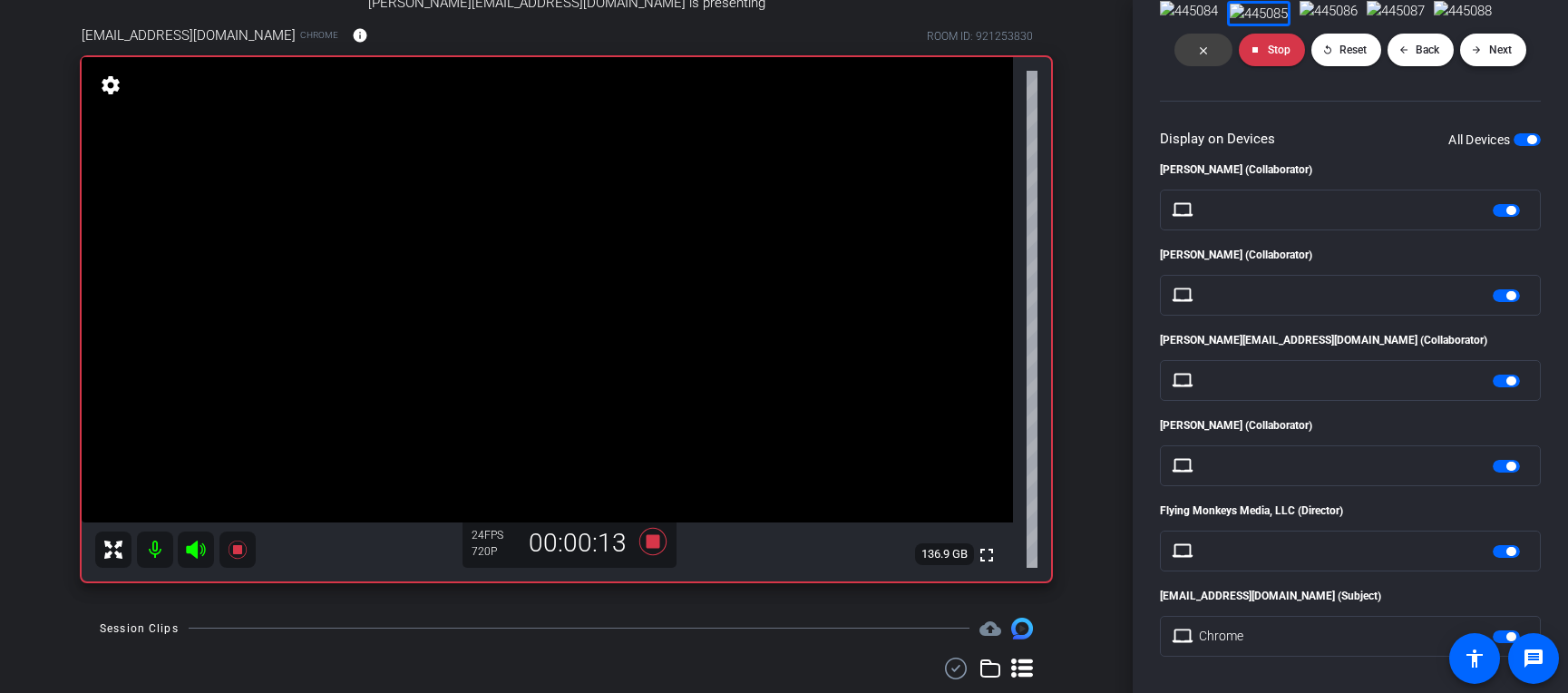
scroll to position [0, 363]
click at [1224, 72] on span at bounding box center [1493, 50] width 66 height 44
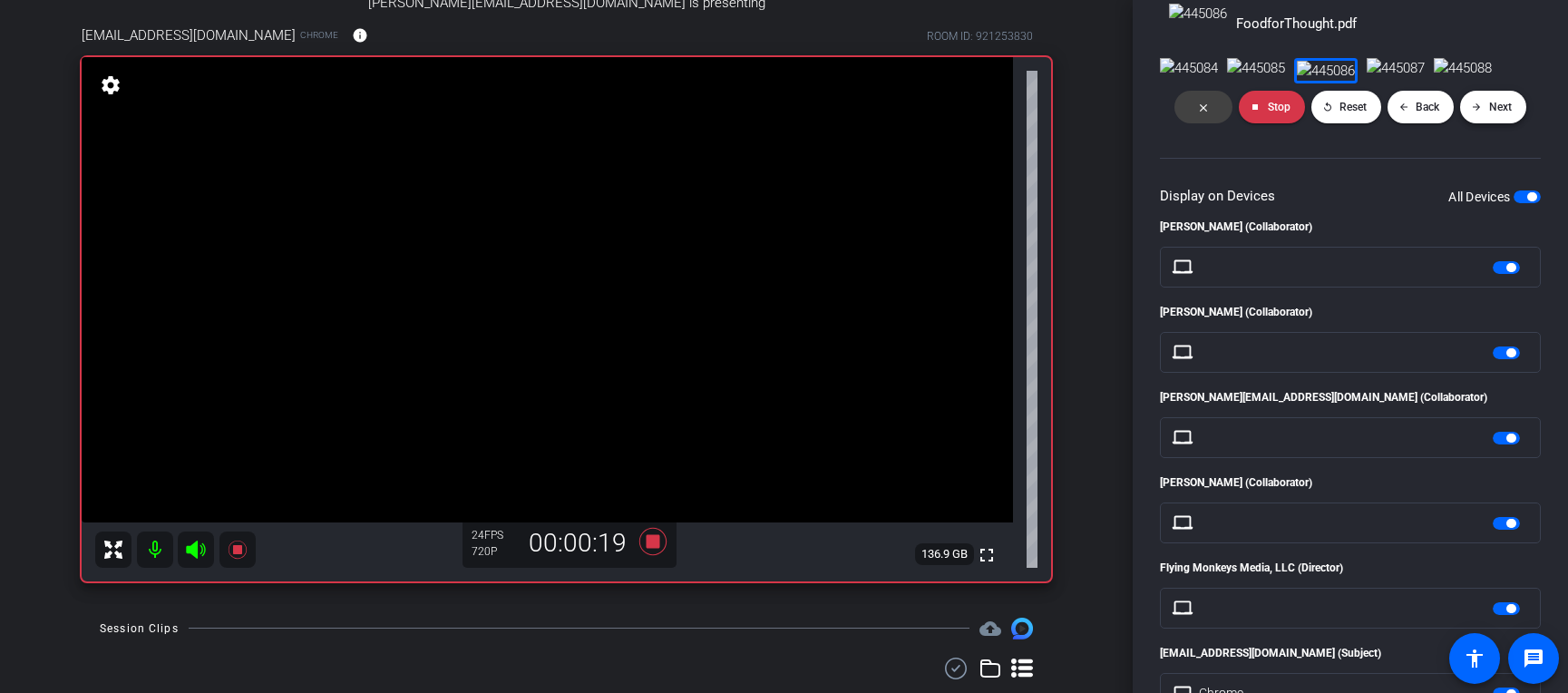
scroll to position [147, 0]
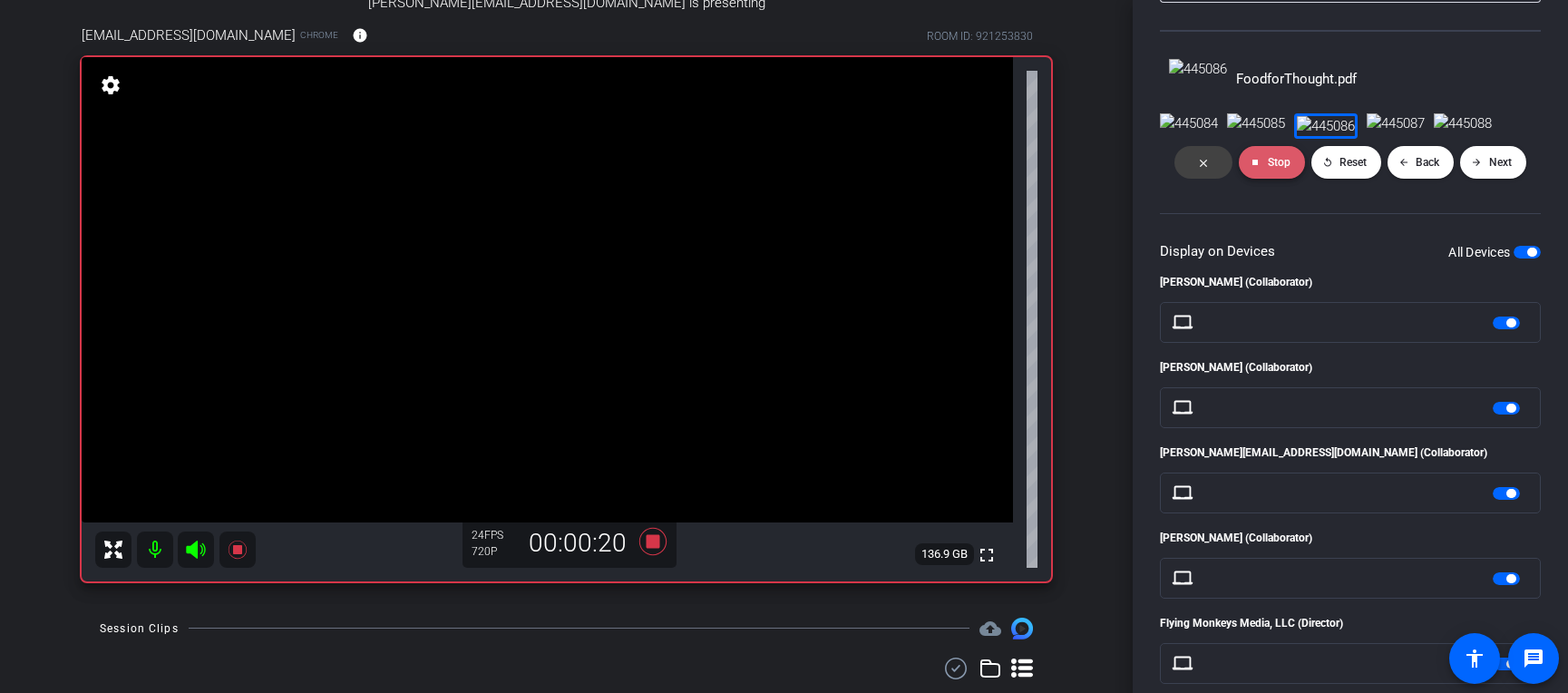
click at [1224, 184] on span at bounding box center [1272, 162] width 66 height 44
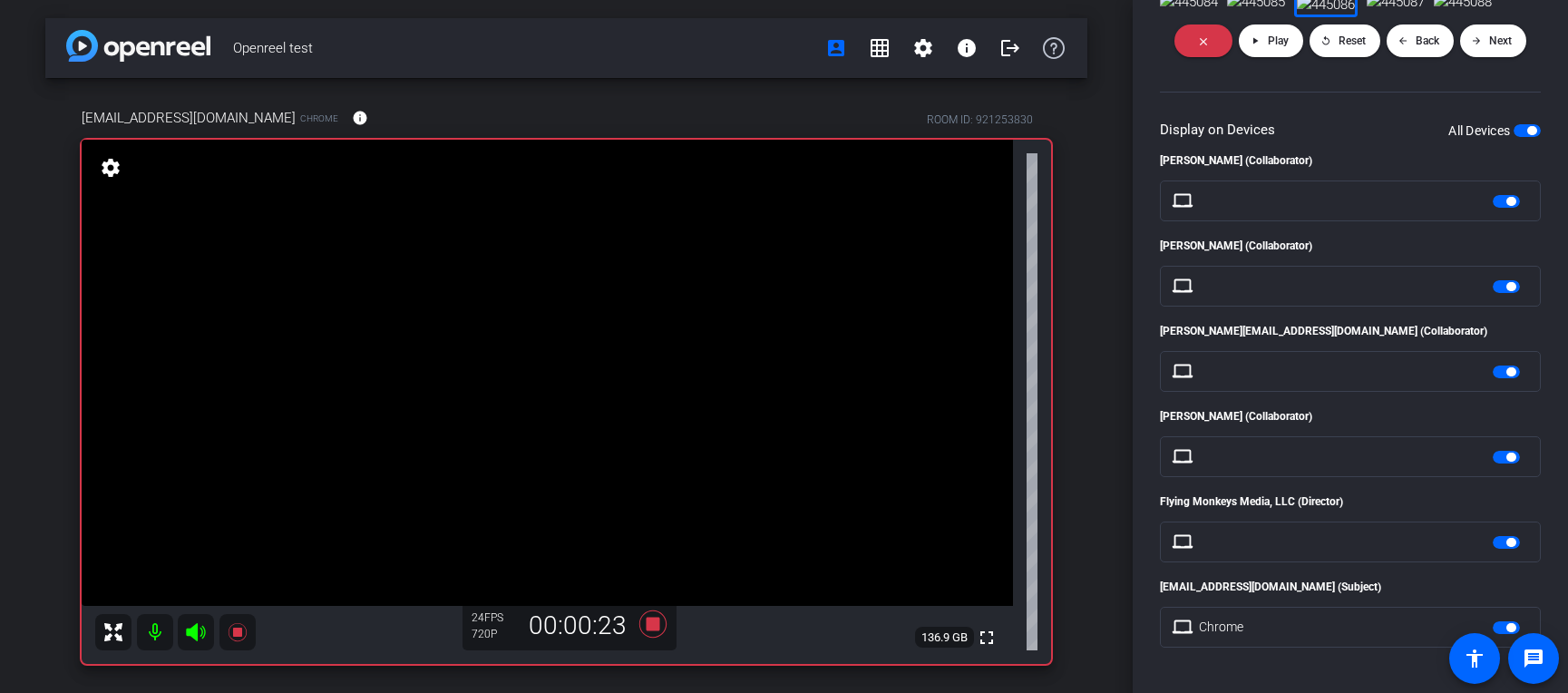
scroll to position [426, 0]
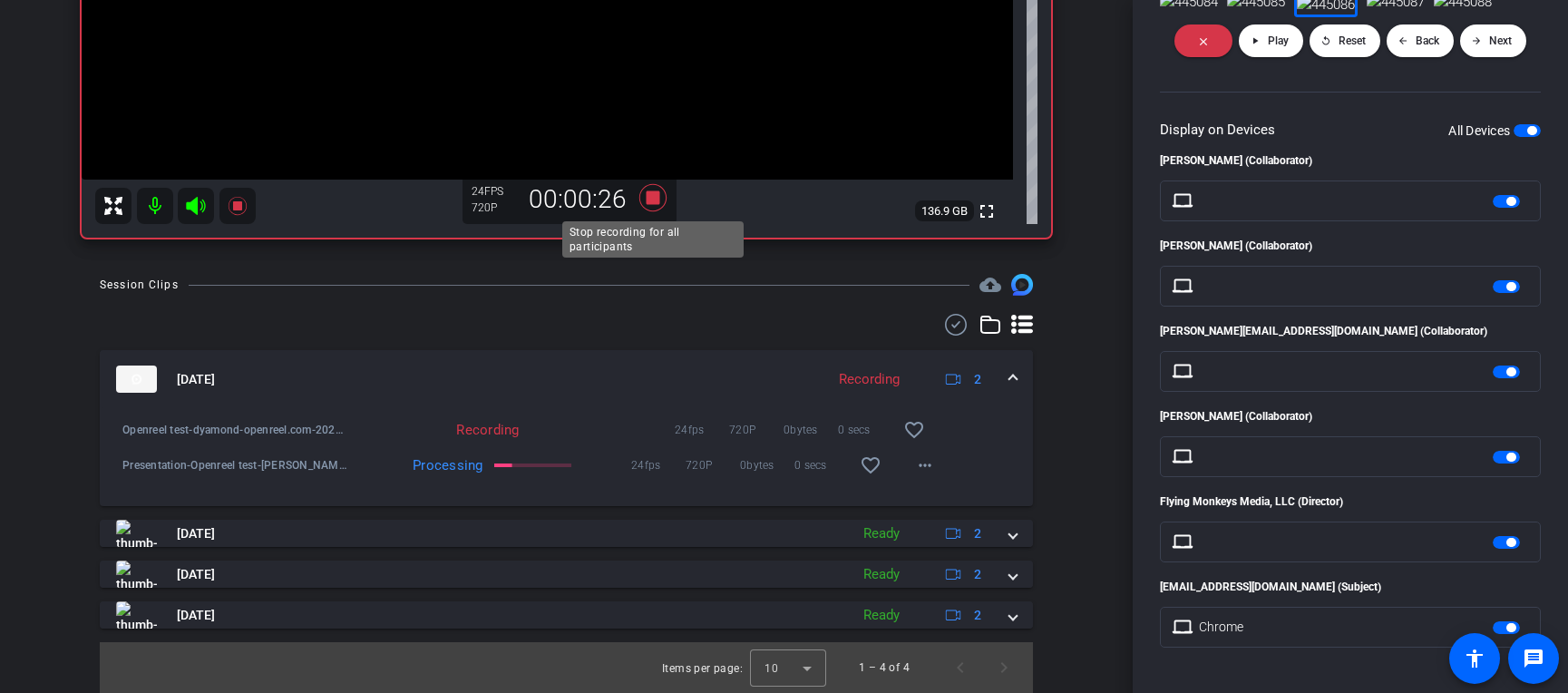
click at [648, 201] on icon at bounding box center [652, 198] width 27 height 27
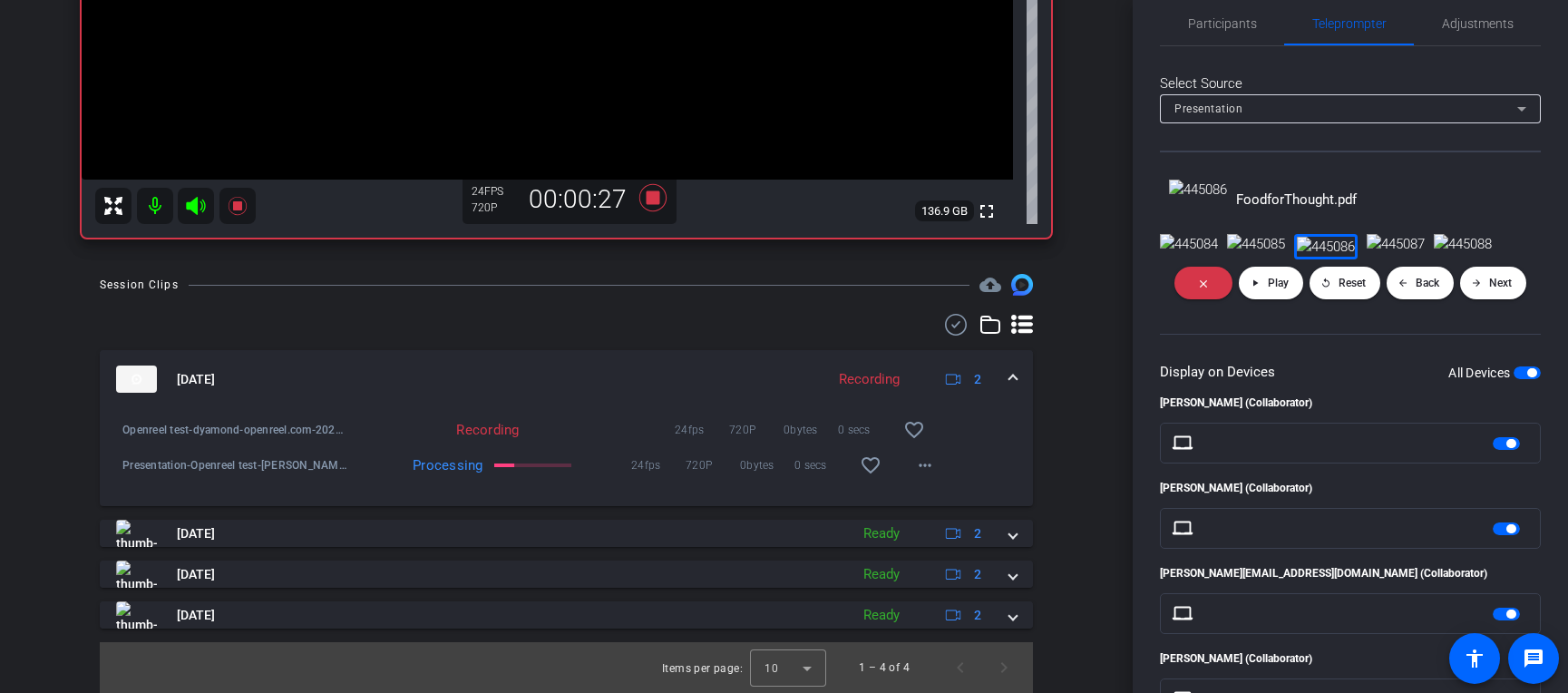
scroll to position [0, 0]
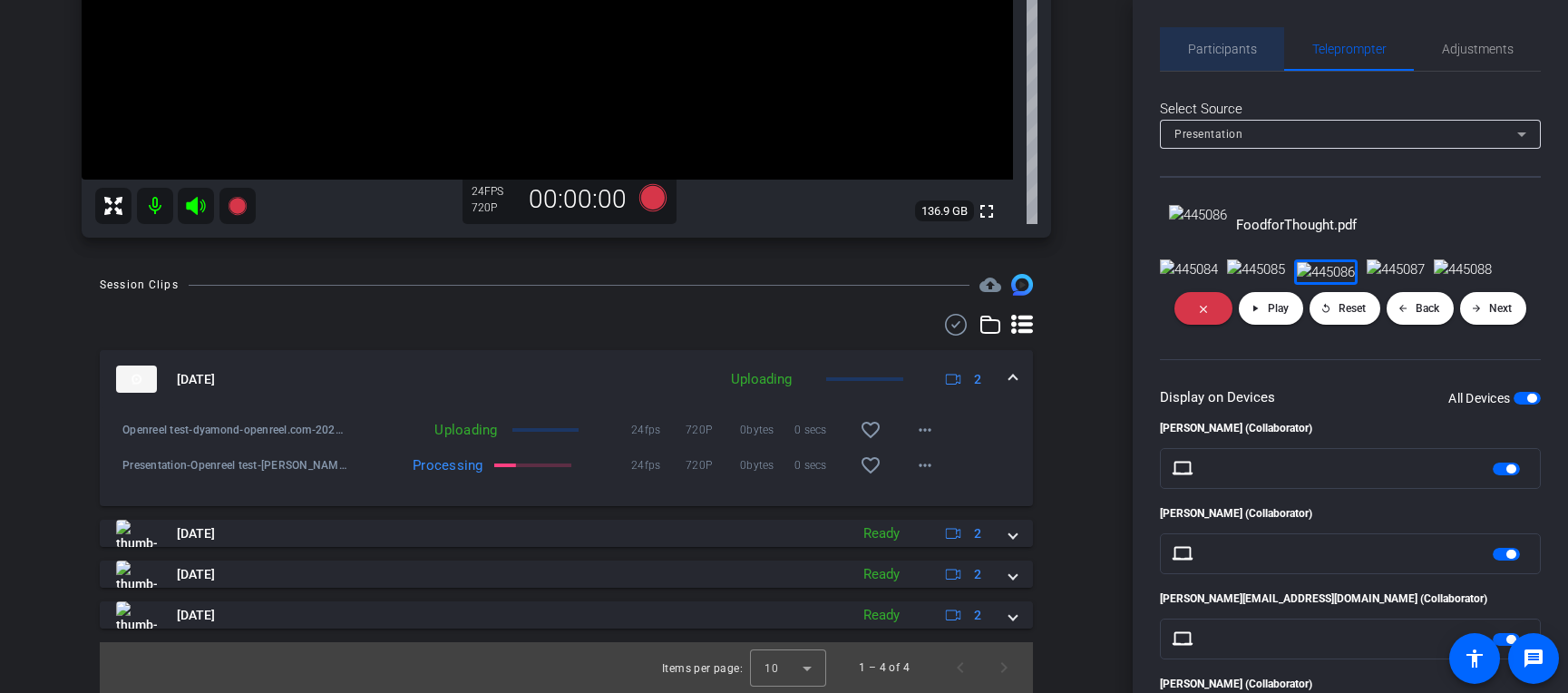
click at [1224, 35] on span "Participants" at bounding box center [1223, 49] width 69 height 44
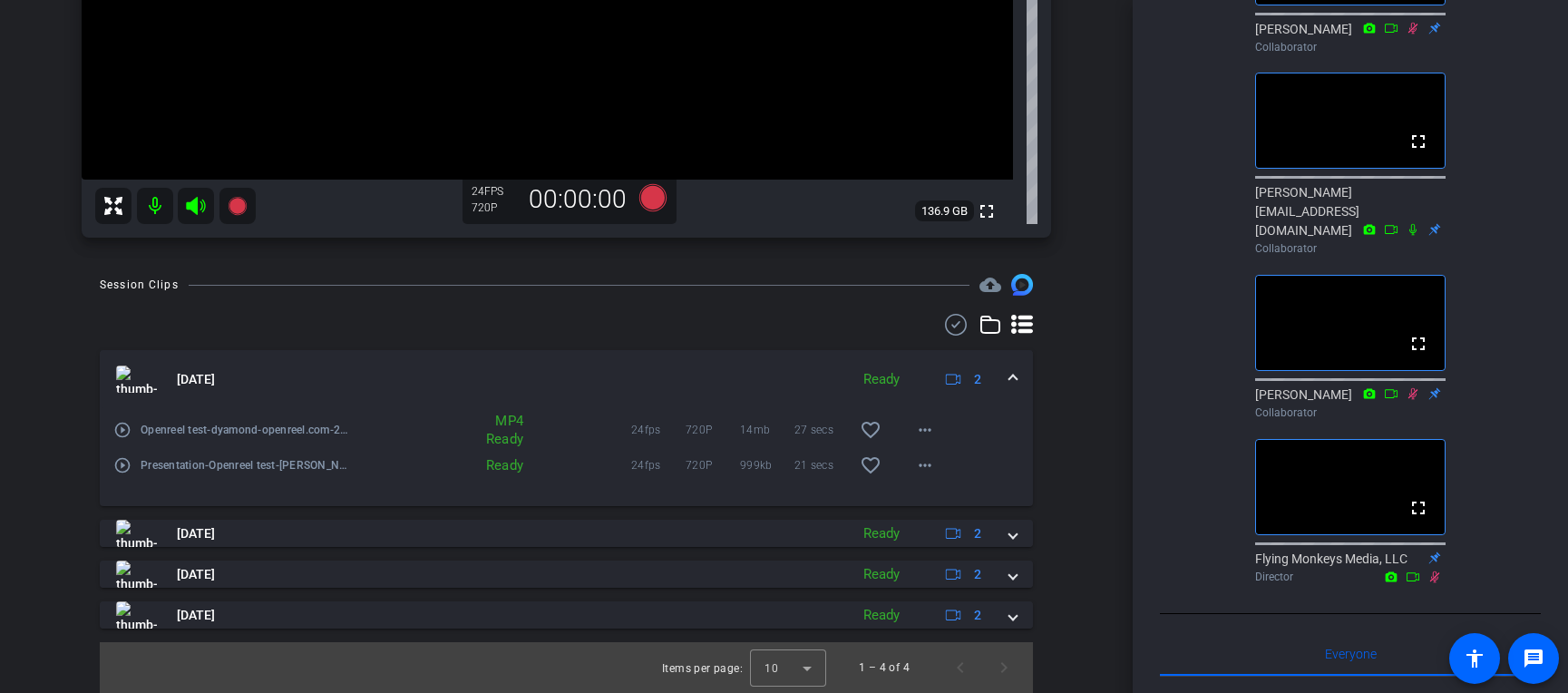
scroll to position [695, 0]
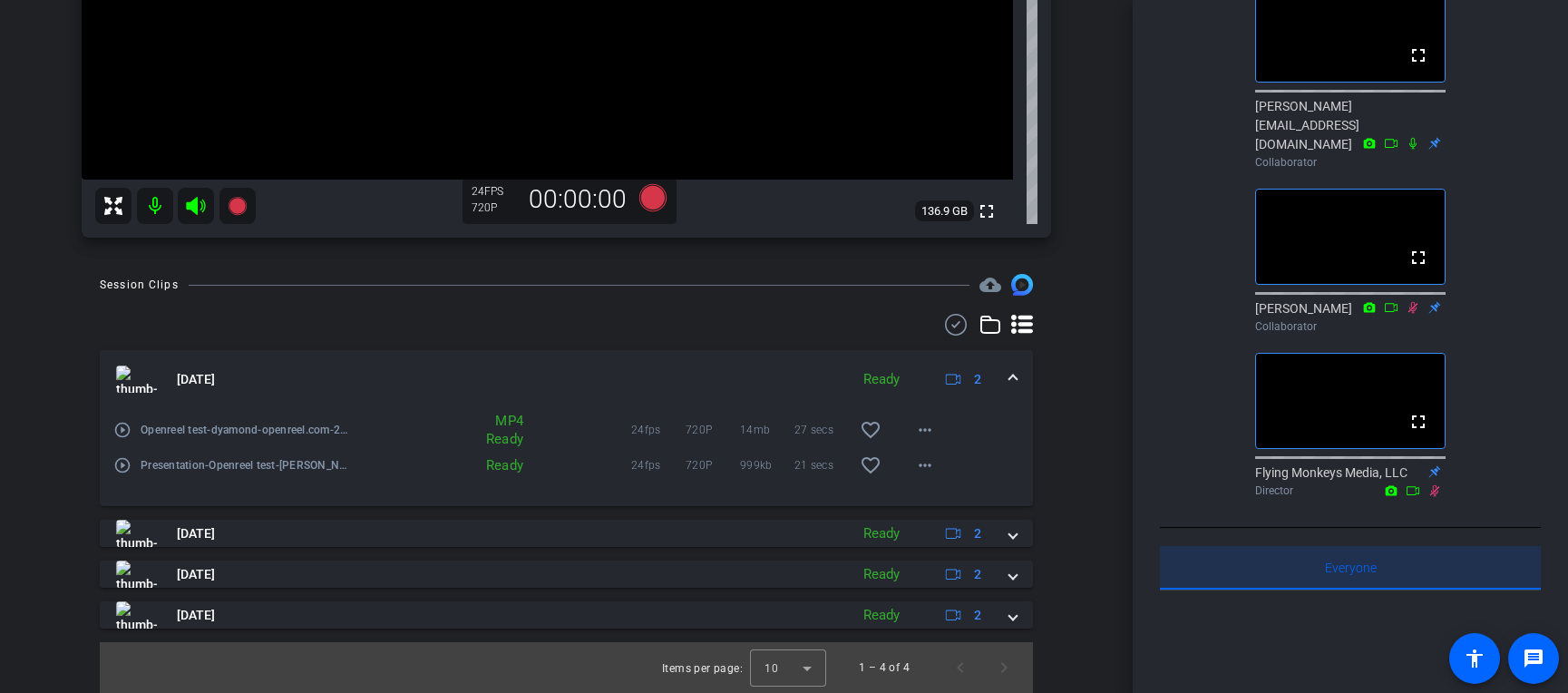
click at [1224, 590] on span "Everyone 0" at bounding box center [1351, 568] width 51 height 44
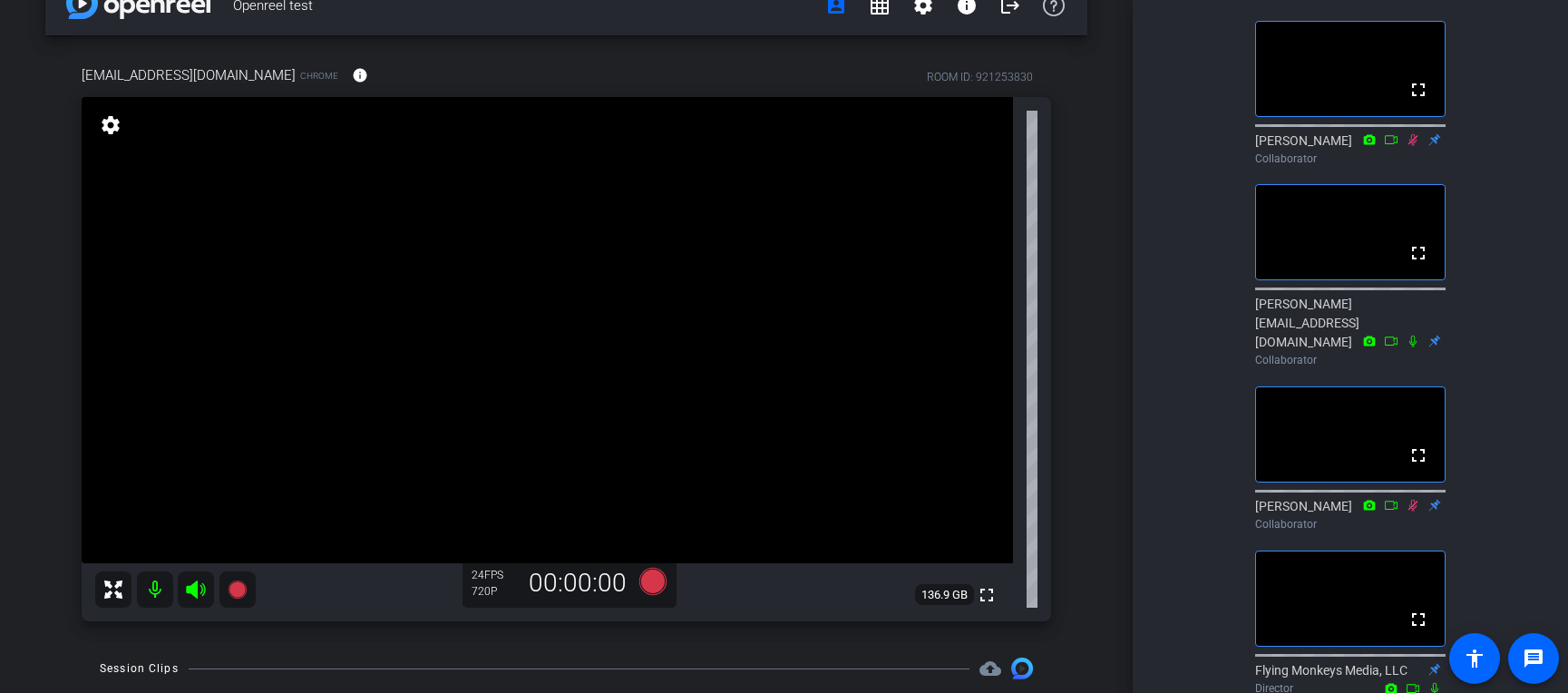
scroll to position [556, 0]
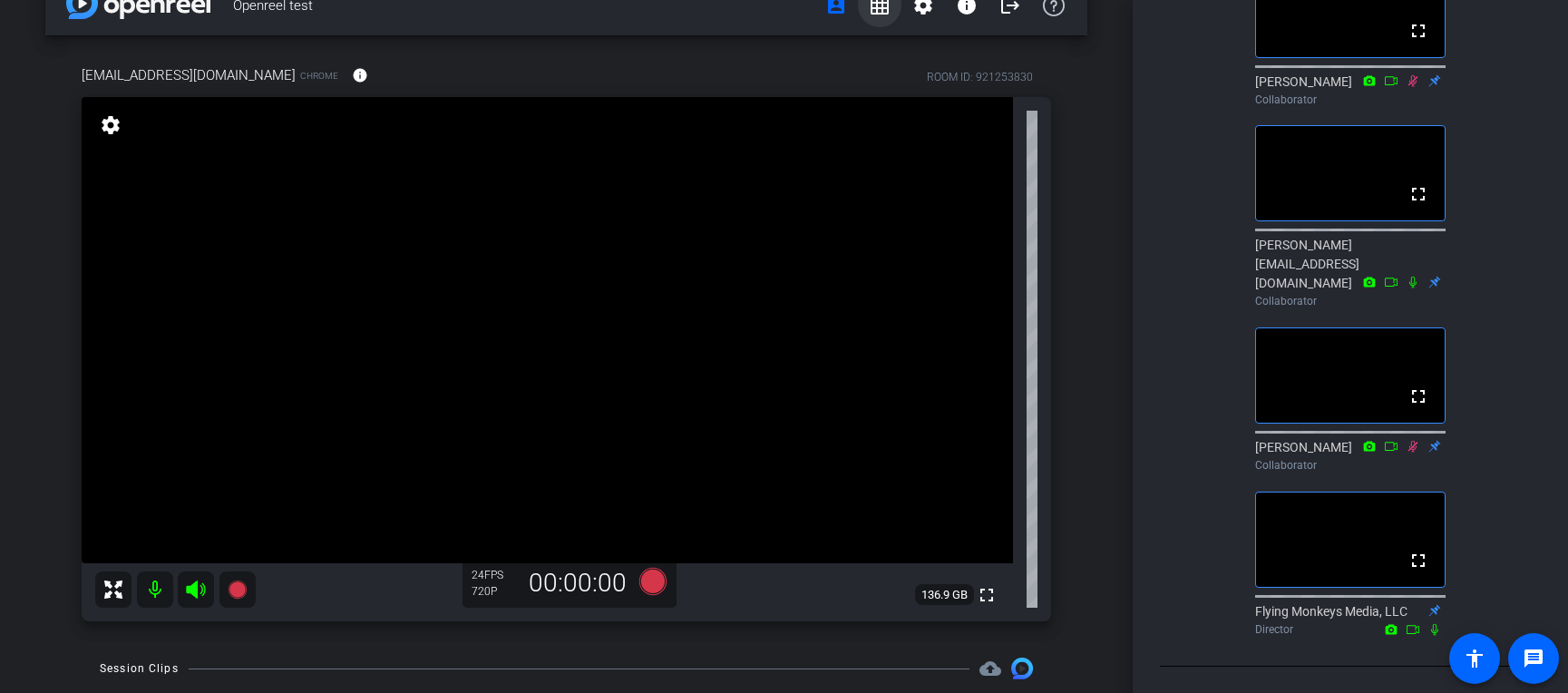
click at [889, 6] on mat-icon "grid_on" at bounding box center [880, 5] width 21 height 21
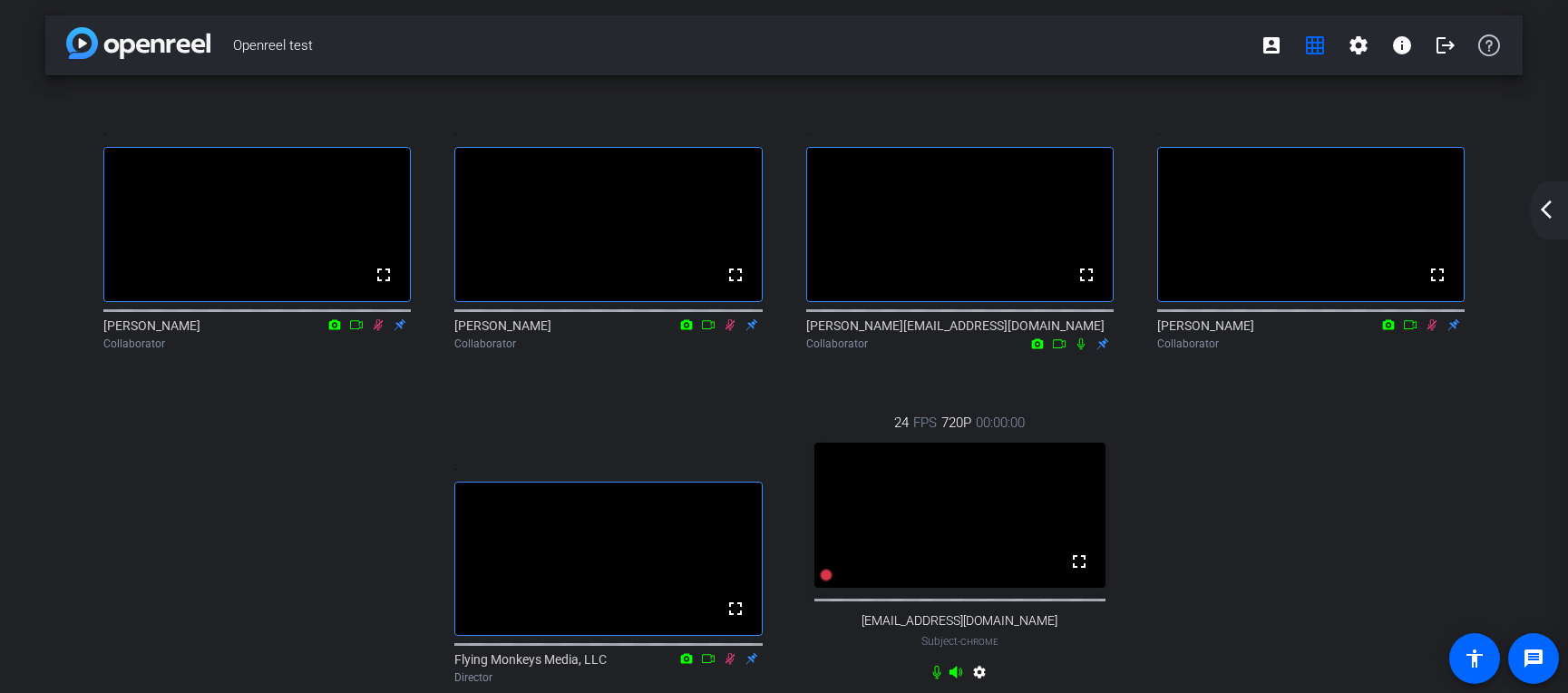
scroll to position [4, 0]
click at [1224, 51] on mat-icon "account_box" at bounding box center [1271, 45] width 21 height 21
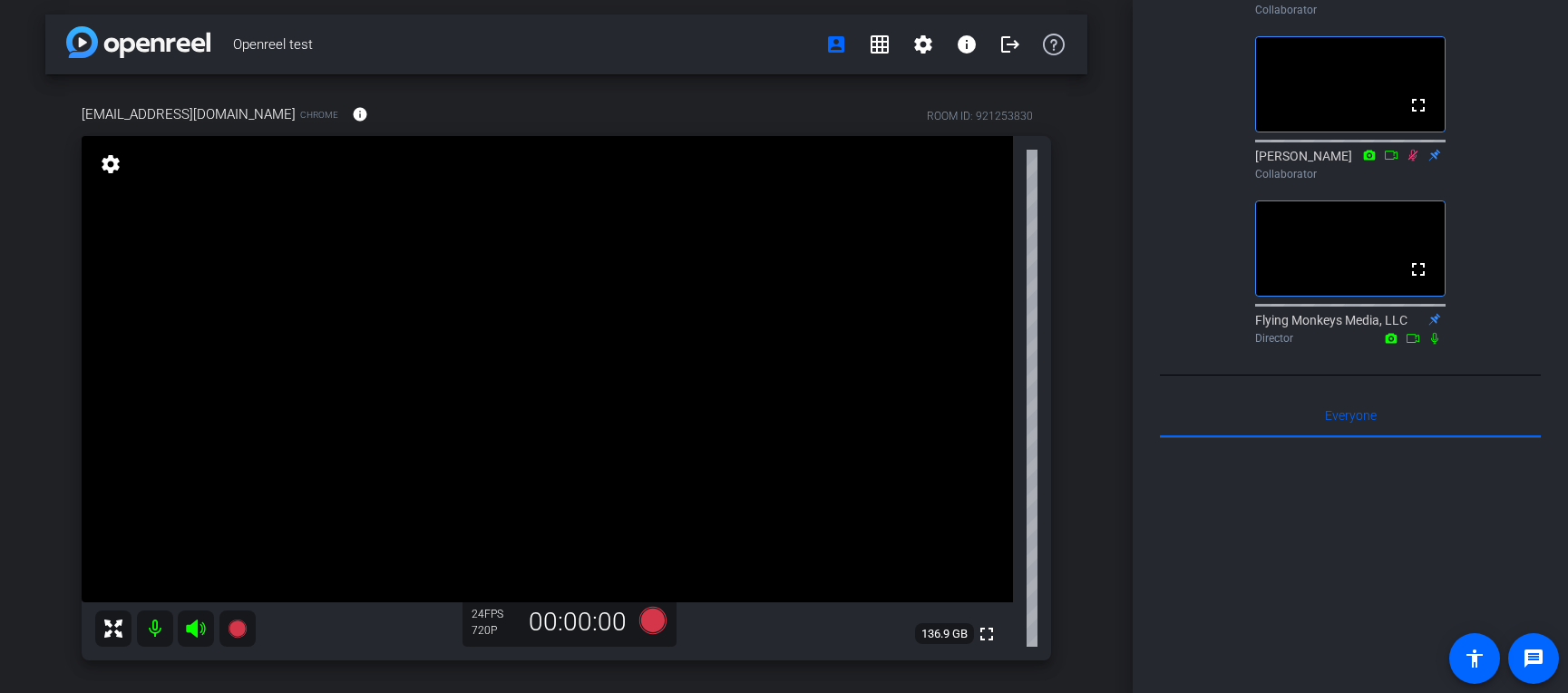
scroll to position [843, 0]
click at [873, 43] on mat-icon "grid_on" at bounding box center [880, 45] width 21 height 21
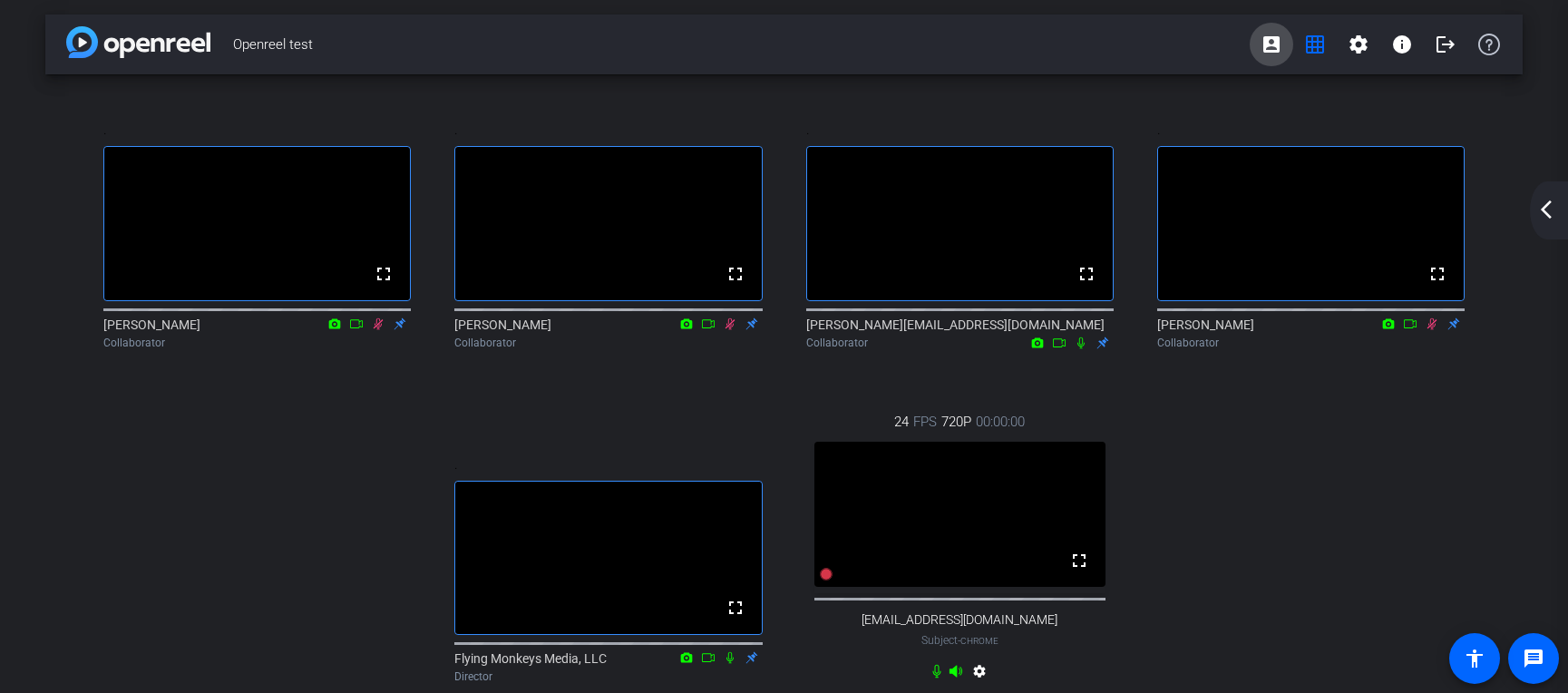
click at [1224, 49] on mat-icon "account_box" at bounding box center [1271, 45] width 21 height 21
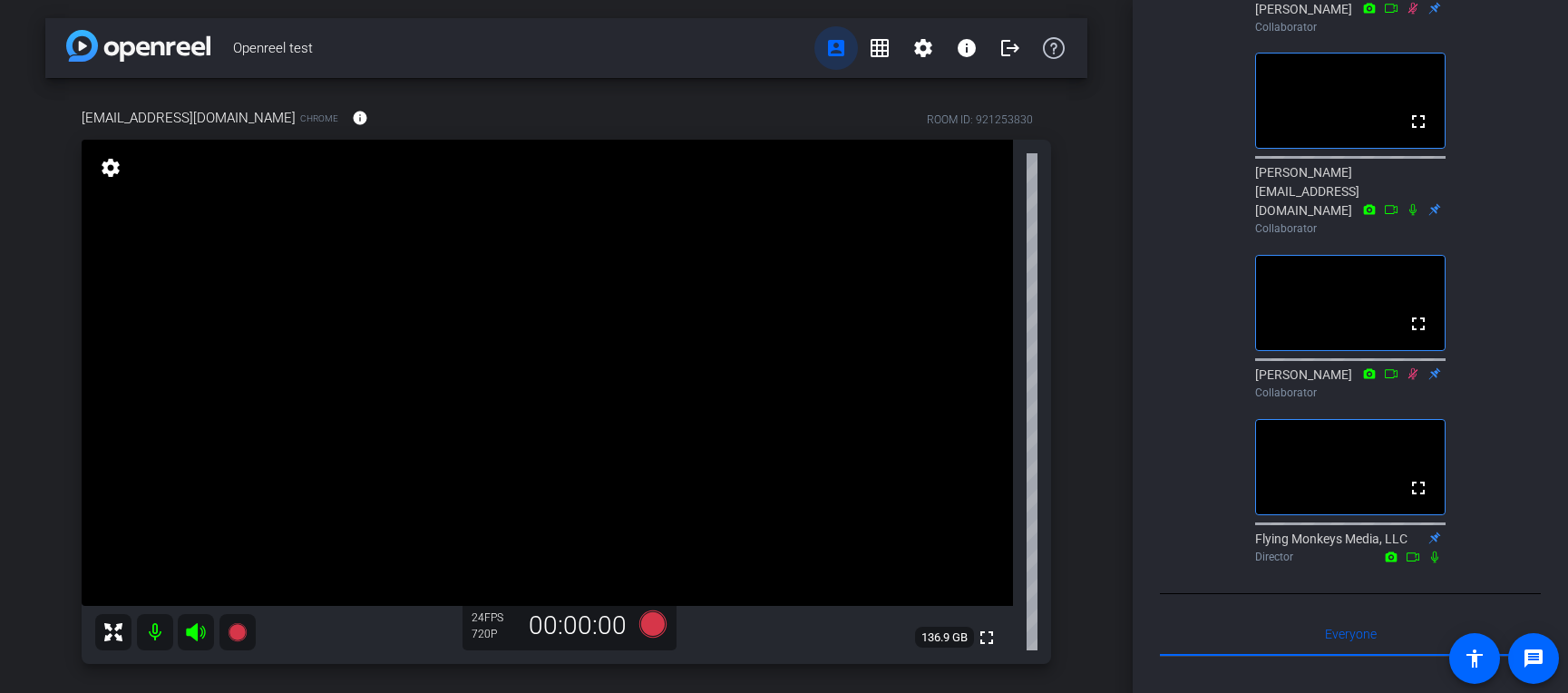
click at [841, 50] on mat-icon "account_box" at bounding box center [836, 48] width 21 height 21
click at [877, 36] on span at bounding box center [879, 48] width 44 height 44
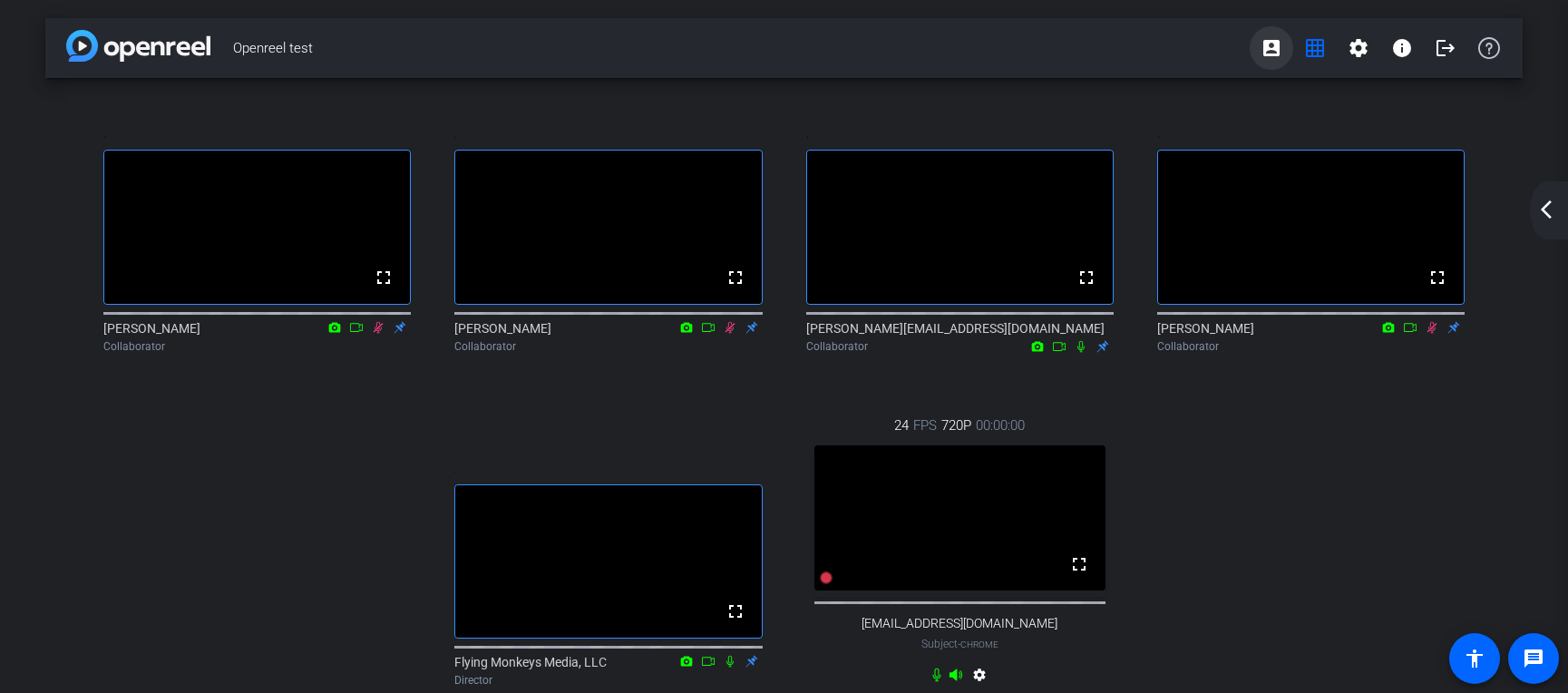
click at [1224, 35] on span at bounding box center [1271, 48] width 44 height 44
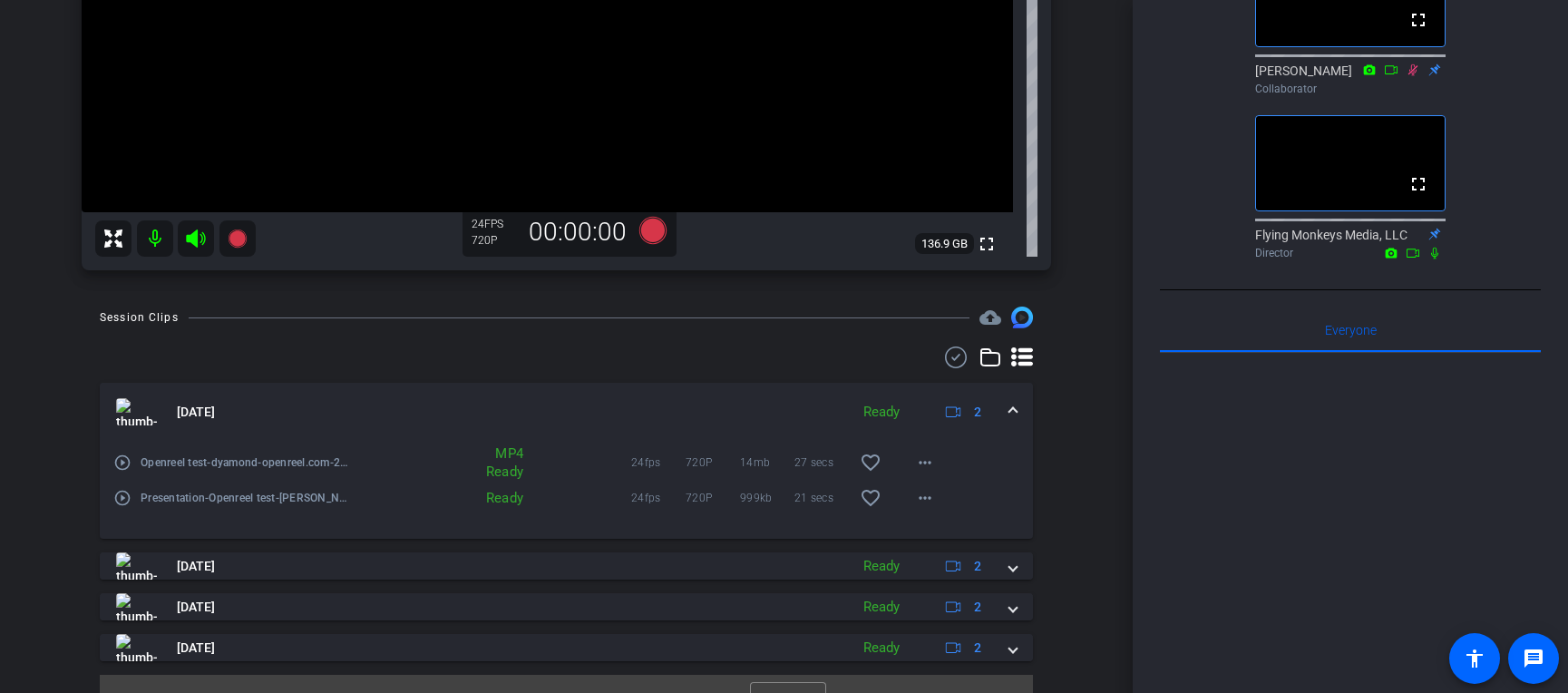
scroll to position [789, 0]
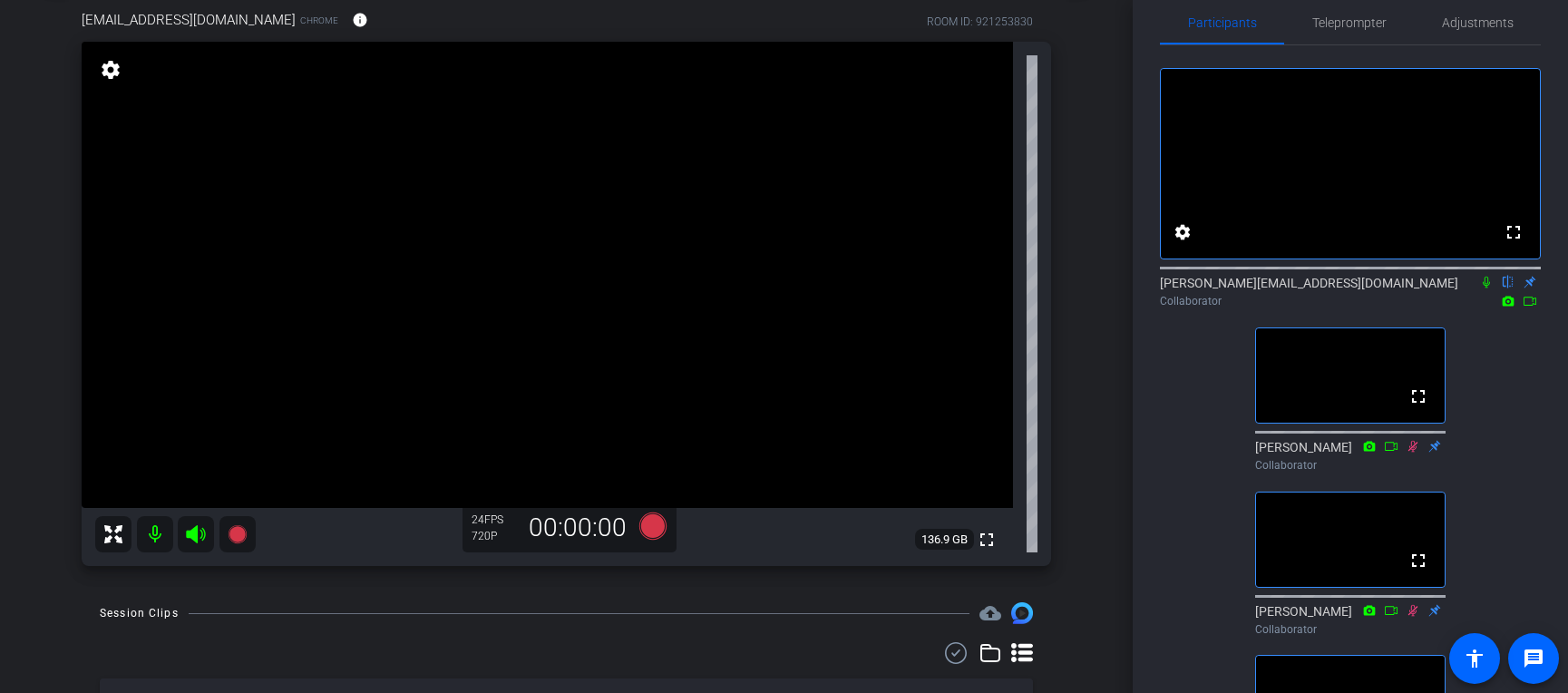
scroll to position [0, 0]
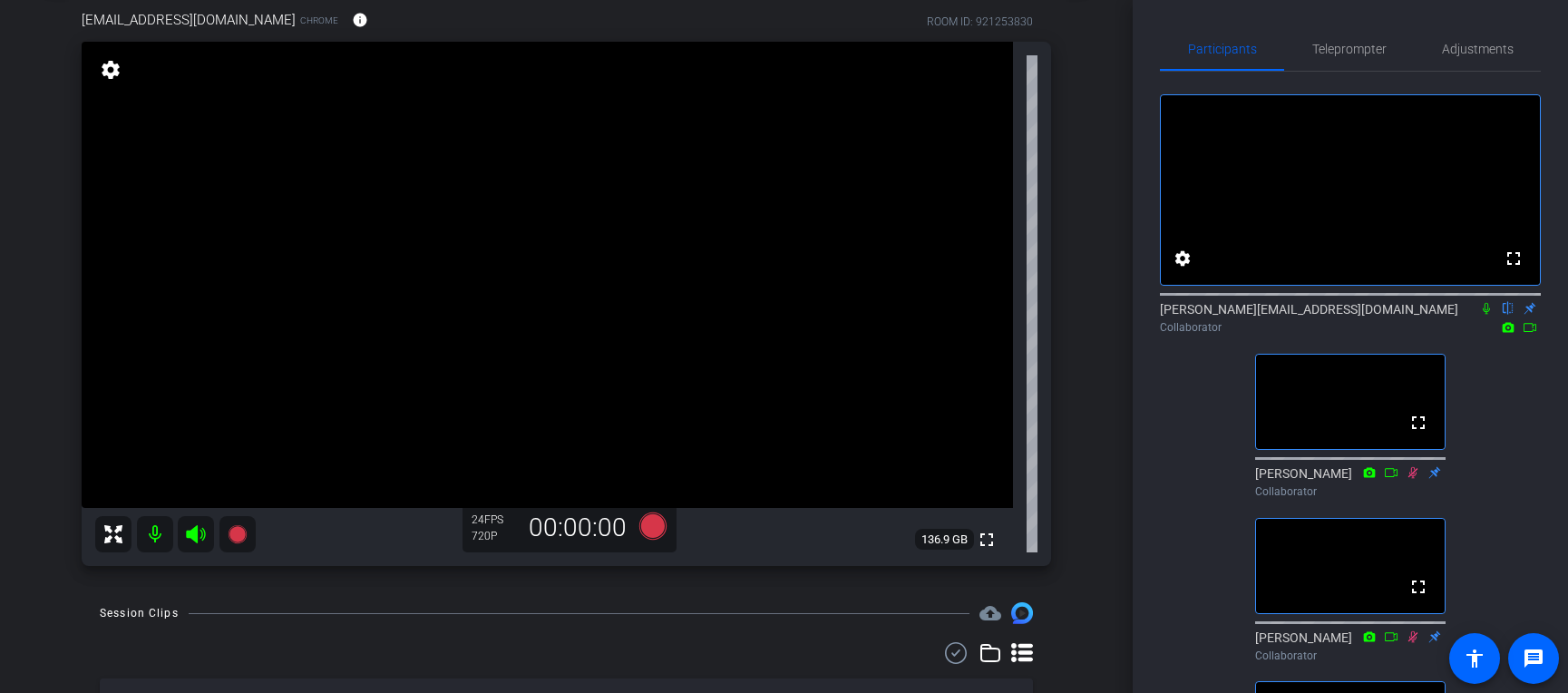
click at [1134, 607] on div "Participants Teleprompter Adjustments fullscreen settings [PERSON_NAME][EMAIL_A…" at bounding box center [1351, 346] width 436 height 693
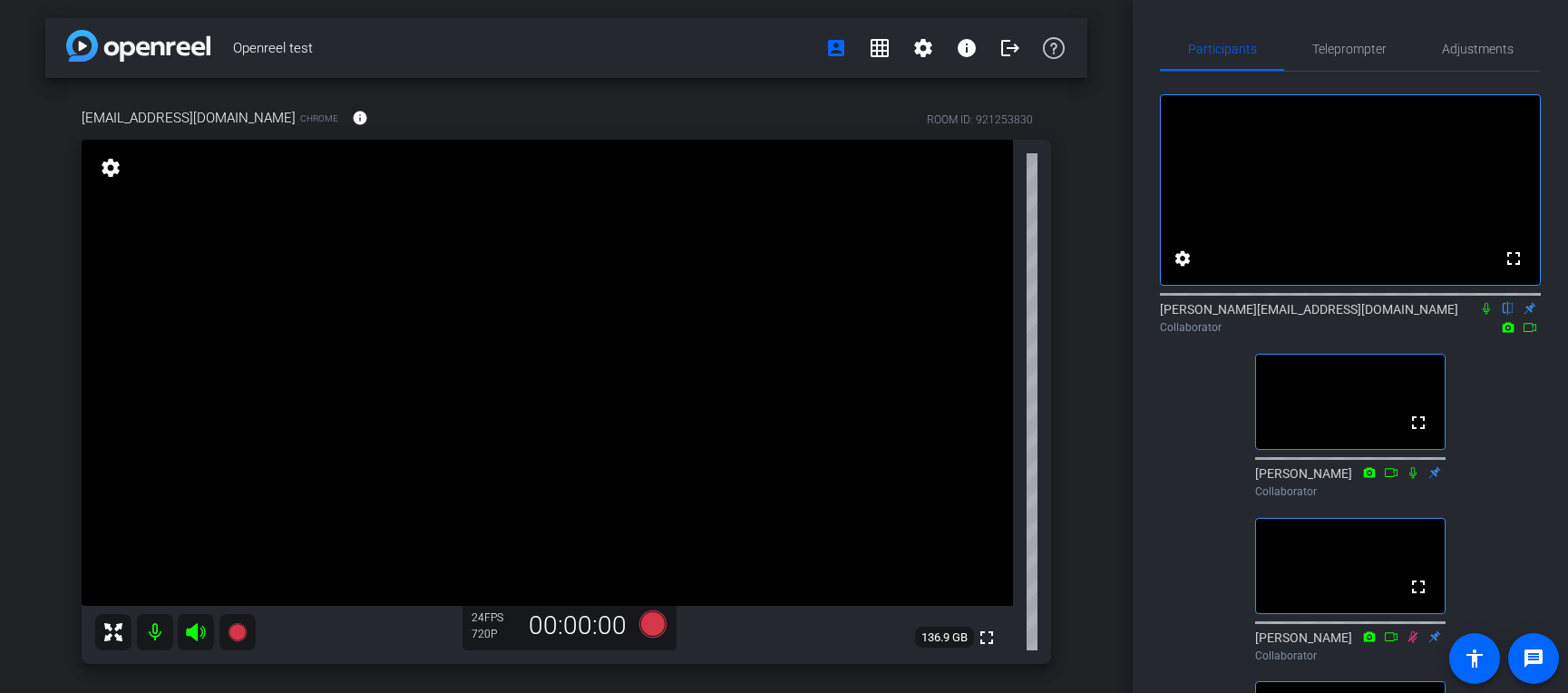
click at [1213, 422] on div "fullscreen settings [PERSON_NAME][EMAIL_ADDRESS][DOMAIN_NAME] flip Collaborator…" at bounding box center [1351, 636] width 381 height 1128
